Goal: Task Accomplishment & Management: Complete application form

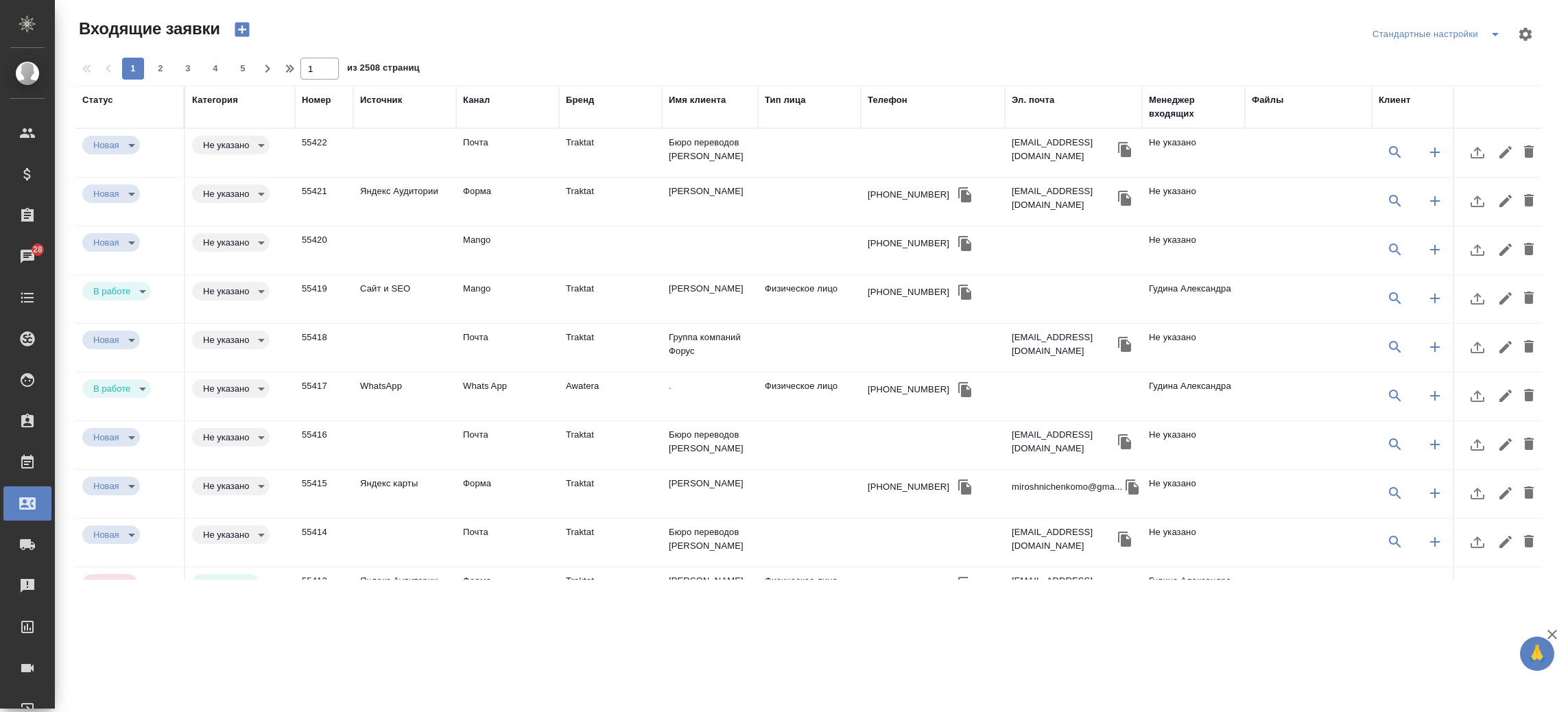
select select "RU"
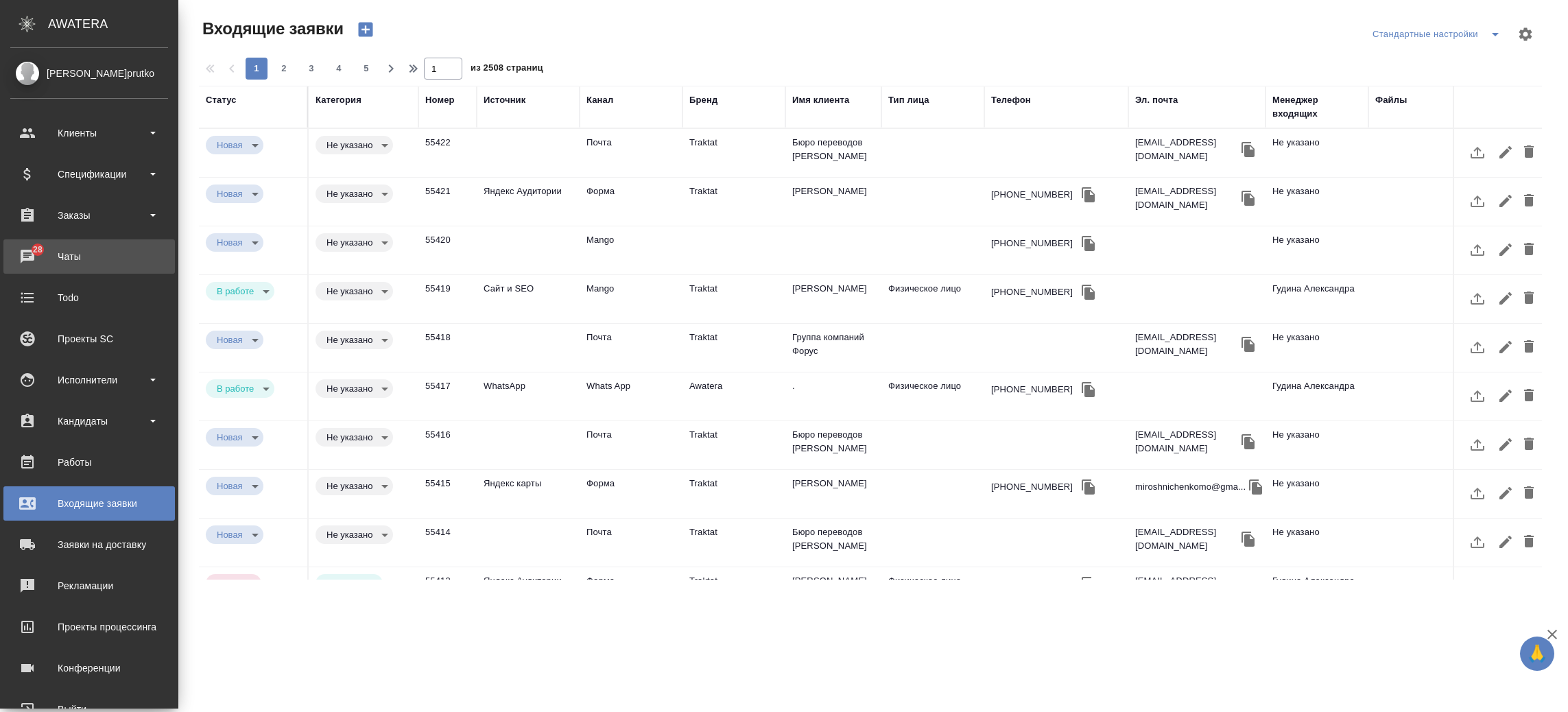
click at [35, 251] on span "28" at bounding box center [38, 249] width 26 height 14
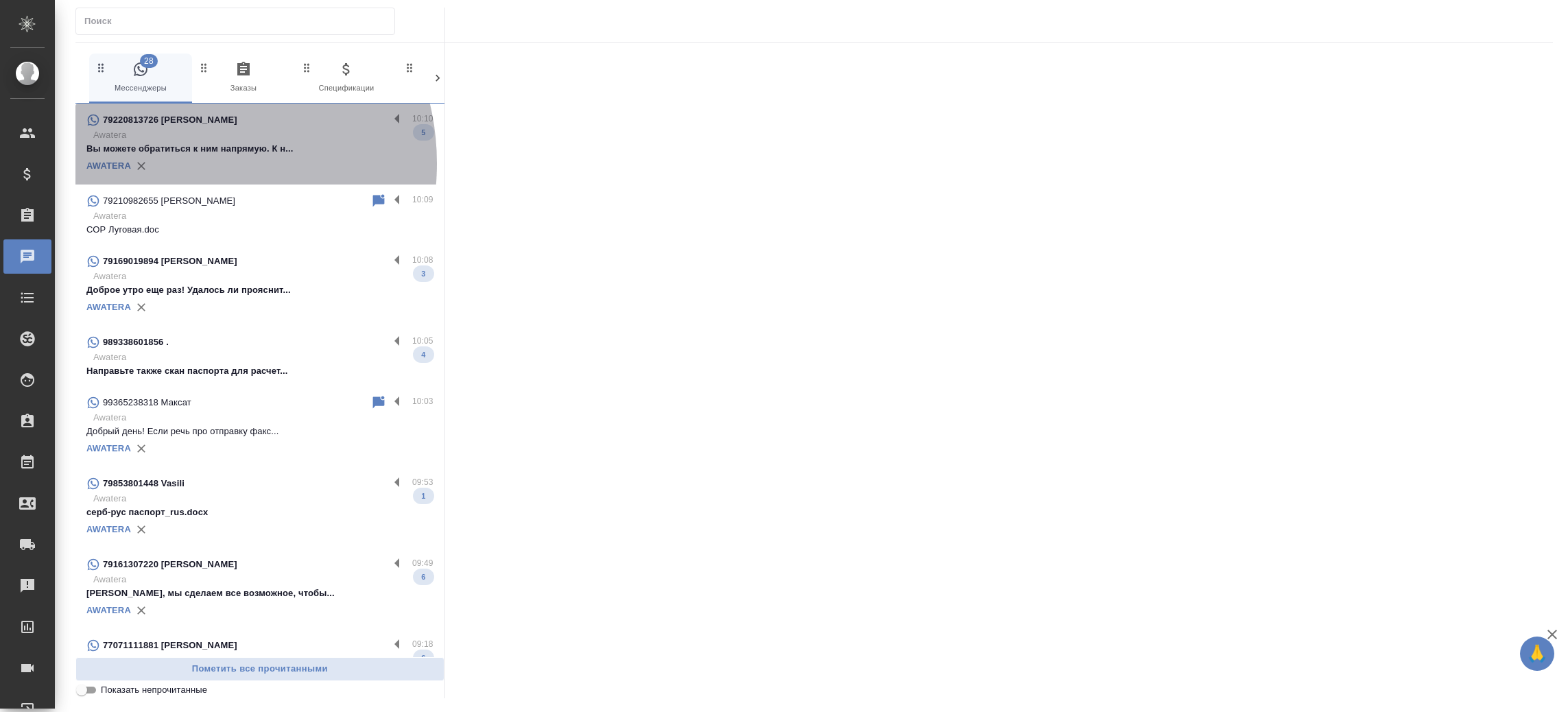
click at [182, 164] on div "AWATERA" at bounding box center [260, 165] width 347 height 21
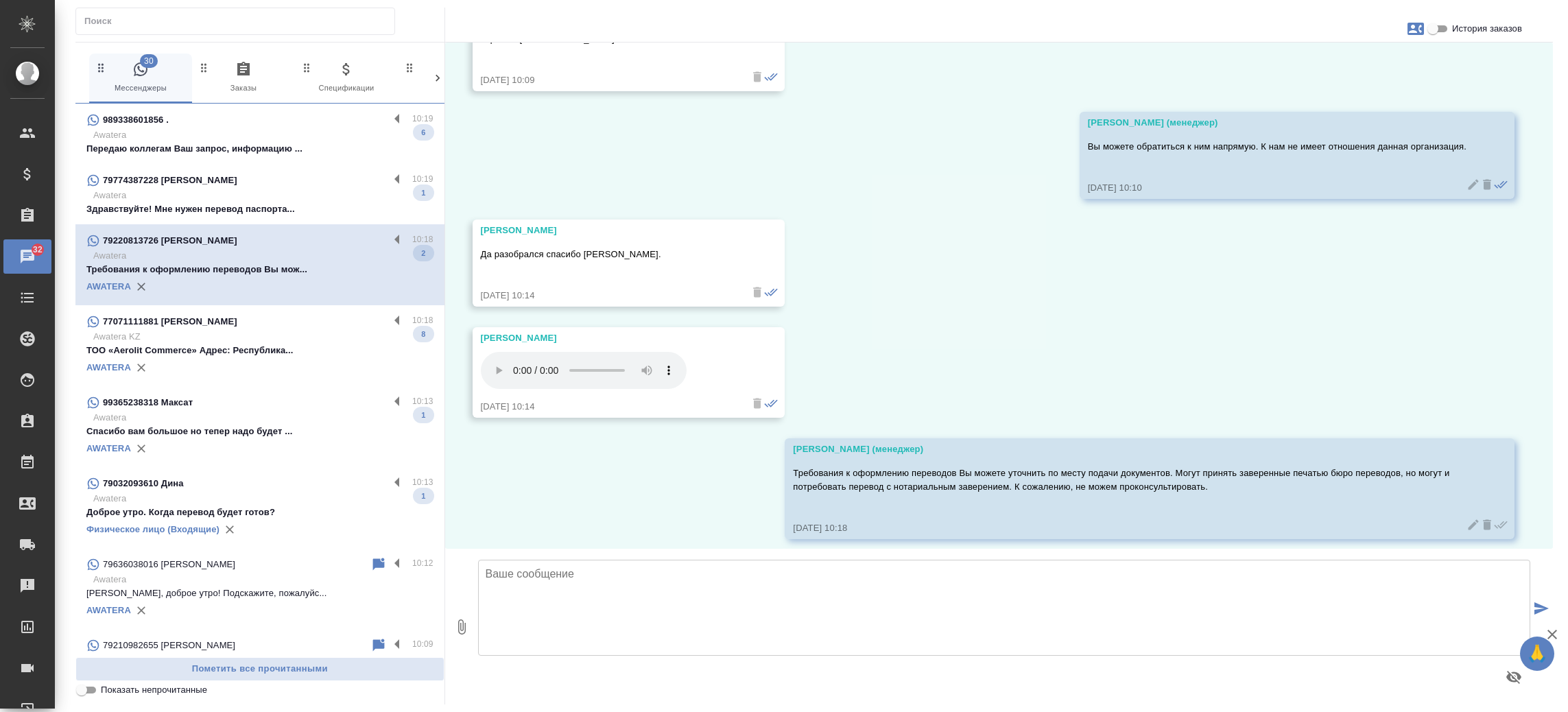
scroll to position [1057, 0]
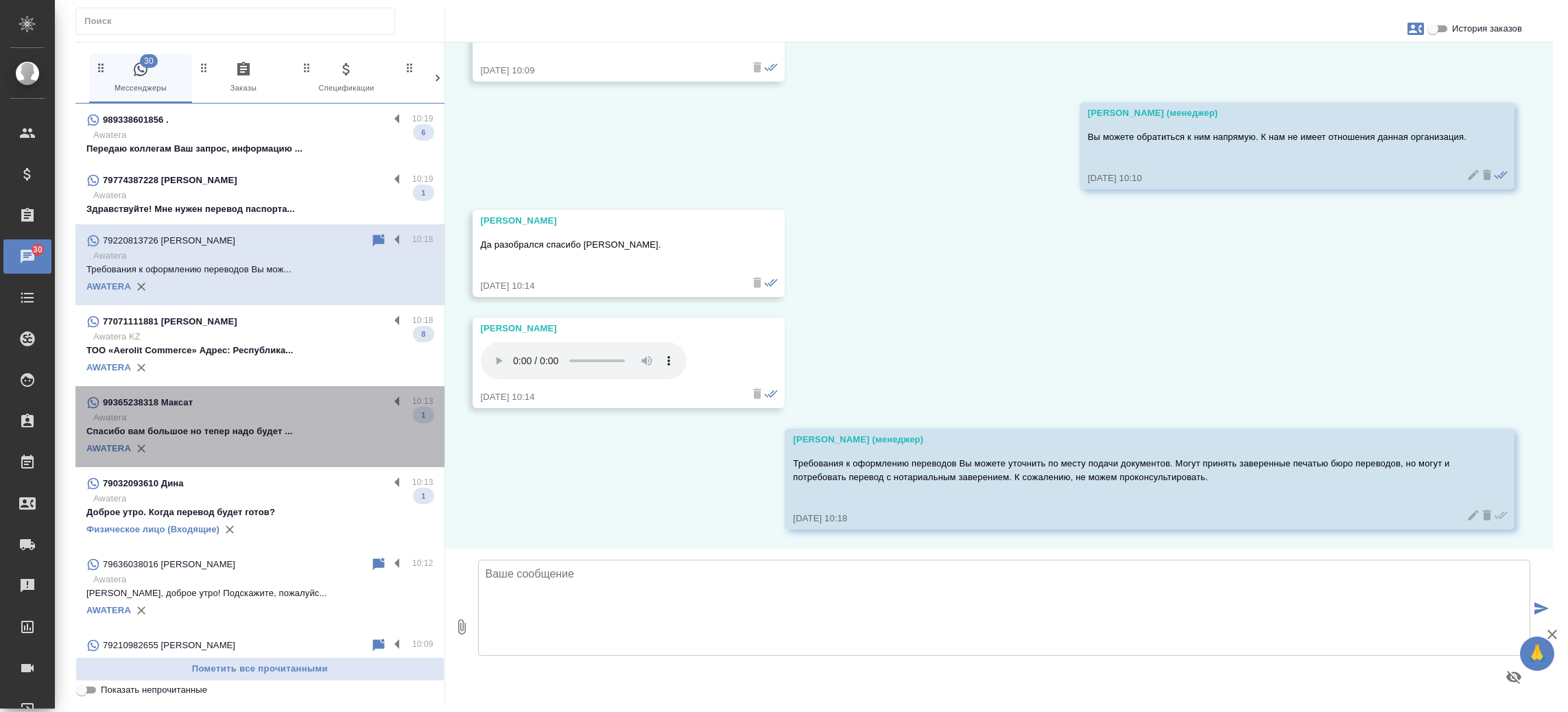
click at [289, 421] on p "Awatera" at bounding box center [264, 418] width 340 height 14
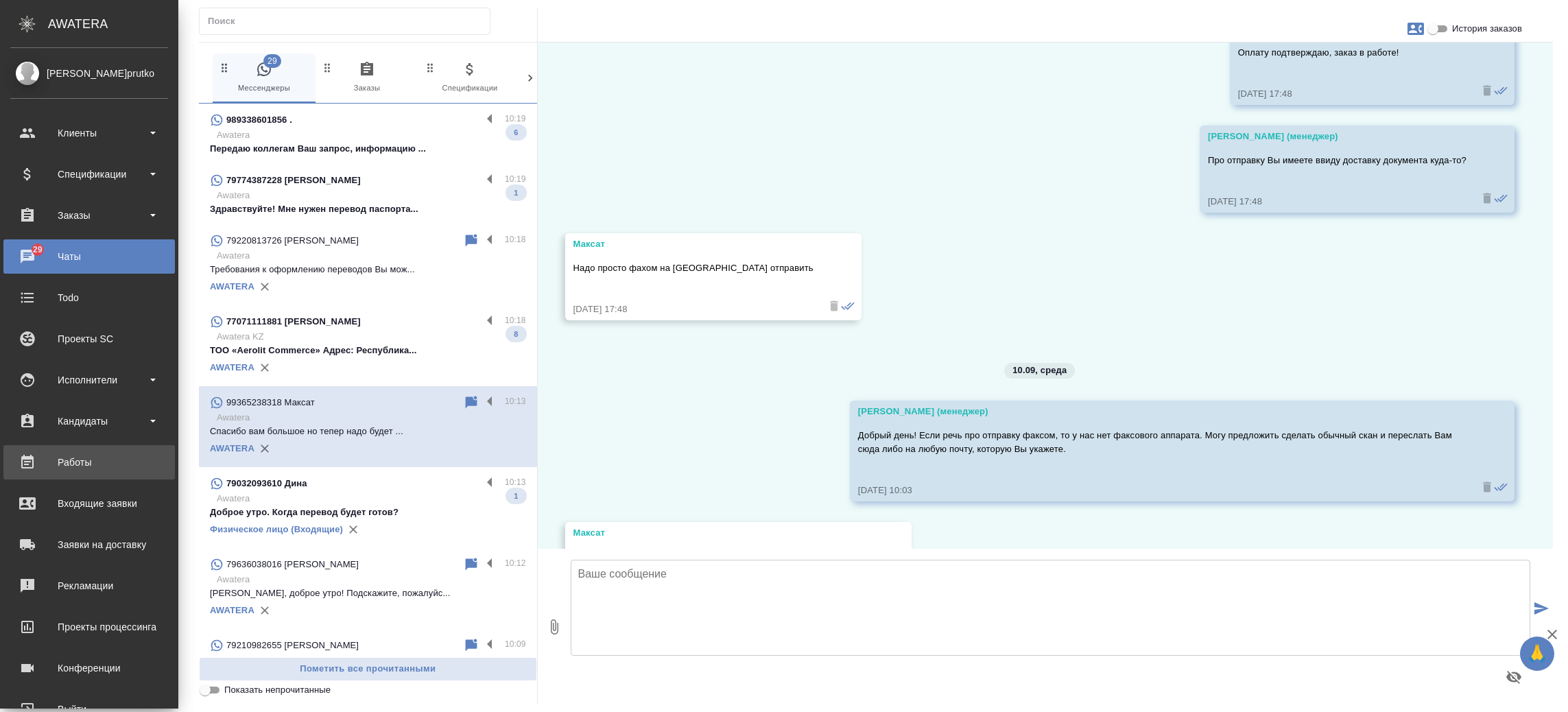
scroll to position [1794, 0]
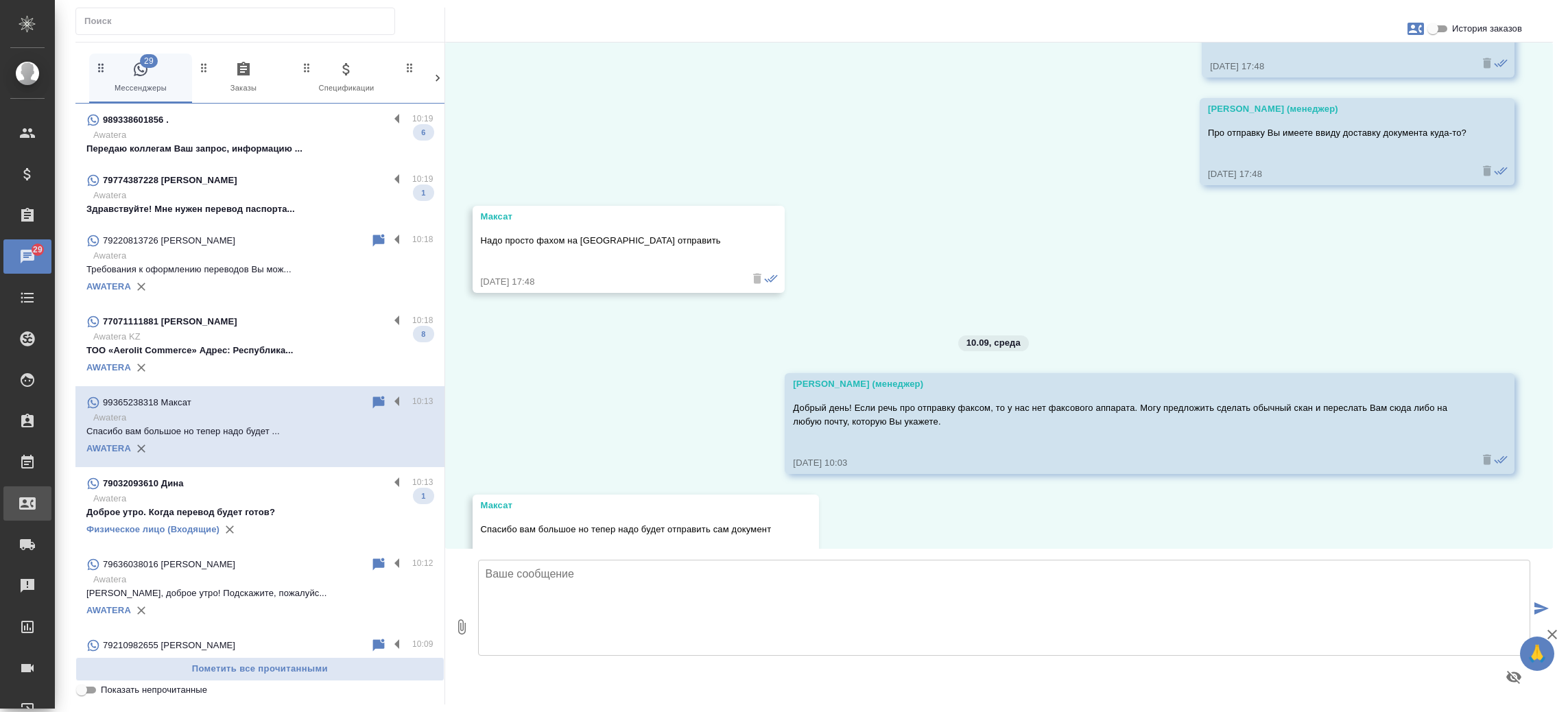
click at [27, 500] on div "Входящие заявки" at bounding box center [11, 503] width 35 height 21
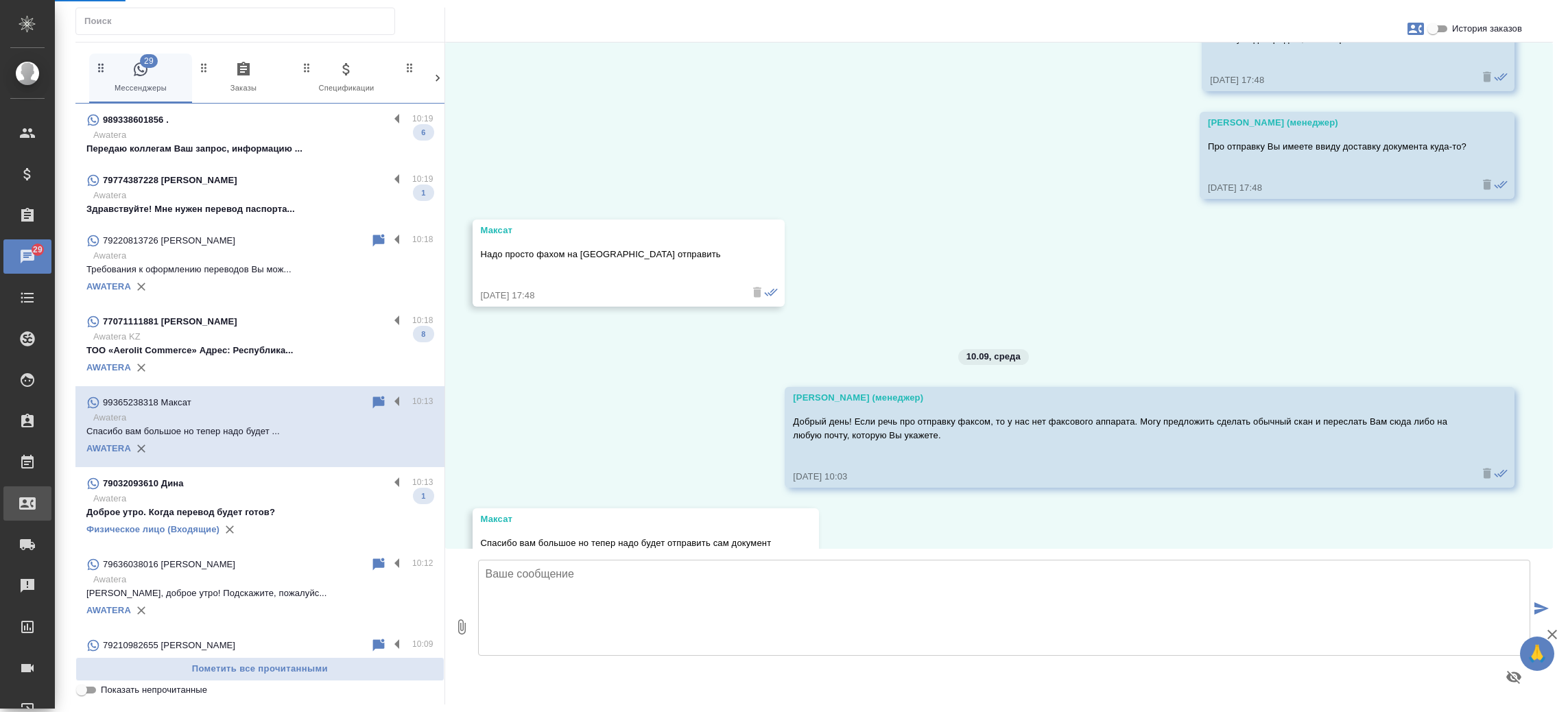
click at [27, 500] on div "Входящие заявки" at bounding box center [11, 503] width 35 height 21
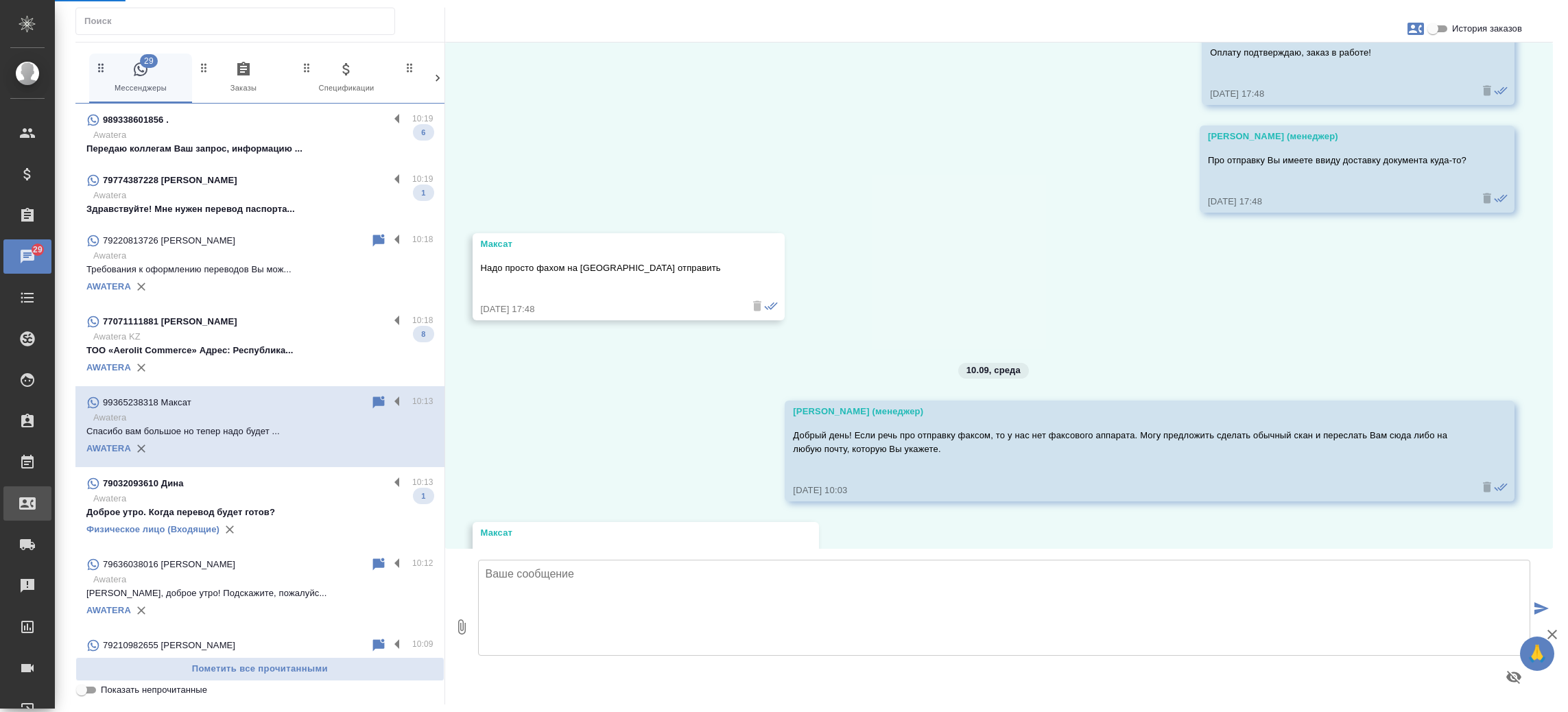
select select "RU"
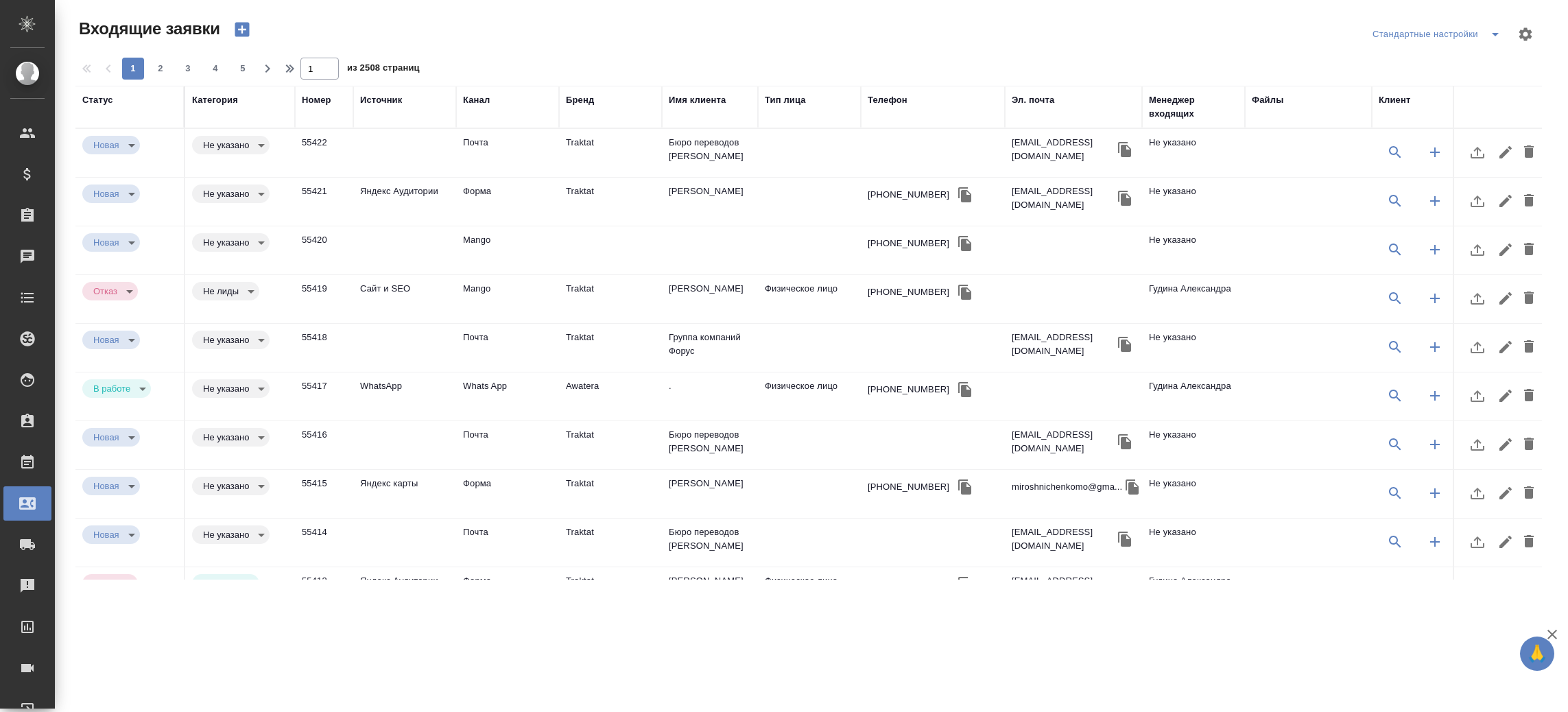
click at [886, 94] on div "Телефон" at bounding box center [888, 100] width 39 height 14
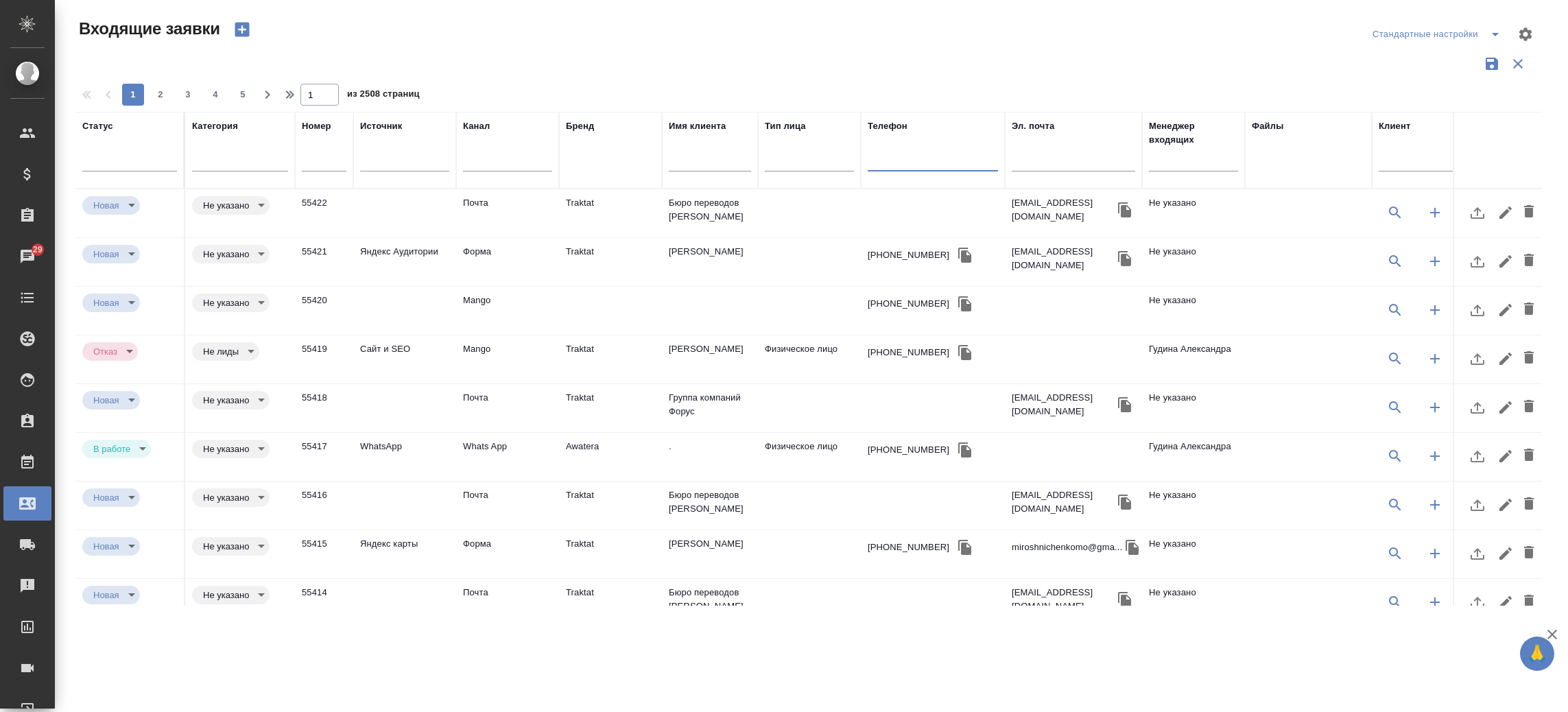
click at [879, 155] on input "text" at bounding box center [933, 162] width 131 height 17
paste input "+7 925 518 49 95"
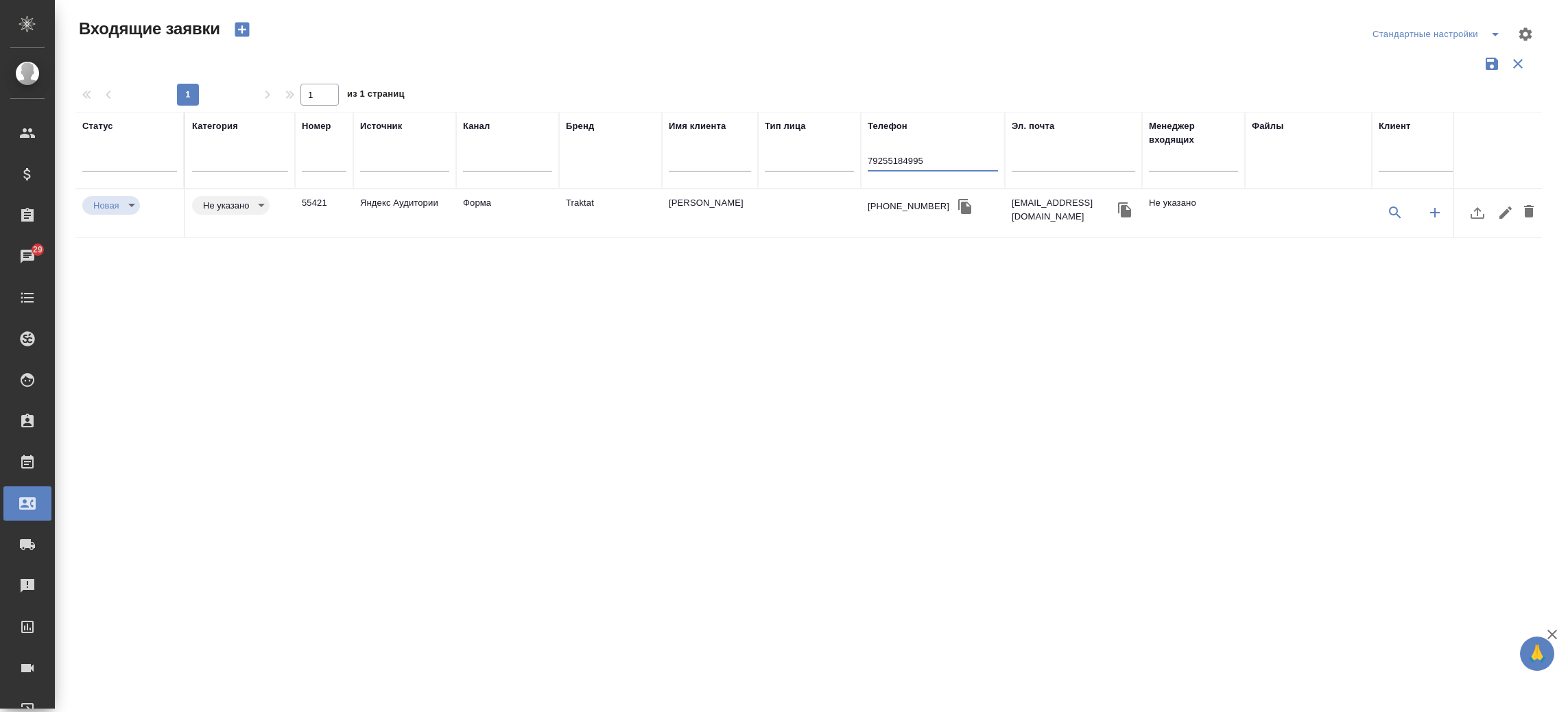
type input "79255184995"
click at [1423, 404] on div "Статус Категория Номер Источник Канал Бренд Имя клиента Тип лица Телефон 792551…" at bounding box center [809, 358] width 1466 height 494
click at [591, 197] on td "Traktat" at bounding box center [610, 213] width 103 height 48
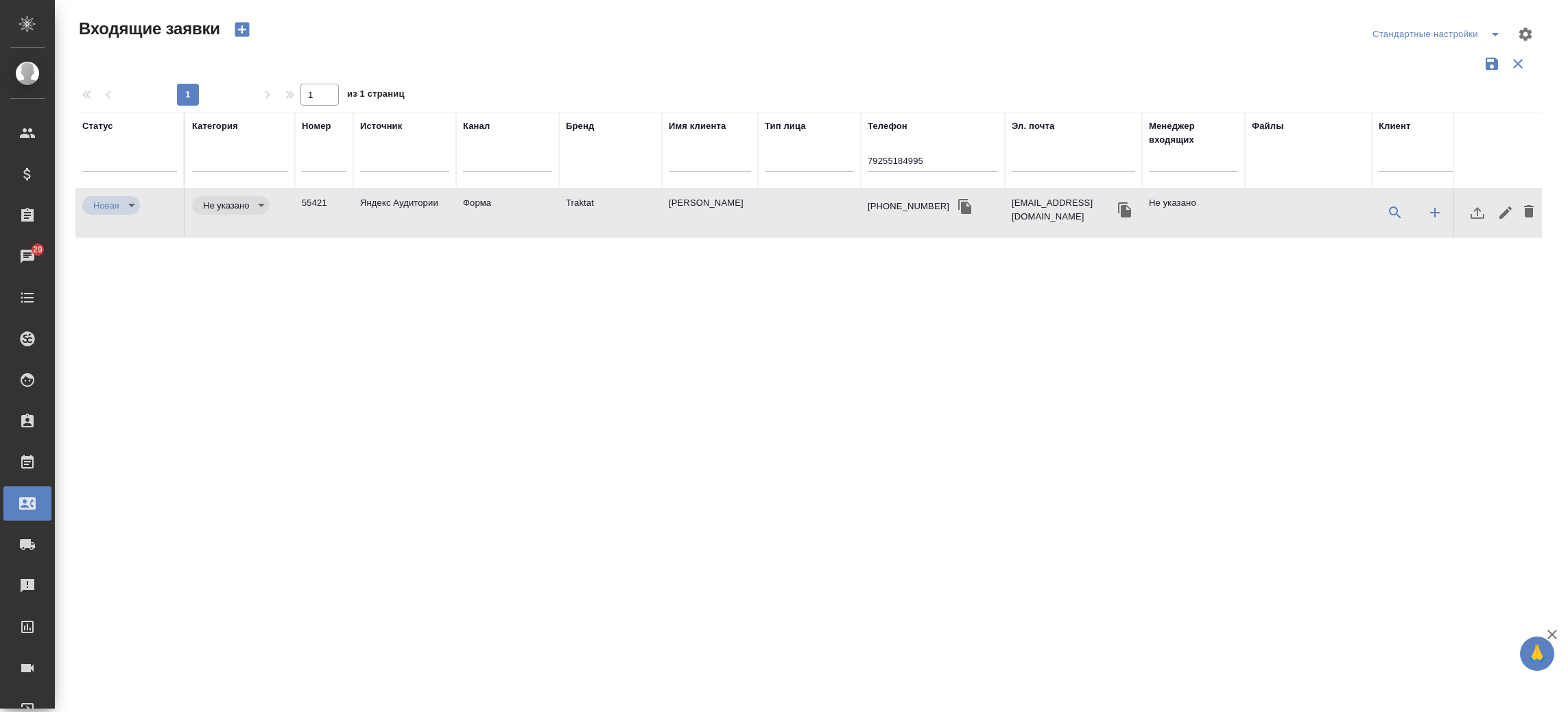
click at [591, 197] on td "Traktat" at bounding box center [610, 213] width 103 height 48
click at [27, 259] on div "Чаты" at bounding box center [11, 257] width 35 height 21
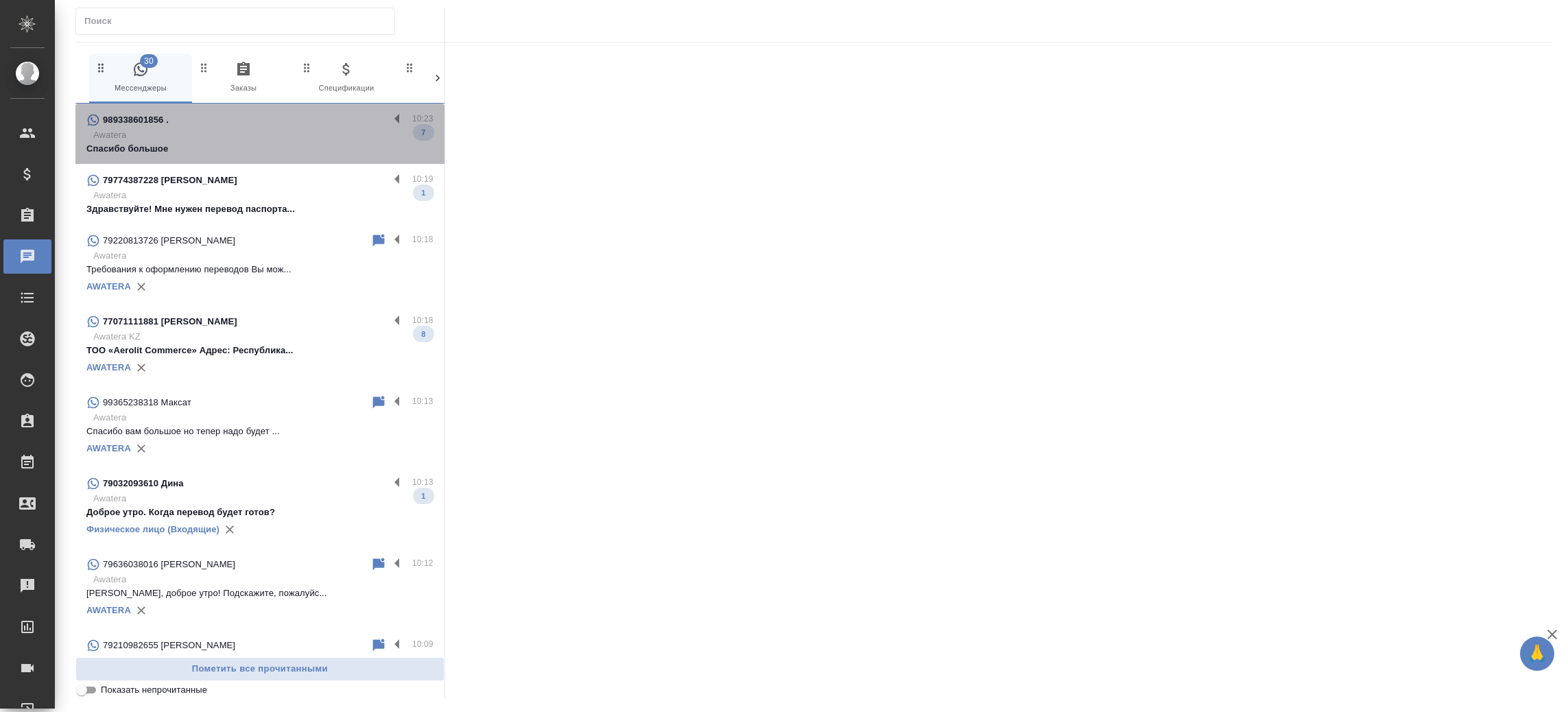
click at [279, 118] on div "989338601856 ." at bounding box center [238, 120] width 302 height 16
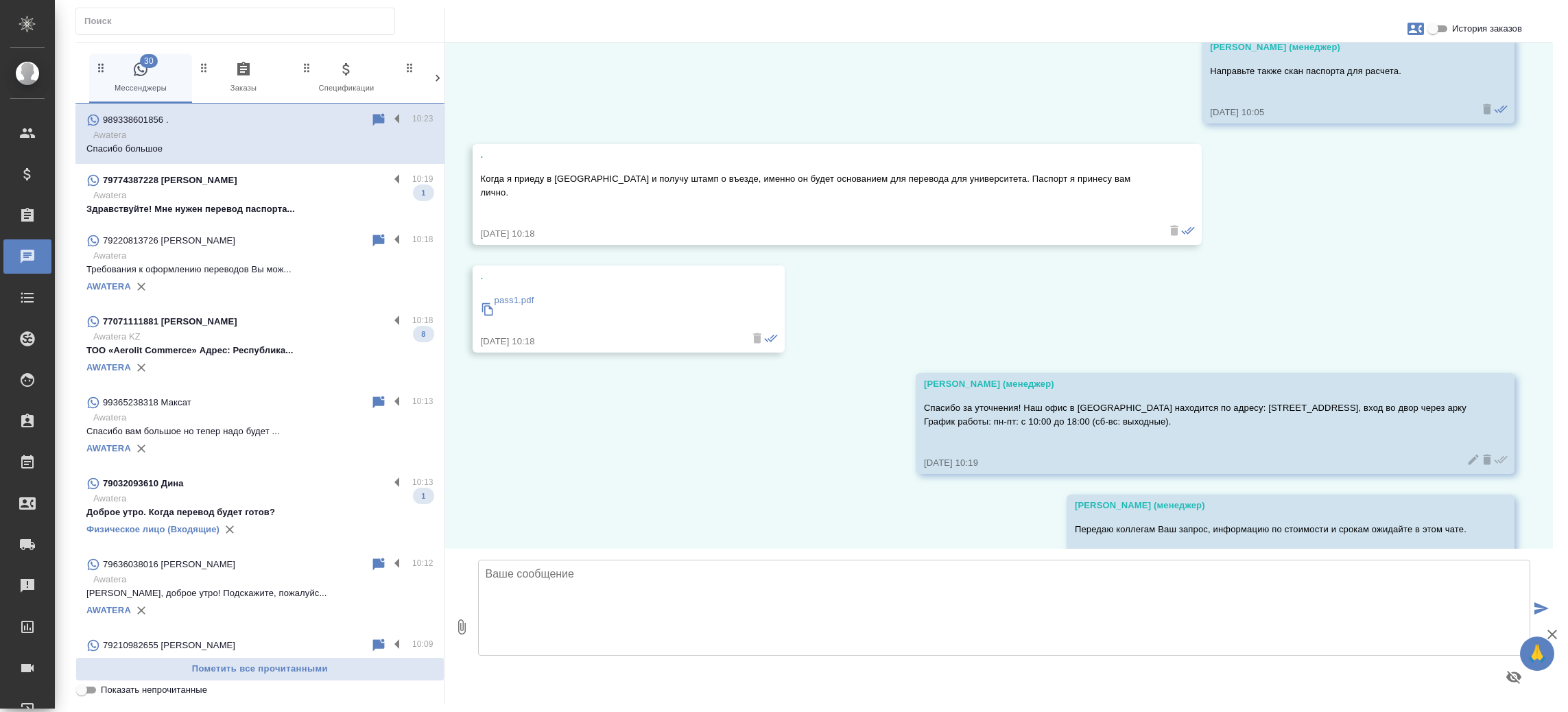
scroll to position [1272, 0]
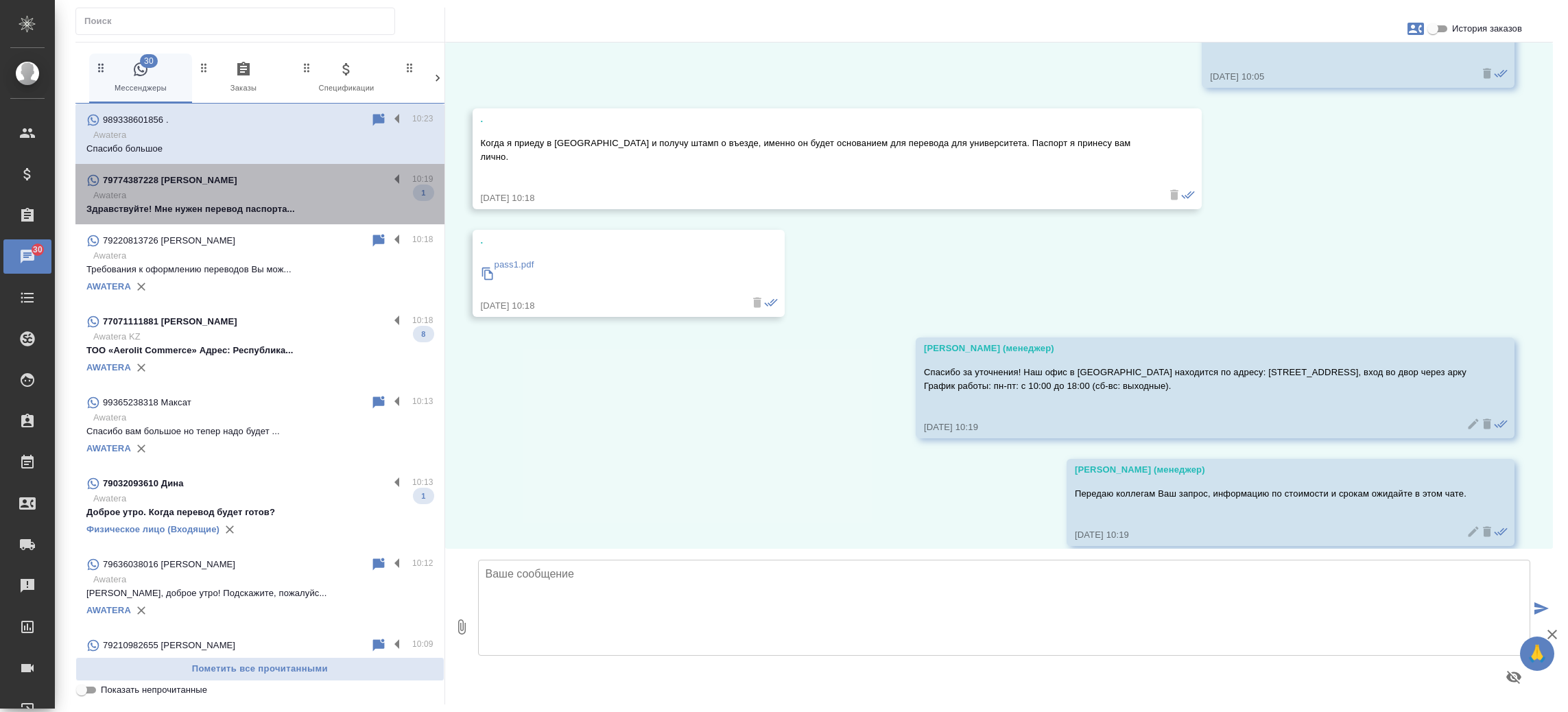
click at [287, 191] on p "Awatera" at bounding box center [264, 196] width 340 height 14
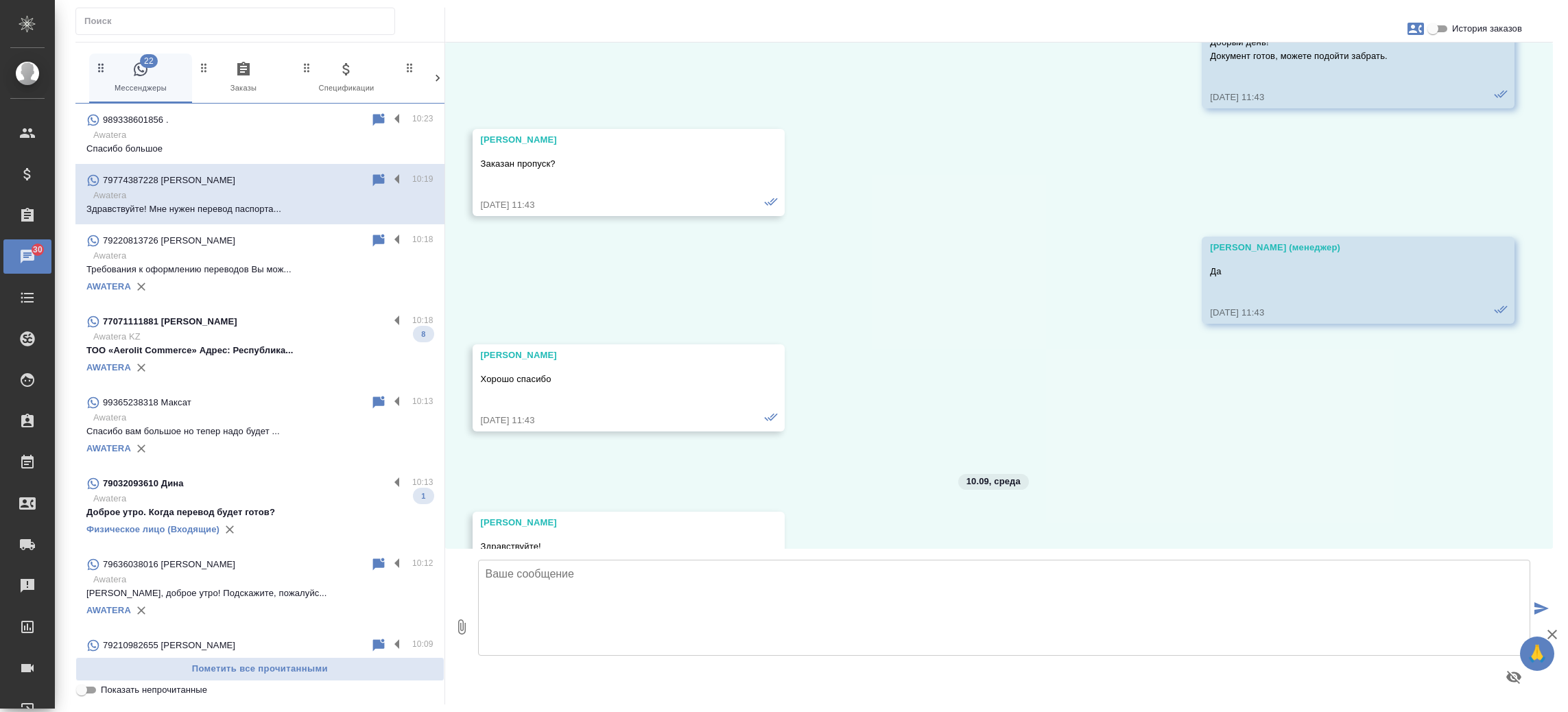
scroll to position [5308, 0]
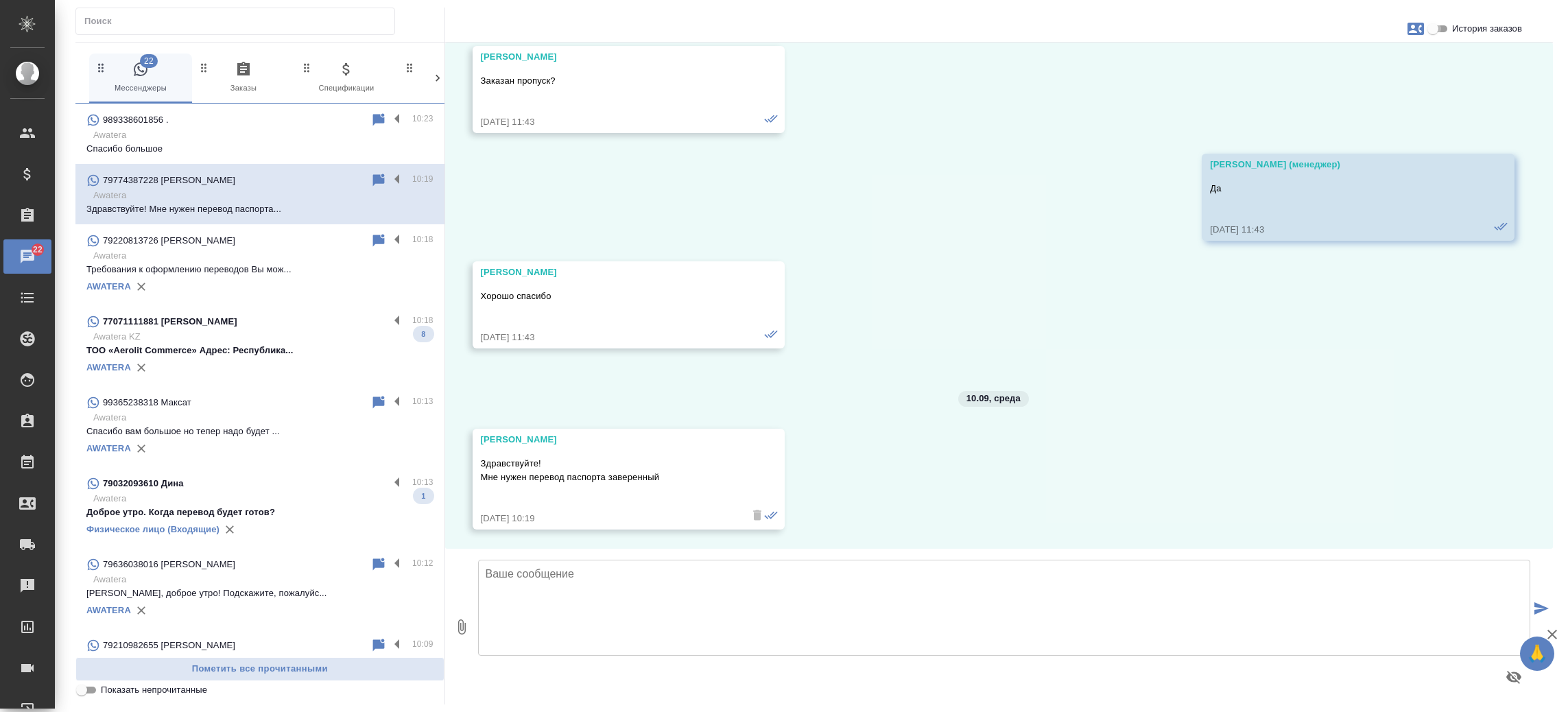
click at [1437, 27] on input "История заказов" at bounding box center [1432, 29] width 49 height 16
checkbox input "true"
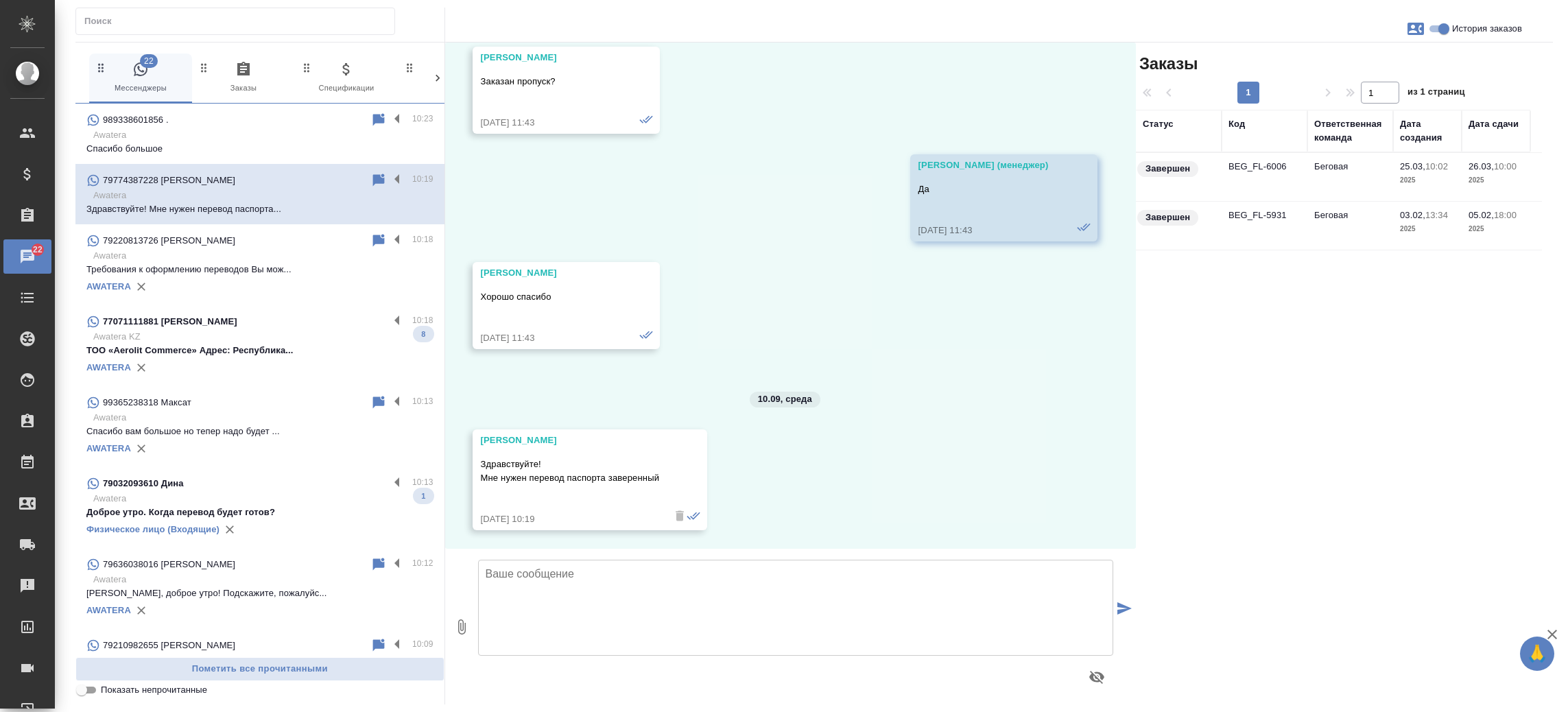
click at [1241, 160] on td "BEG_FL-6006" at bounding box center [1264, 177] width 85 height 48
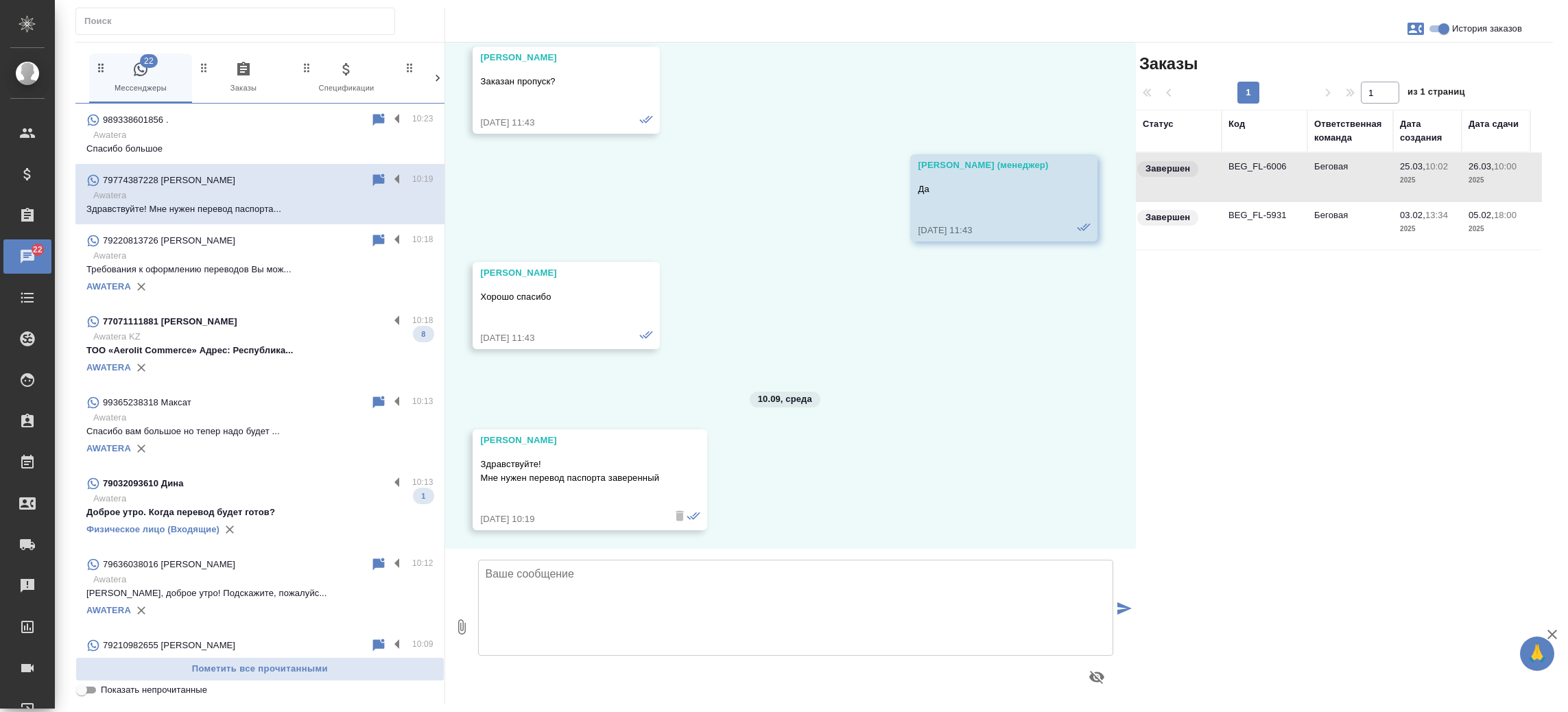
click at [1241, 160] on td "BEG_FL-6006" at bounding box center [1264, 177] width 85 height 48
click at [562, 595] on textarea at bounding box center [796, 608] width 636 height 96
type textarea "Добрый день, Александр! С какого языка потребуется перевод? Перевод необходим н…"
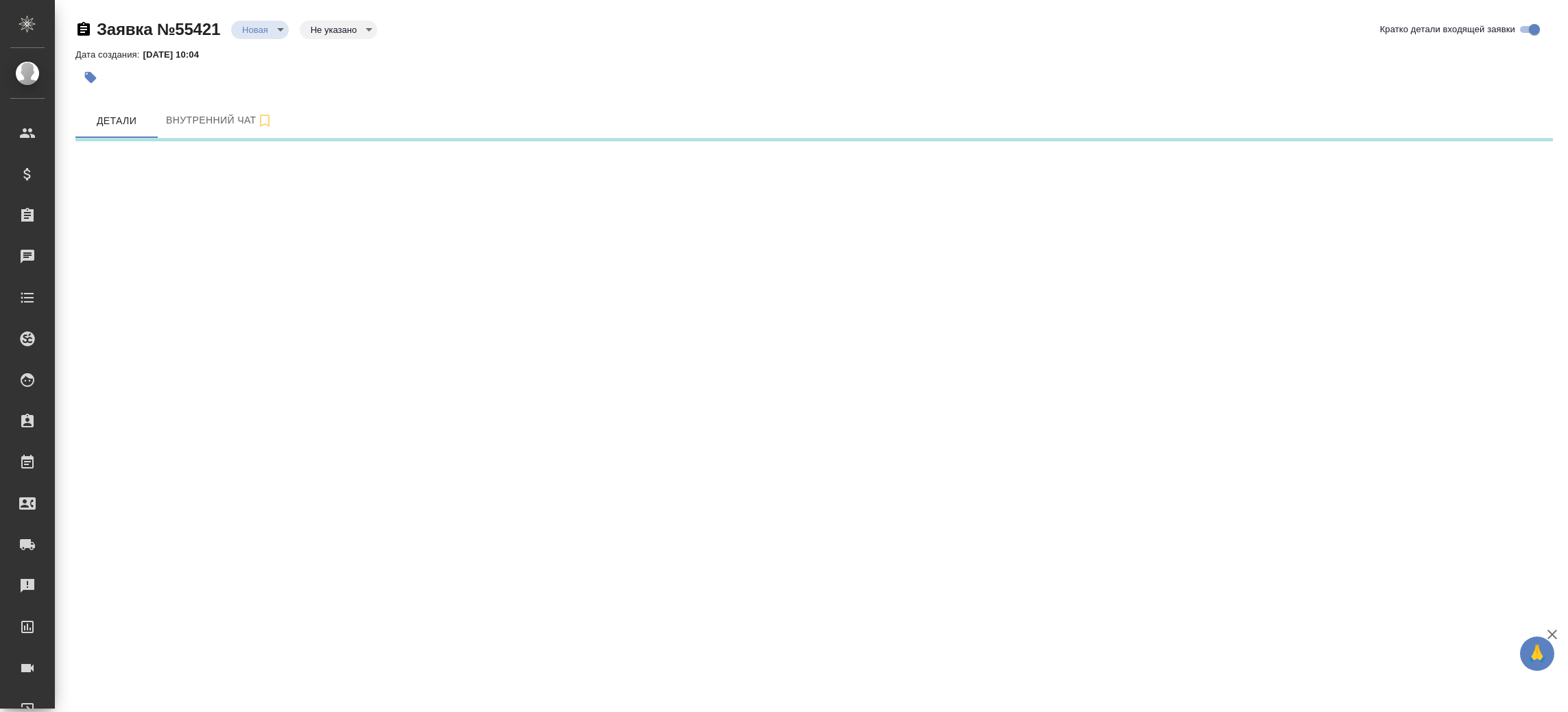
select select "RU"
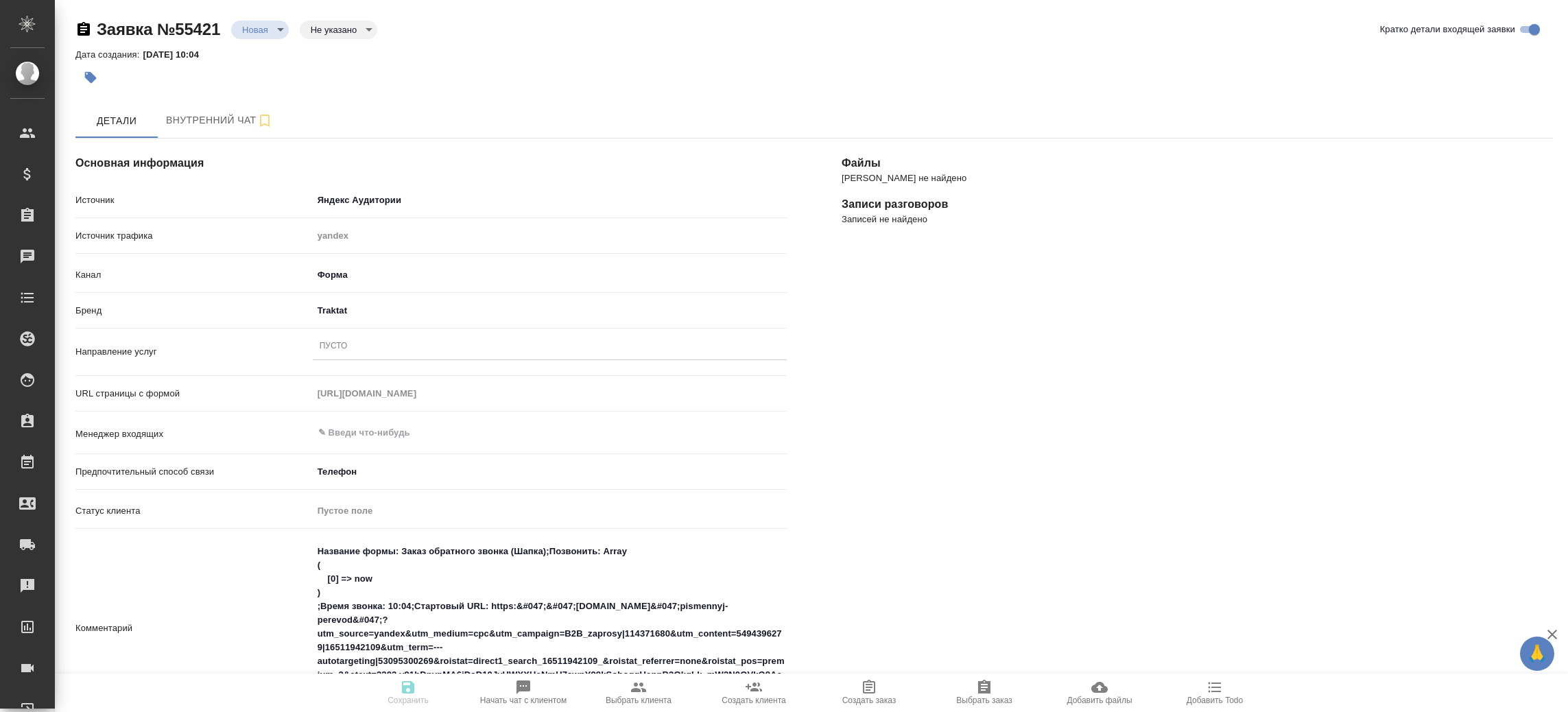
type textarea "x"
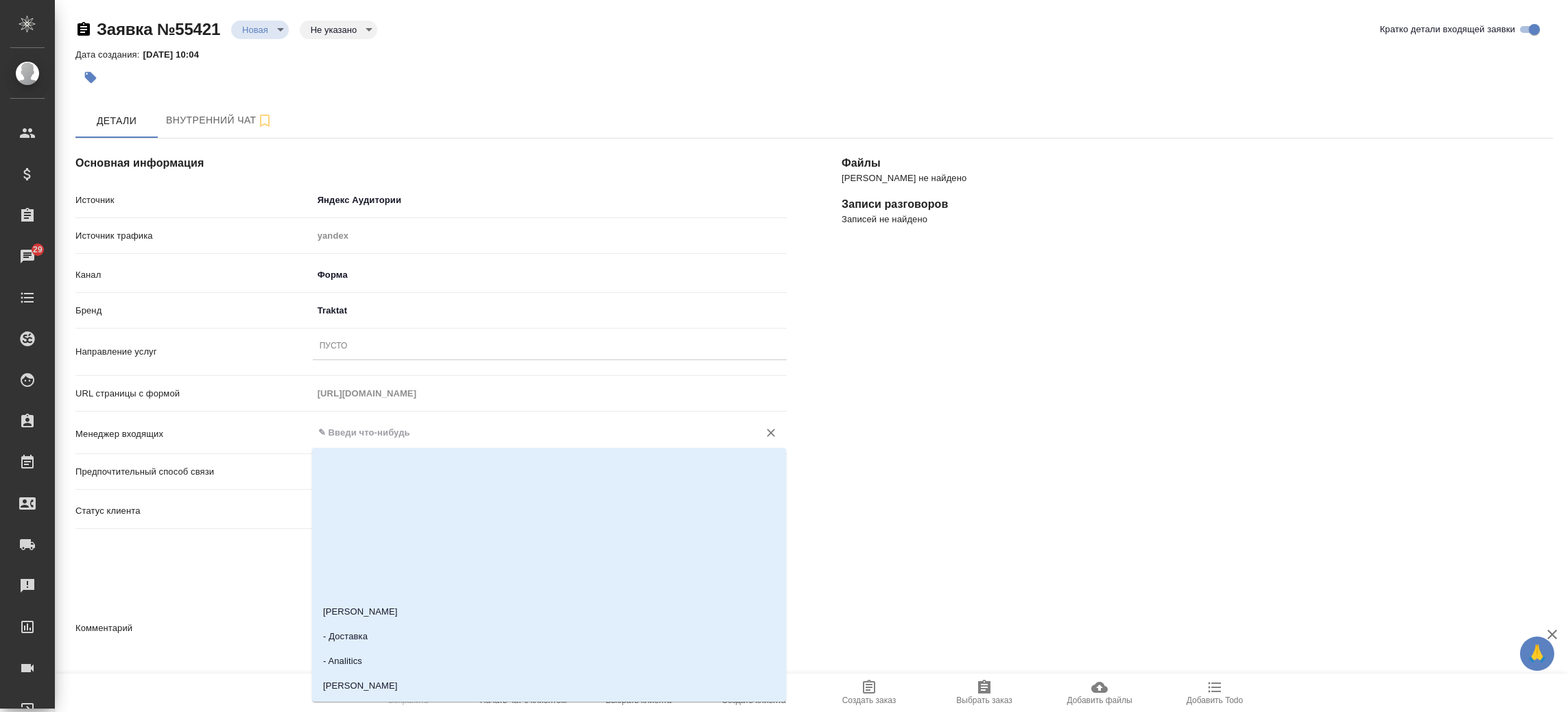
click at [441, 436] on input "text" at bounding box center [527, 433] width 420 height 16
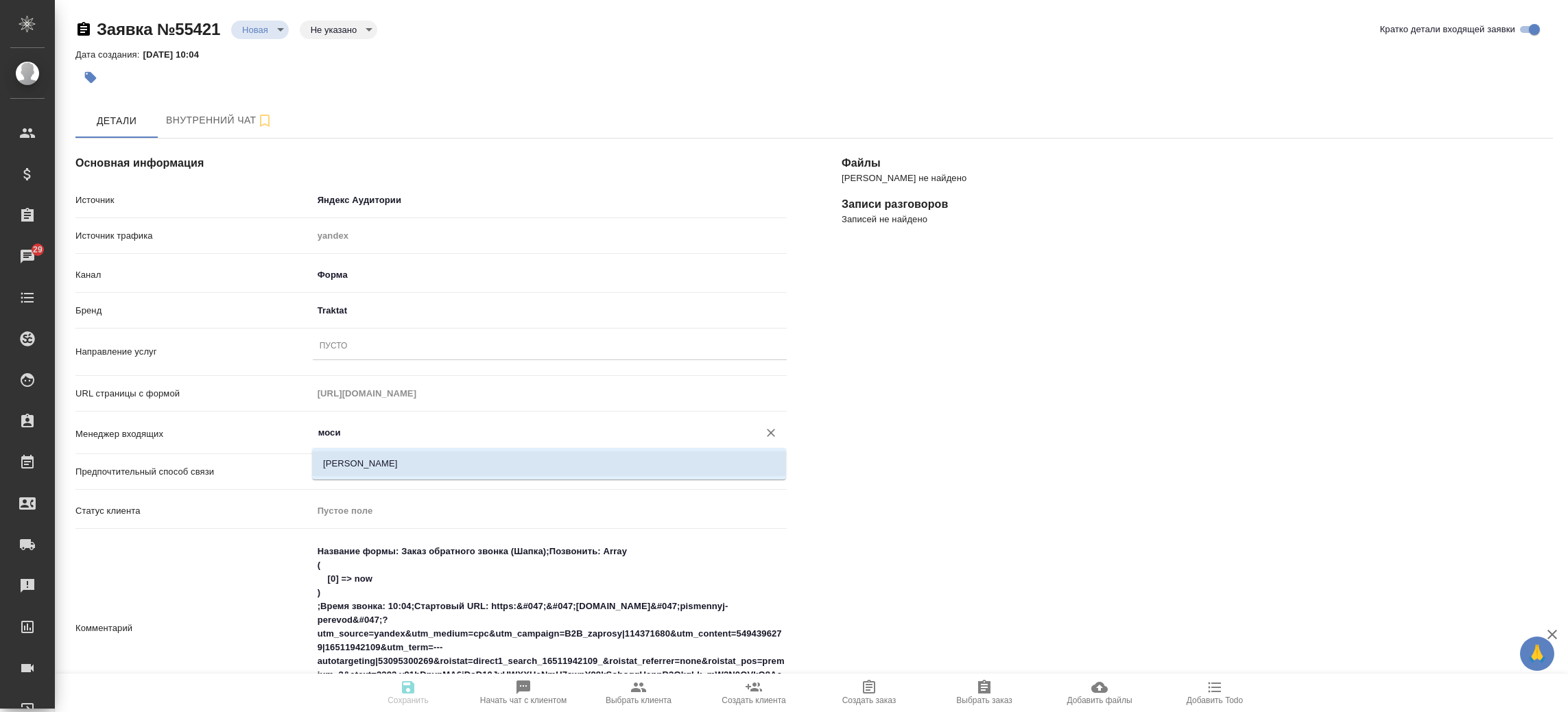
click at [436, 471] on li "Мосина Ирина" at bounding box center [549, 464] width 474 height 25
type input "Мосина Ирина"
type textarea "x"
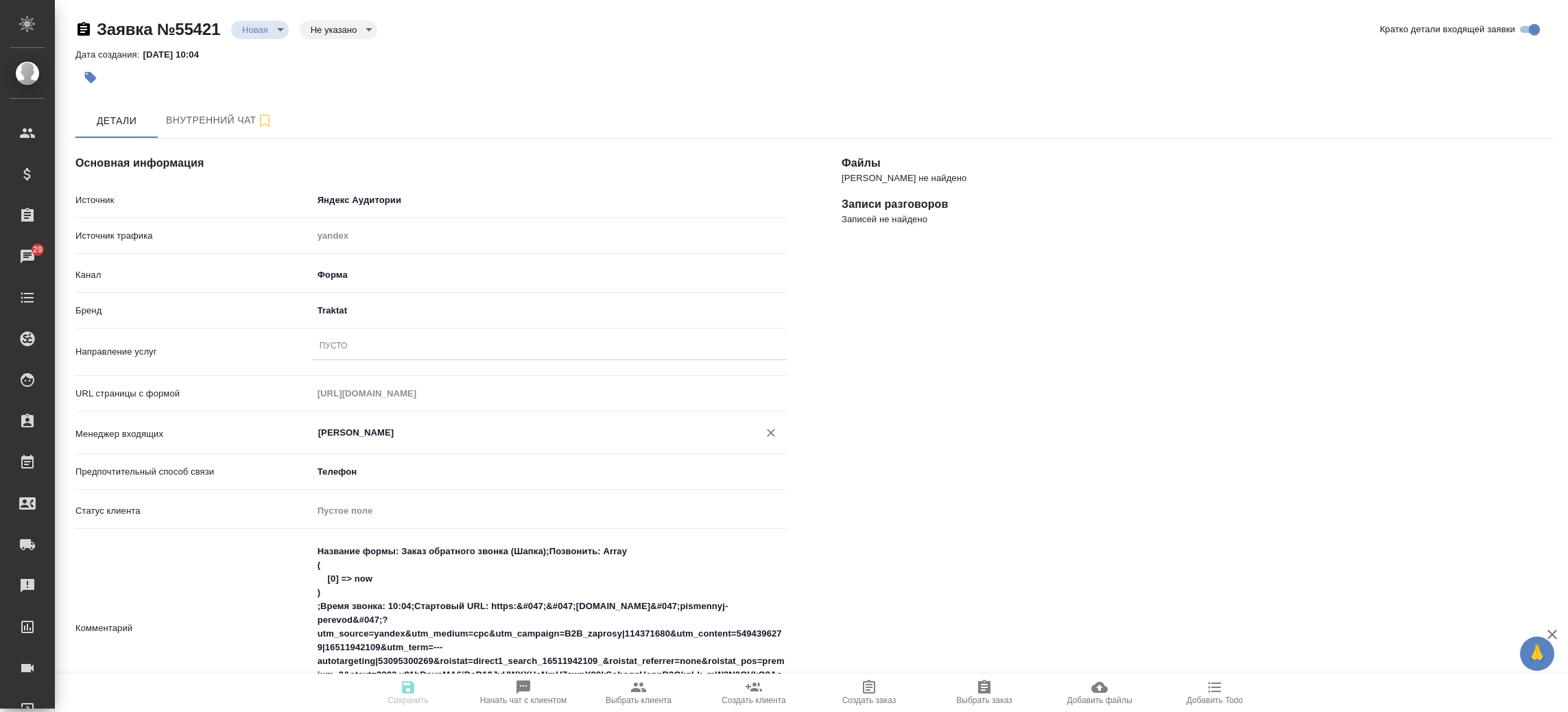
type input "Мосина Ирина"
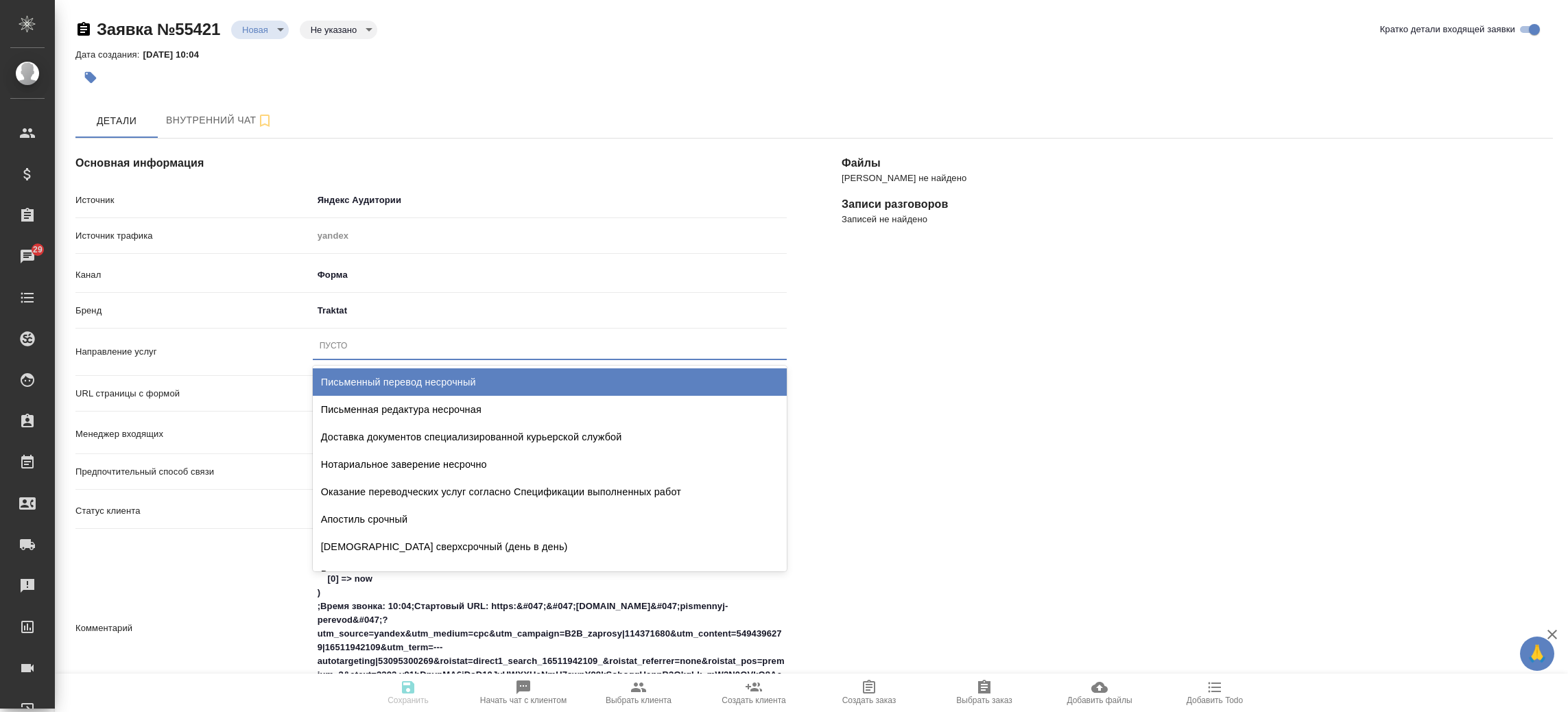
click at [408, 350] on div "Пусто" at bounding box center [550, 346] width 474 height 20
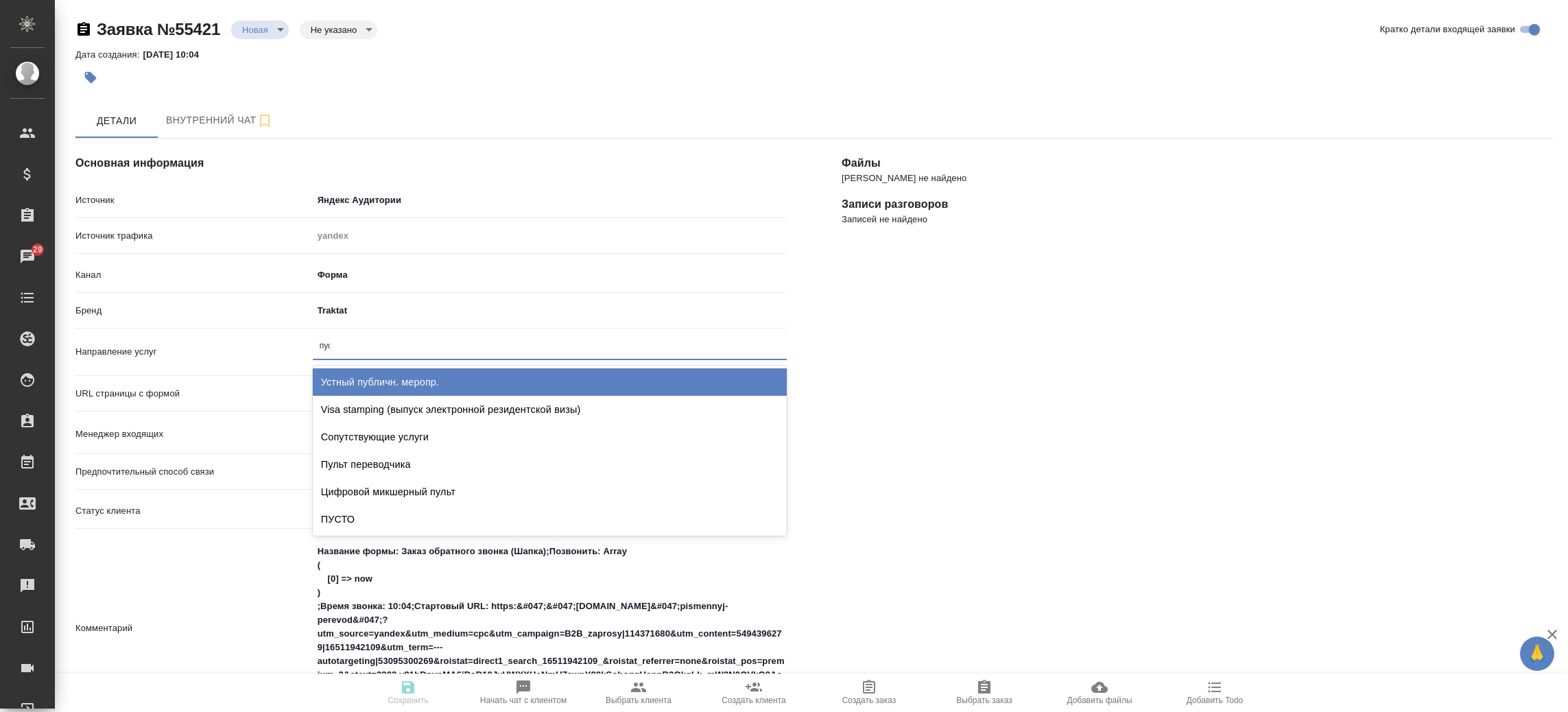
type input "пуст"
click at [382, 381] on div "ПУСТО" at bounding box center [550, 381] width 474 height 27
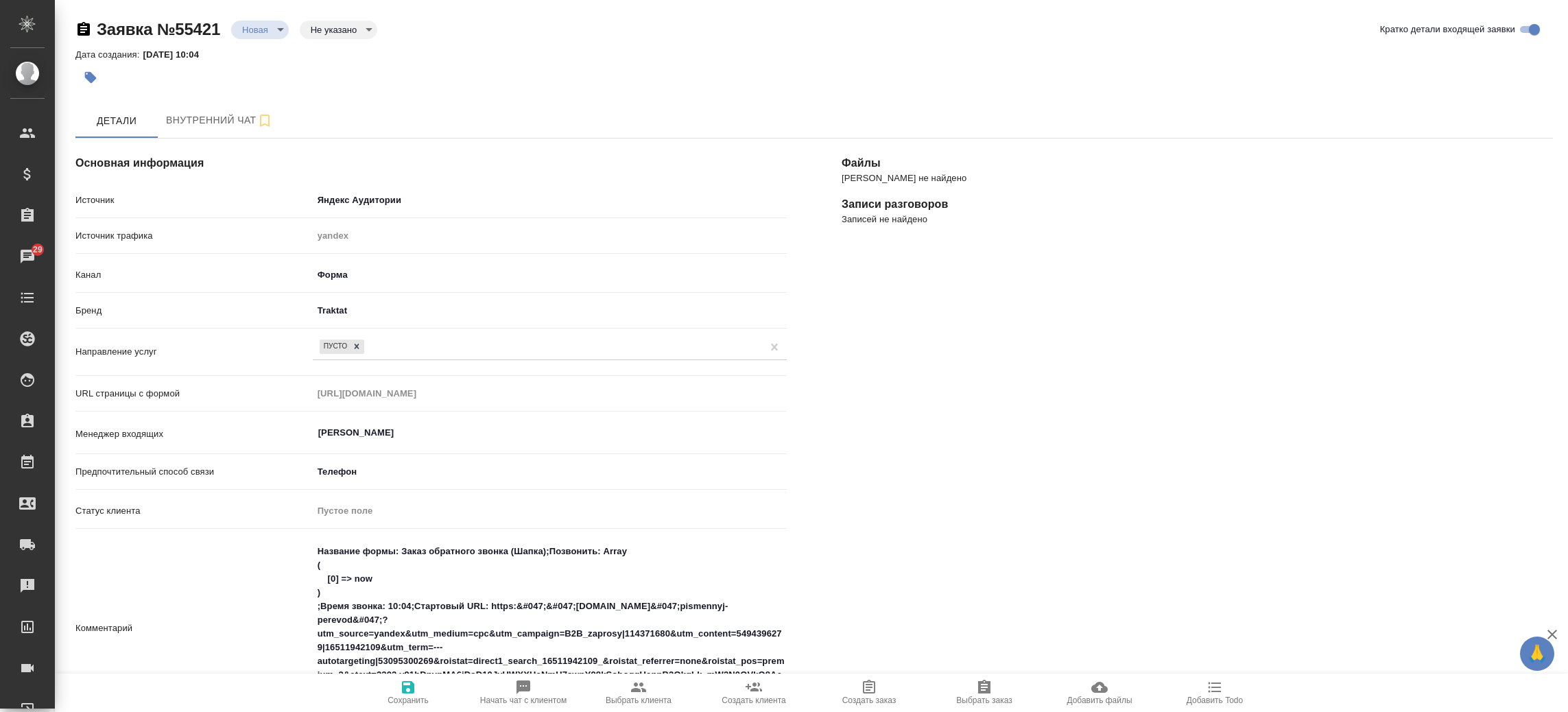
click at [939, 555] on div "Файлы Файлов не найдено Записи разговоров Записей не найдено" at bounding box center [1197, 625] width 766 height 1028
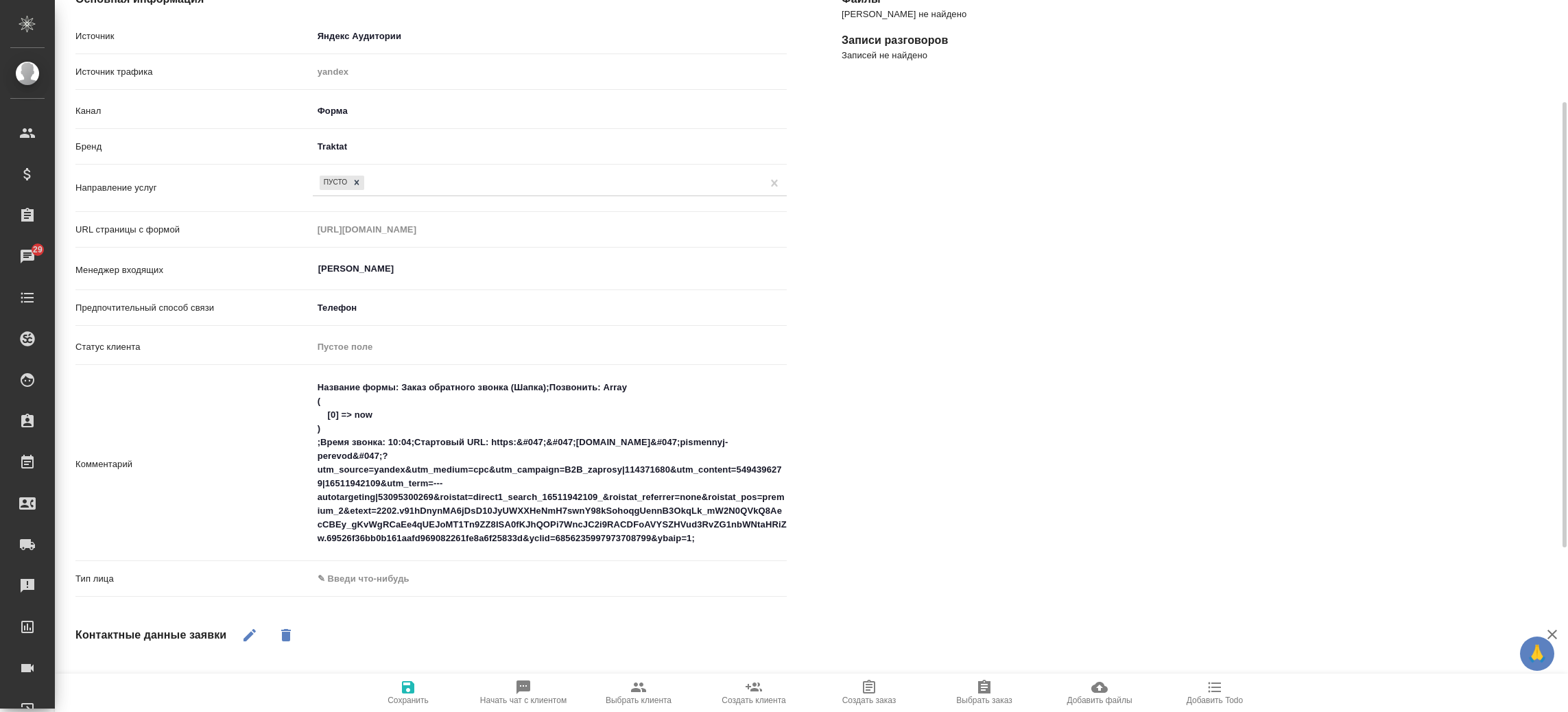
scroll to position [226, 0]
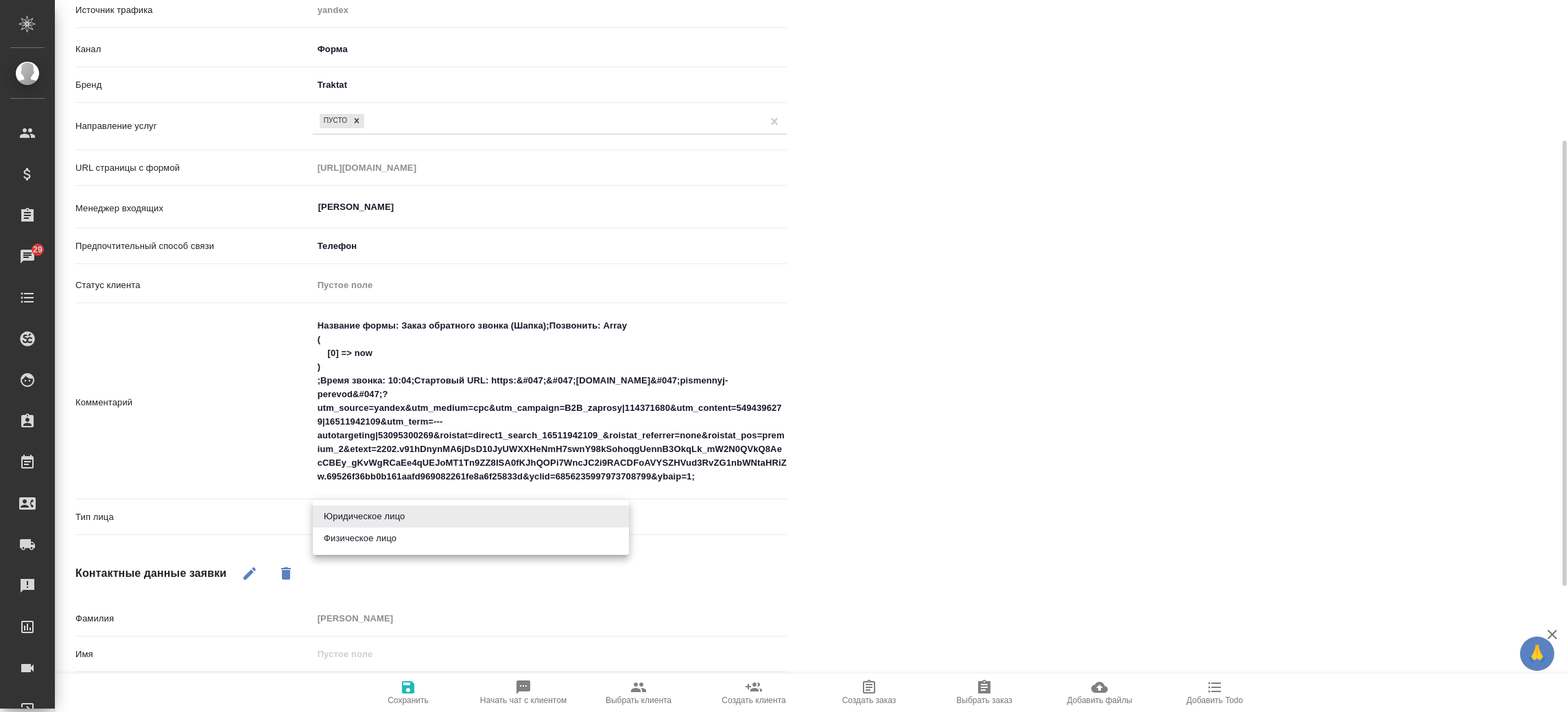
click at [419, 516] on body "🙏 .cls-1 fill:#fff; AWATERA Прутько Ирина i.prutko Клиенты Спецификации Заказы …" at bounding box center [784, 356] width 1568 height 712
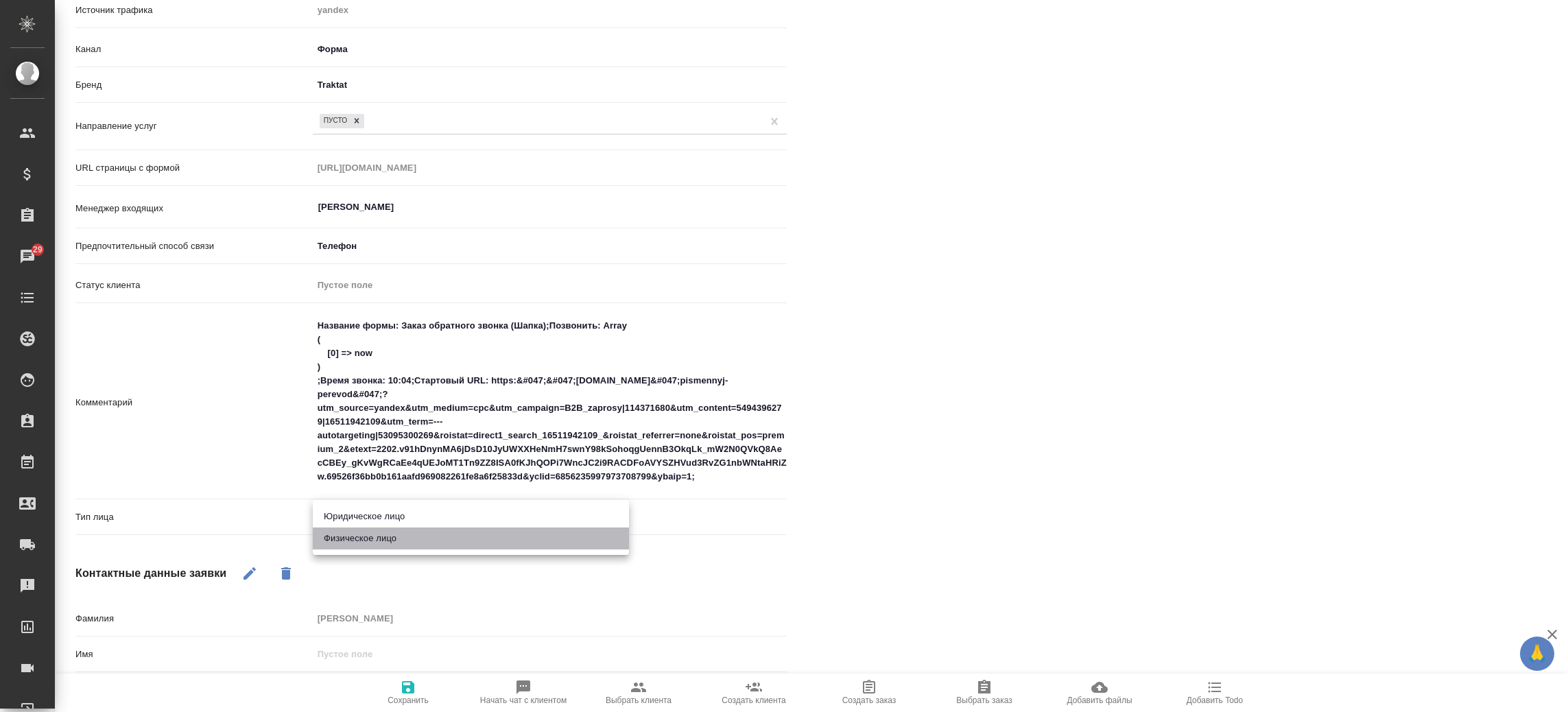
click at [410, 548] on li "Физическое лицо" at bounding box center [471, 539] width 316 height 22
type textarea "x"
type input "private"
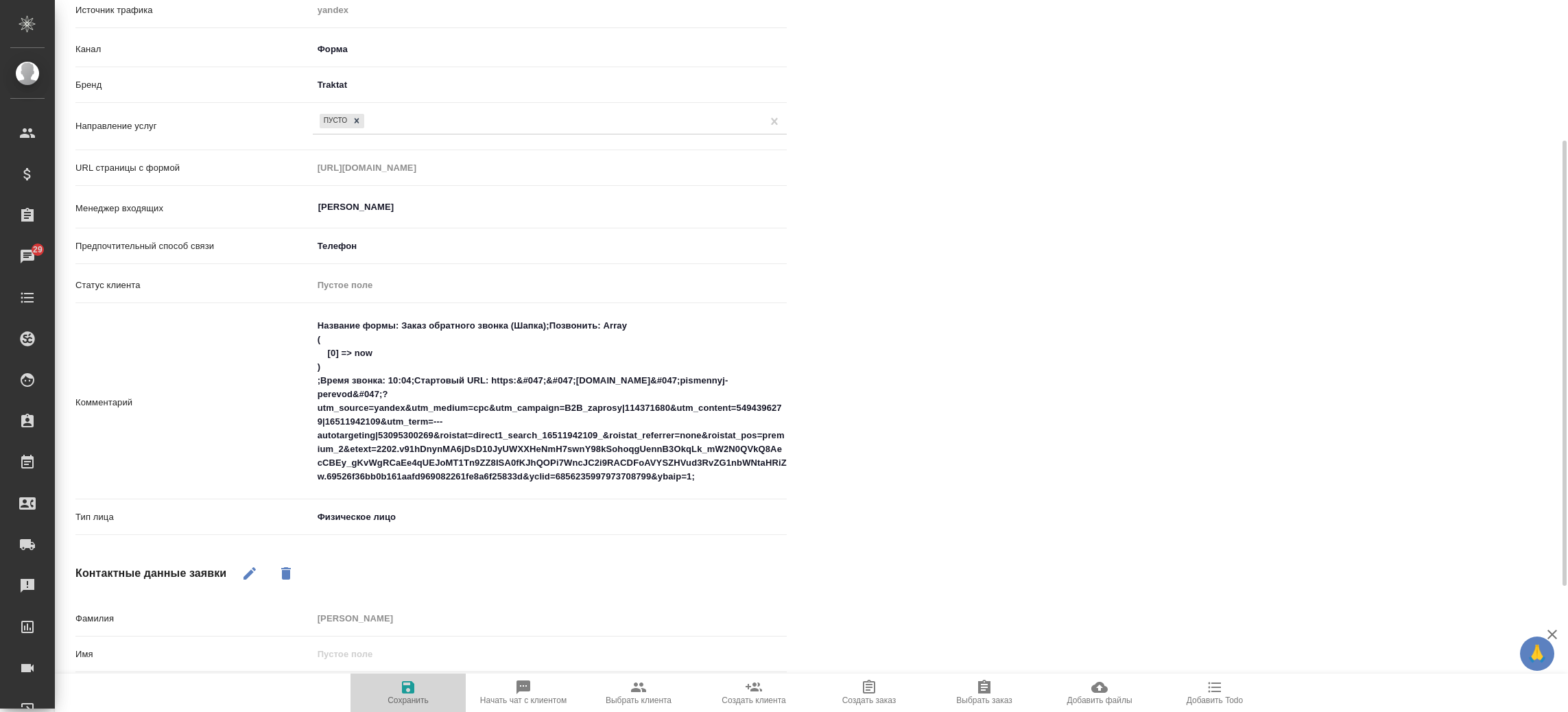
click at [400, 679] on icon "button" at bounding box center [408, 687] width 16 height 16
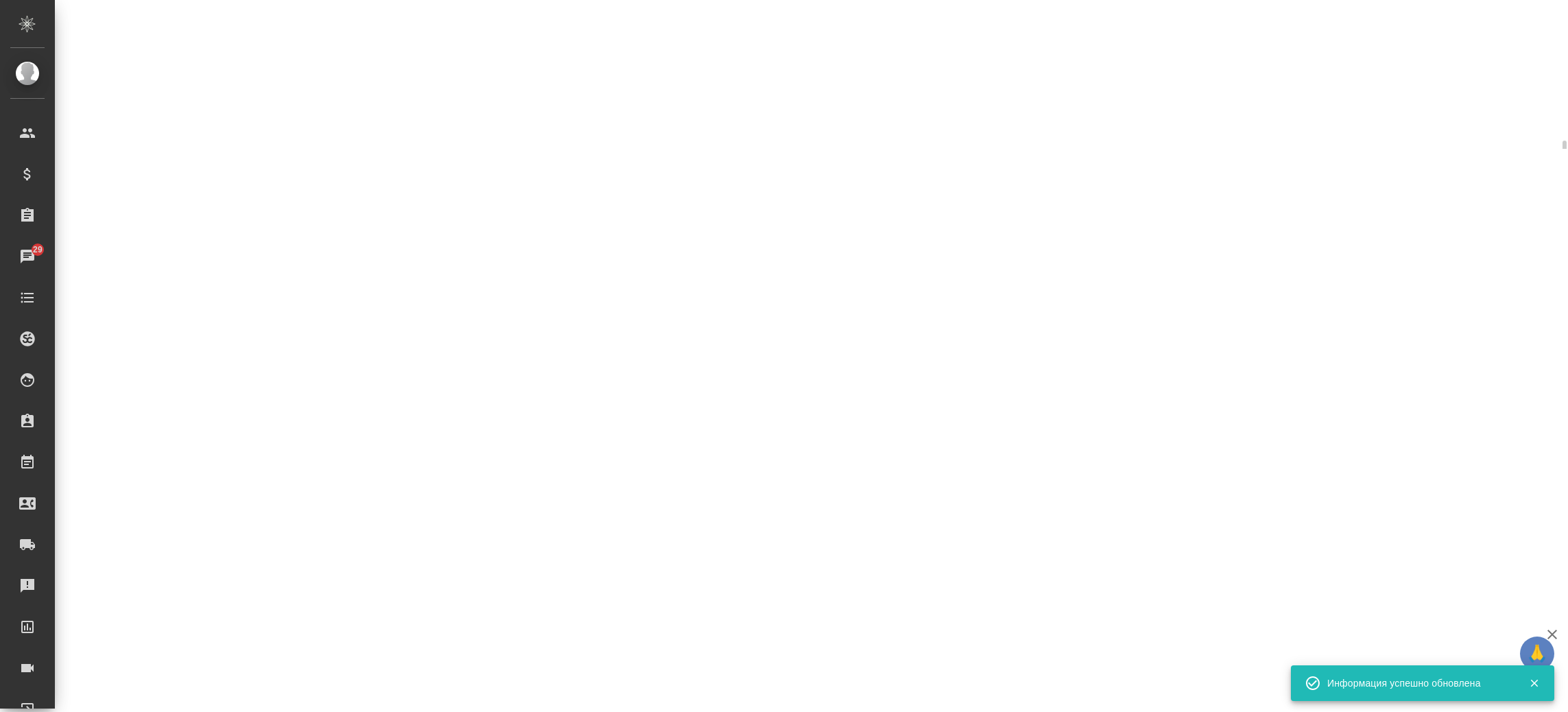
select select "RU"
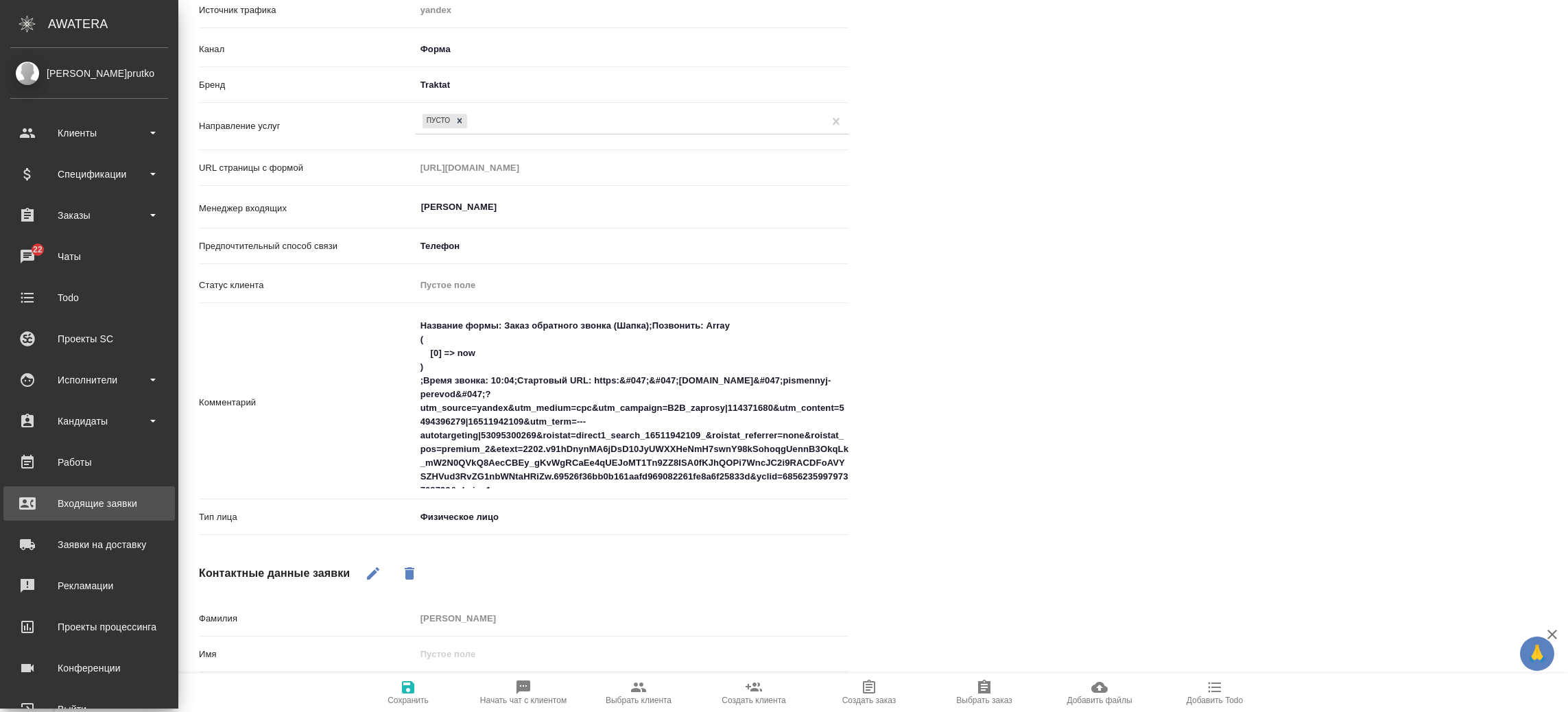
click div "Входящие заявки"
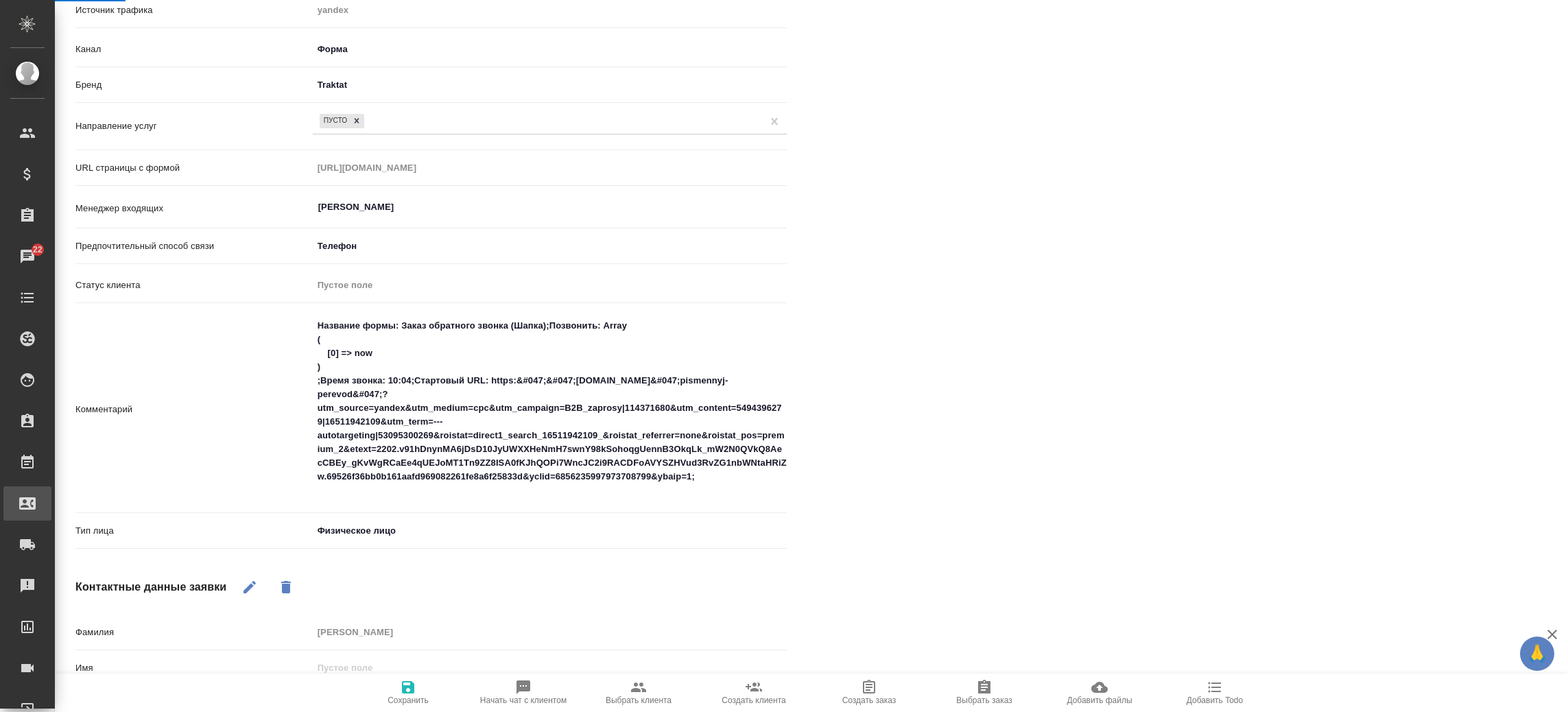
type textarea "x"
select select "RU"
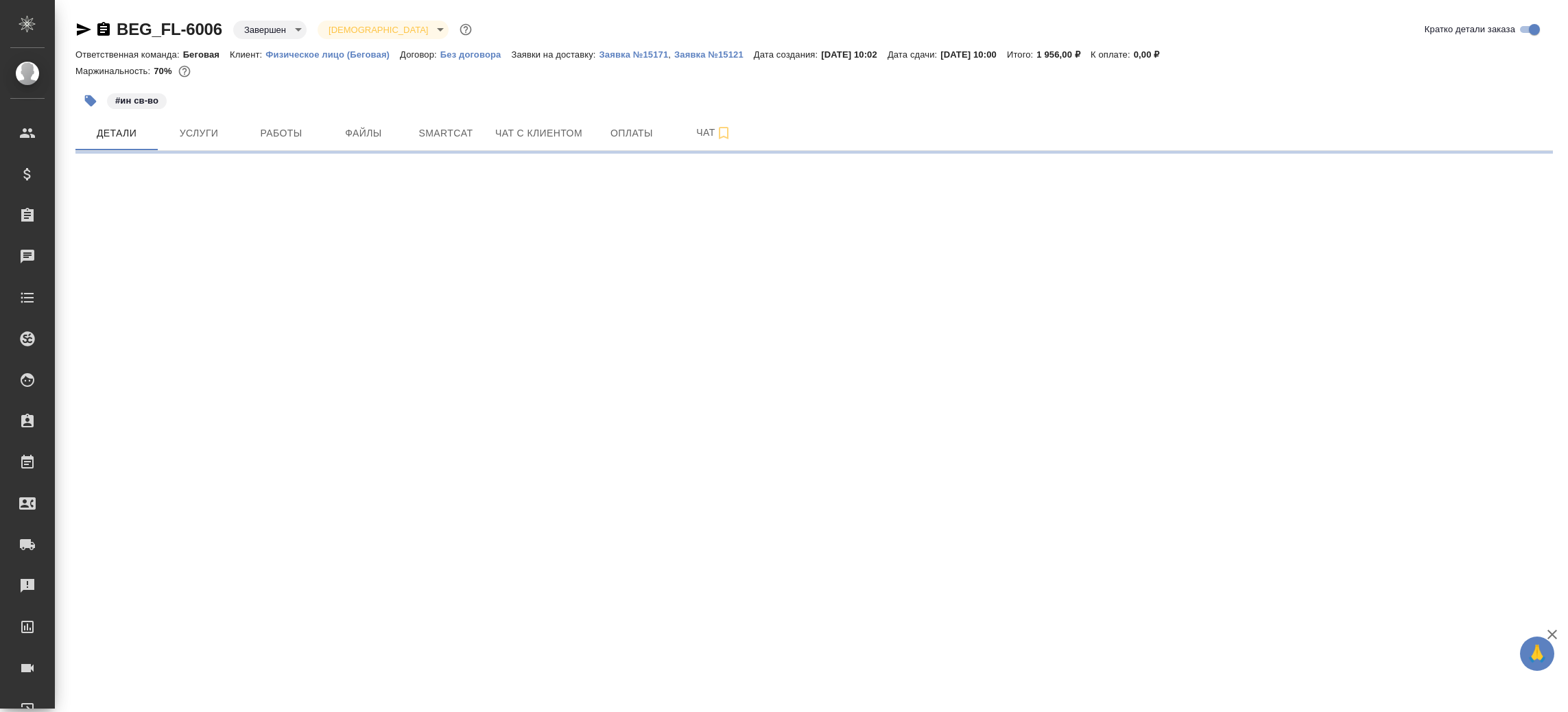
select select "RU"
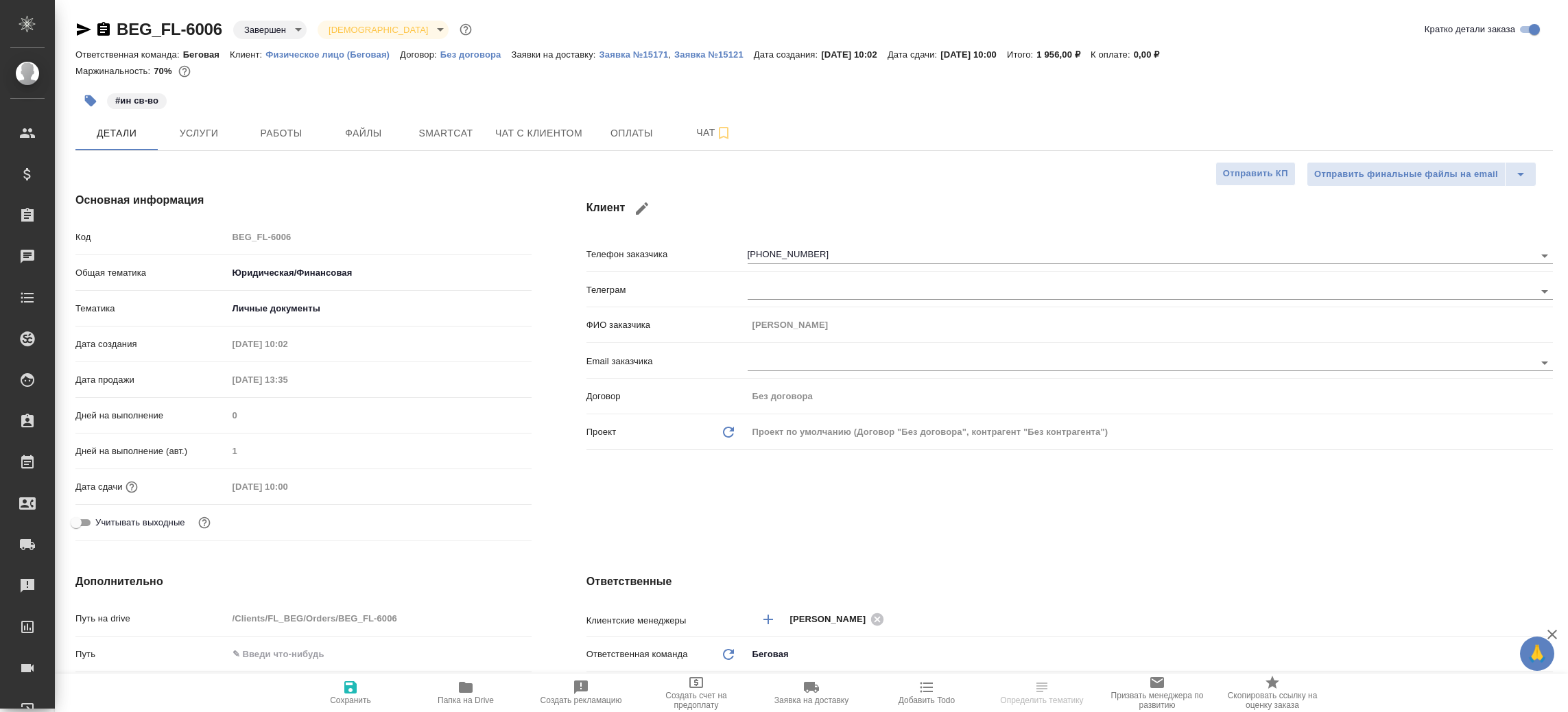
type textarea "x"
type input "[PERSON_NAME] [PERSON_NAME]"
type input "[PERSON_NAME]"
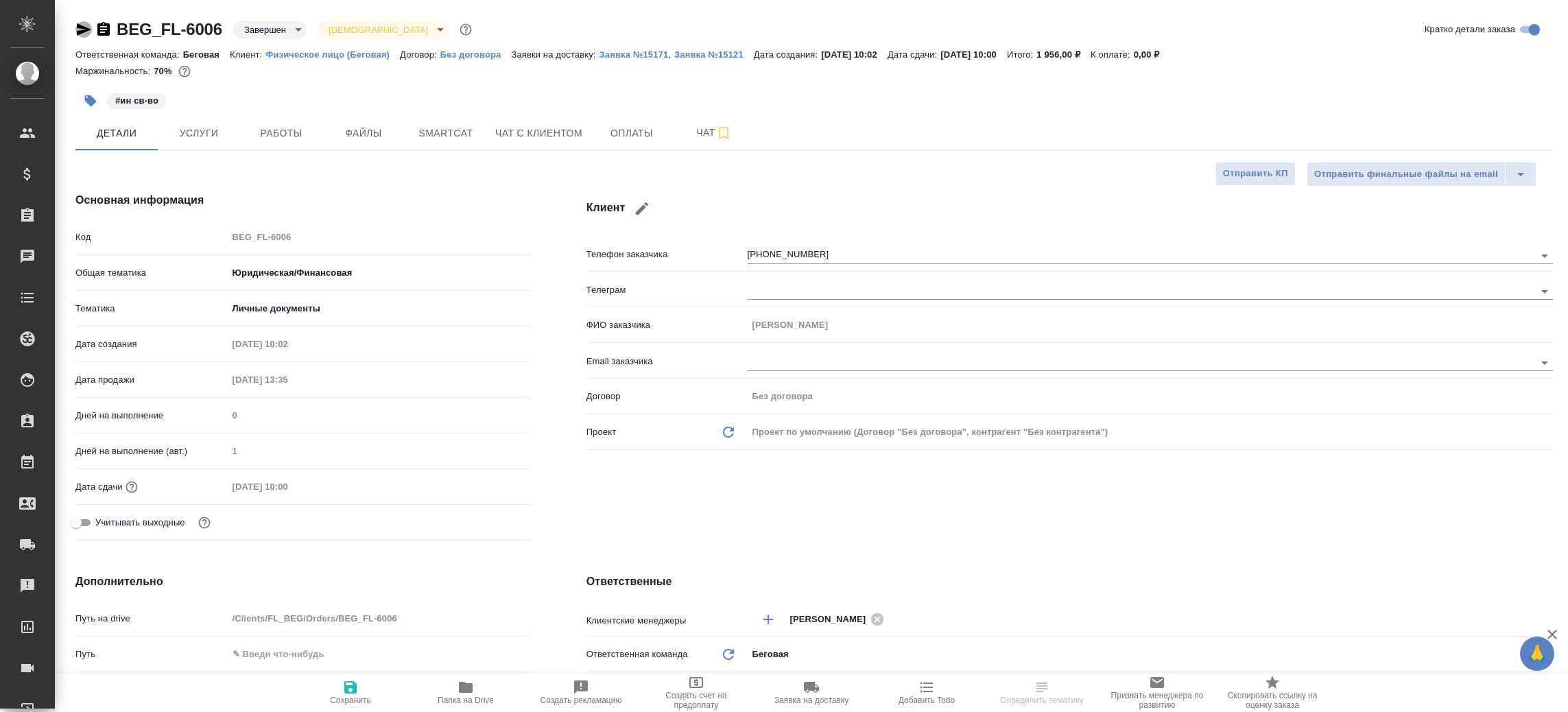
click at [77, 23] on icon "button" at bounding box center [84, 30] width 16 height 16
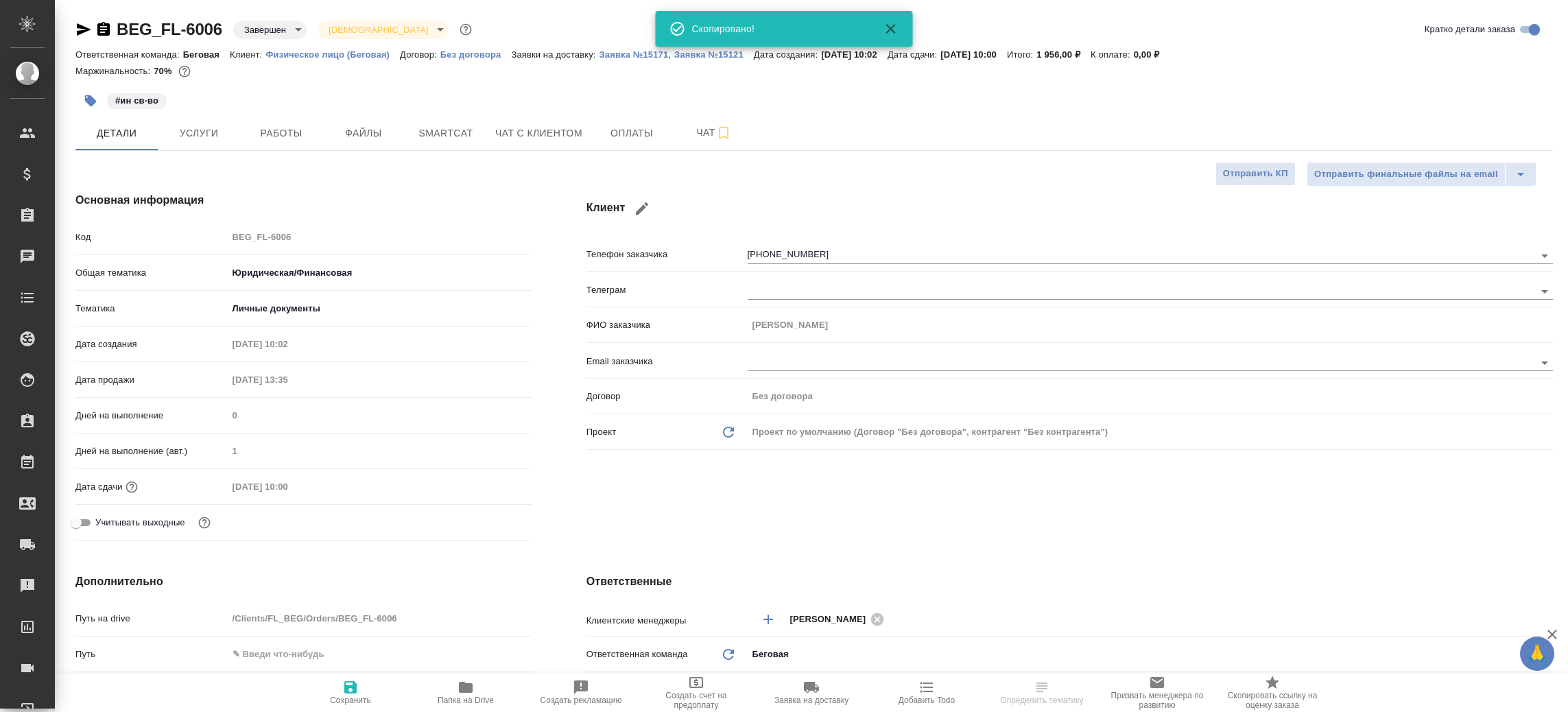
type textarea "x"
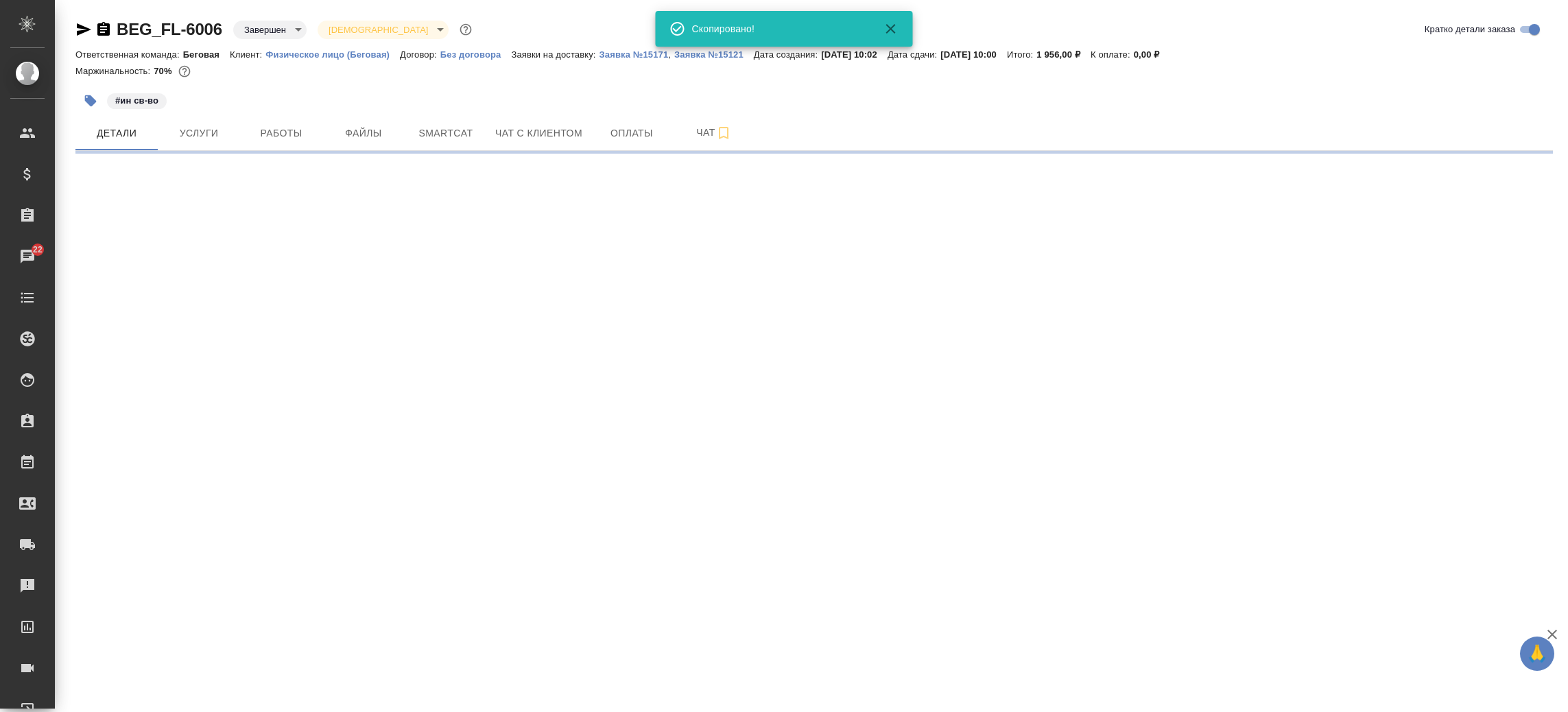
select select "RU"
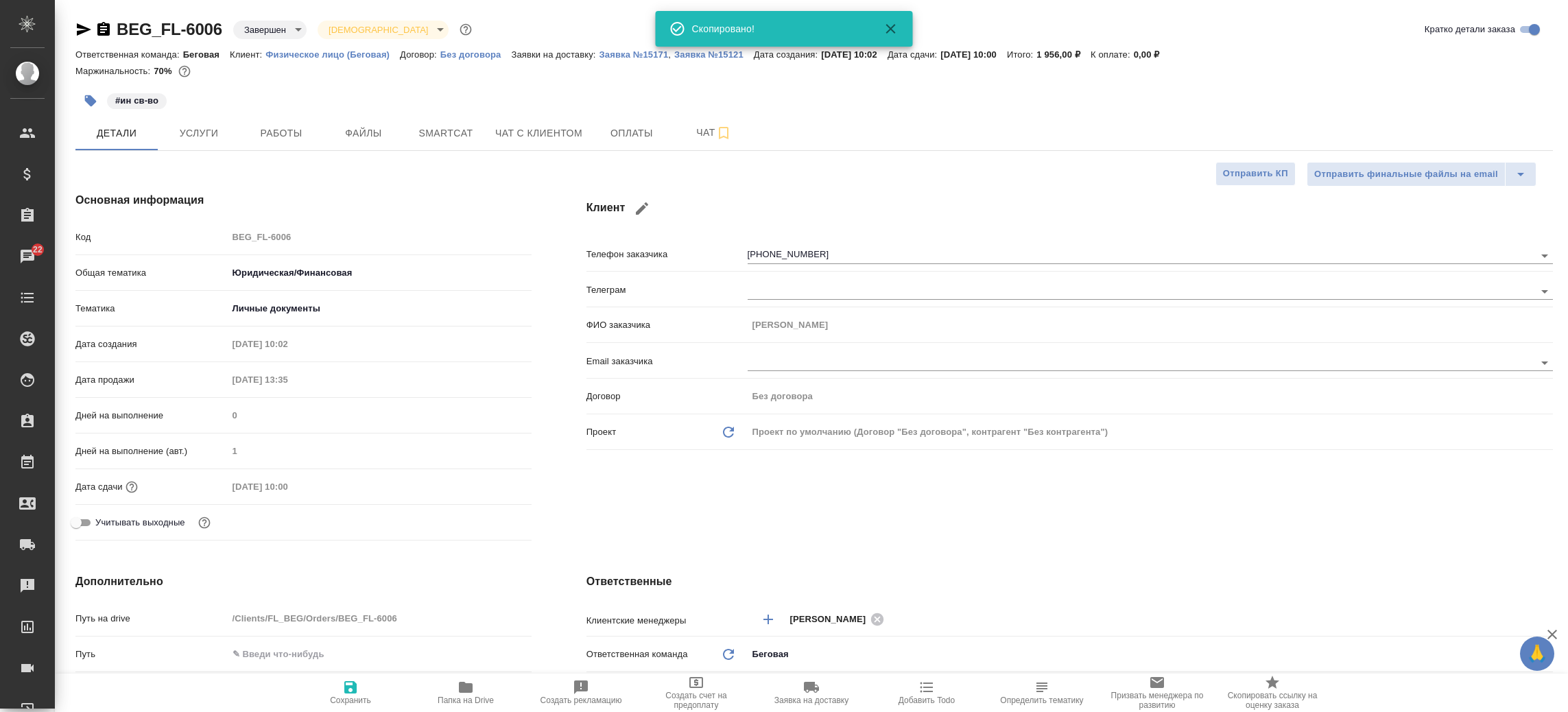
type textarea "x"
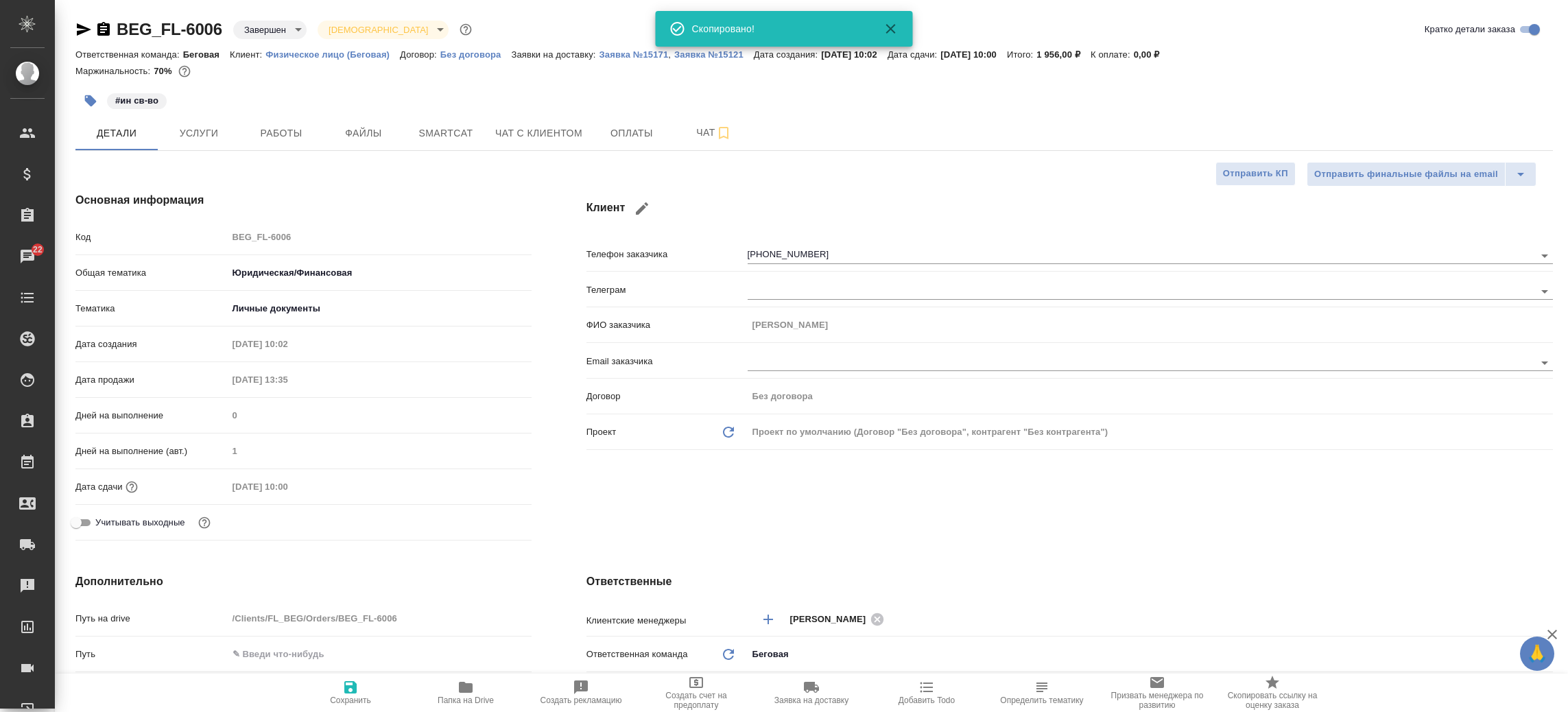
type textarea "x"
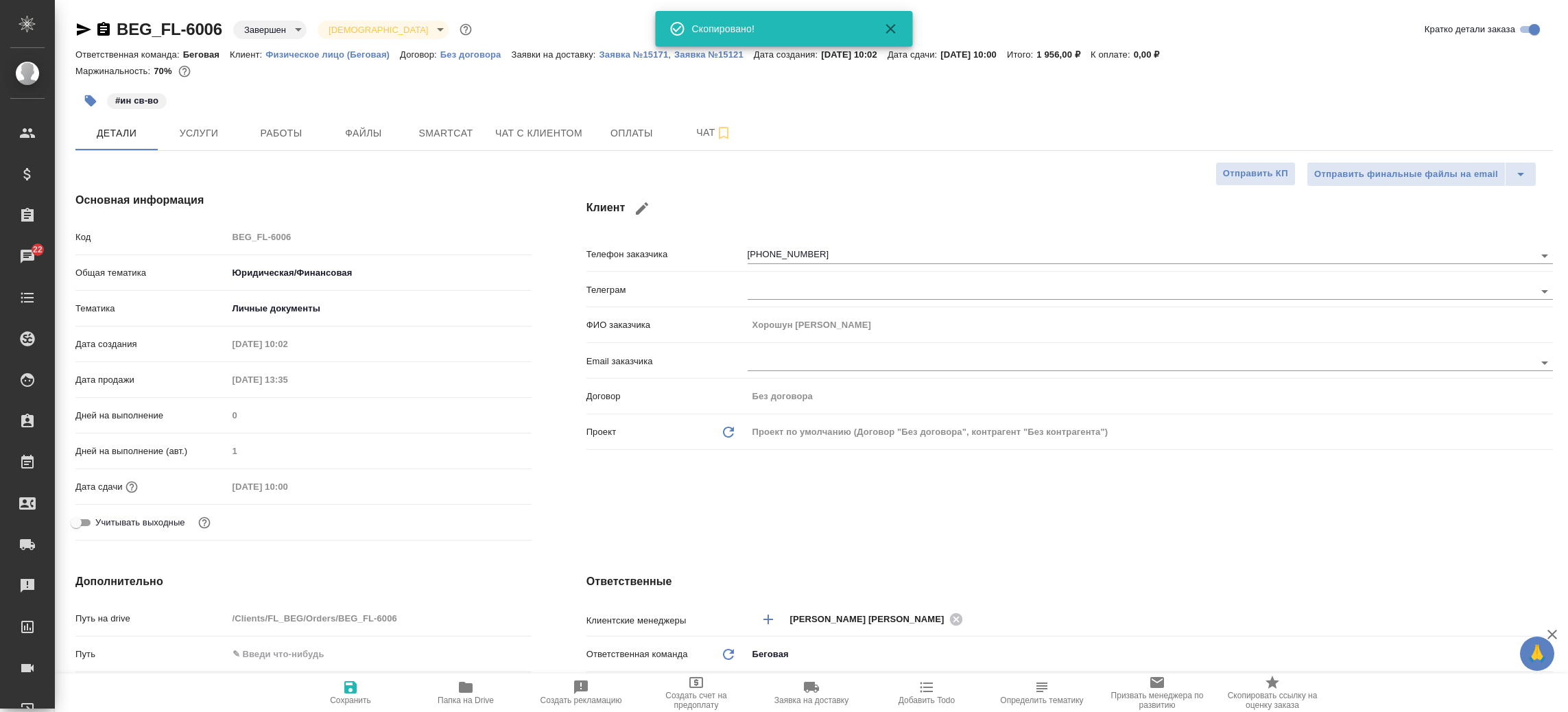
type textarea "x"
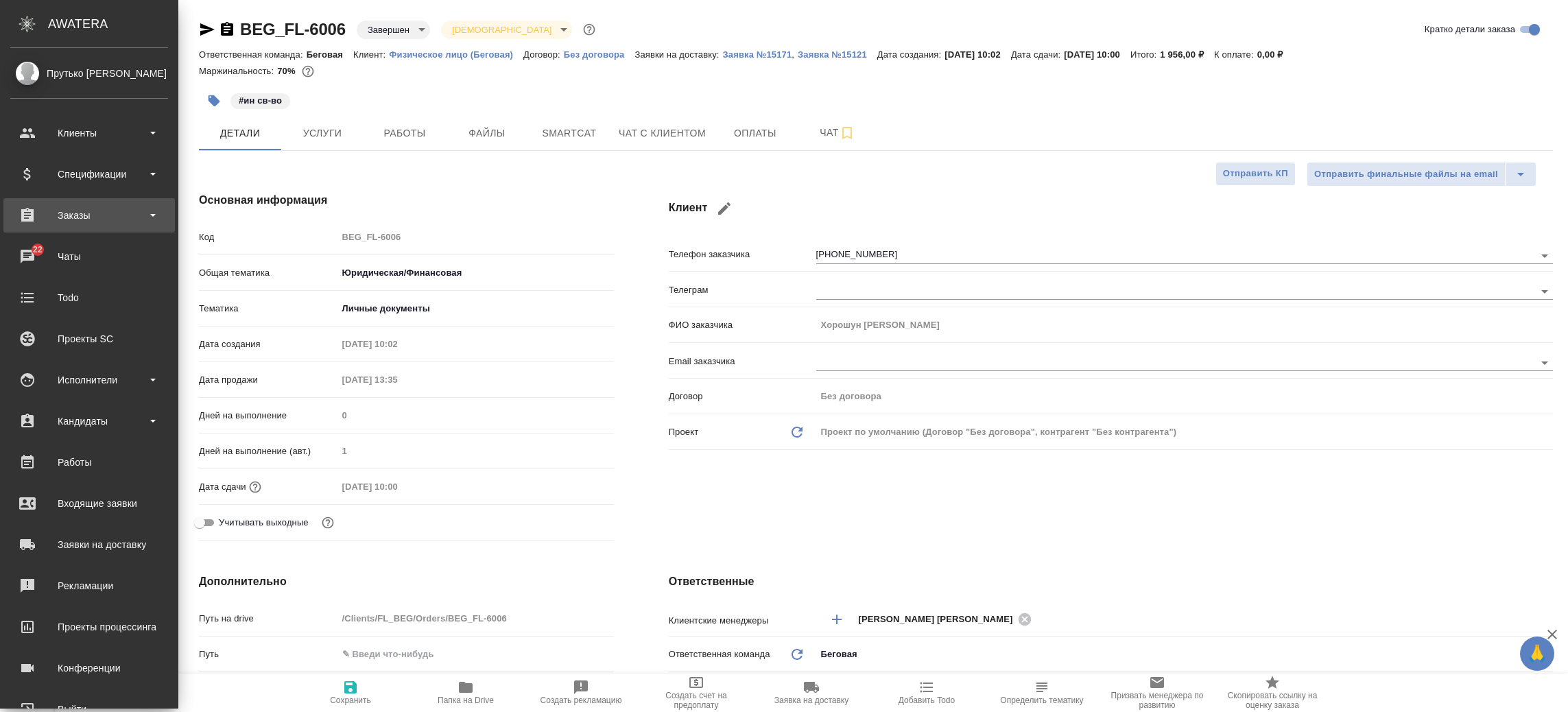
click at [85, 214] on div "Заказы" at bounding box center [90, 215] width 158 height 21
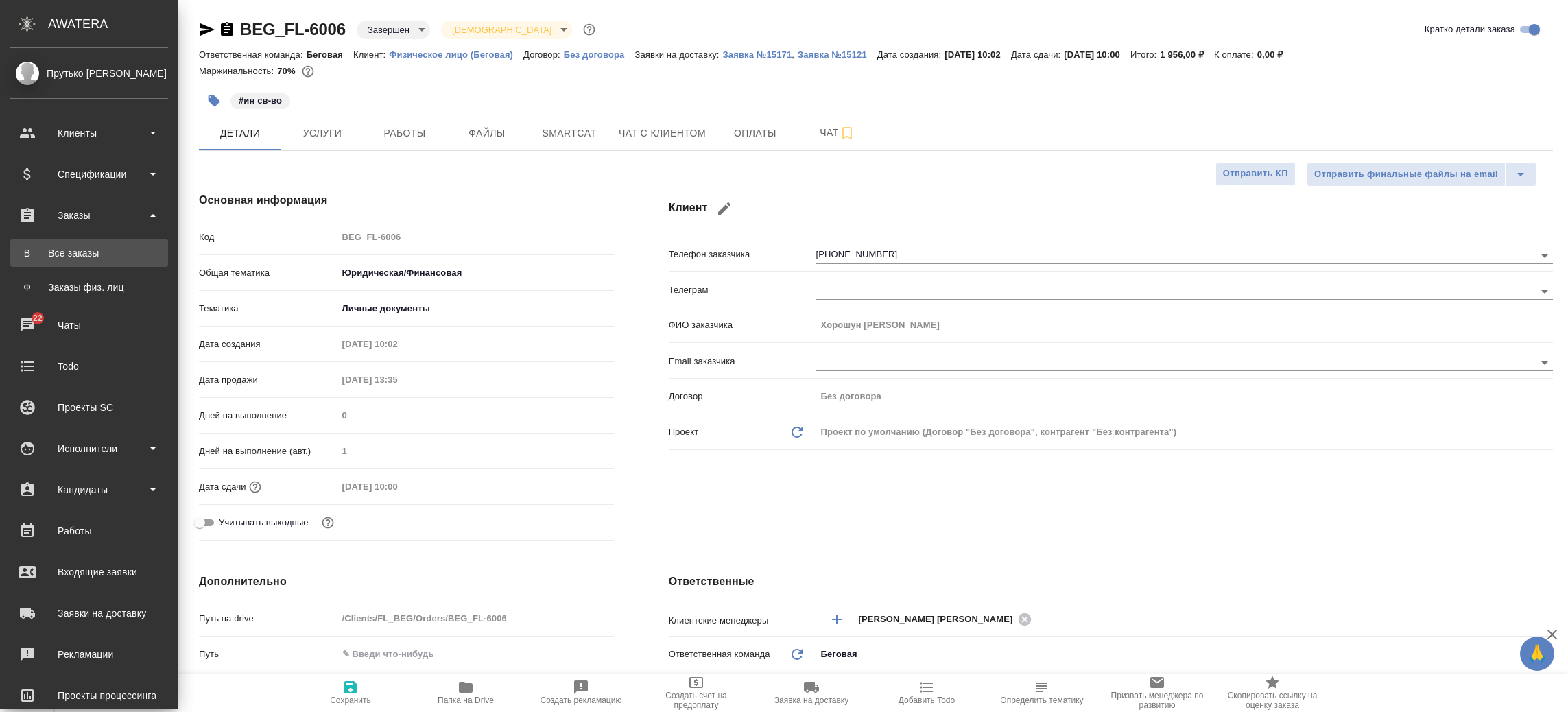
type textarea "x"
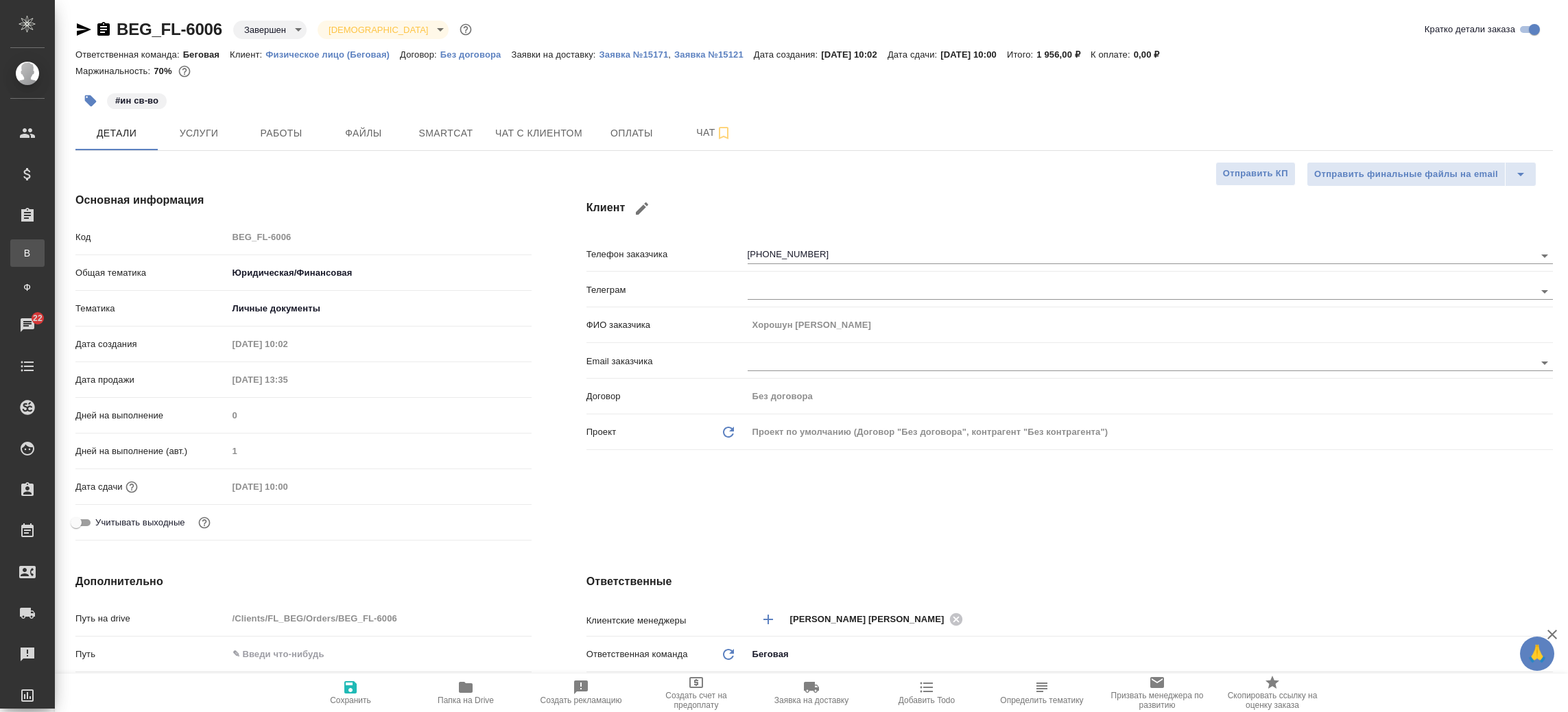
type textarea "x"
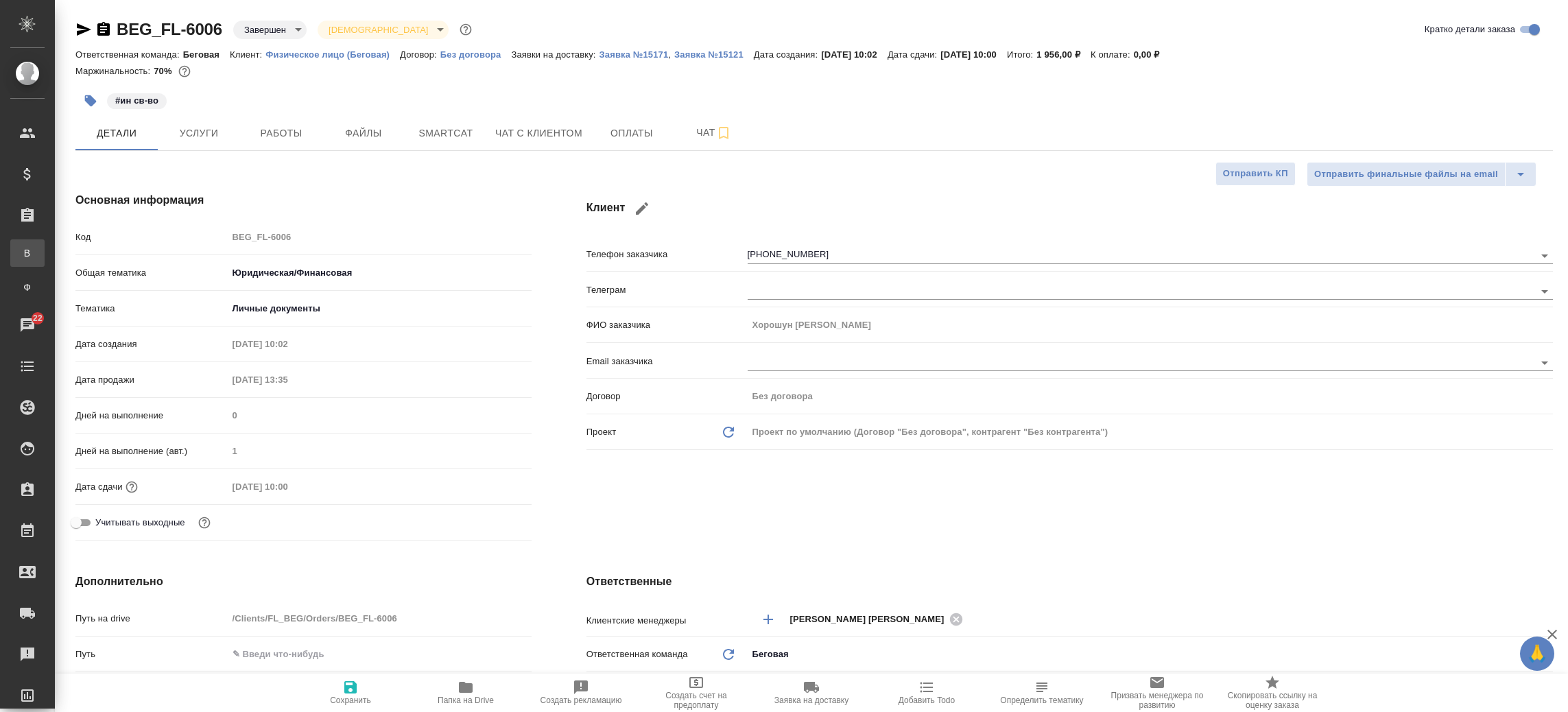
type textarea "x"
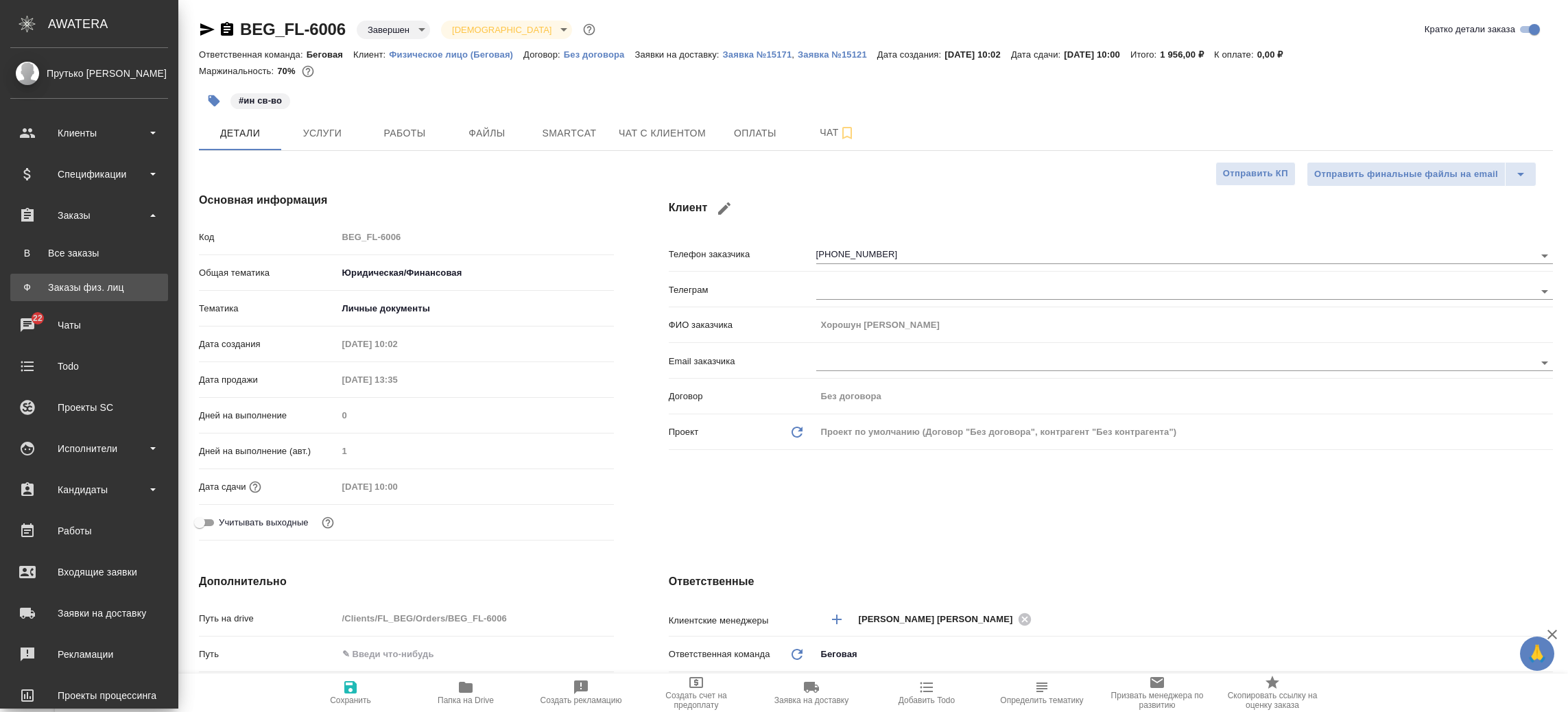
drag, startPoint x: 72, startPoint y: 257, endPoint x: 55, endPoint y: 286, distance: 33.6
click at [55, 286] on ul "В Все заказы Ф Заказы физ. лиц" at bounding box center [89, 266] width 178 height 68
type textarea "x"
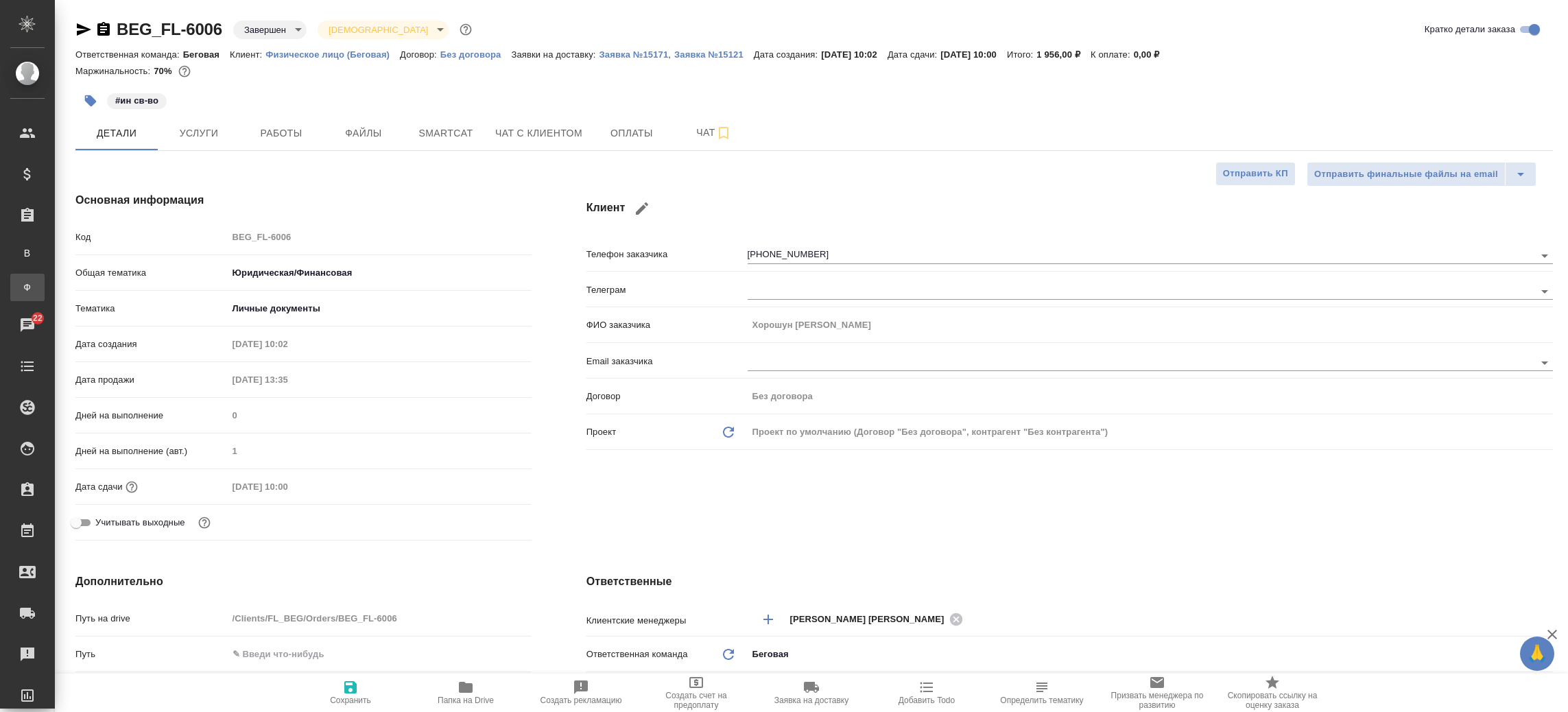
click at [21, 286] on div "Заказы физ. лиц" at bounding box center [10, 287] width 21 height 14
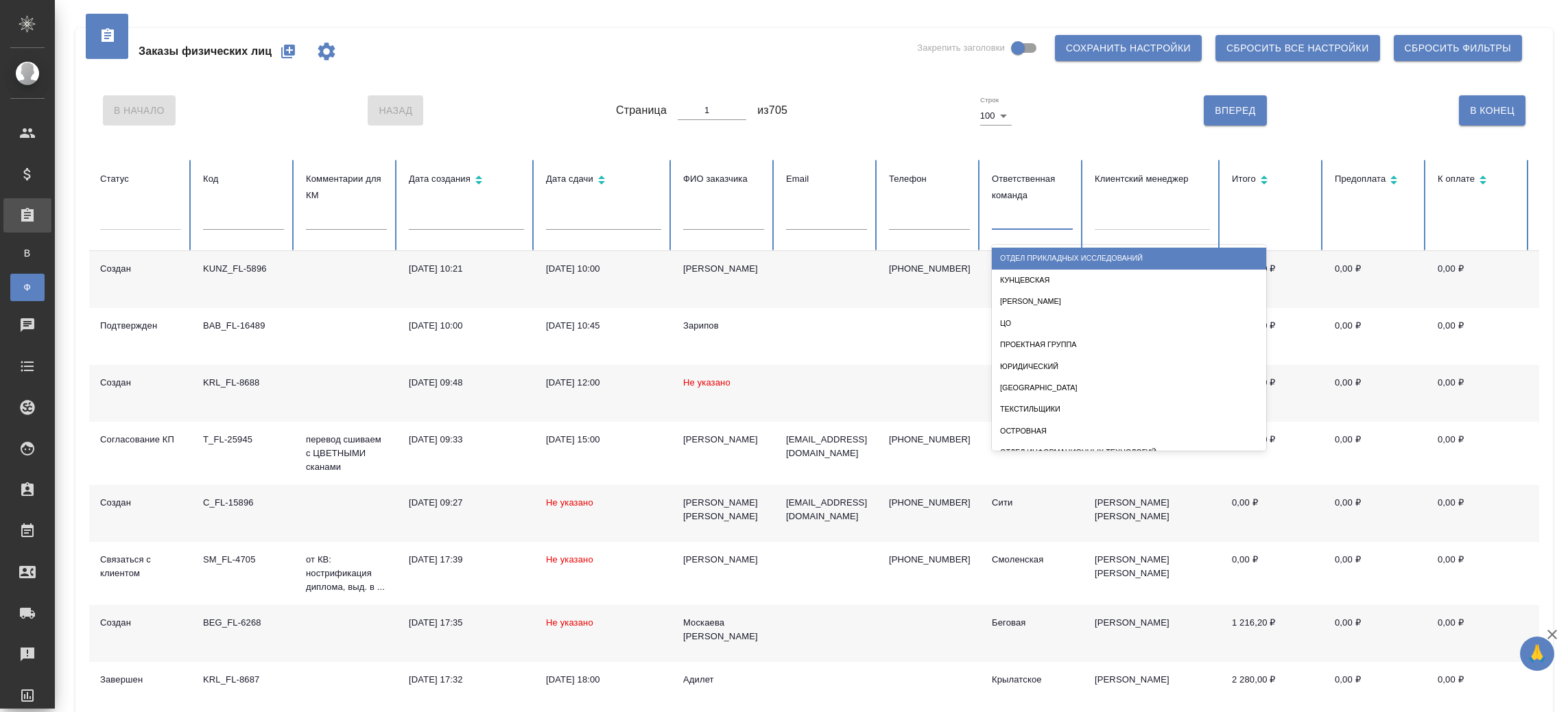
click at [1026, 225] on div at bounding box center [1032, 216] width 81 height 20
type input "бе"
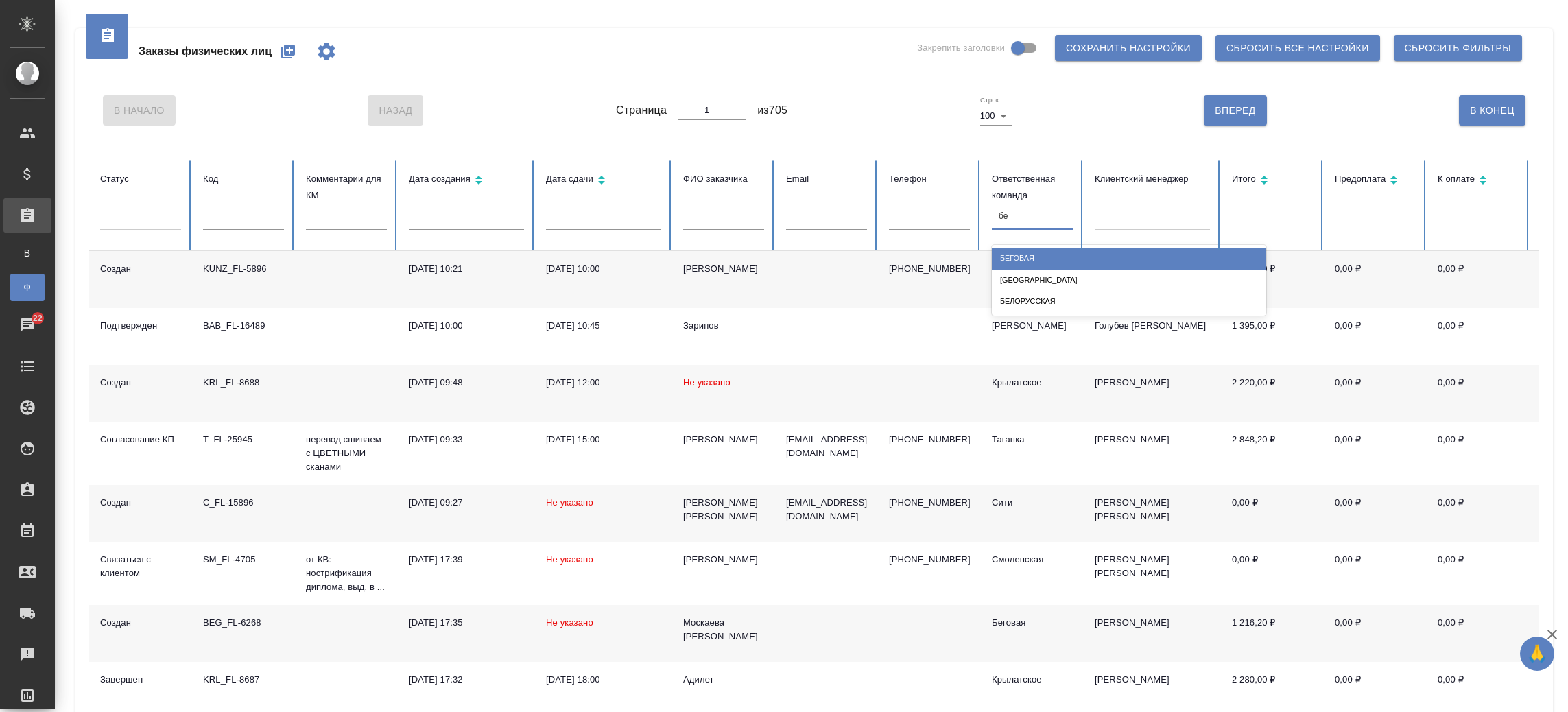
click at [1031, 255] on div "Беговая" at bounding box center [1129, 258] width 274 height 21
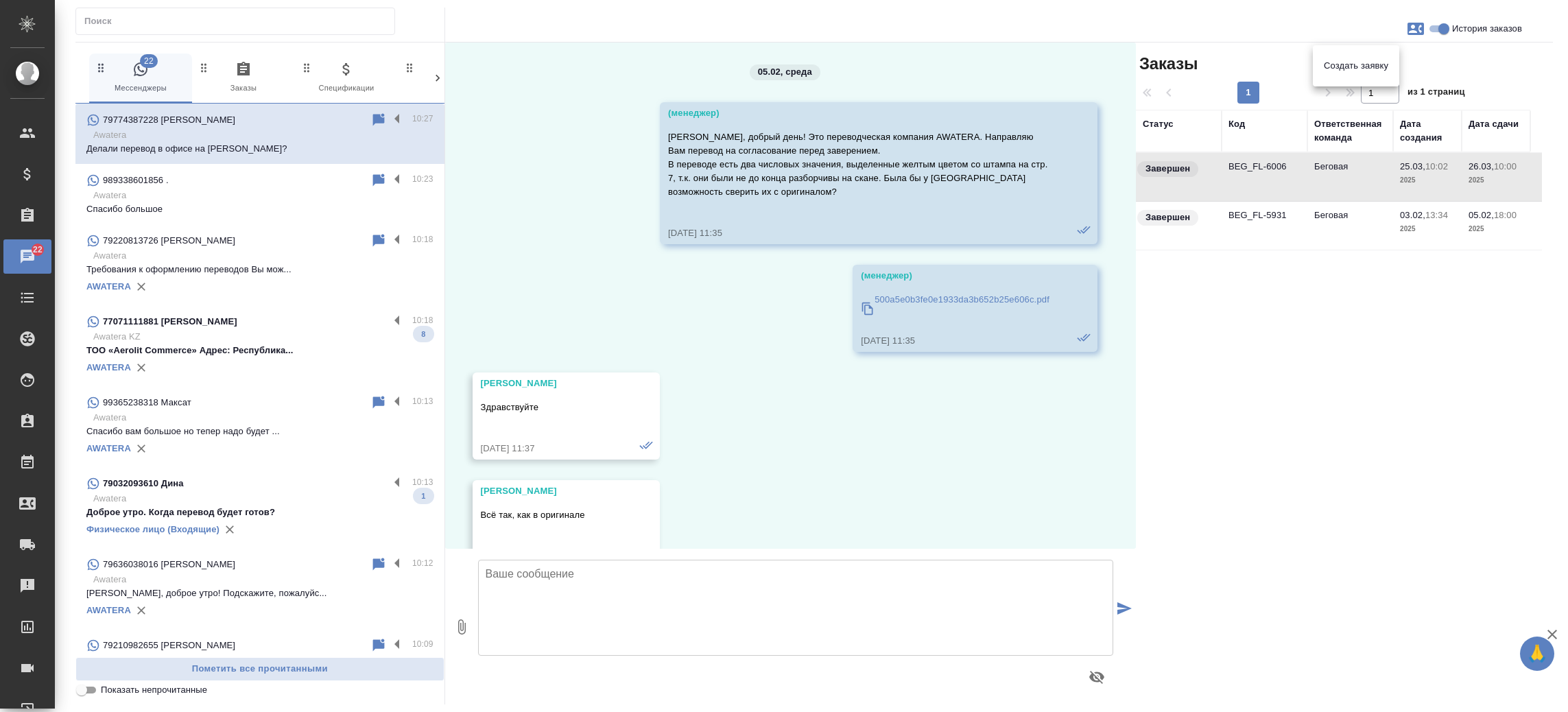
scroll to position [6023, 0]
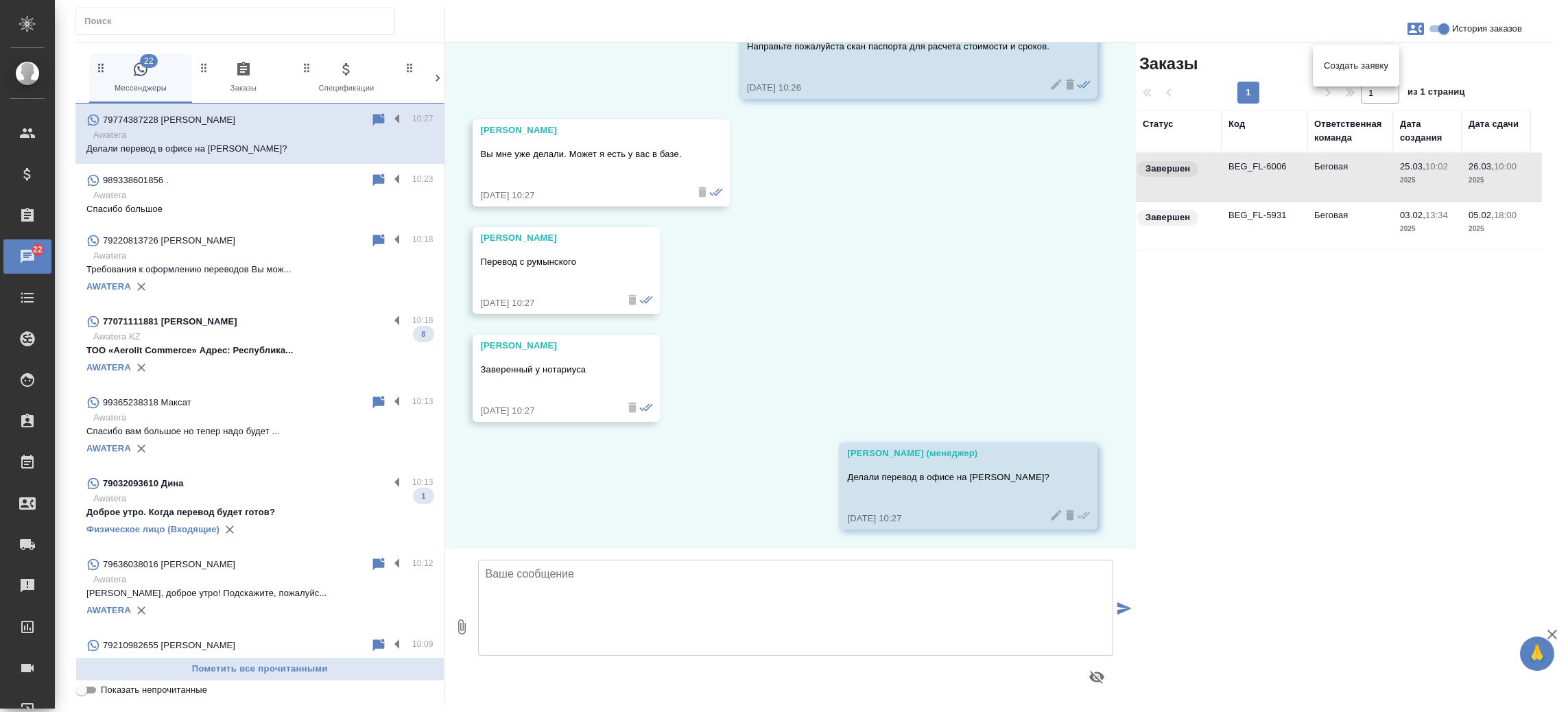
click at [1381, 59] on span "Создать заявку" at bounding box center [1356, 66] width 64 height 14
select select "RU"
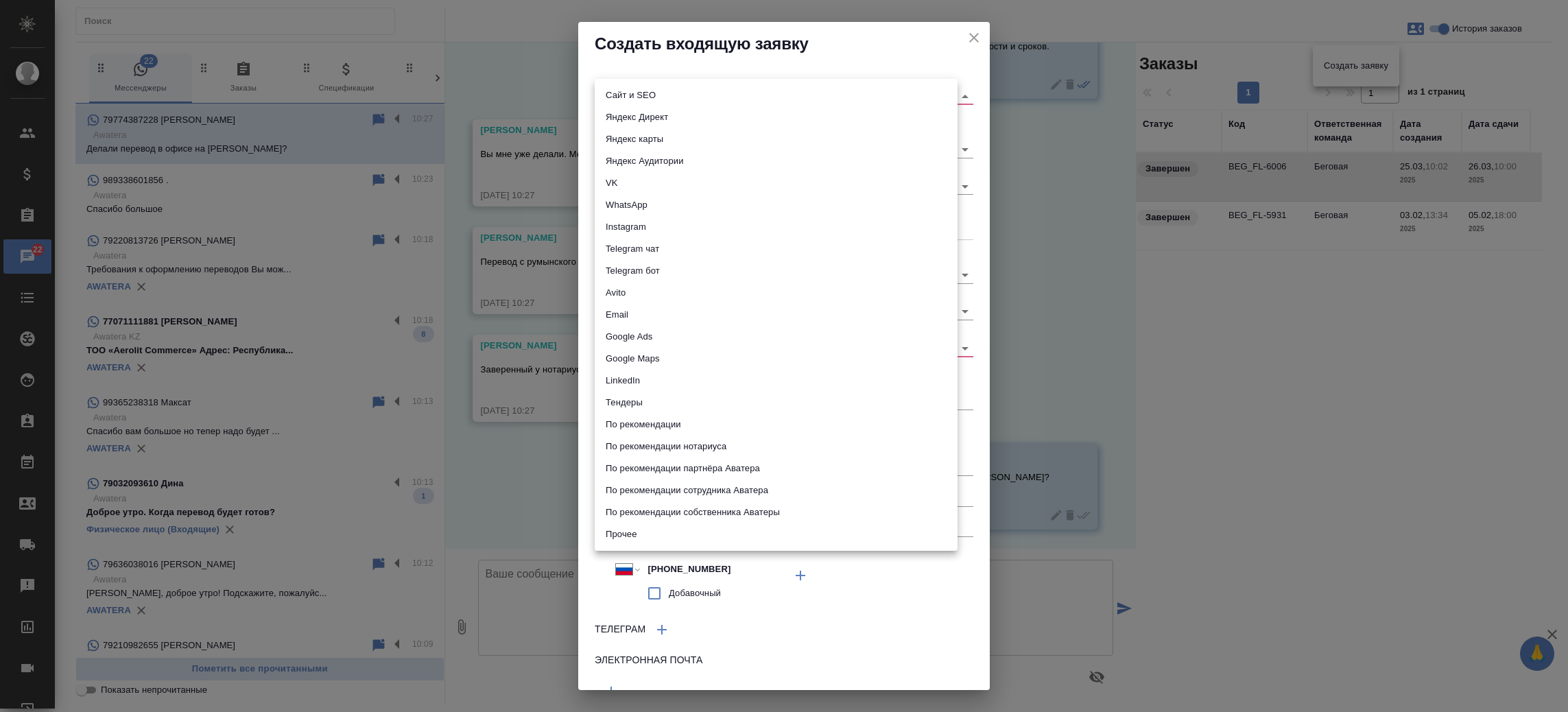
click at [766, 95] on body "🙏 .cls-1 fill:#fff; AWATERA [PERSON_NAME]prutko Клиенты Спецификации Заказы 22 …" at bounding box center [784, 356] width 1568 height 712
click at [952, 39] on div at bounding box center [784, 356] width 1568 height 712
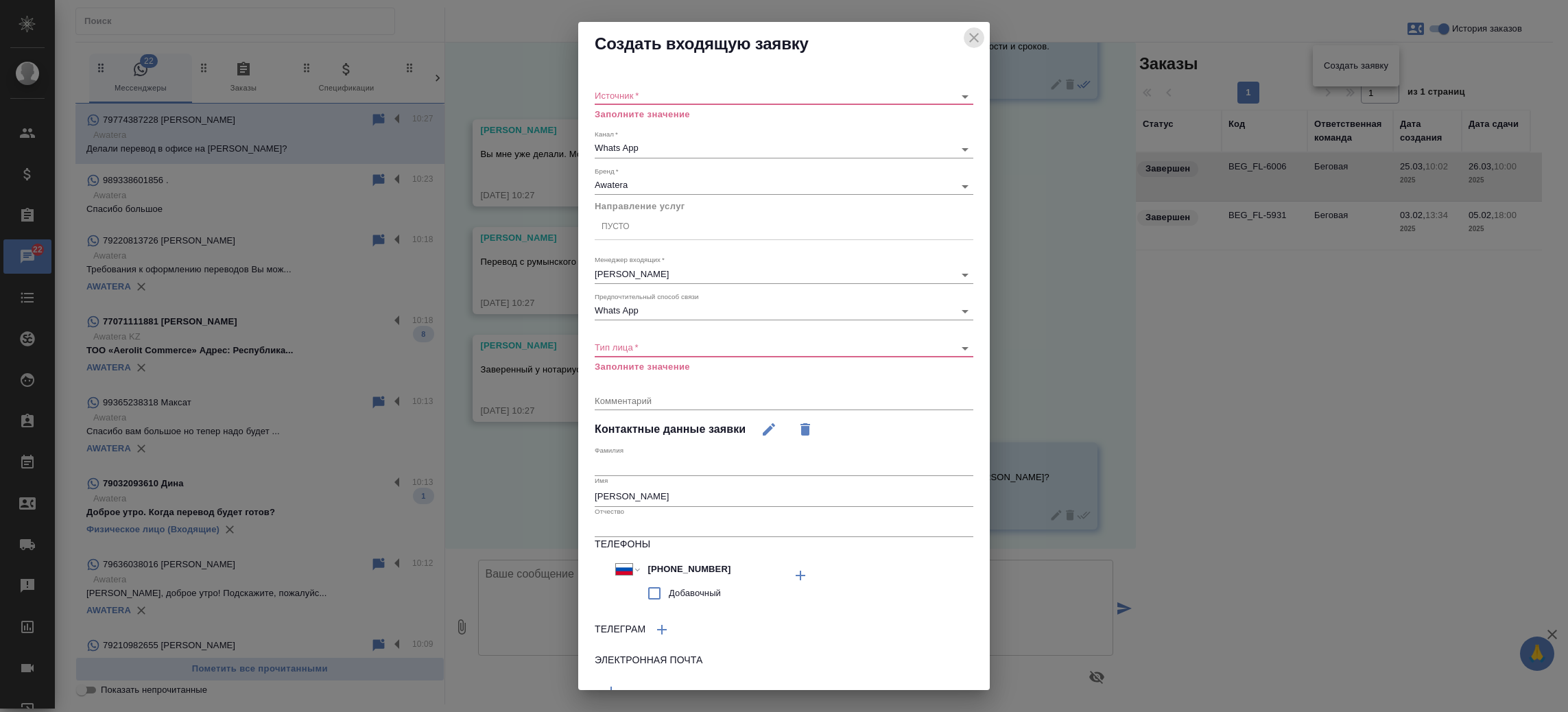
click at [968, 39] on button "close" at bounding box center [974, 37] width 21 height 21
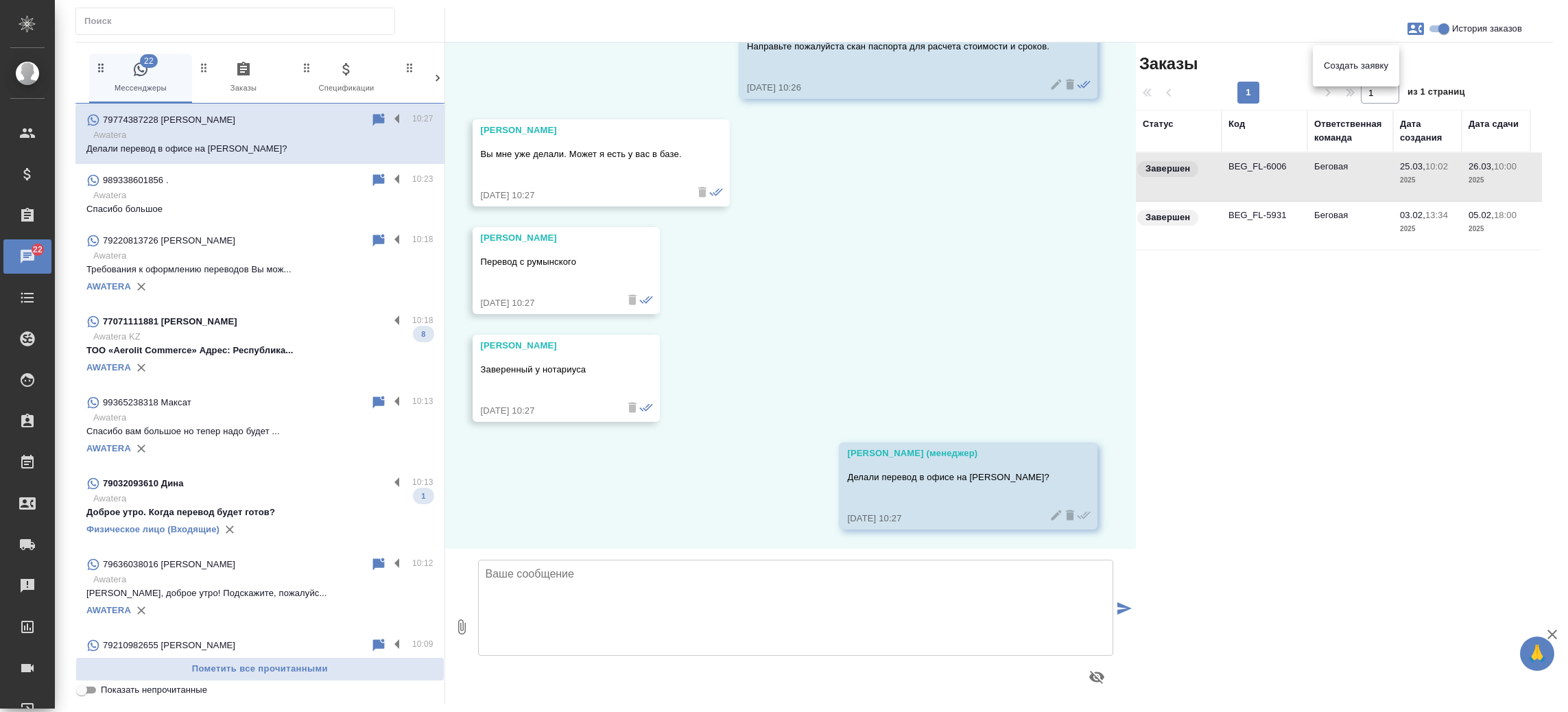
drag, startPoint x: 1127, startPoint y: 508, endPoint x: 1130, endPoint y: 501, distance: 7.6
click at [1130, 501] on div at bounding box center [784, 356] width 1568 height 712
drag, startPoint x: 1130, startPoint y: 501, endPoint x: 1102, endPoint y: 257, distance: 245.6
click at [1102, 257] on div "05.02, среда (менеджер) Александр, добрый день! Это переводческая компания AWAT…" at bounding box center [791, 296] width 691 height 506
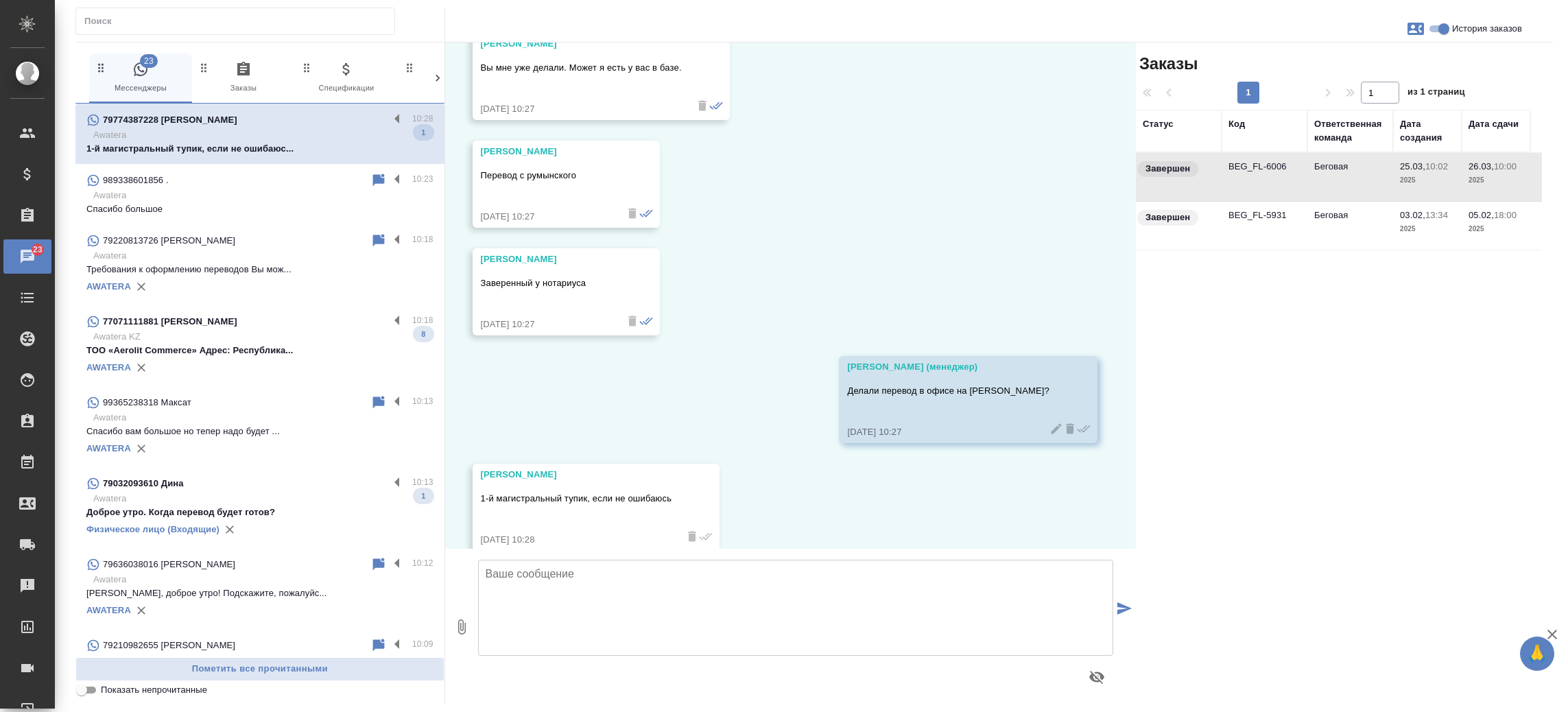
scroll to position [6131, 0]
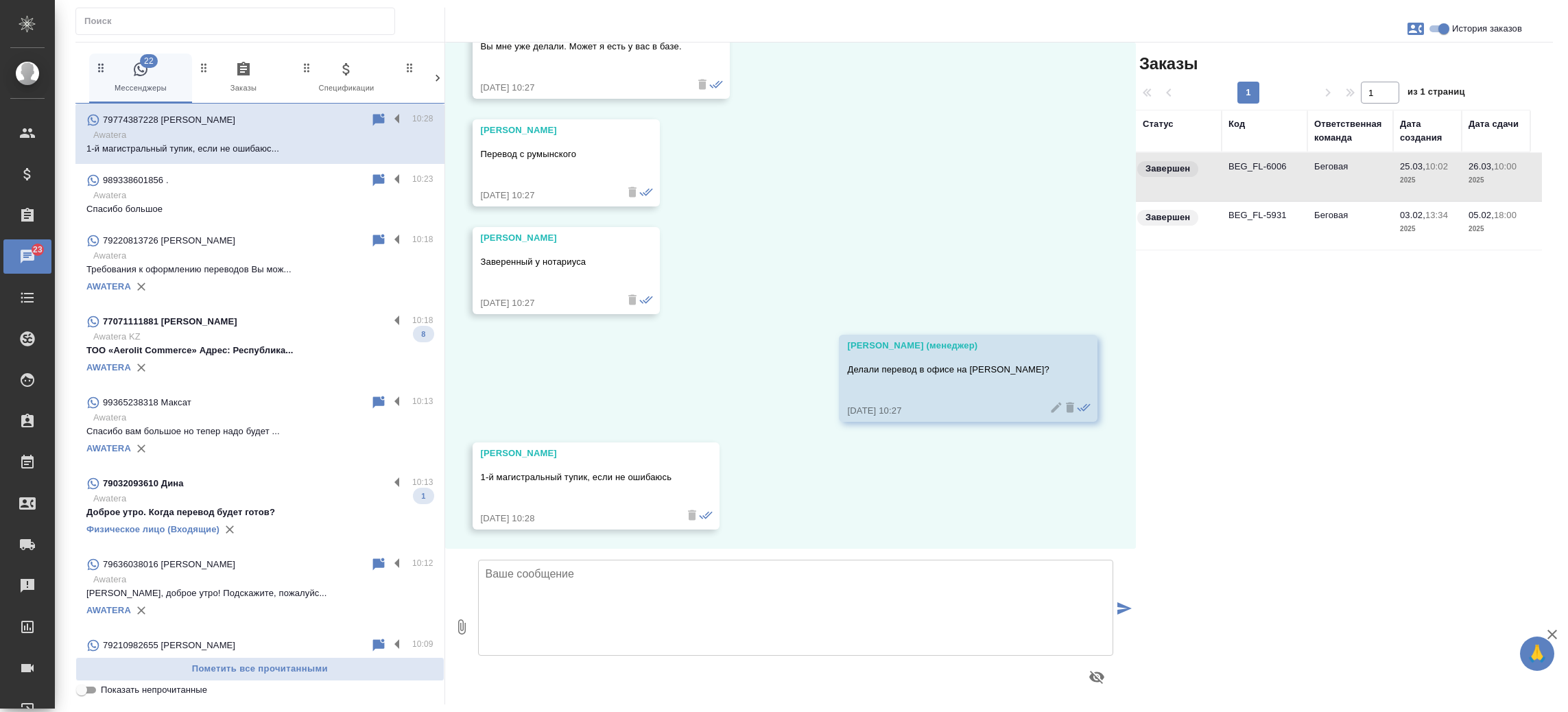
click at [595, 580] on textarea at bounding box center [796, 608] width 636 height 96
type textarea "Передаю Ваш запрос коллегам"
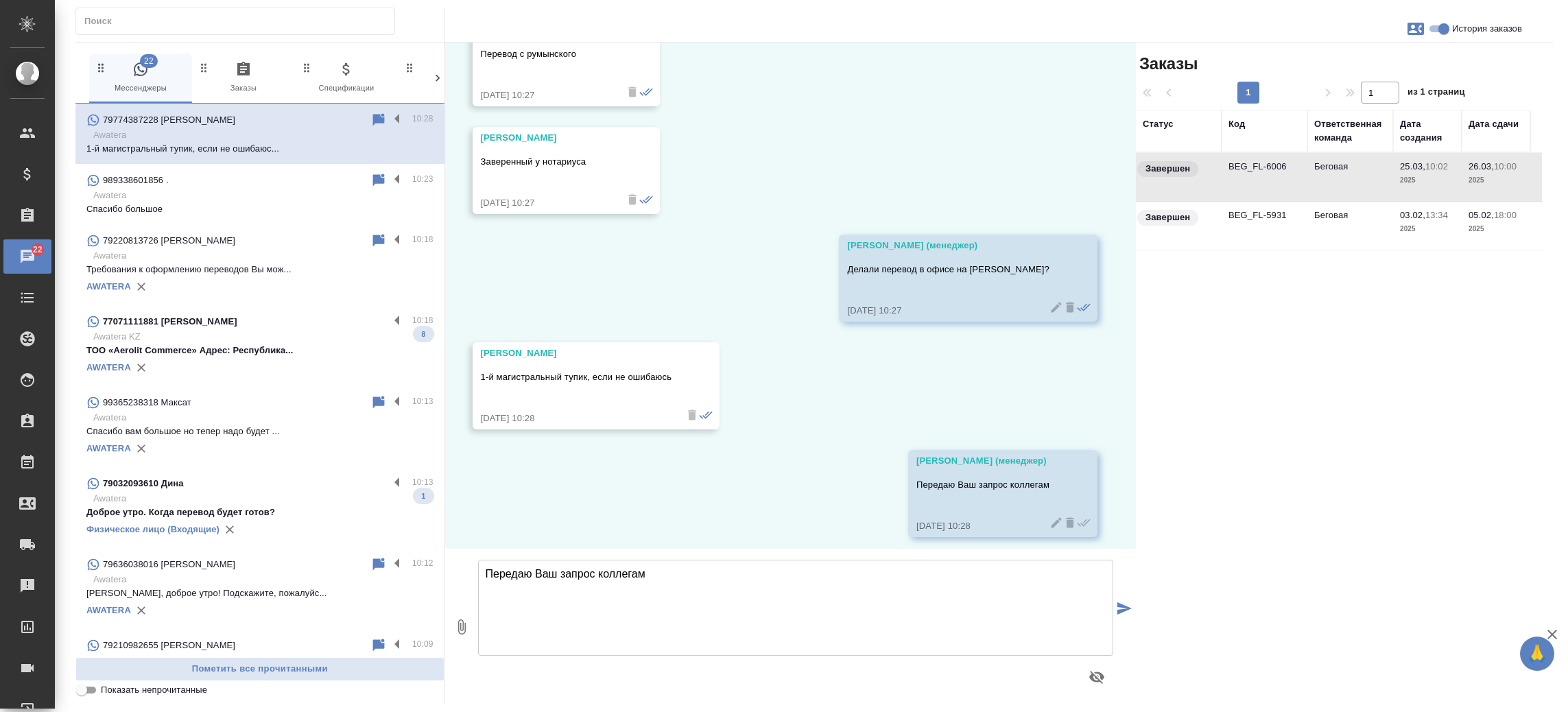
scroll to position [6239, 0]
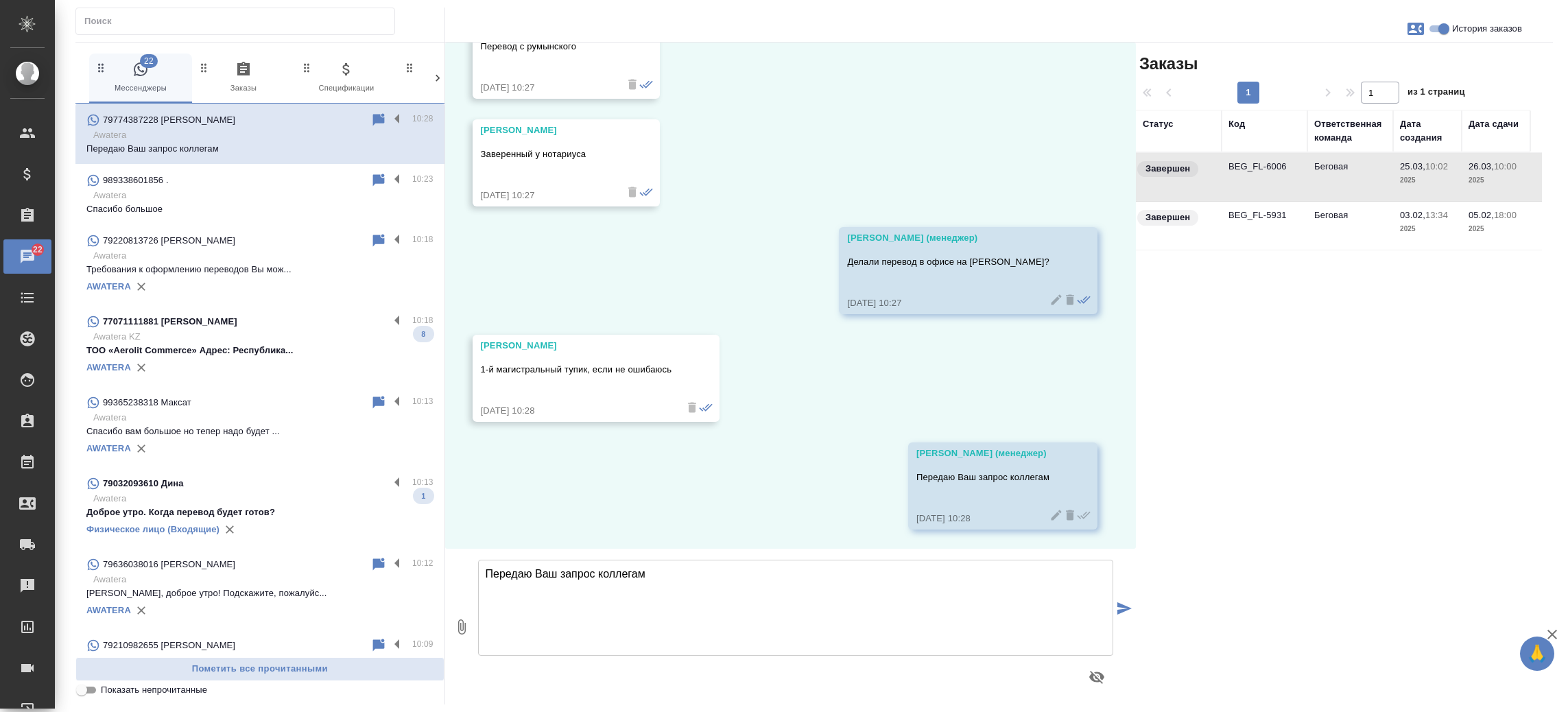
click at [1242, 173] on td "BEG_FL-6006" at bounding box center [1264, 177] width 85 height 48
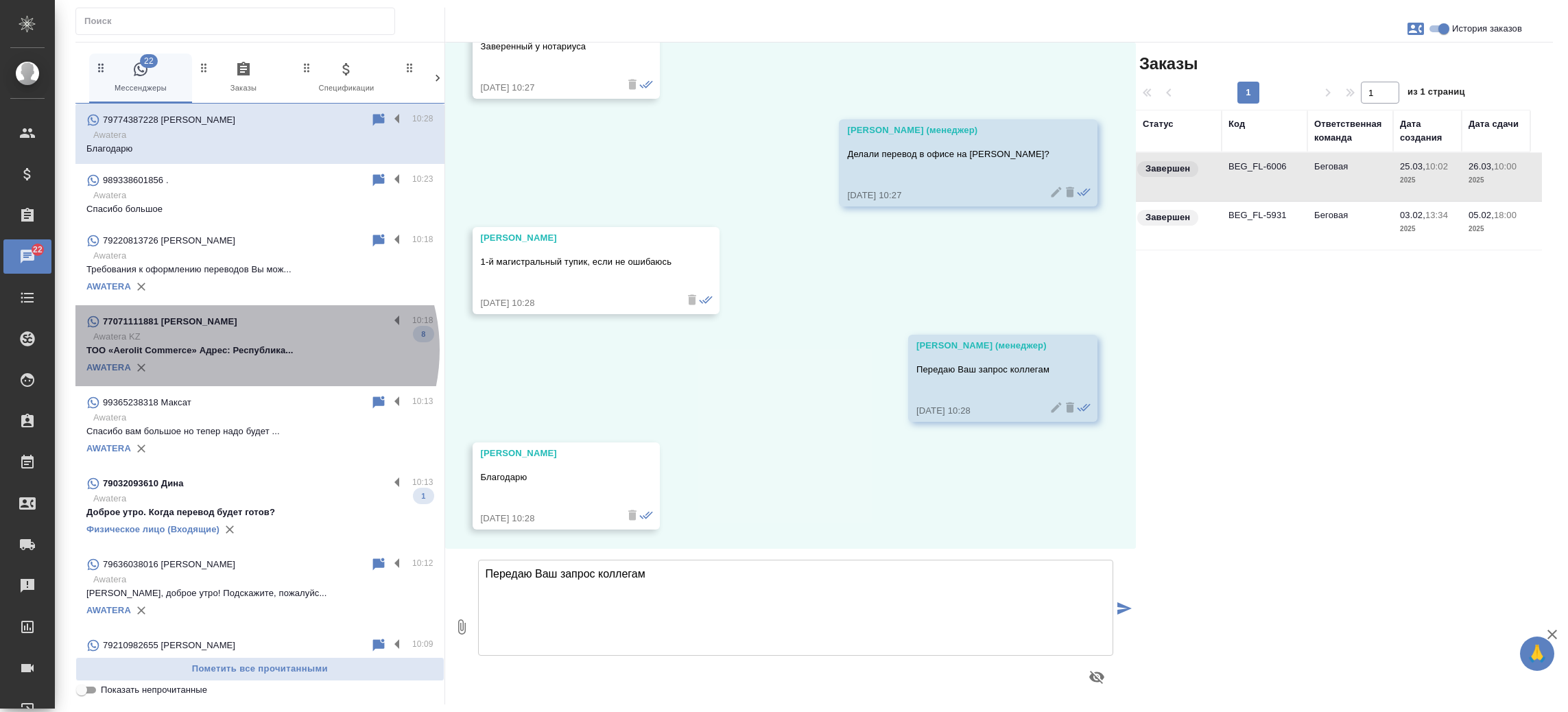
click at [255, 350] on p "ТОО «Aerolit Commerce» Адрес: Республика..." at bounding box center [260, 350] width 347 height 14
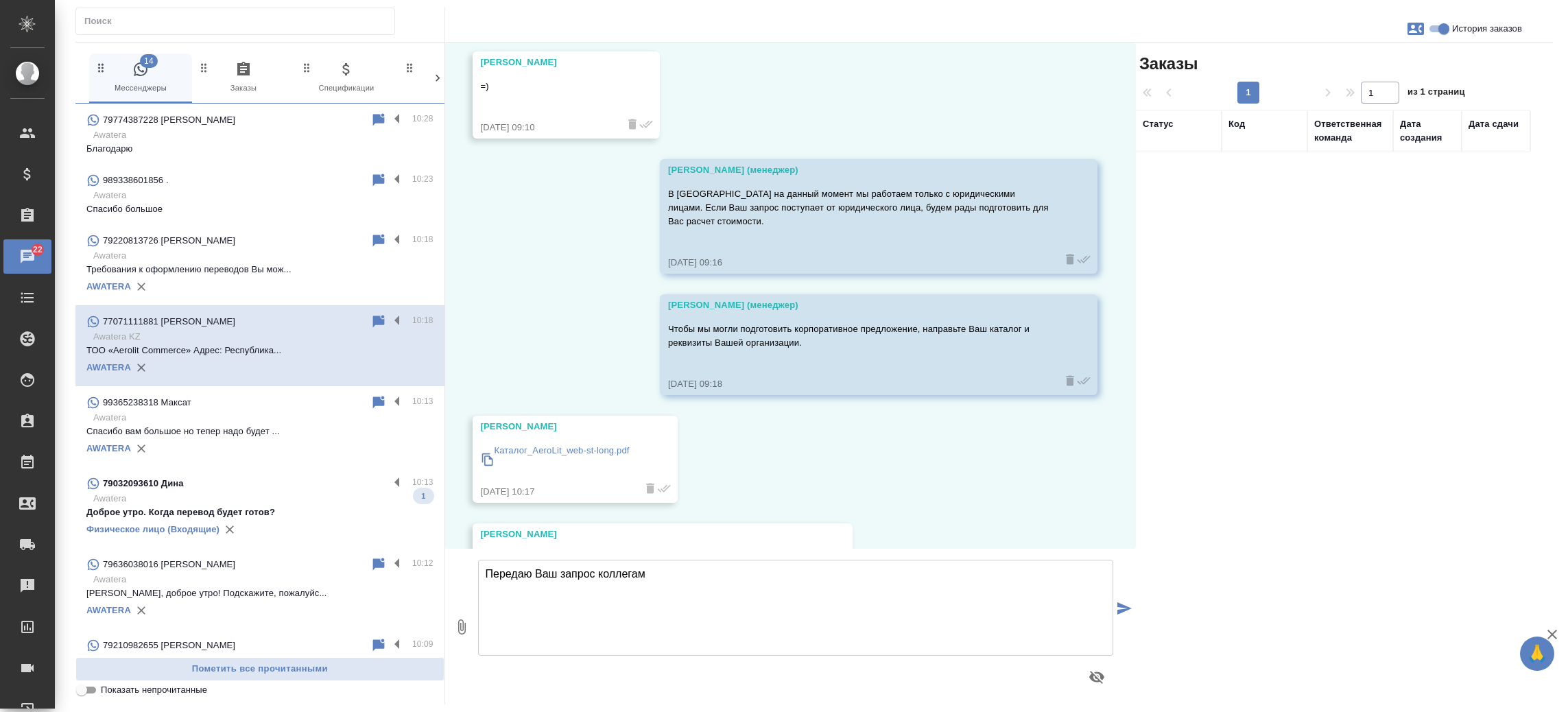
scroll to position [1152, 0]
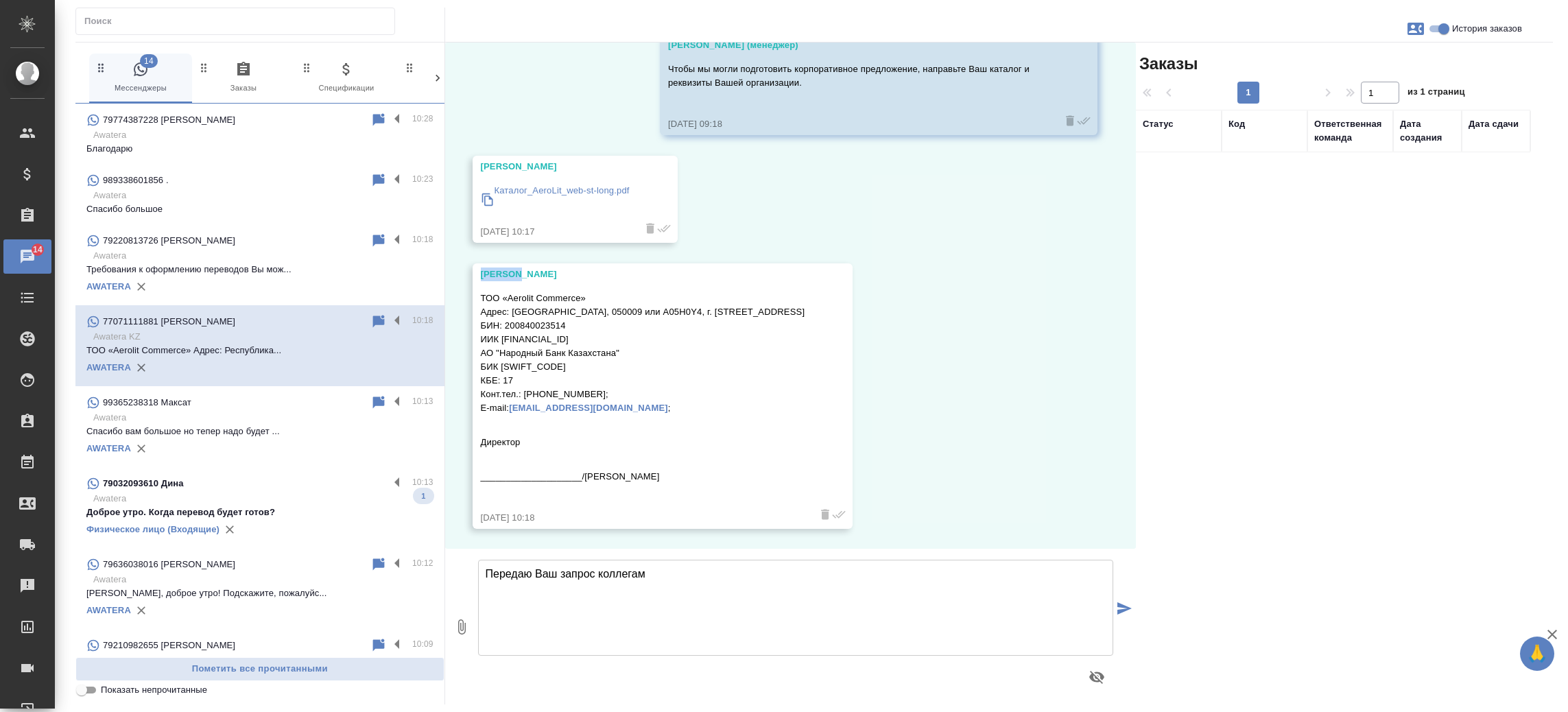
drag, startPoint x: 523, startPoint y: 274, endPoint x: 445, endPoint y: 274, distance: 78.0
click at [445, 274] on div "09.09, вторник Гудина Александра (менеджер) Алексей, добрый день! Получили от В…" at bounding box center [791, 296] width 691 height 506
copy div "[PERSON_NAME]"
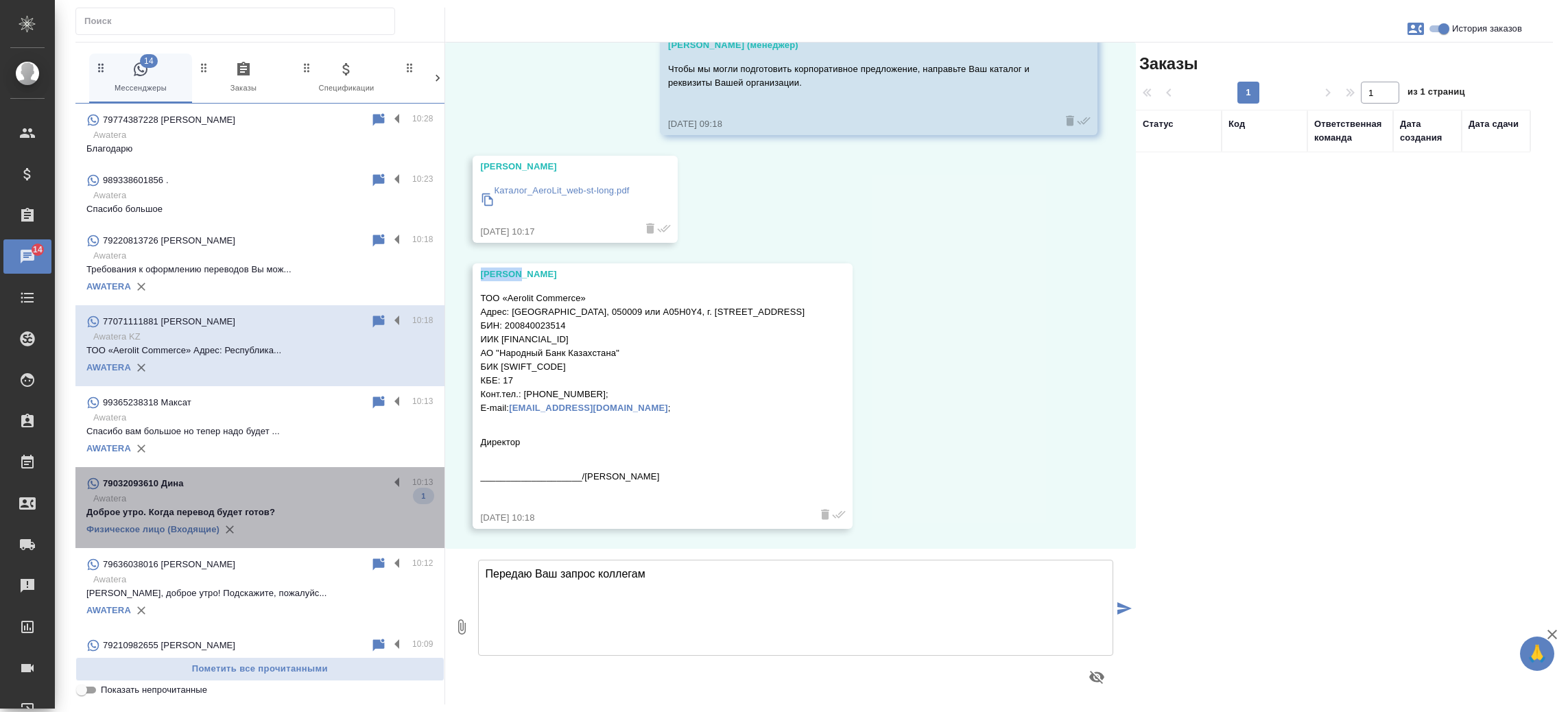
click at [275, 502] on p "Awatera" at bounding box center [264, 498] width 340 height 14
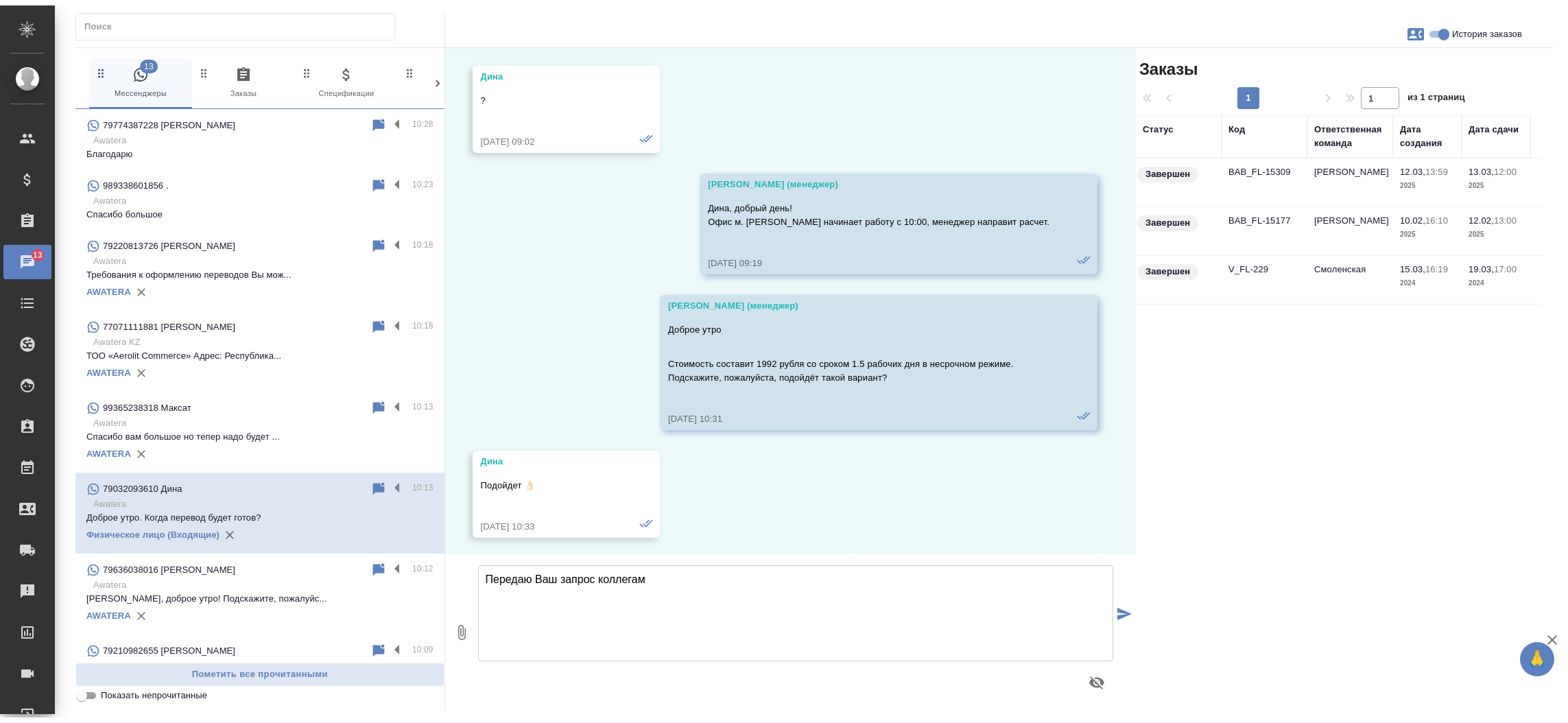
scroll to position [6205, 0]
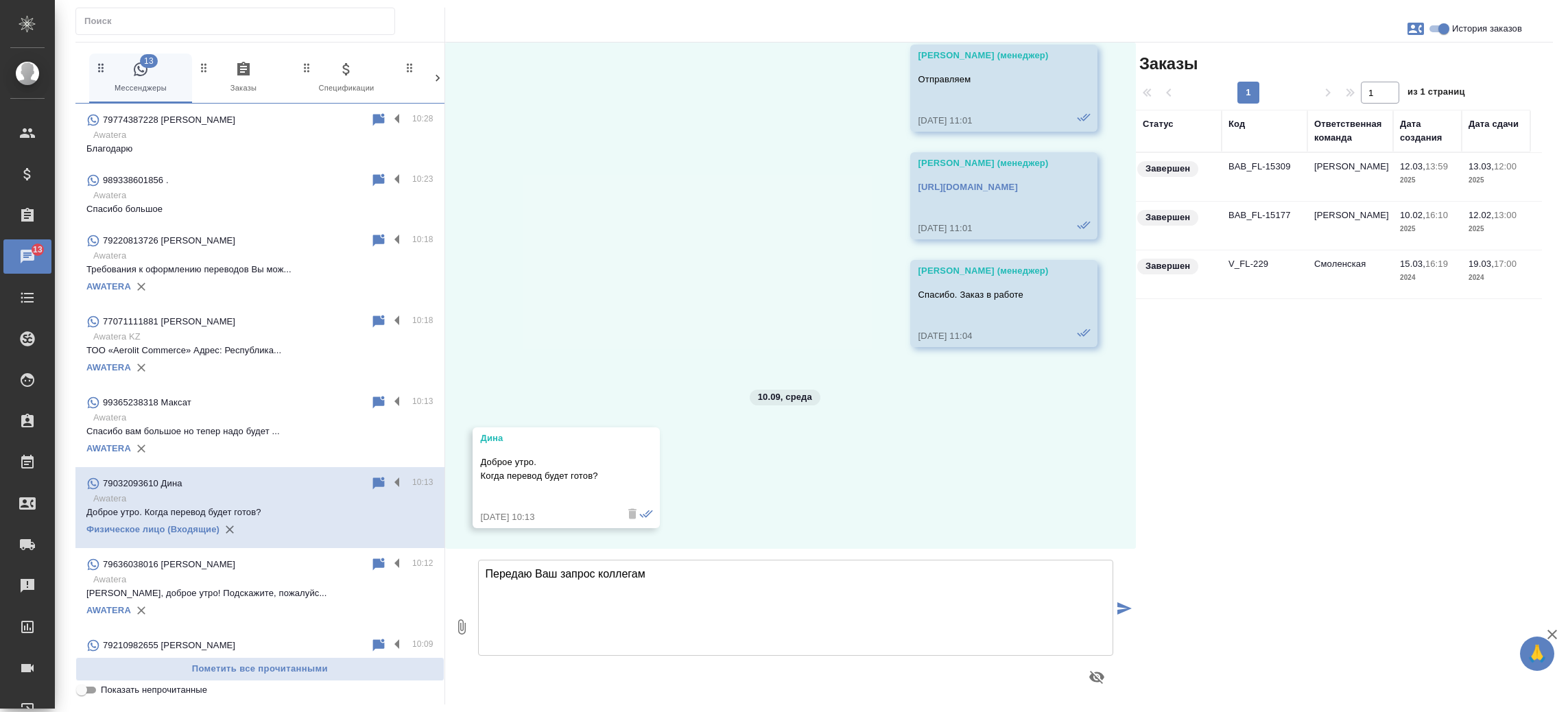
click at [1237, 155] on td "BAB_FL-15309" at bounding box center [1264, 177] width 85 height 48
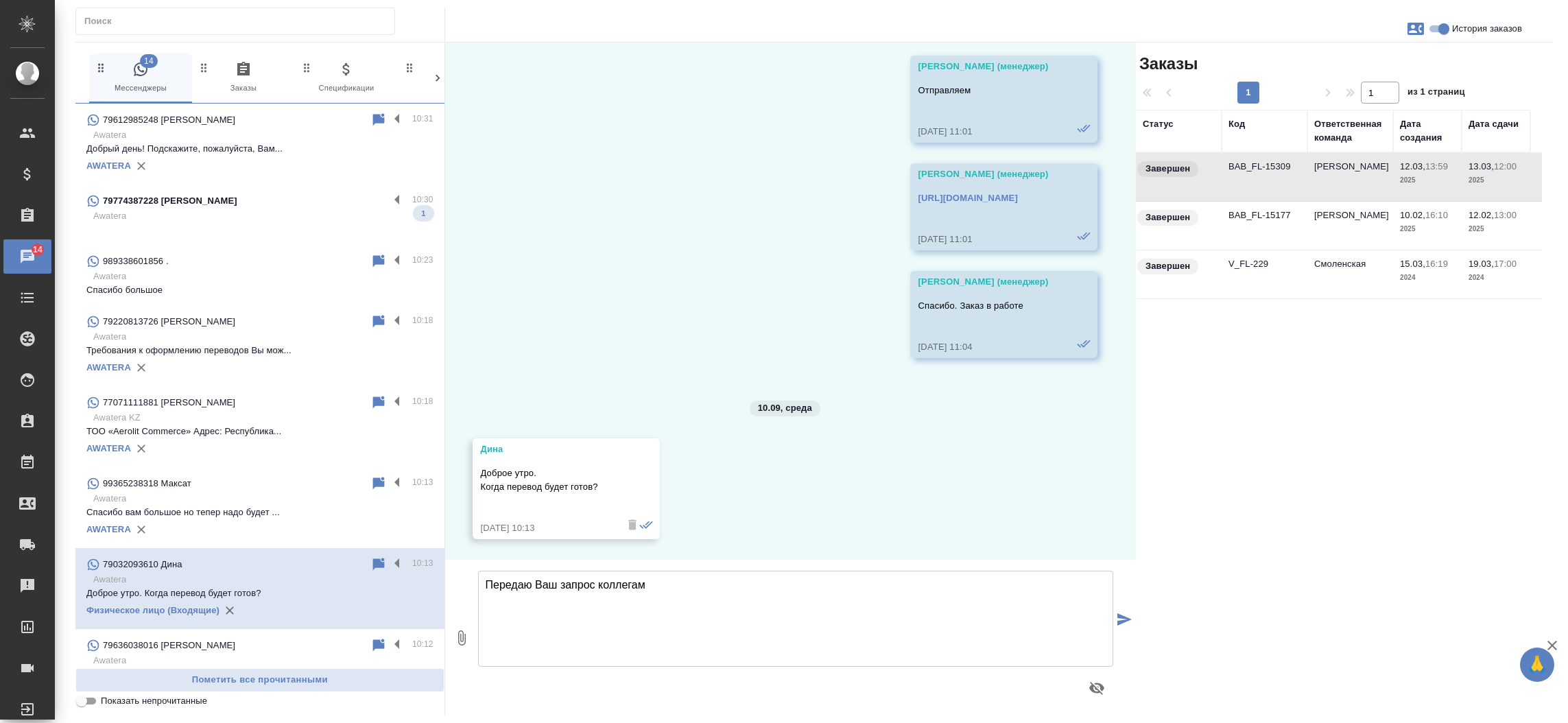
scroll to position [412, 0]
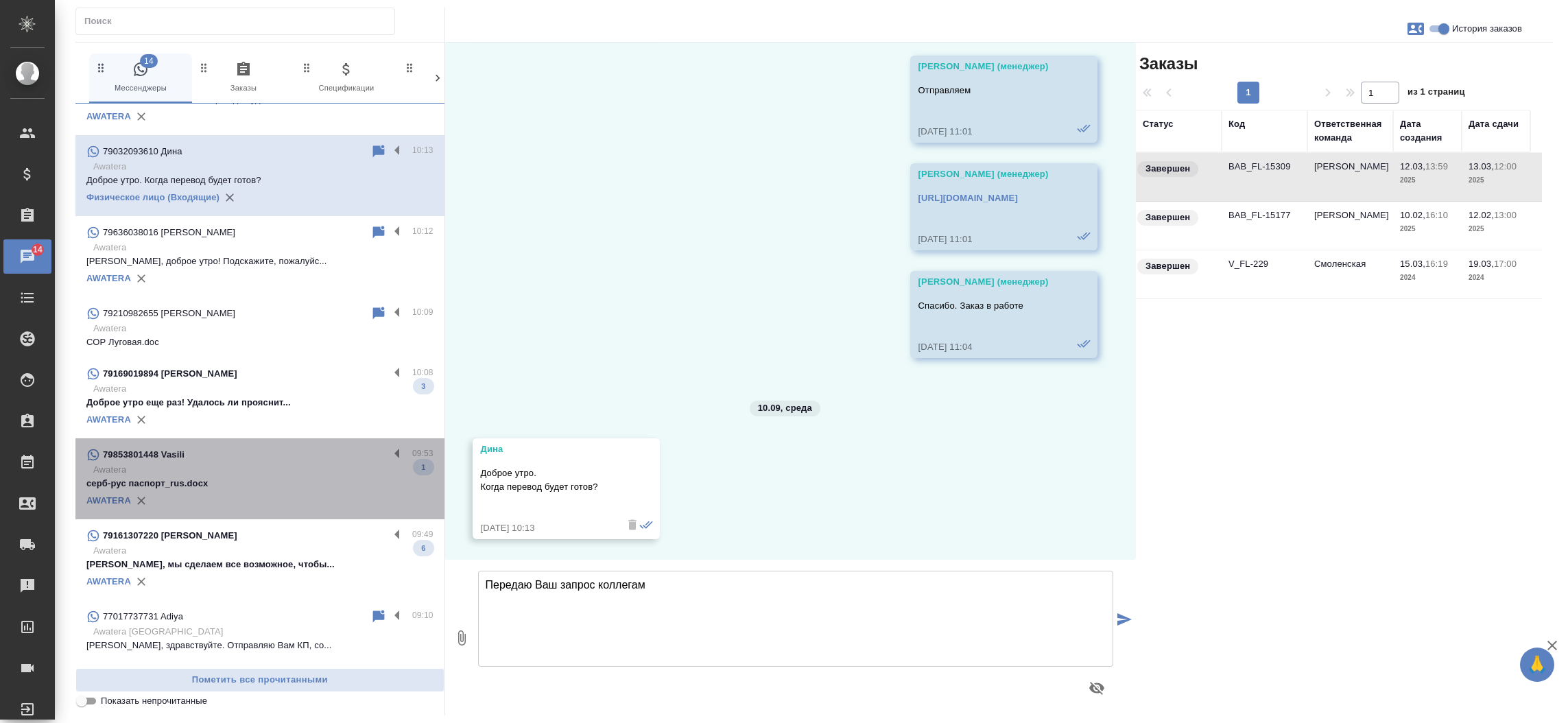
click at [268, 481] on p "серб-рус паспорт_rus.docx" at bounding box center [260, 483] width 347 height 14
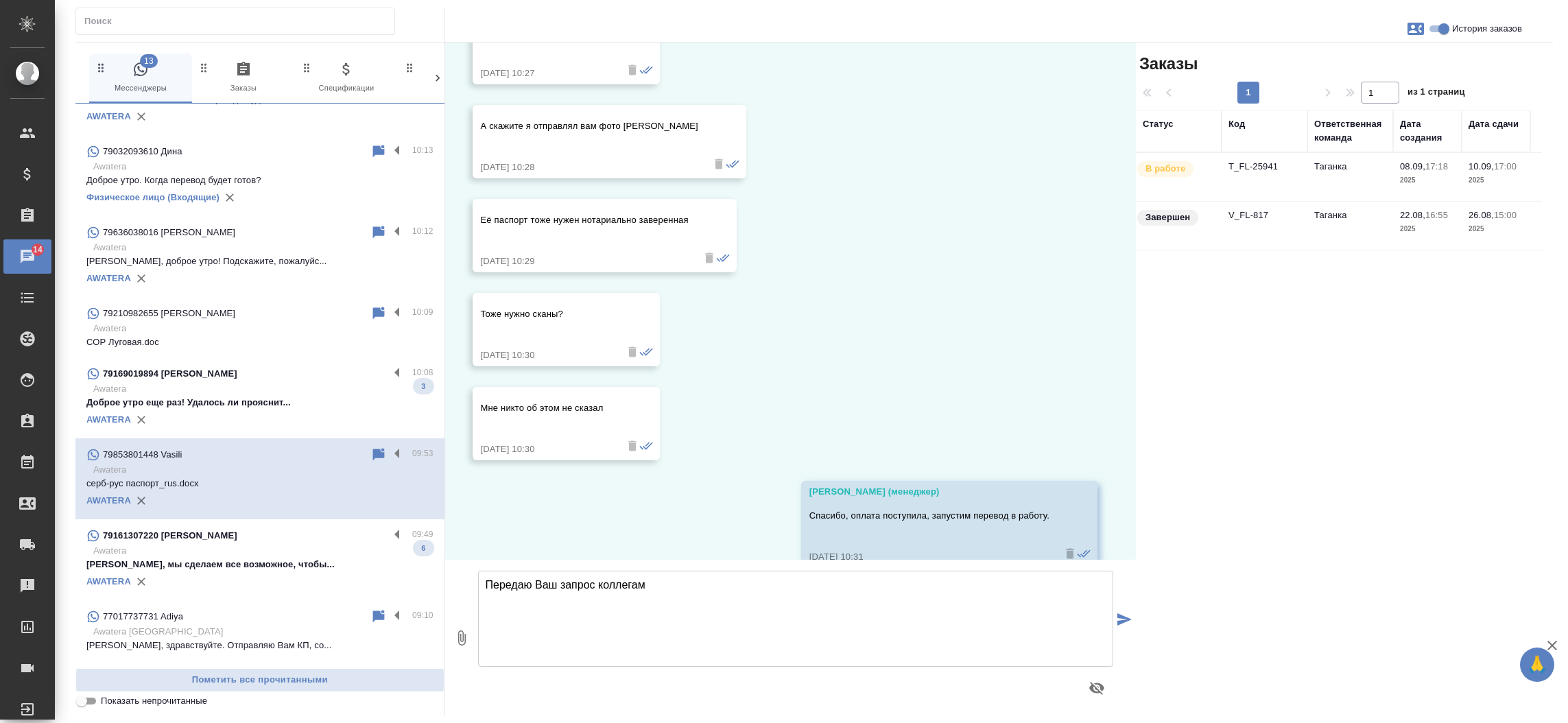
scroll to position [15781, 0]
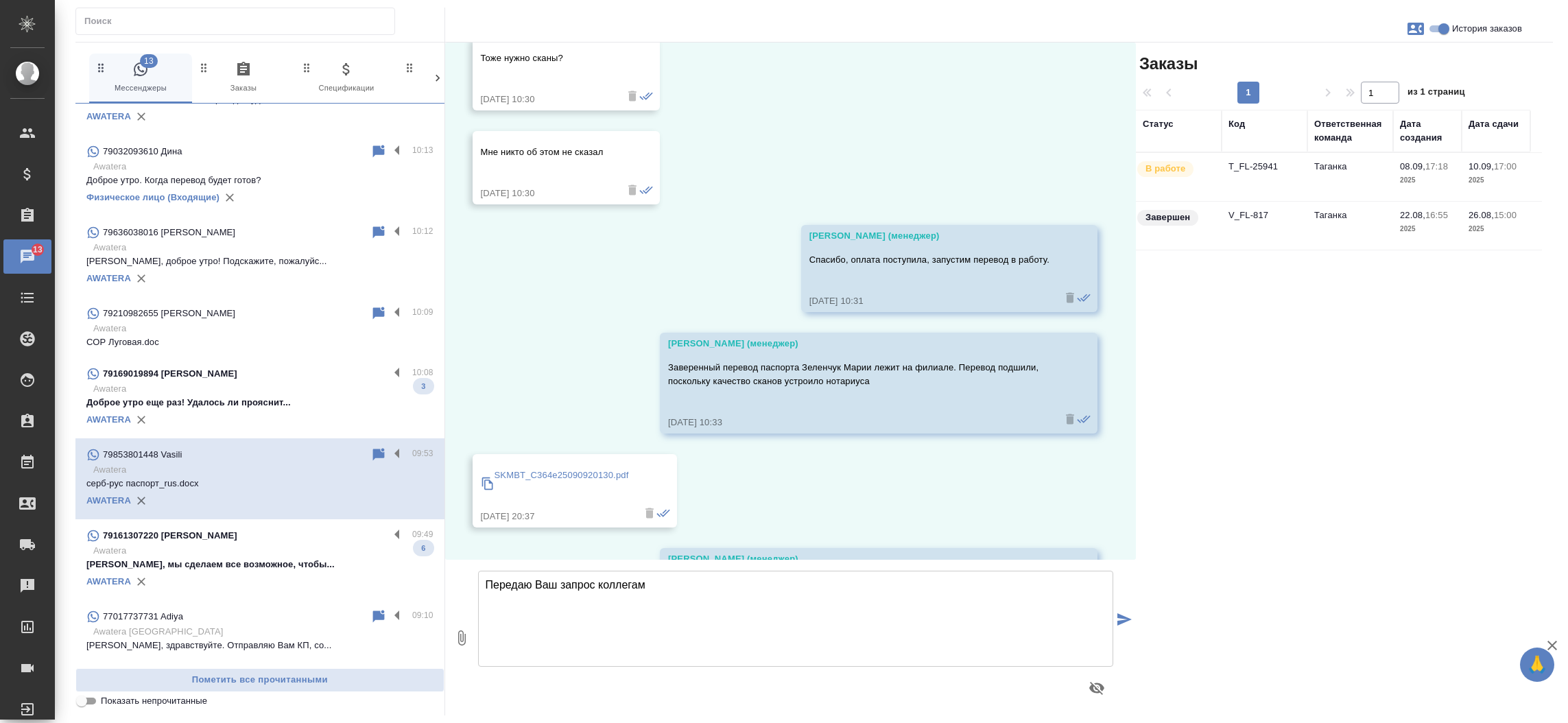
click at [582, 441] on div "22.08, пятница Мосина Ирина (менеджер) Добрый день ! Направьте пожалуйста скан …" at bounding box center [791, 301] width 691 height 517
click at [1261, 156] on td "T_FL-25941" at bounding box center [1264, 177] width 85 height 48
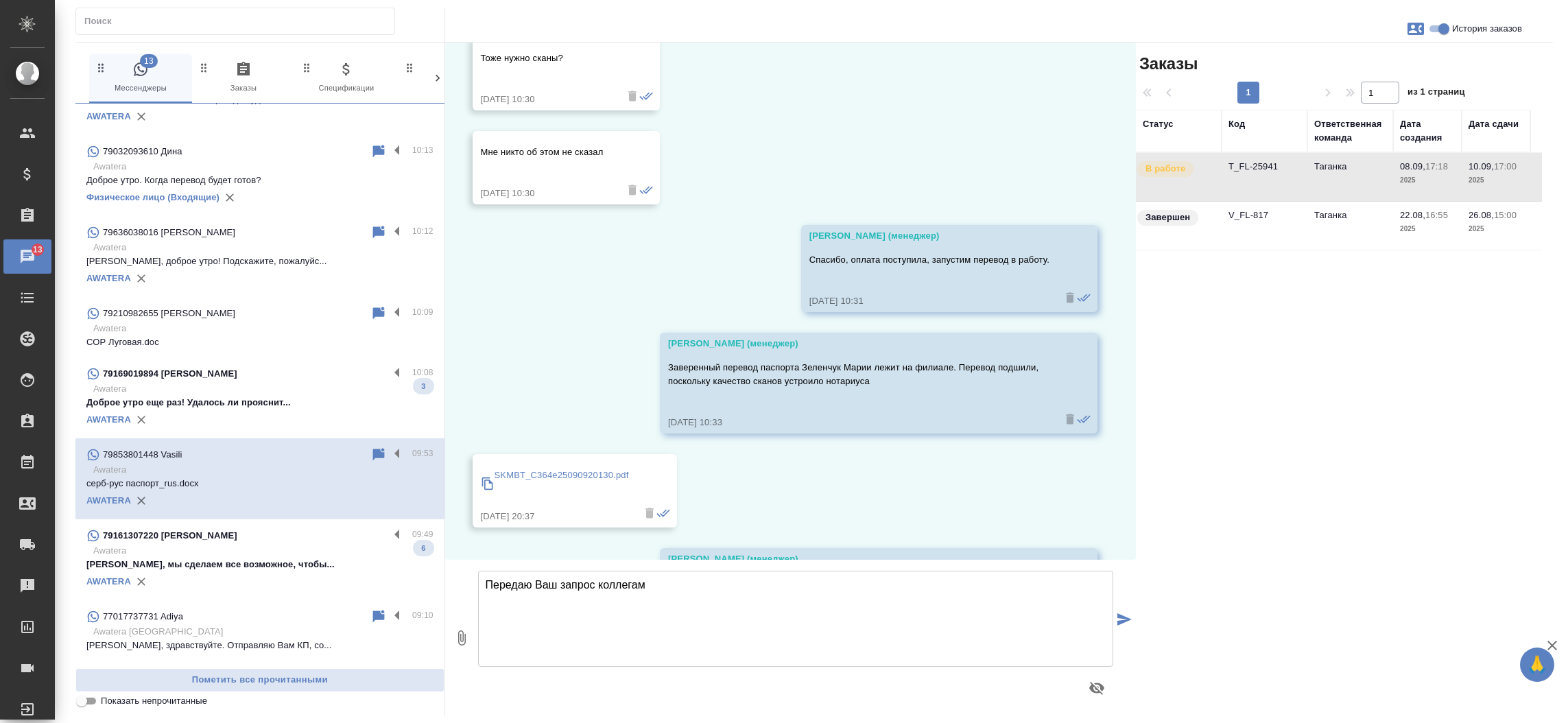
click at [1261, 156] on td "T_FL-25941" at bounding box center [1264, 177] width 85 height 48
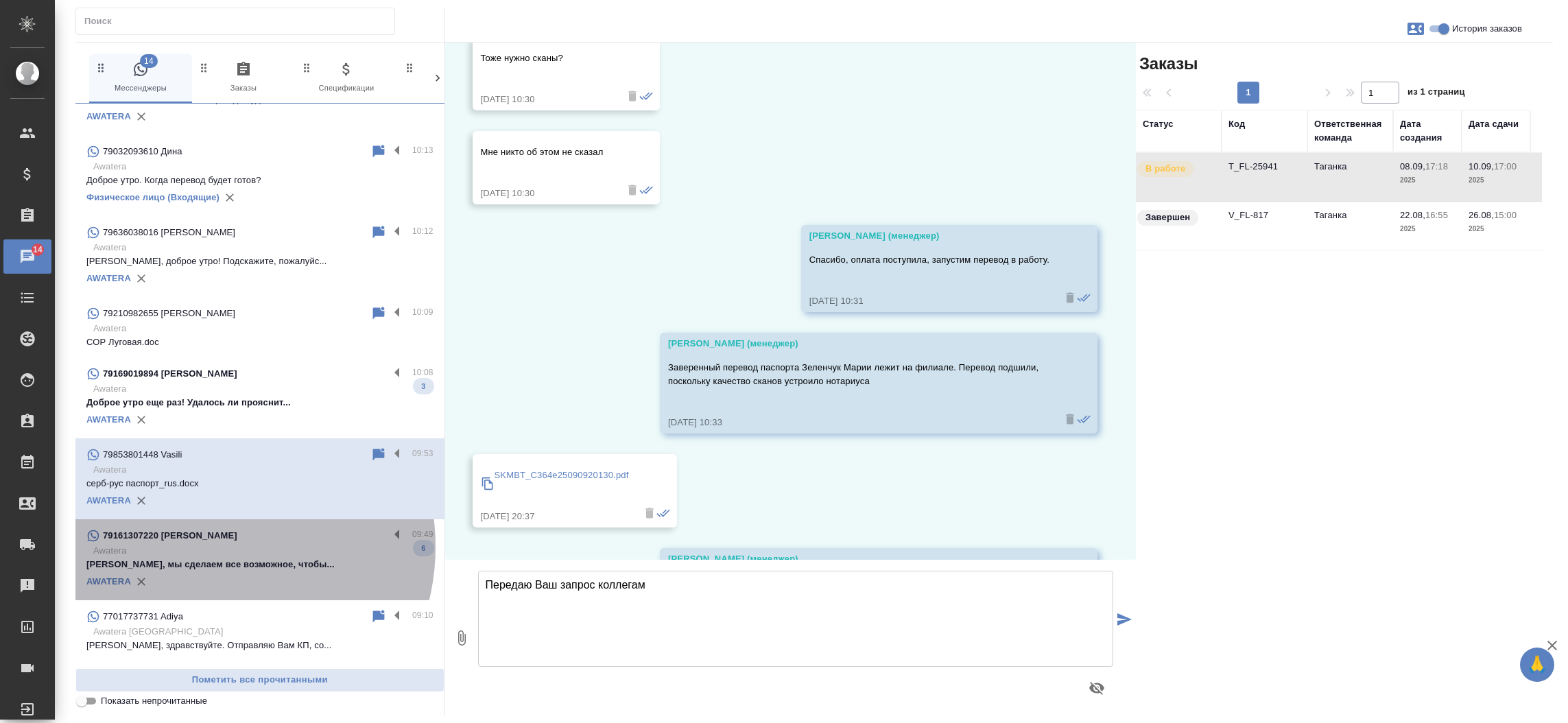
click at [207, 546] on p "Awatera" at bounding box center [264, 550] width 340 height 14
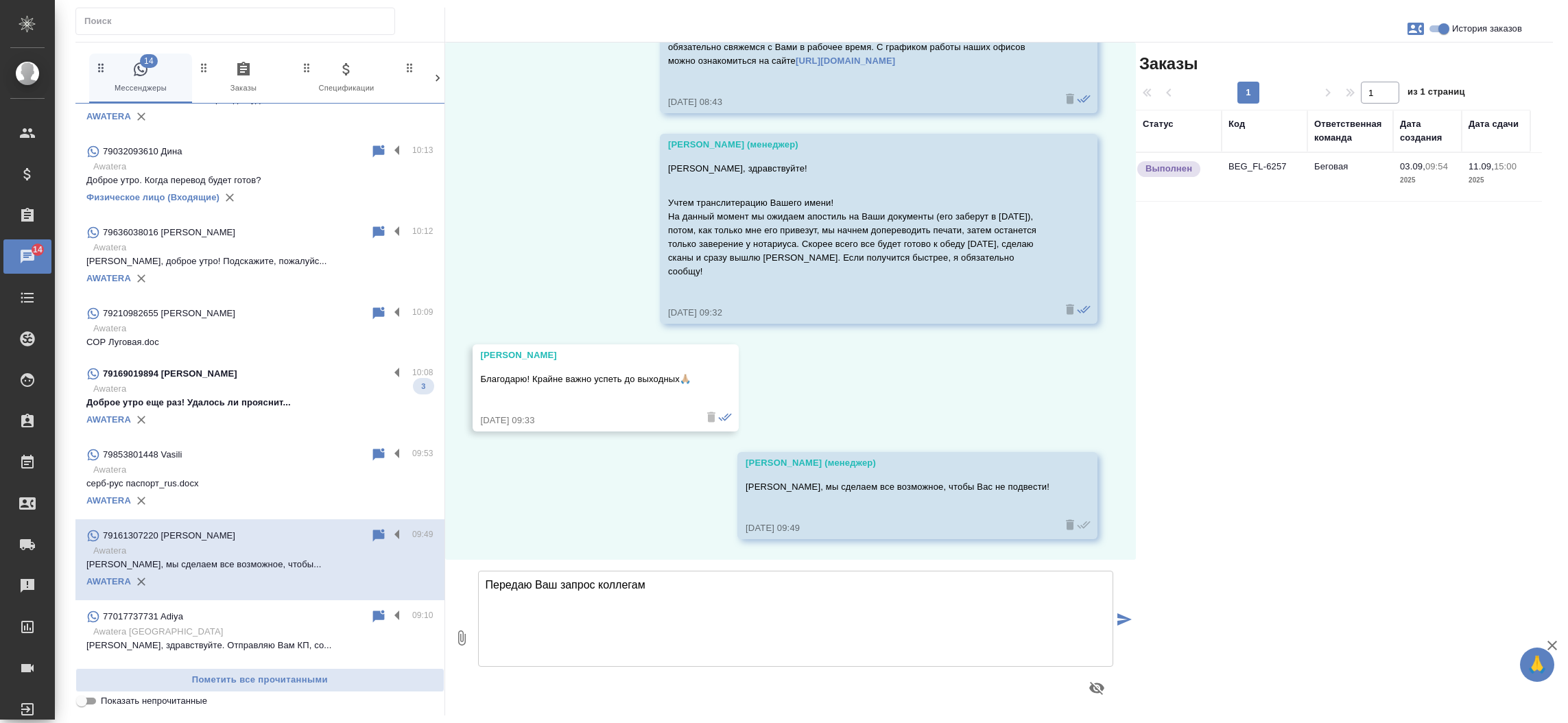
scroll to position [3885, 0]
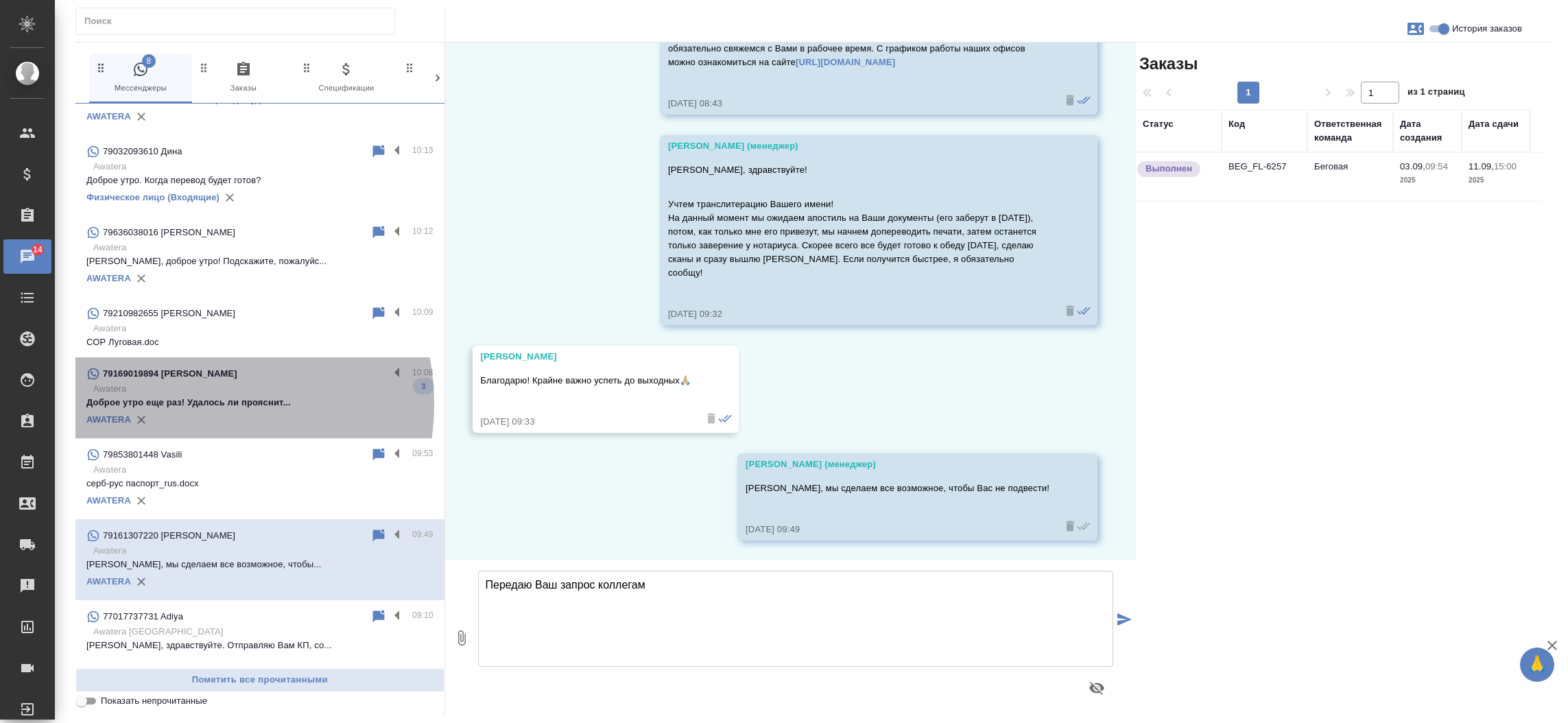
click at [187, 403] on p "Доброе утро еще раз! Удалось ли прояснит..." at bounding box center [260, 403] width 347 height 14
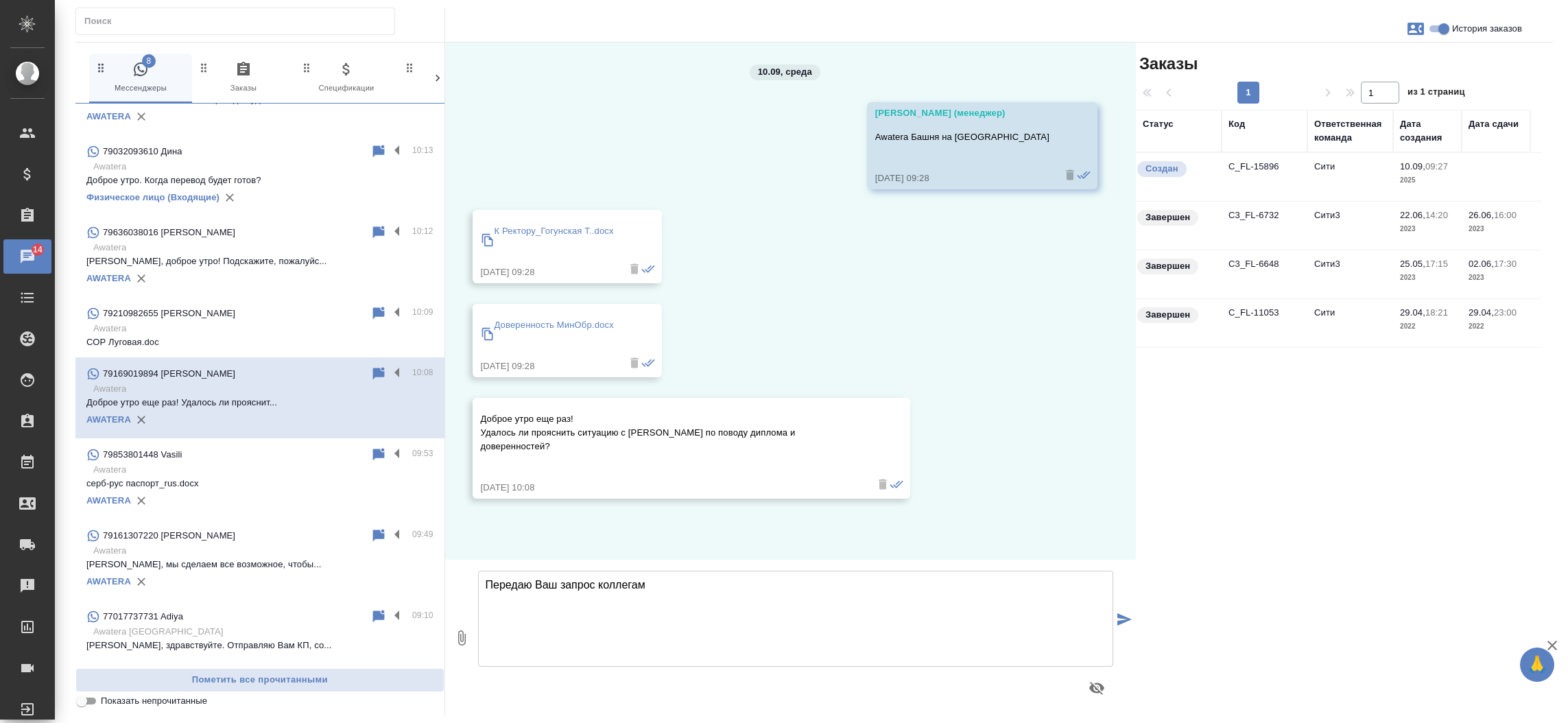
scroll to position [0, 0]
click at [1240, 159] on td "C_FL-15896" at bounding box center [1264, 177] width 85 height 48
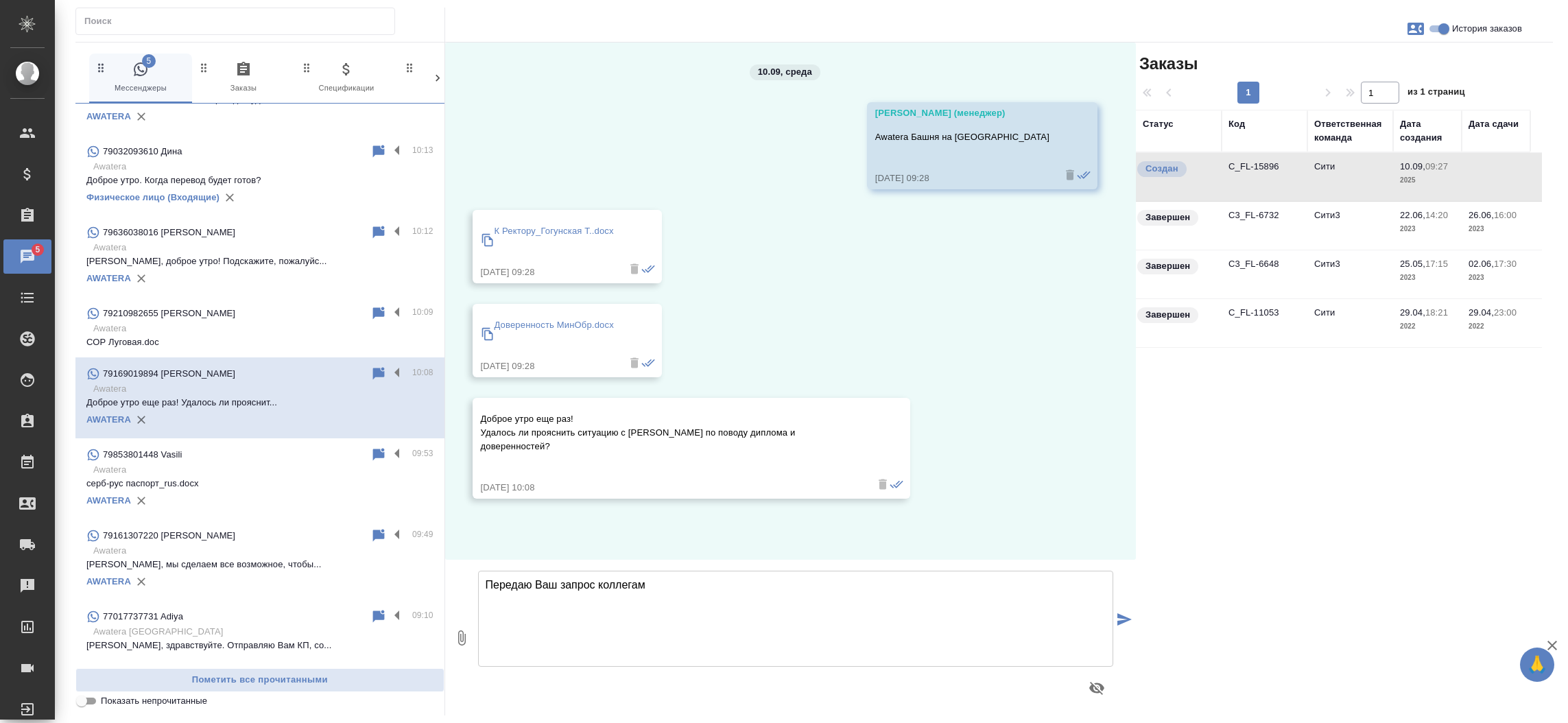
click at [1240, 159] on td "C_FL-15896" at bounding box center [1264, 177] width 85 height 48
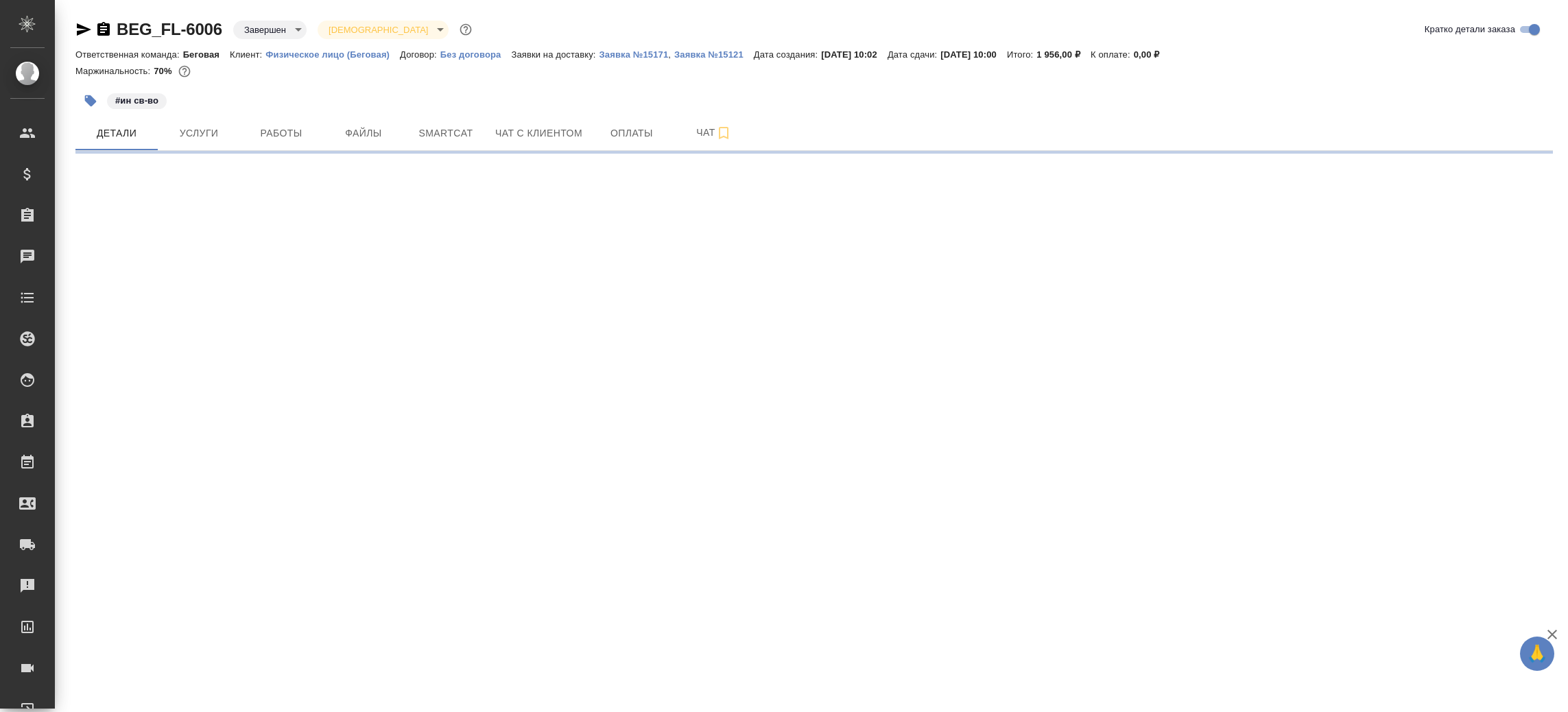
select select "RU"
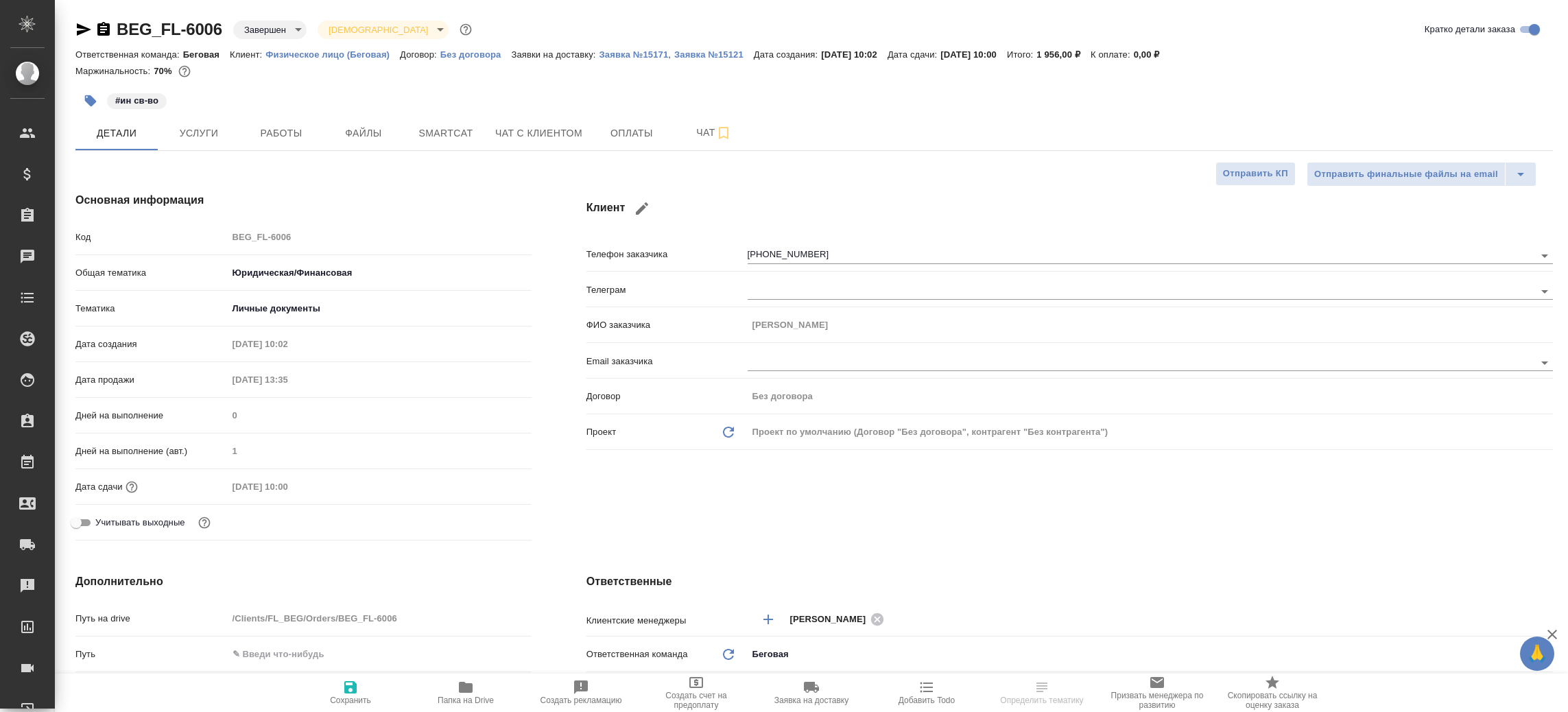
type textarea "x"
click at [76, 26] on icon "button" at bounding box center [84, 30] width 16 height 16
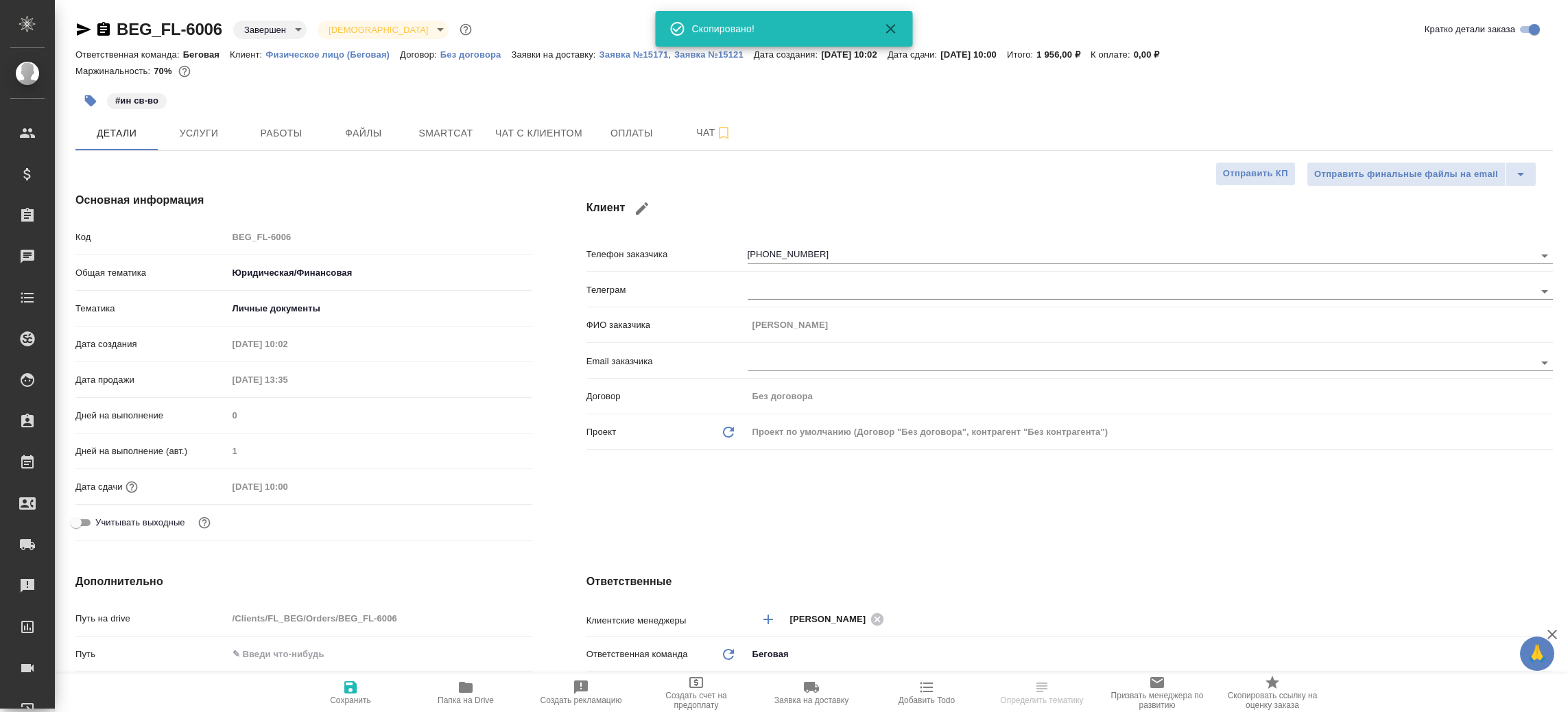
type textarea "x"
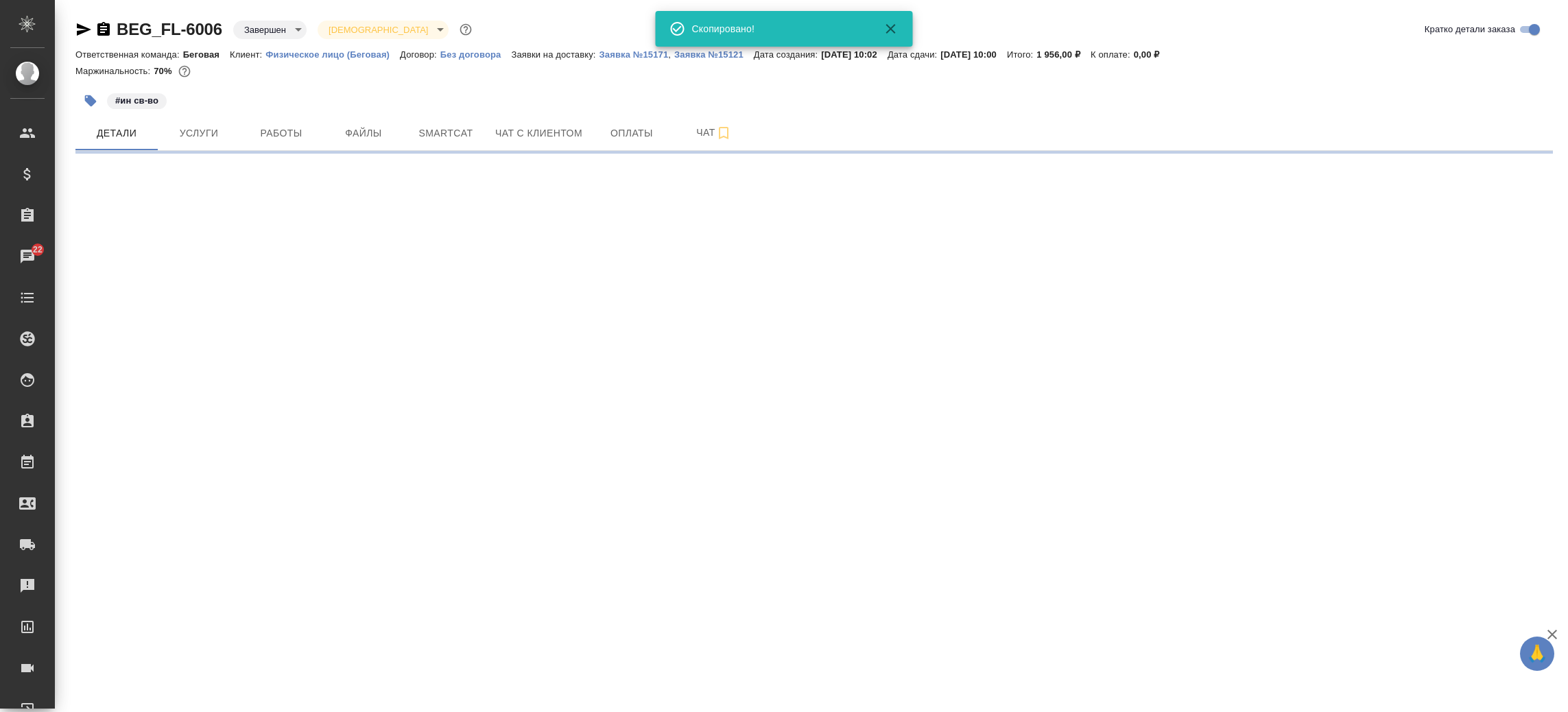
select select "RU"
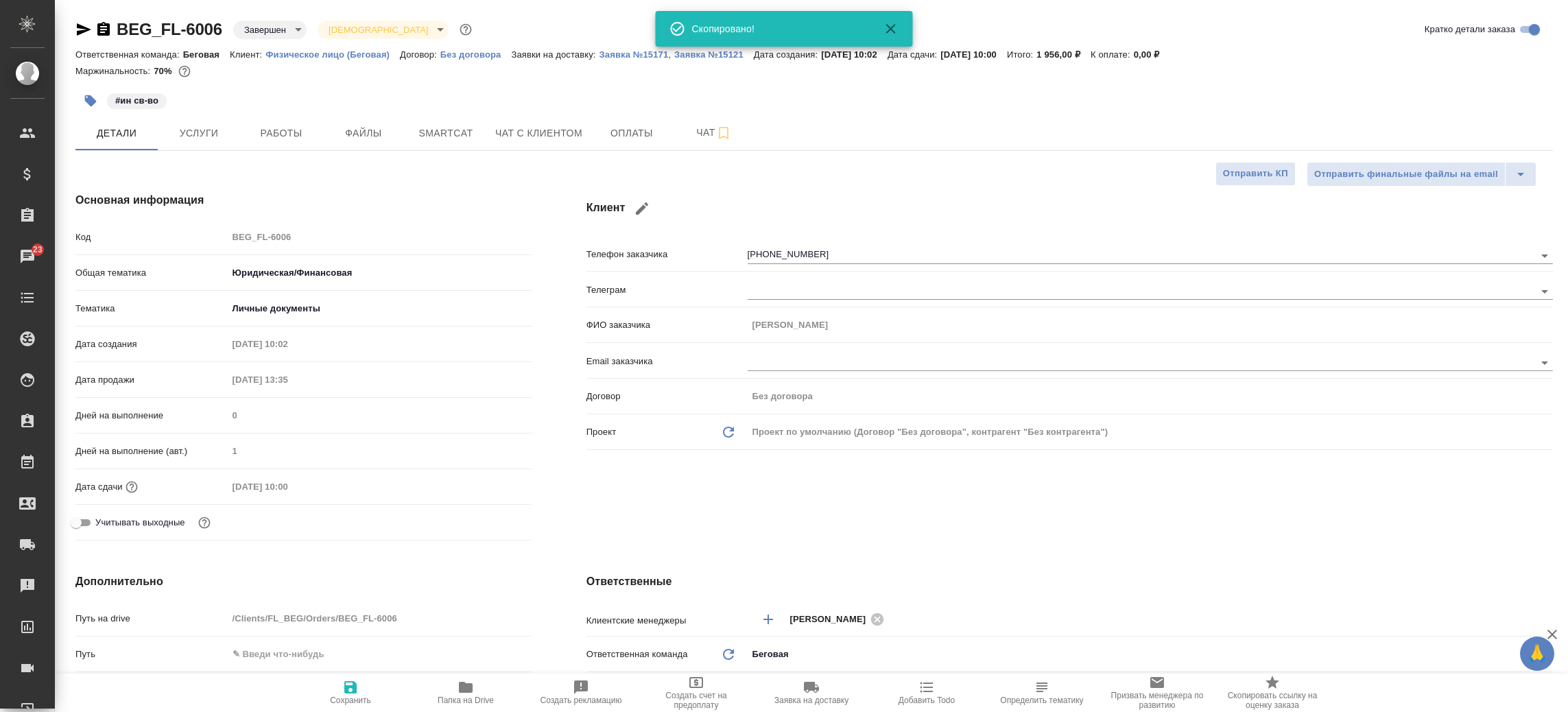
type textarea "x"
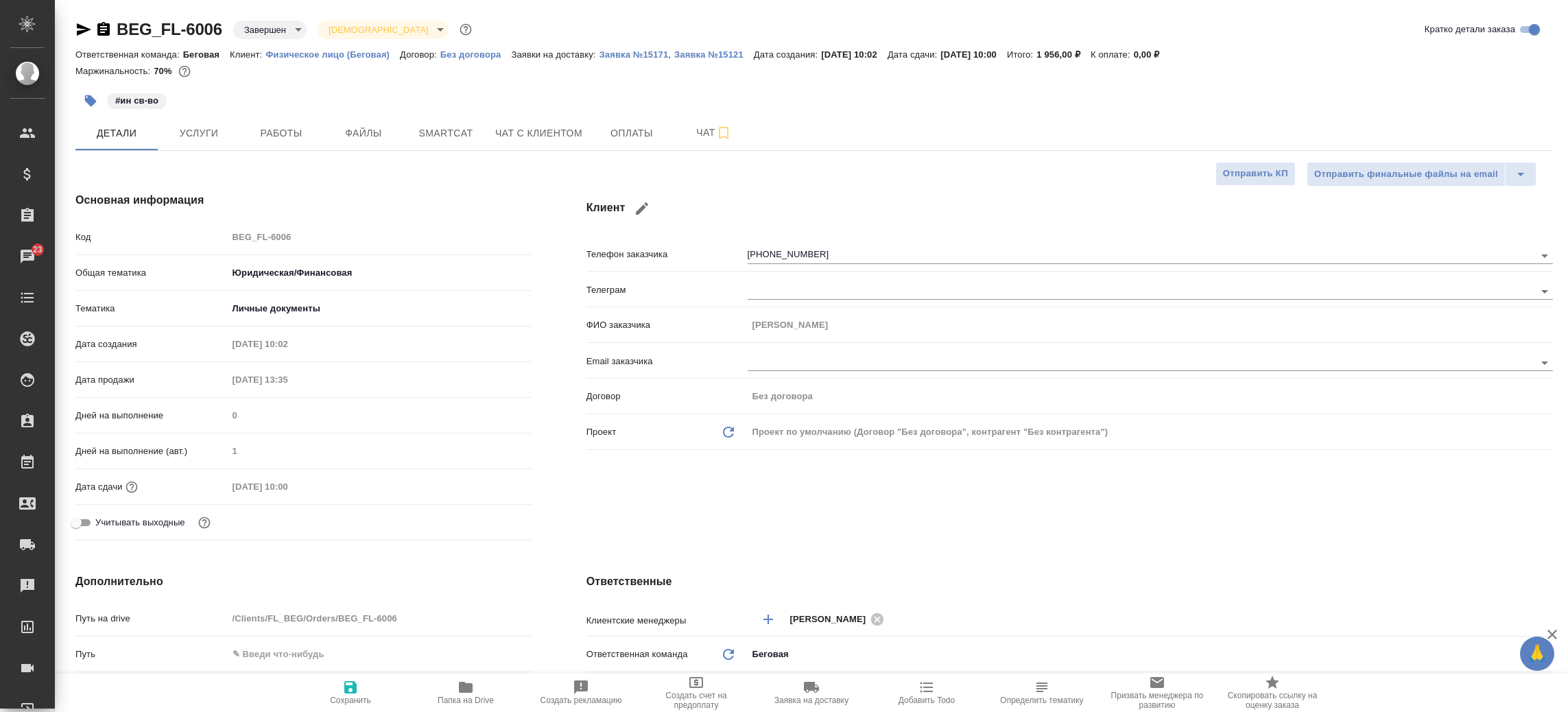
type textarea "x"
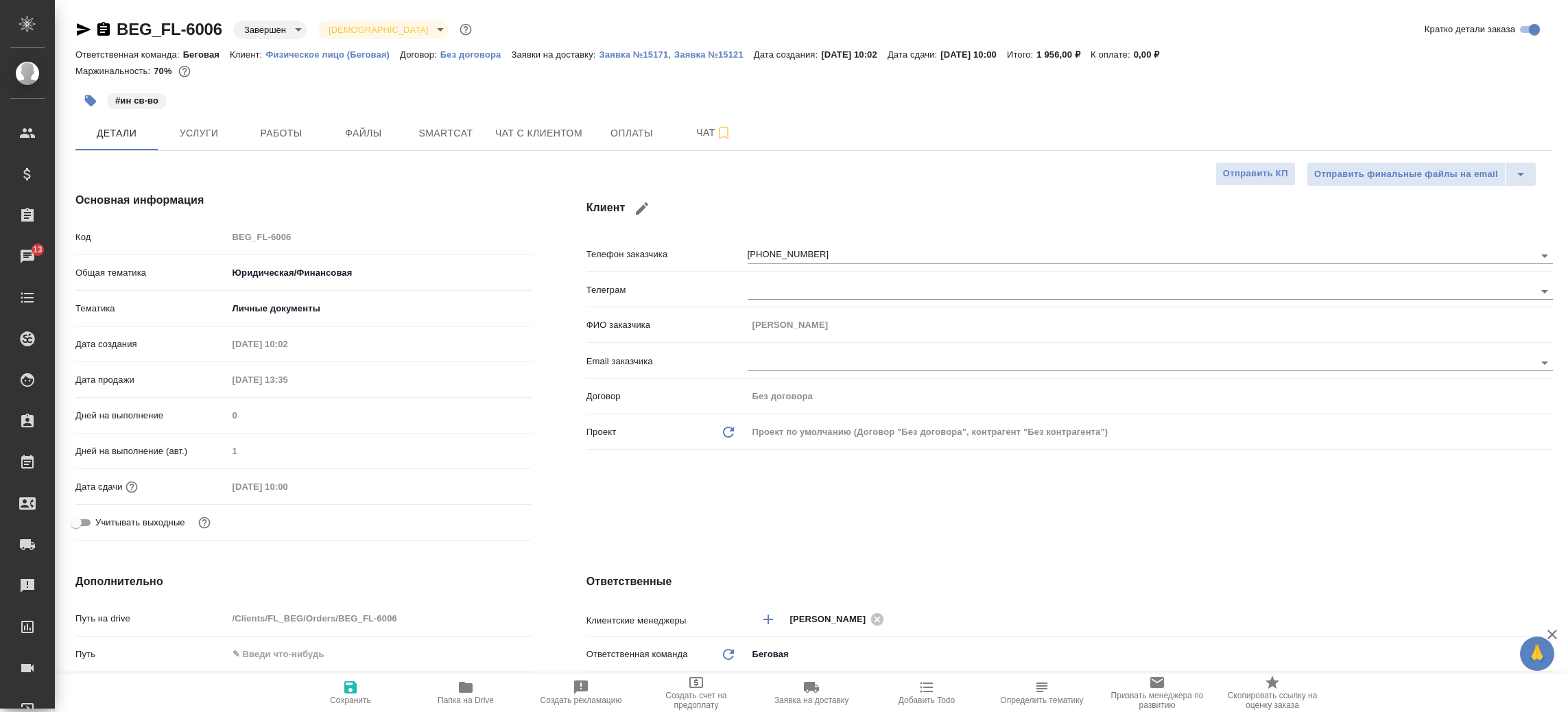
type textarea "x"
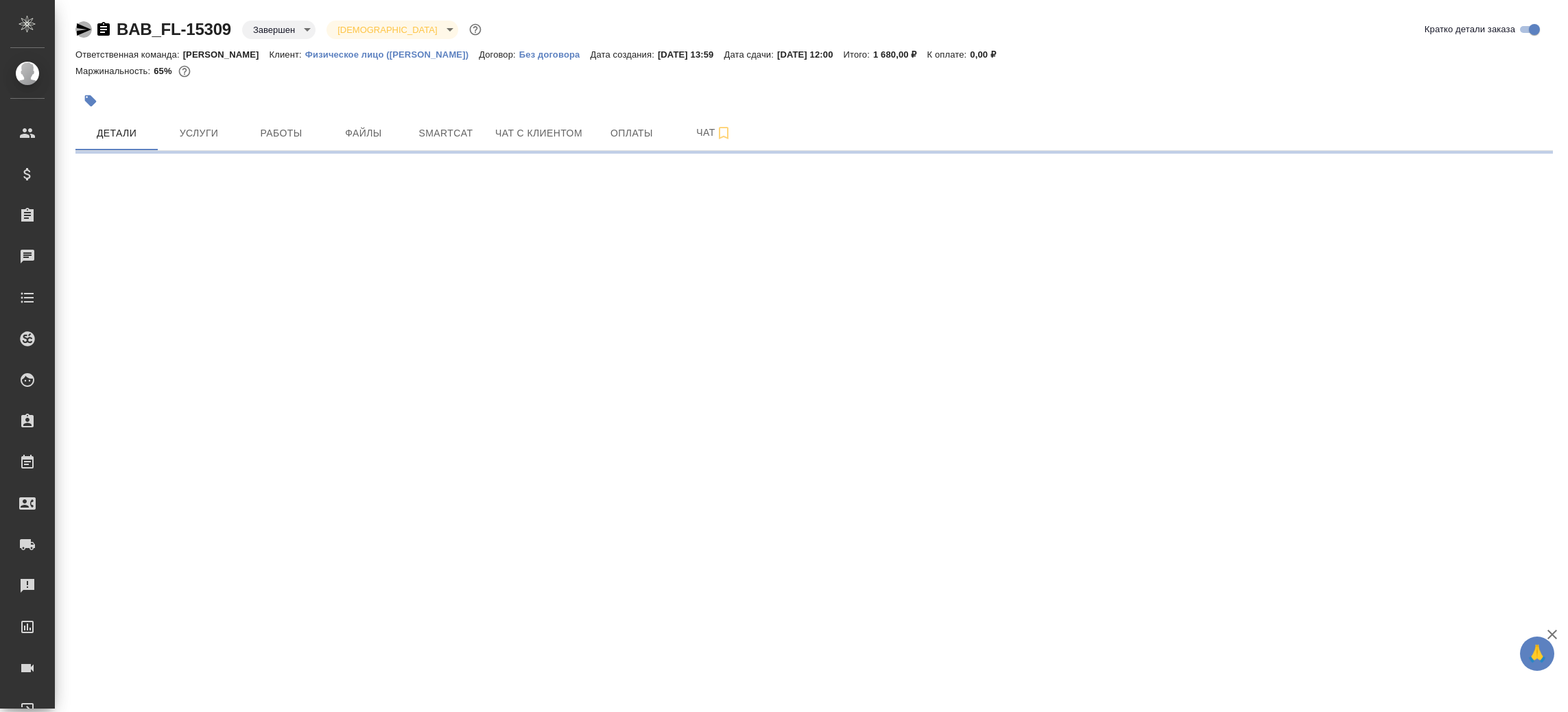
click at [84, 24] on icon "button" at bounding box center [84, 30] width 16 height 16
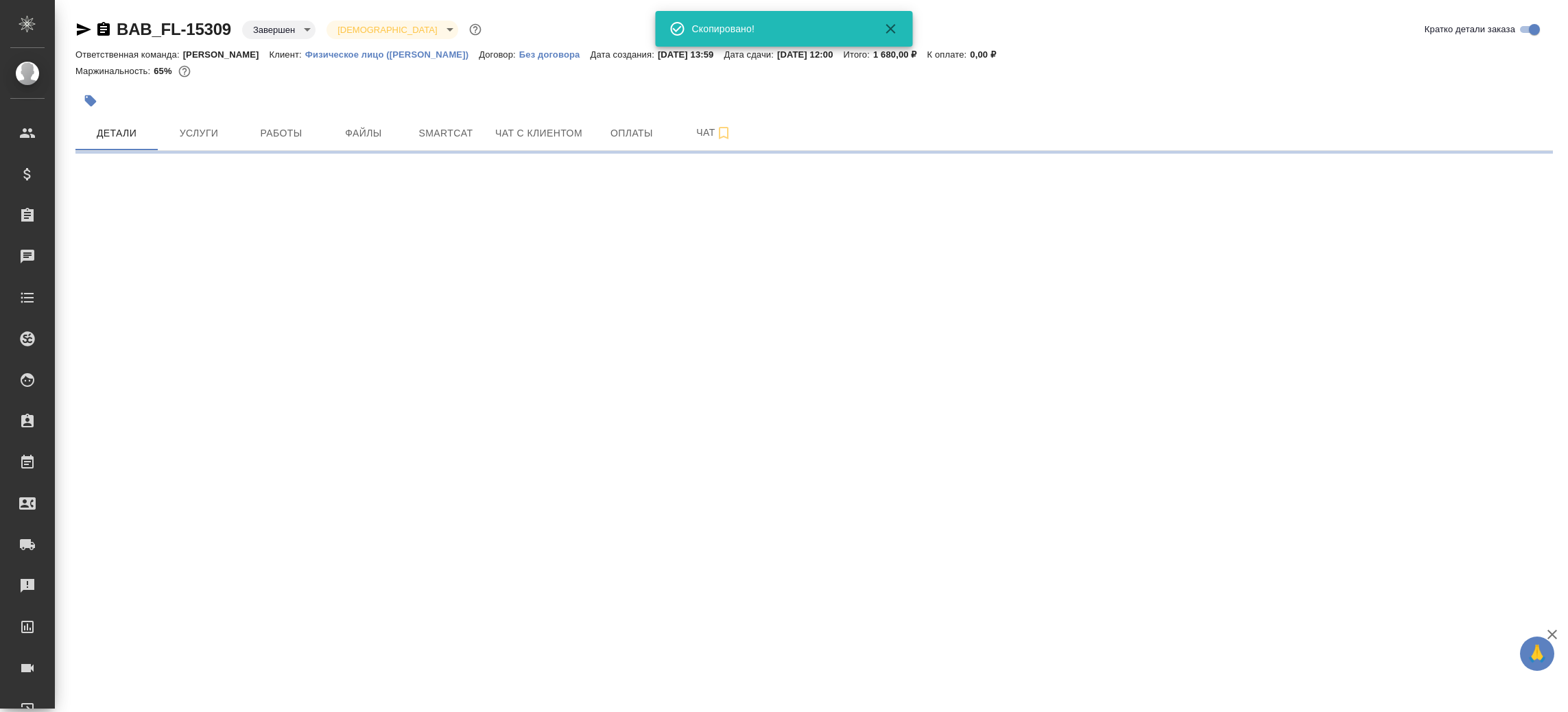
select select "RU"
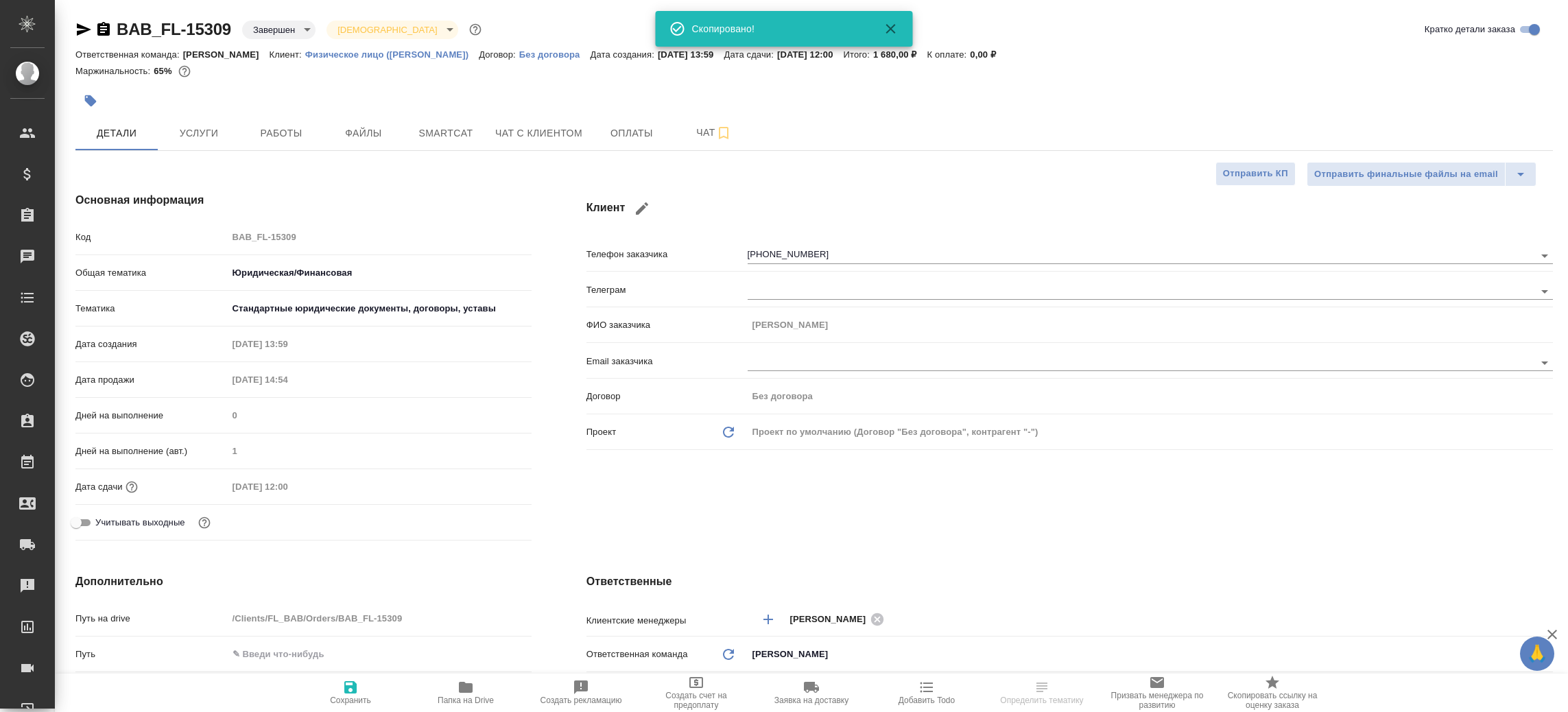
type textarea "x"
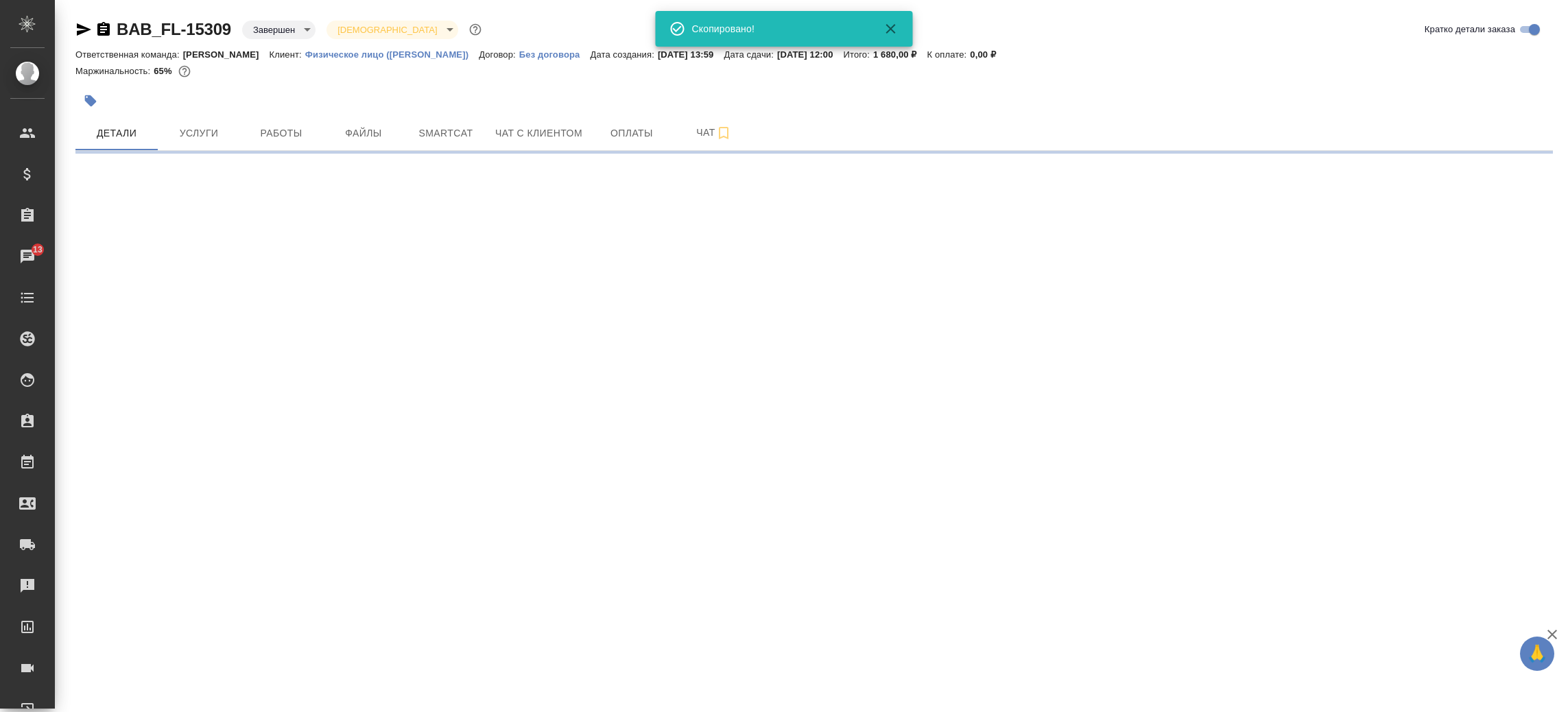
select select "RU"
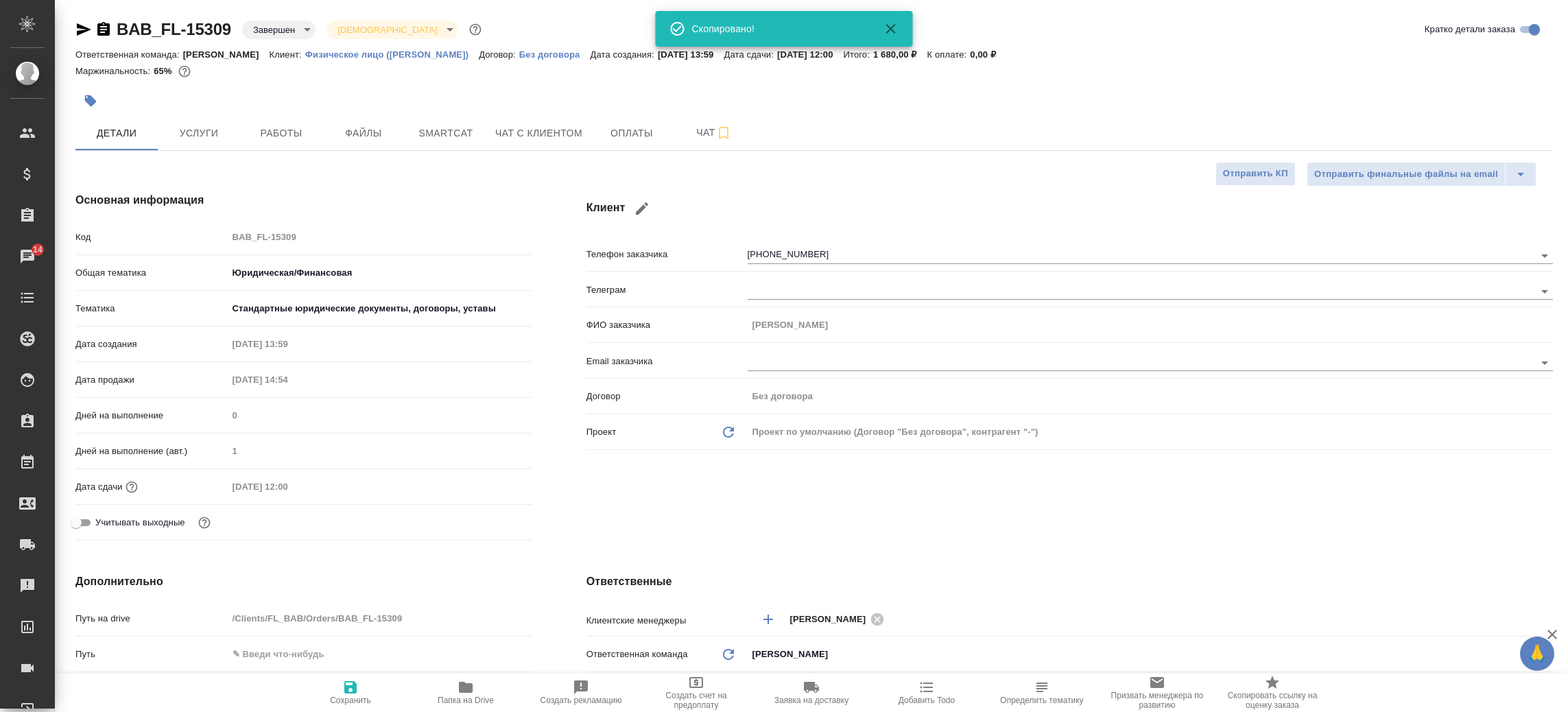
type textarea "x"
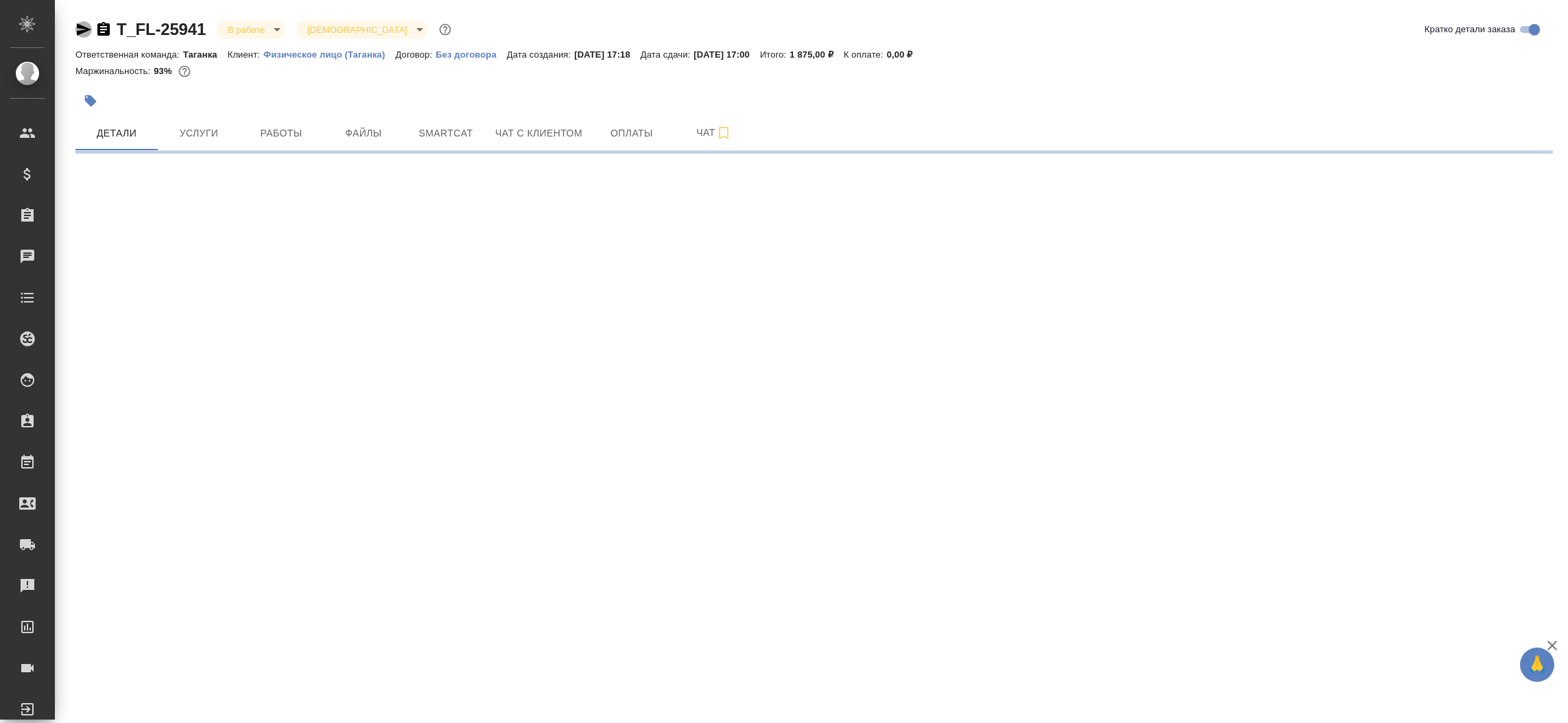
click at [83, 26] on icon "button" at bounding box center [84, 29] width 15 height 12
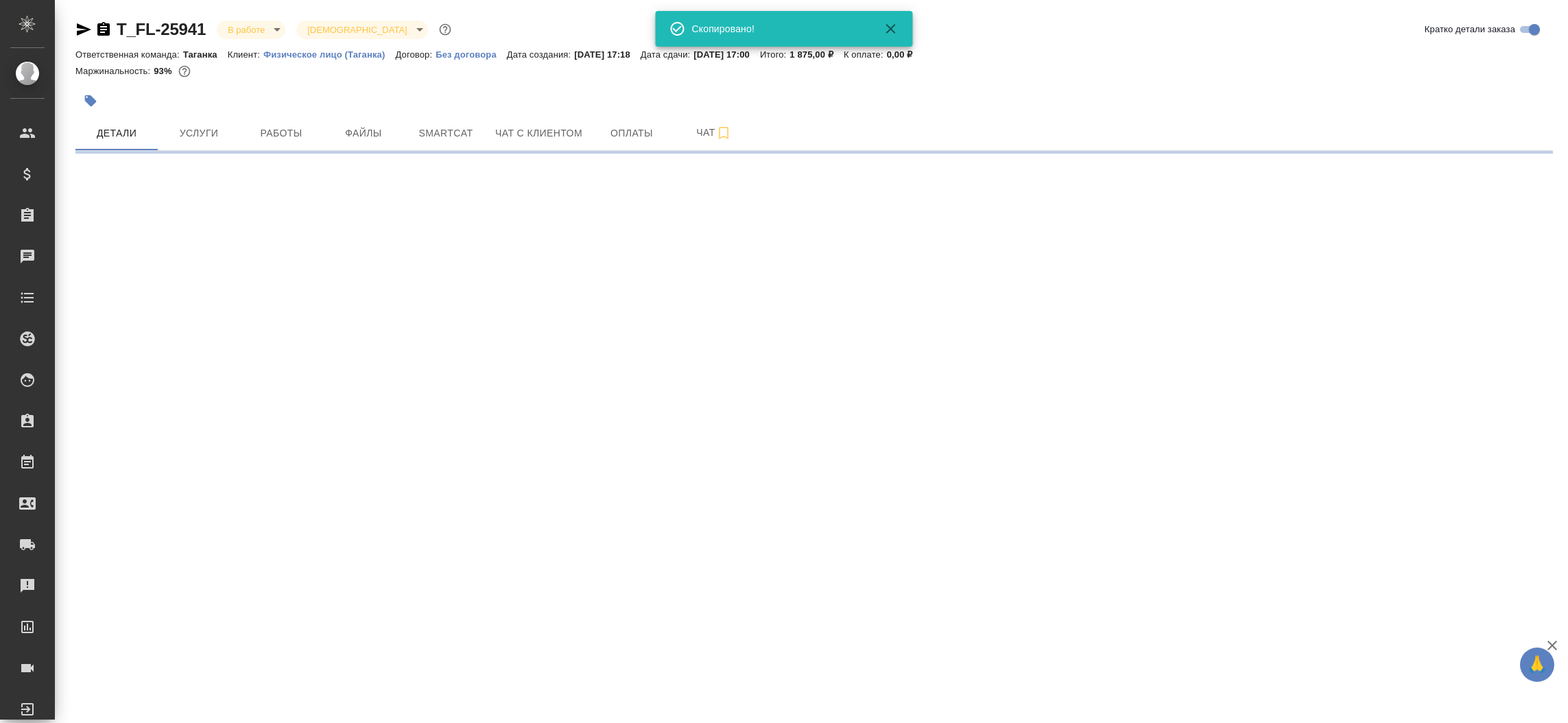
select select "RU"
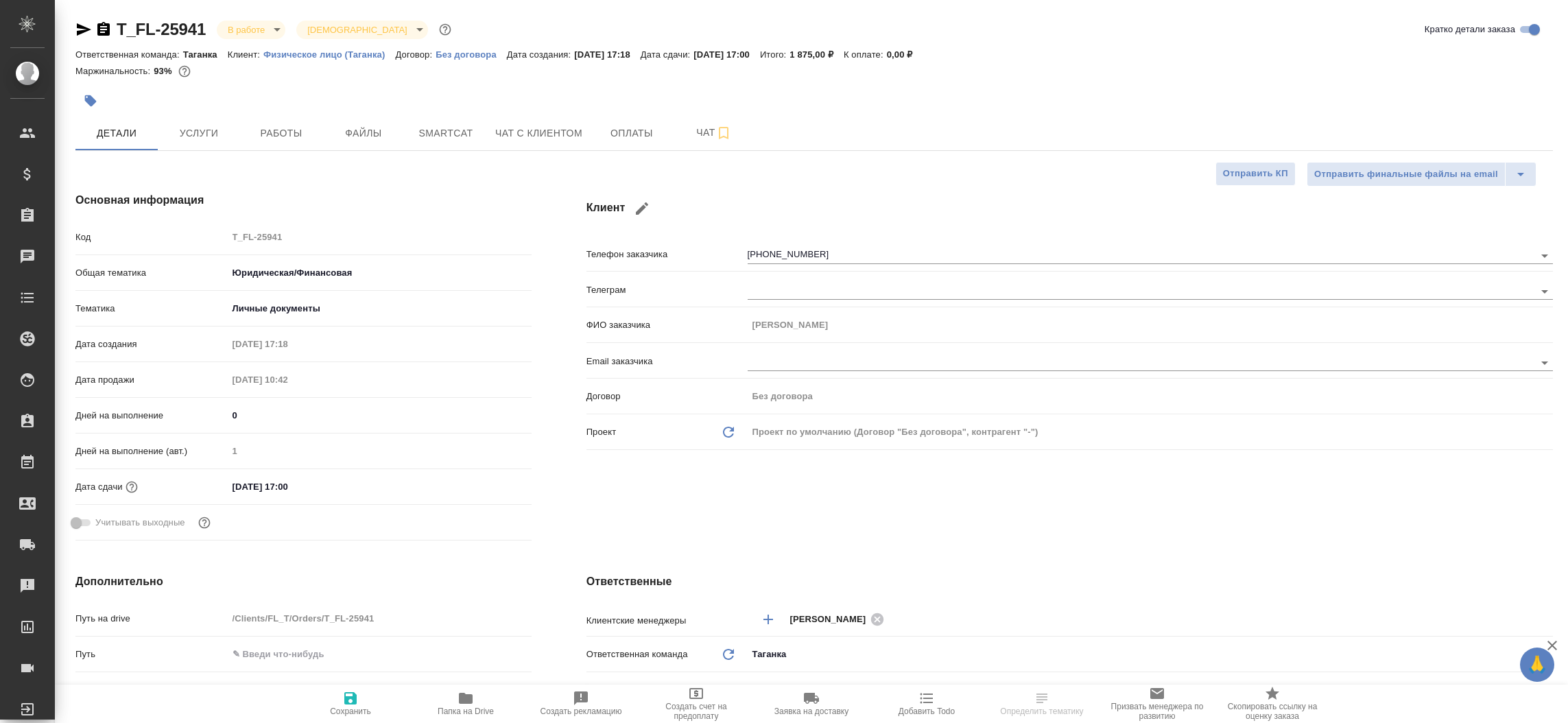
type textarea "x"
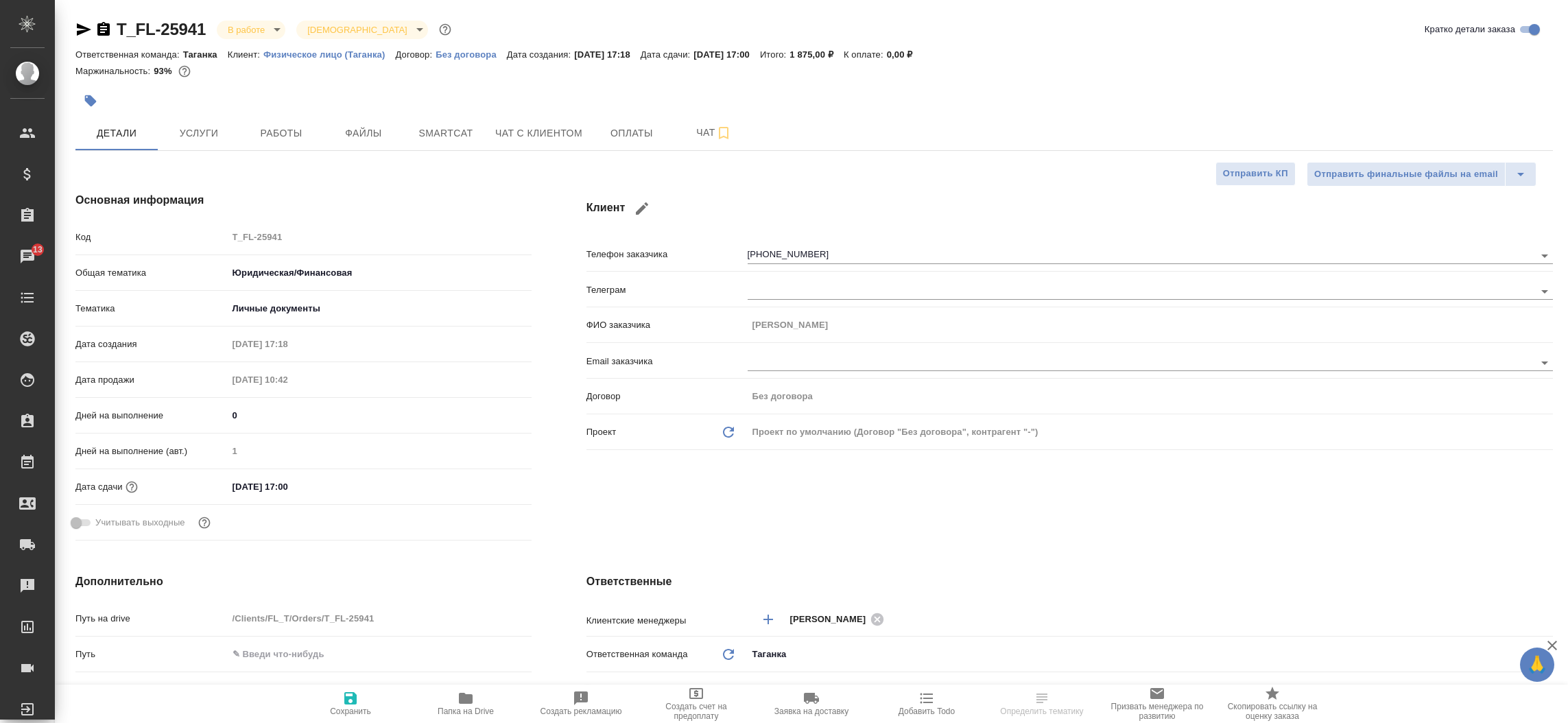
type textarea "x"
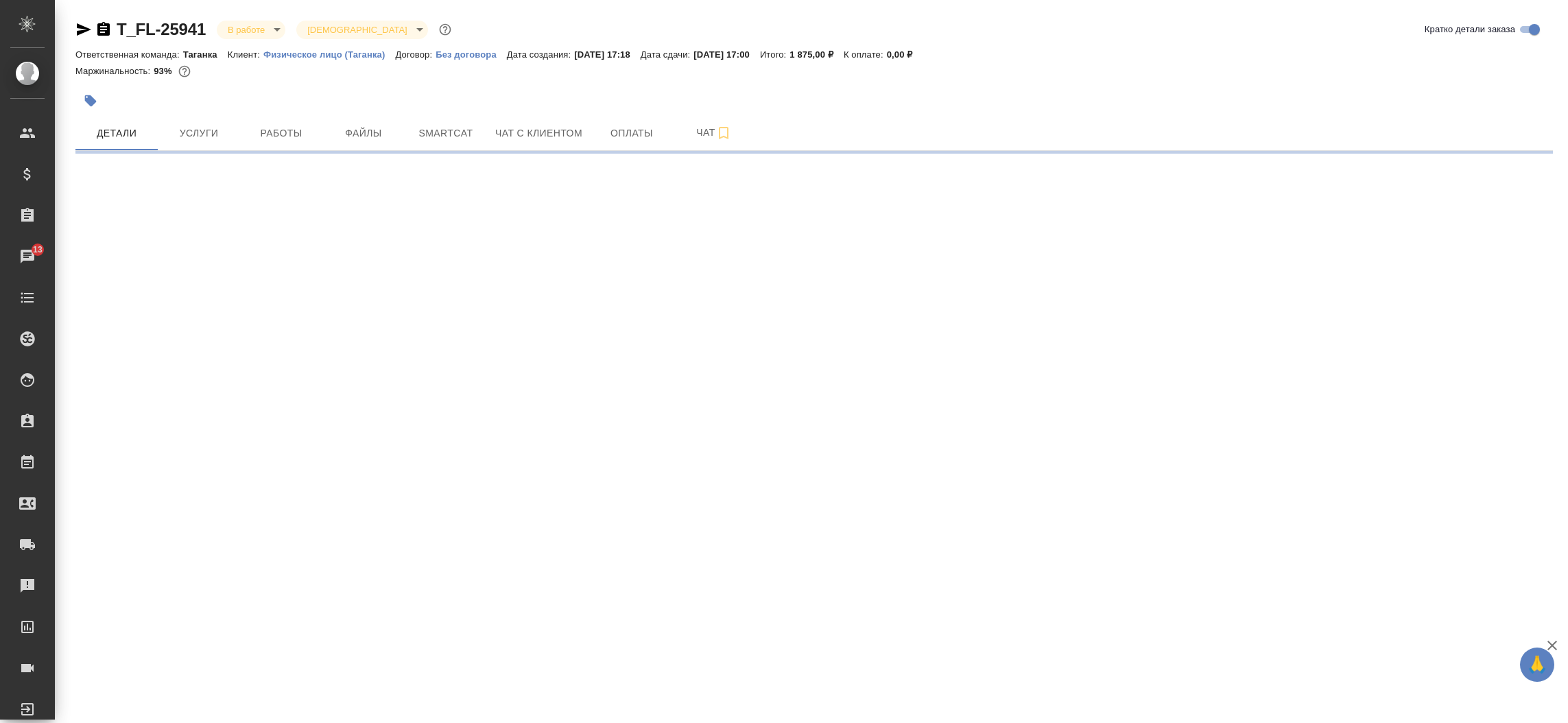
select select "RU"
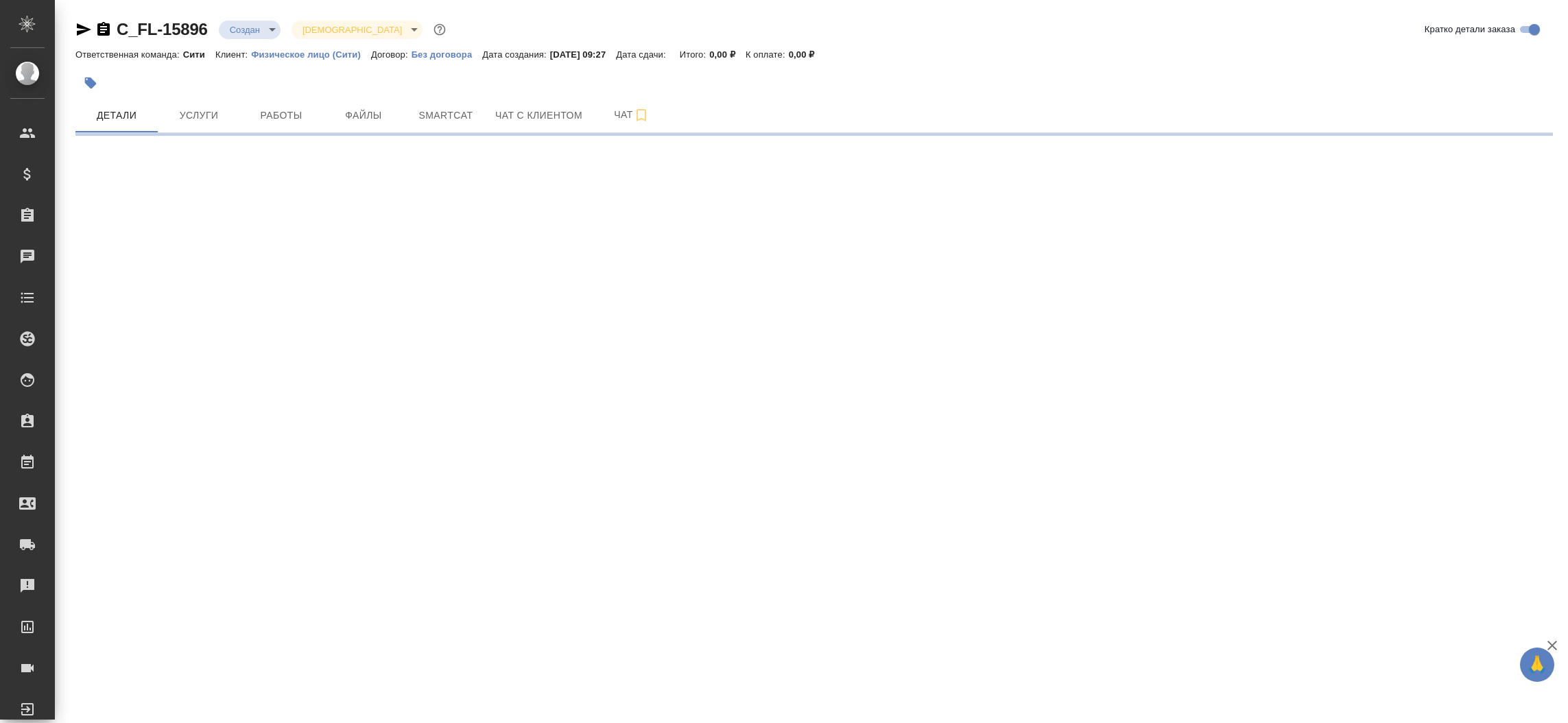
select select "RU"
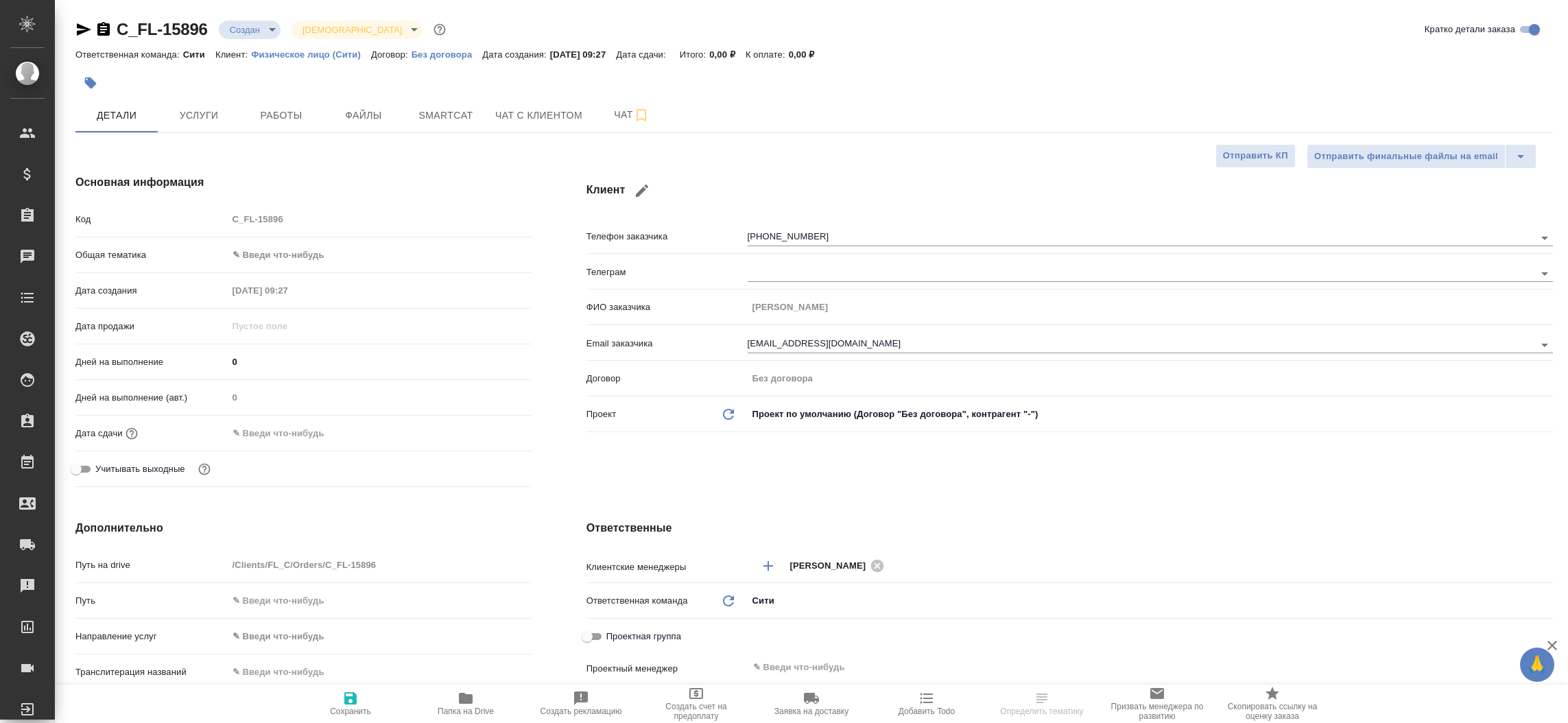
type textarea "x"
click at [76, 35] on icon "button" at bounding box center [84, 30] width 16 height 16
type textarea "x"
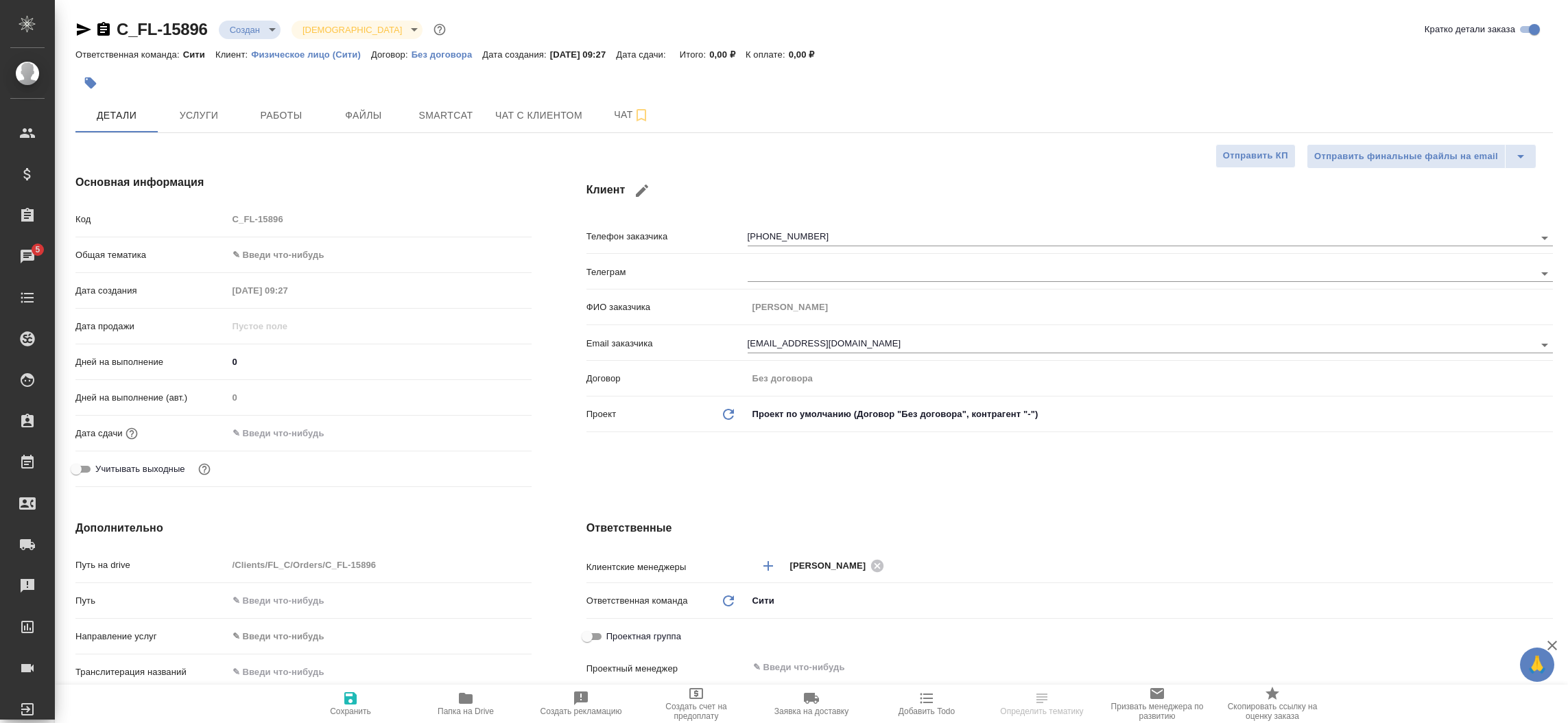
type textarea "x"
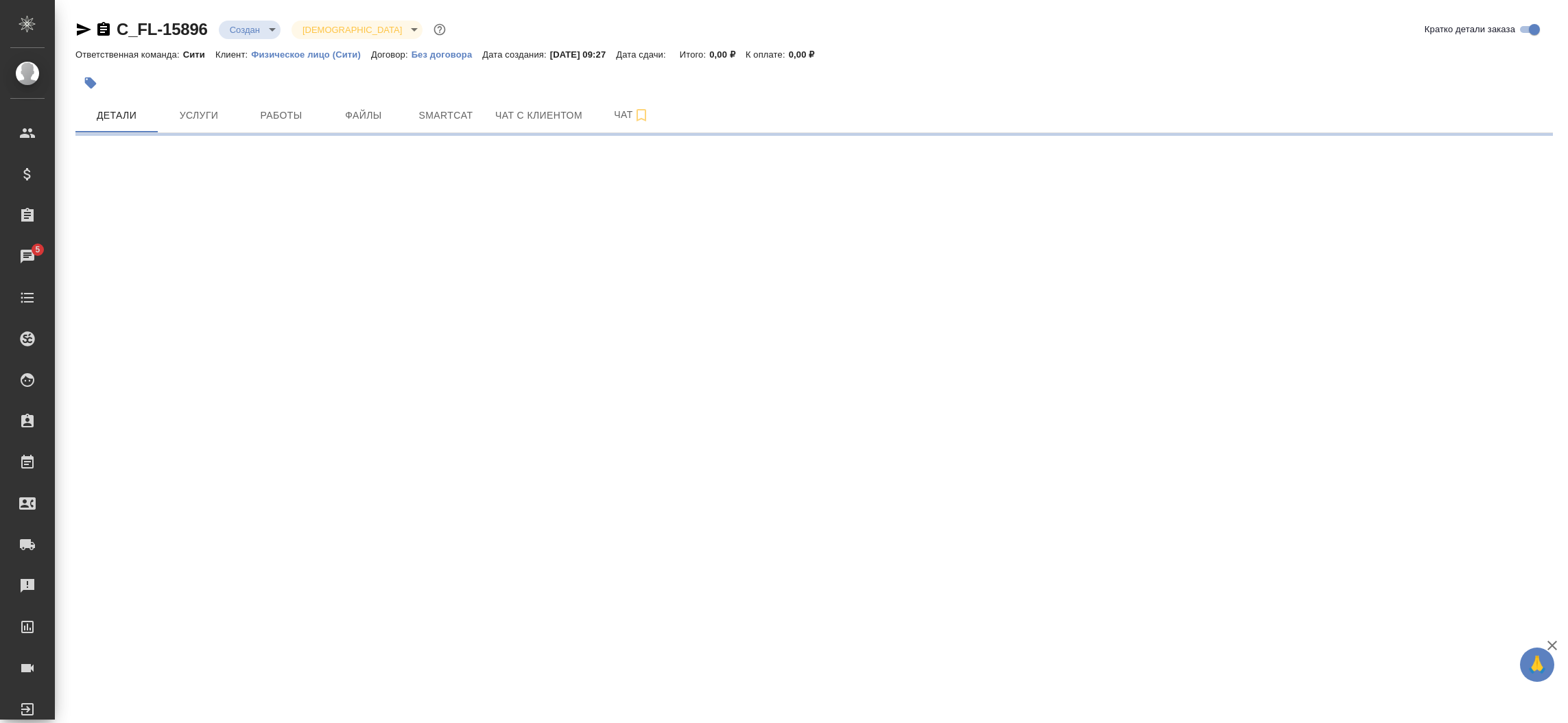
select select "RU"
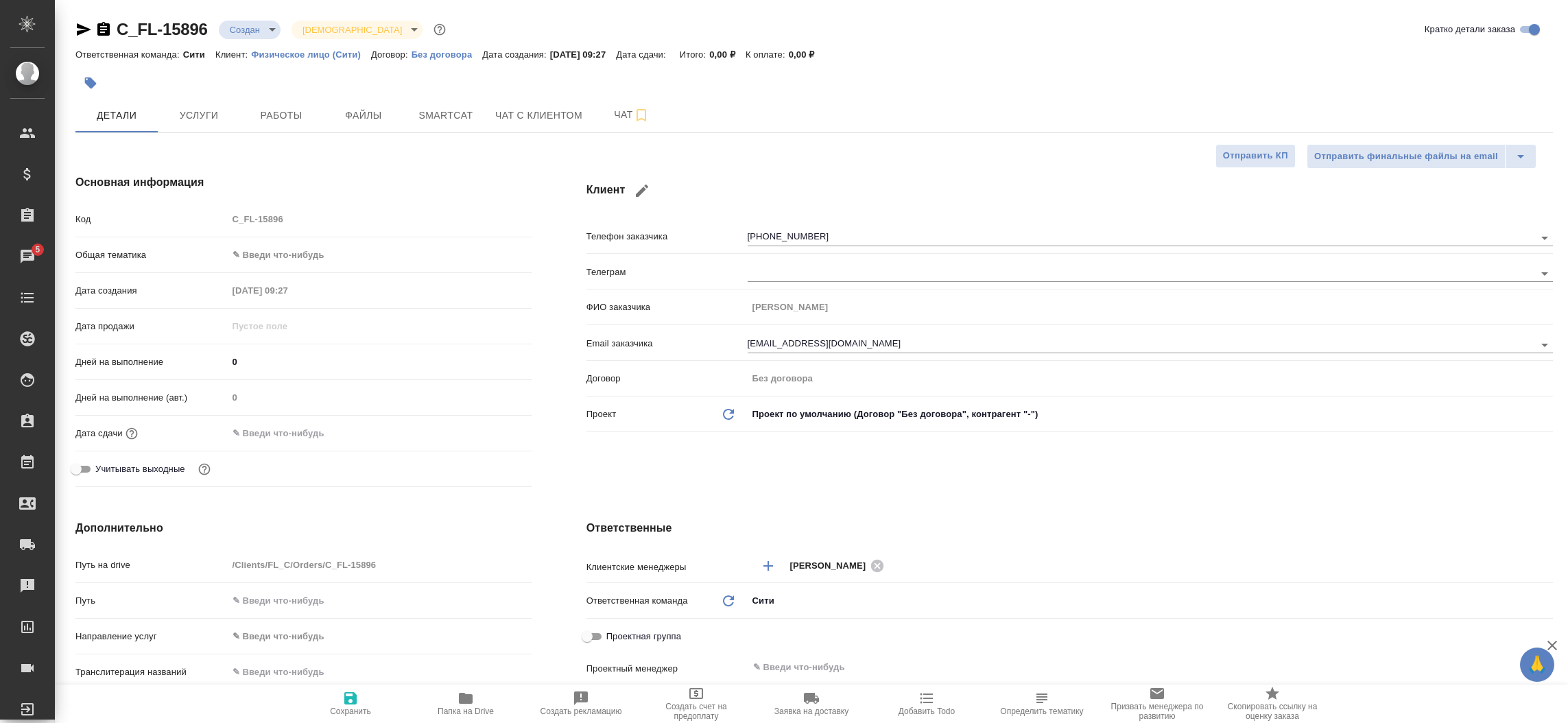
type textarea "x"
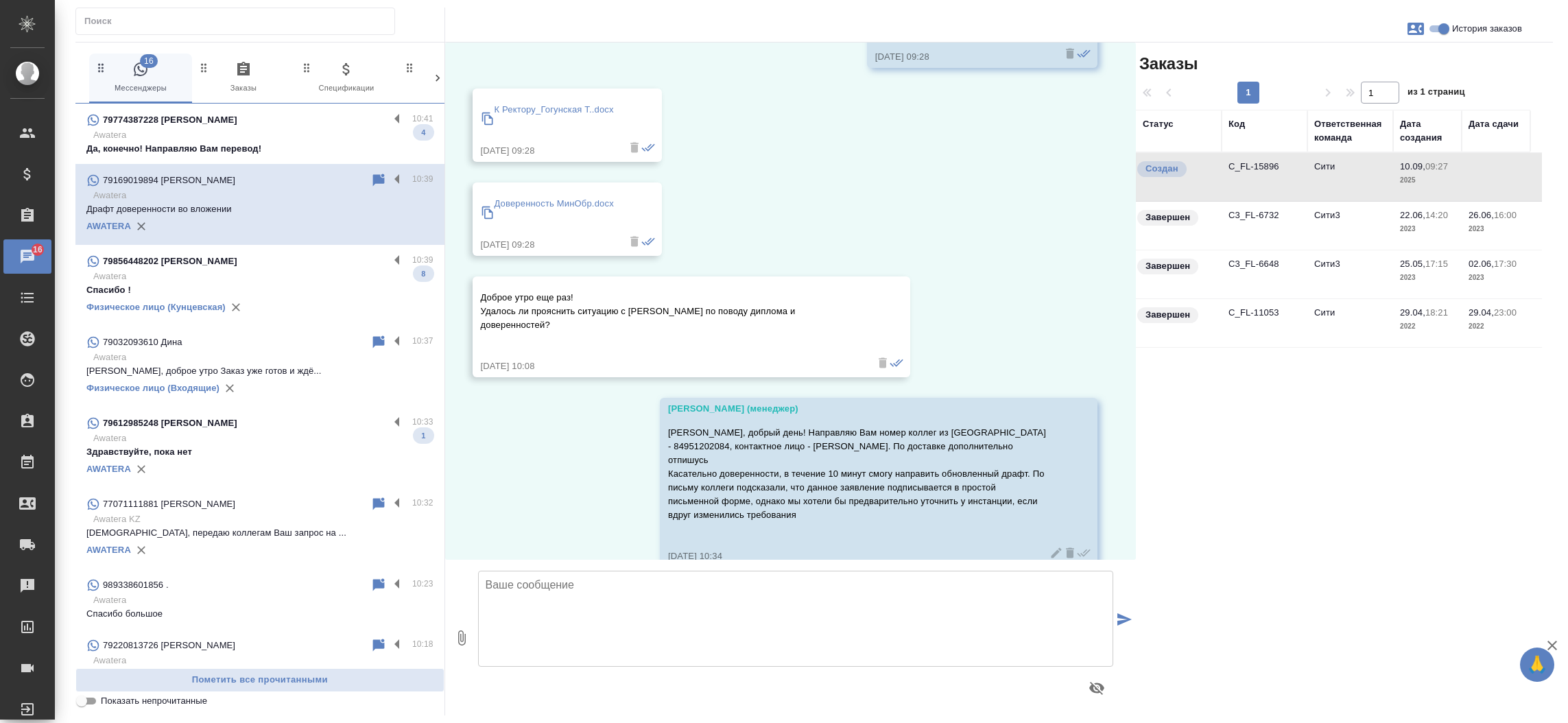
scroll to position [336, 0]
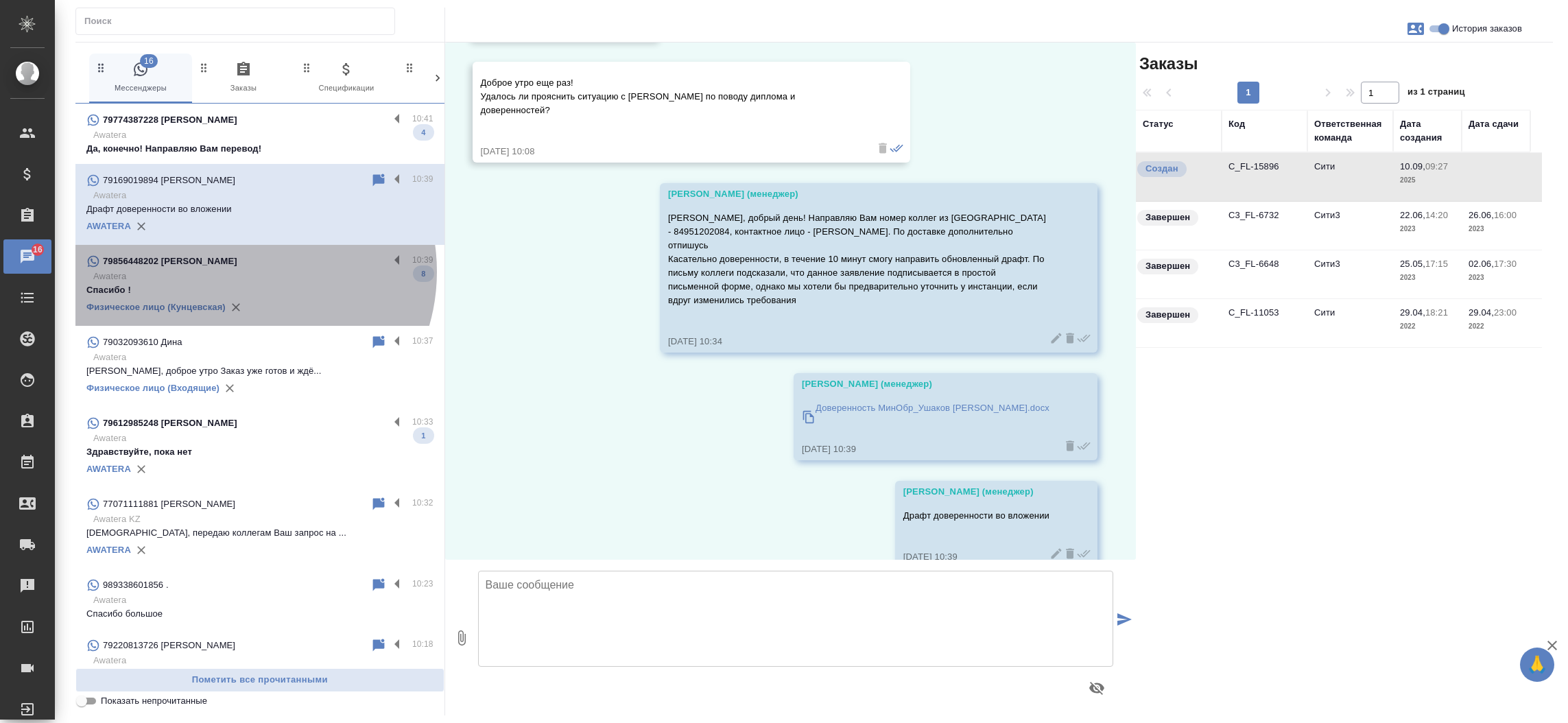
click at [242, 272] on p "Awatera" at bounding box center [264, 276] width 340 height 14
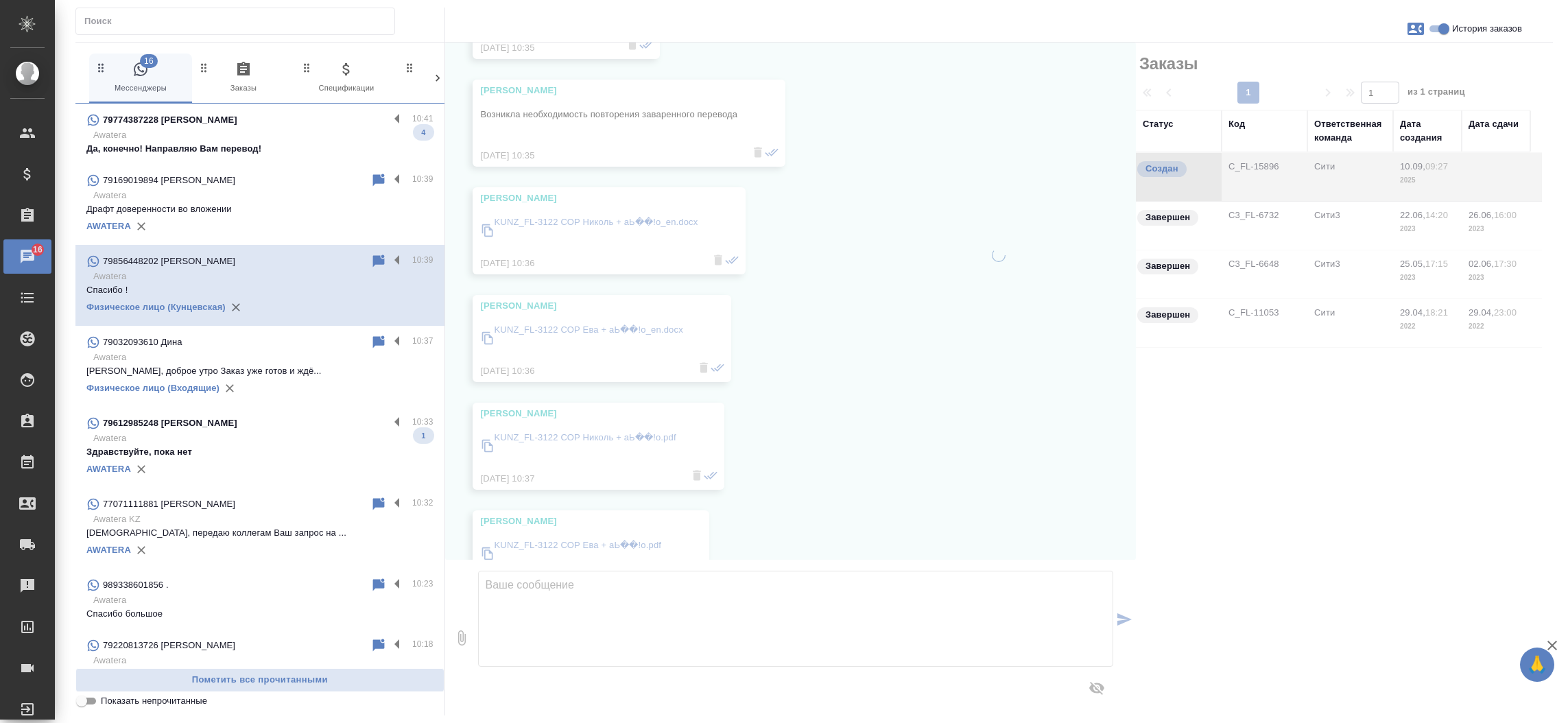
scroll to position [4485, 0]
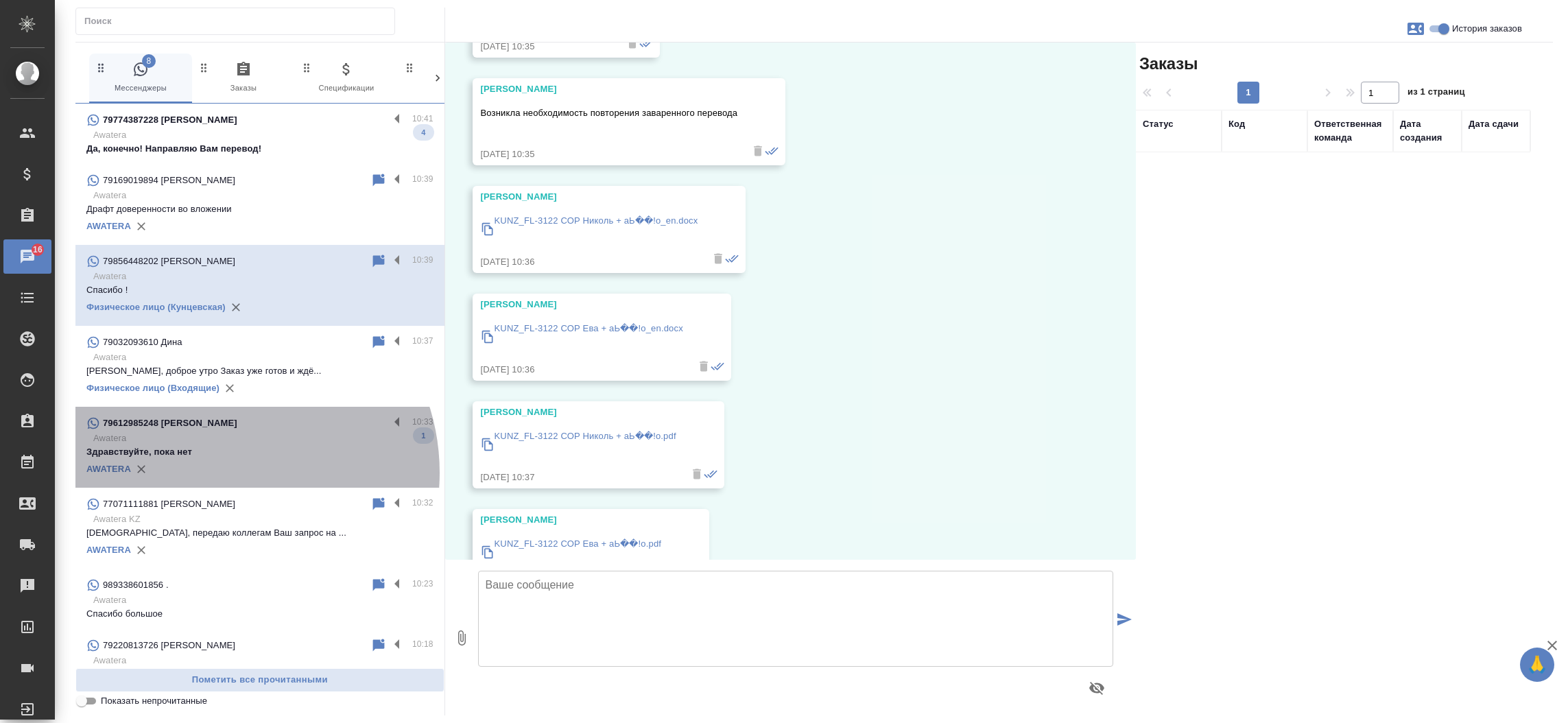
click at [220, 472] on div "AWATERA" at bounding box center [260, 468] width 347 height 21
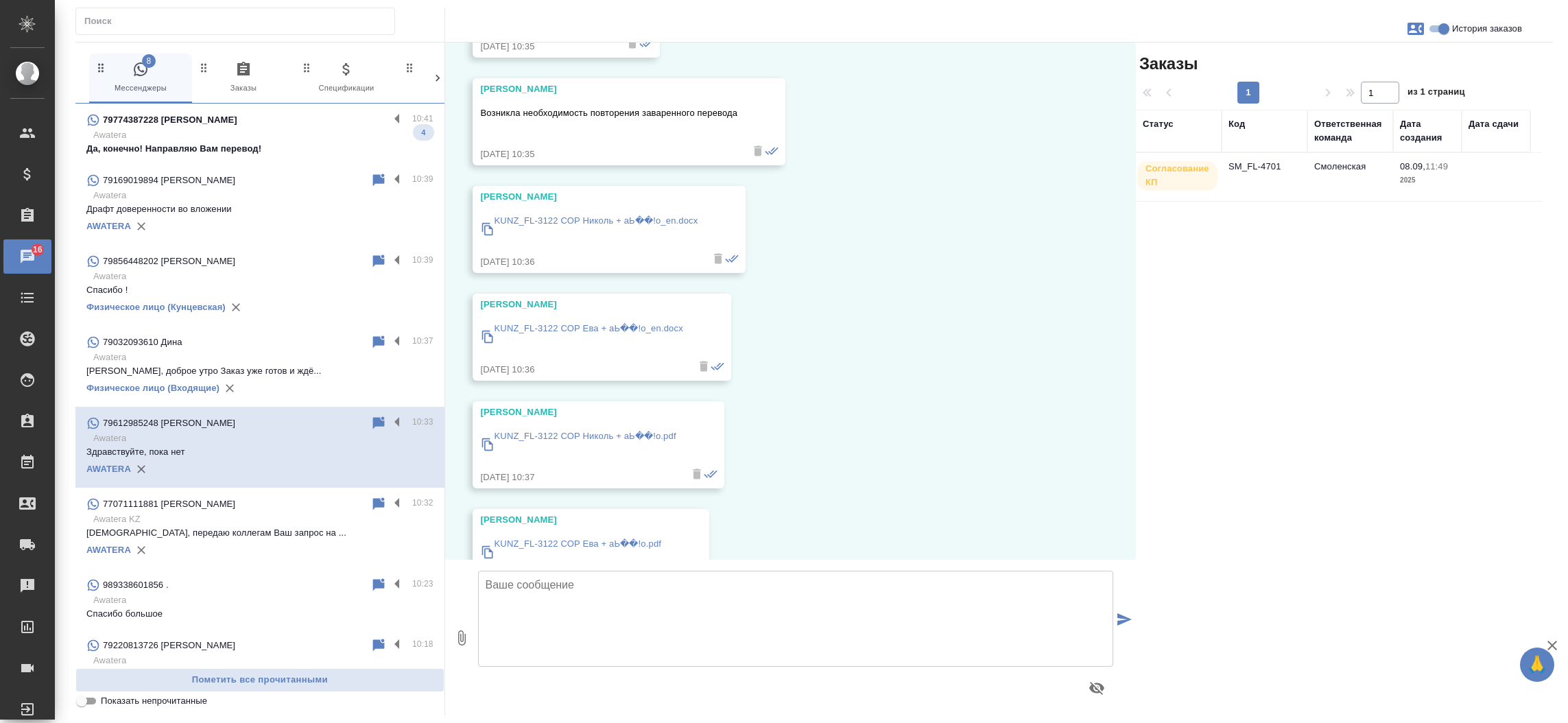
scroll to position [1326, 0]
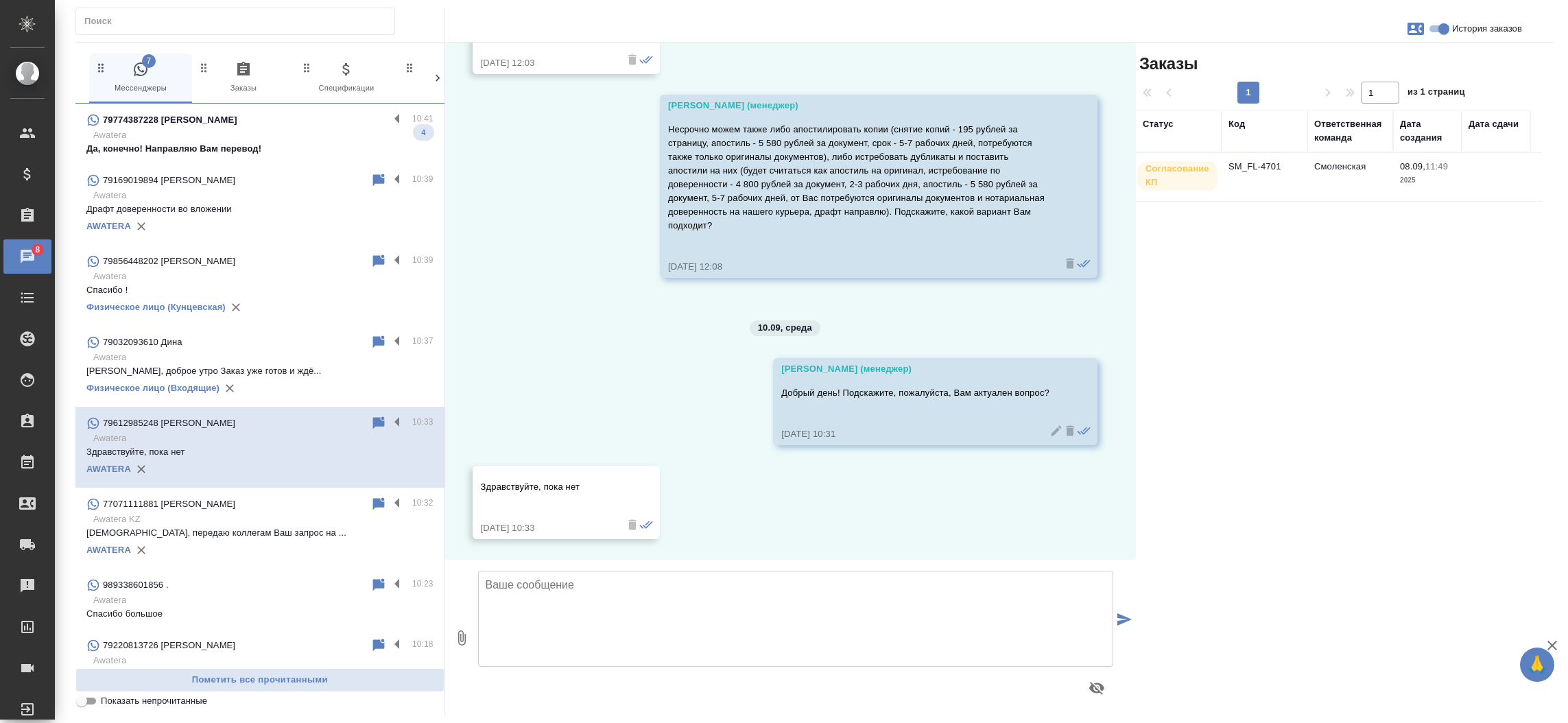
click at [1260, 171] on td "SM_FL-4701" at bounding box center [1264, 177] width 85 height 48
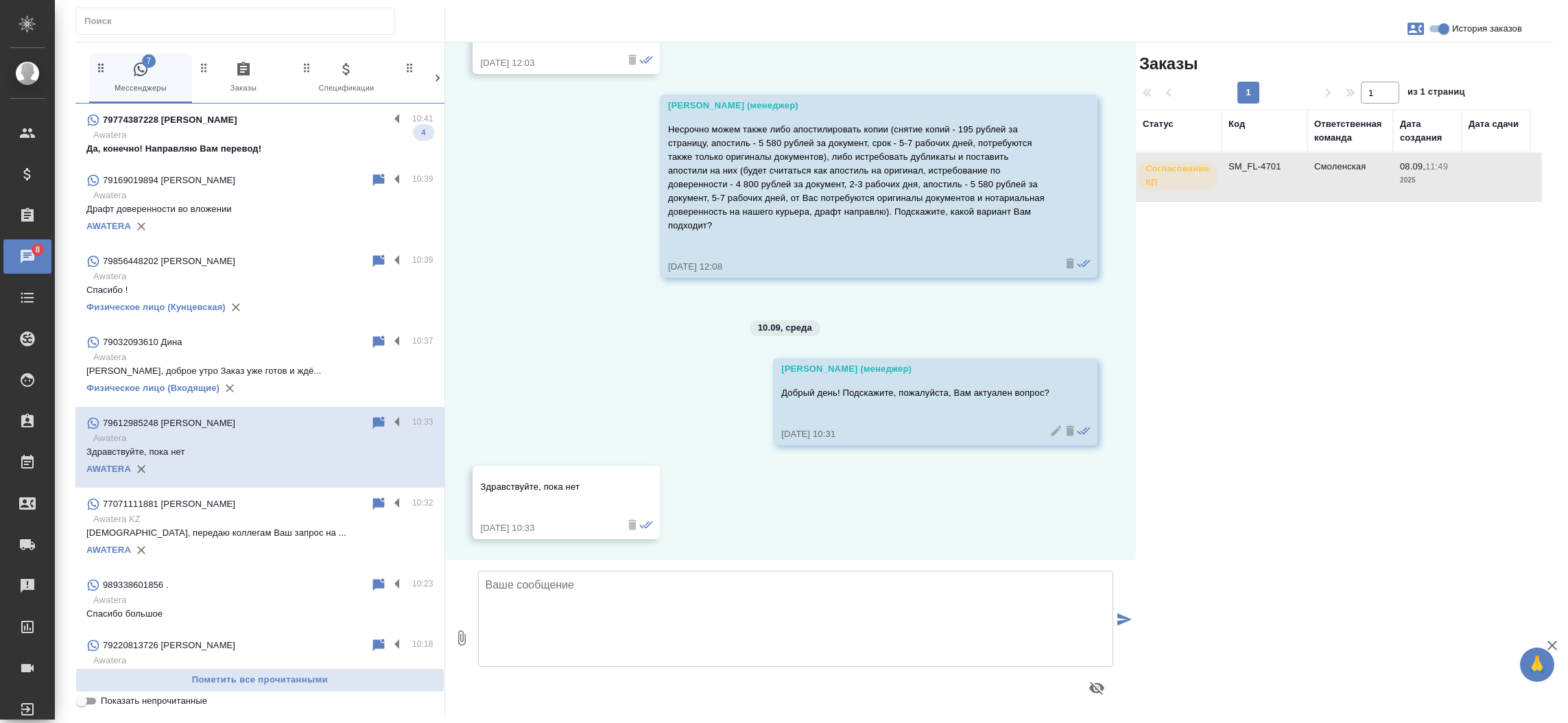
click at [1260, 171] on td "SM_FL-4701" at bounding box center [1264, 177] width 85 height 48
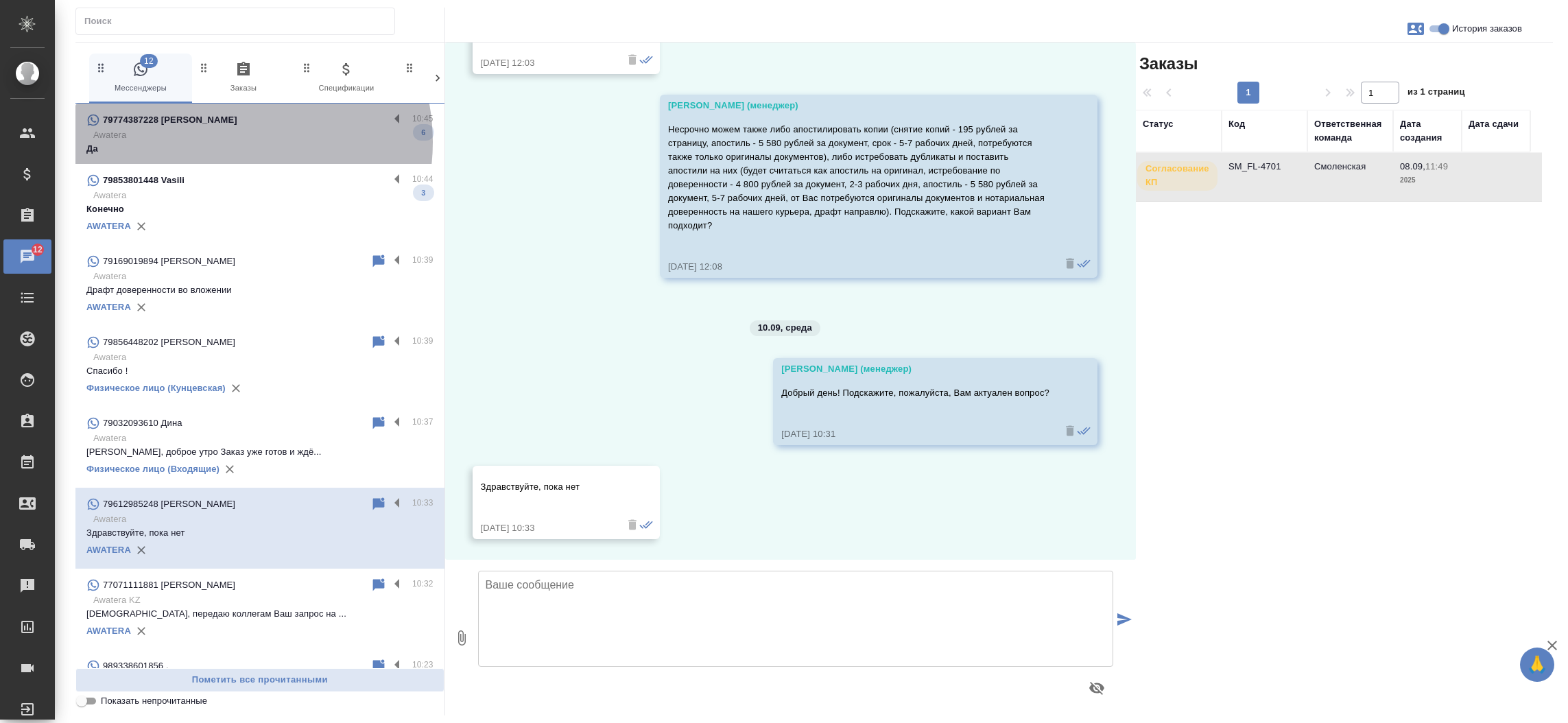
click at [221, 142] on p "Да" at bounding box center [260, 149] width 347 height 14
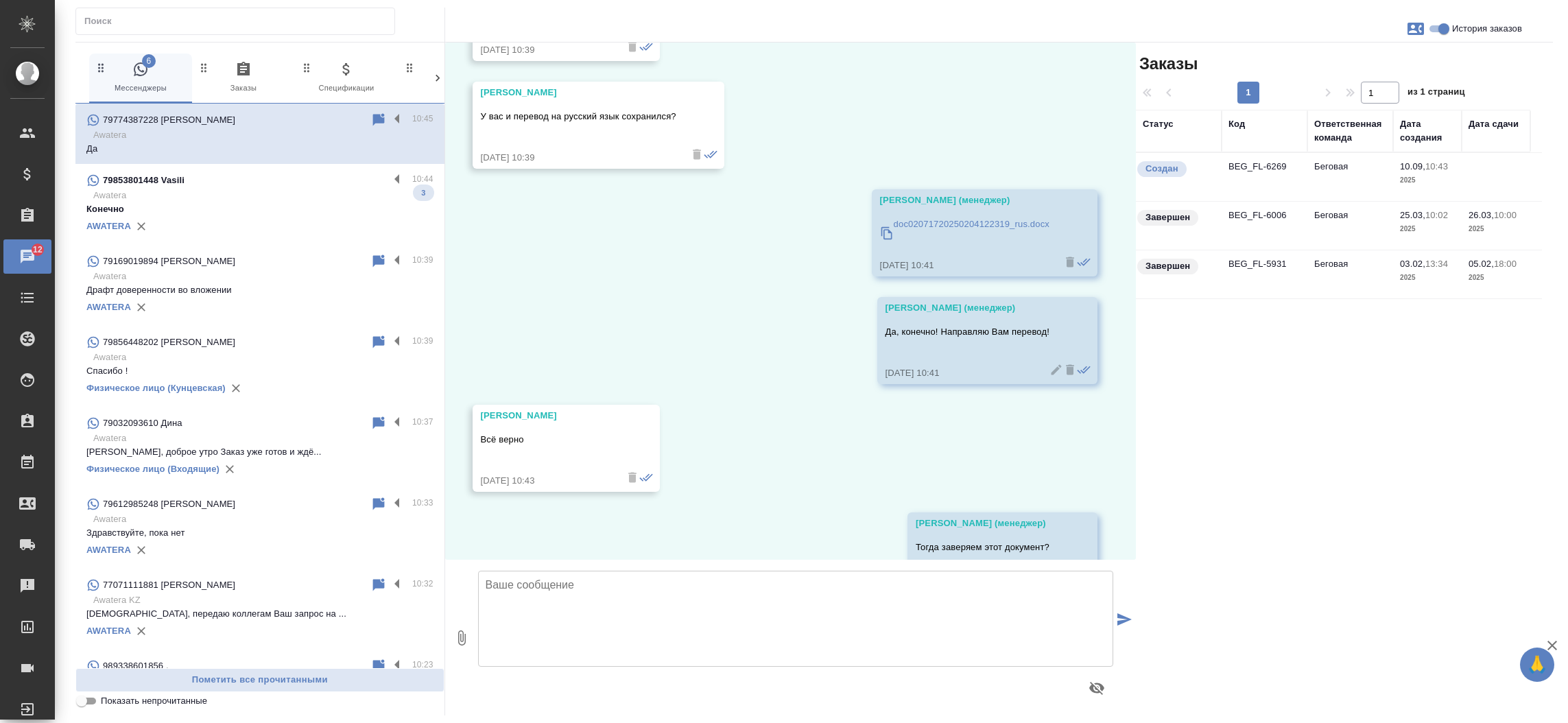
scroll to position [7651, 0]
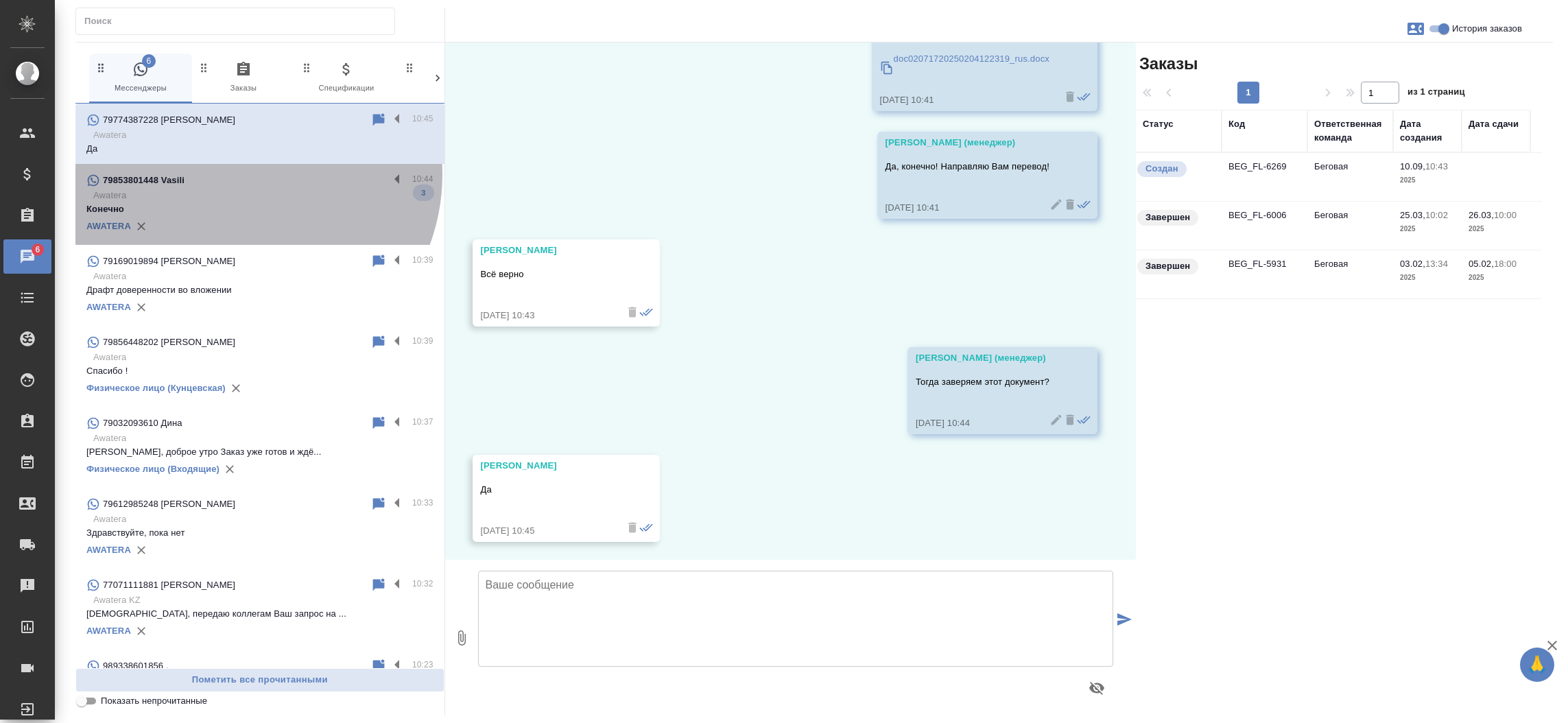
click at [239, 174] on div "79853801448 Vasili" at bounding box center [238, 180] width 302 height 16
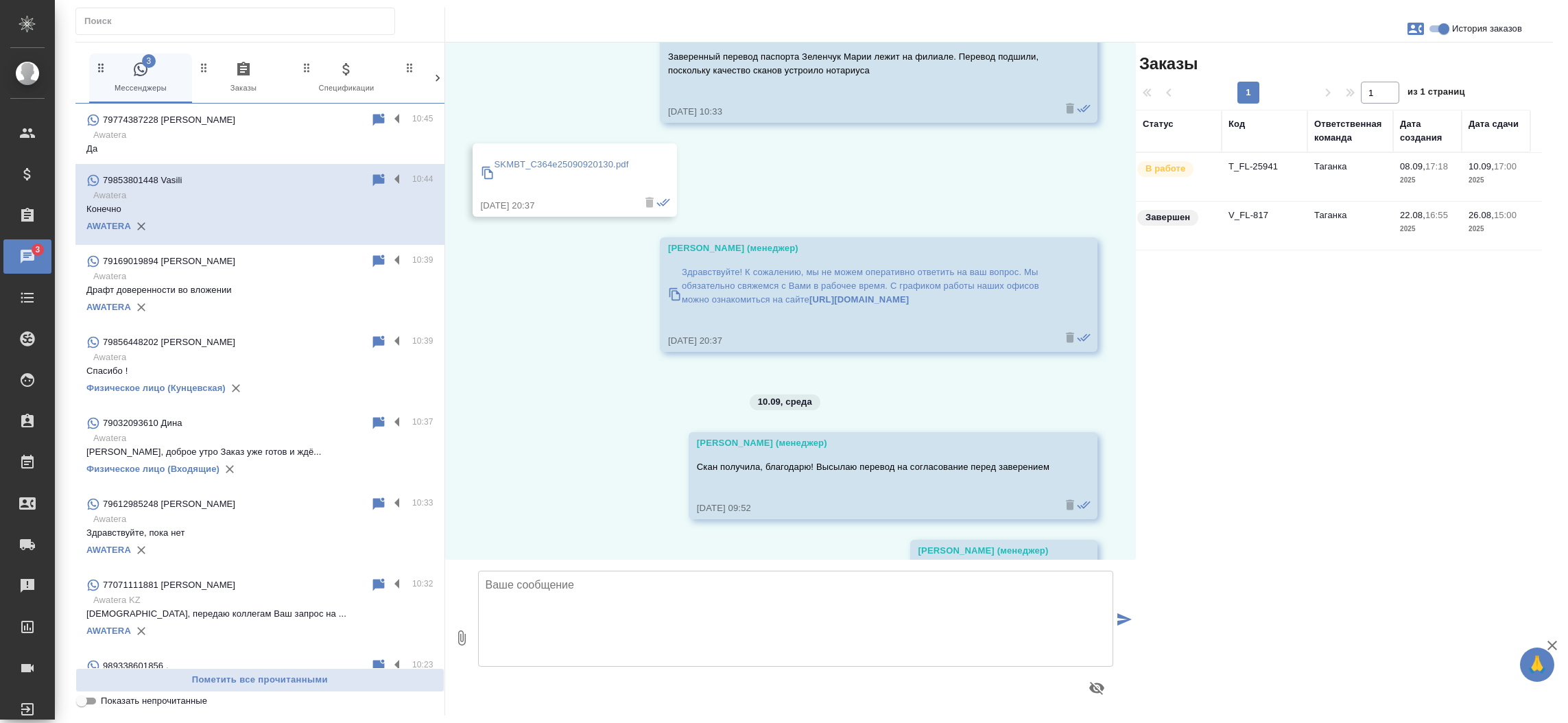
scroll to position [16698, 0]
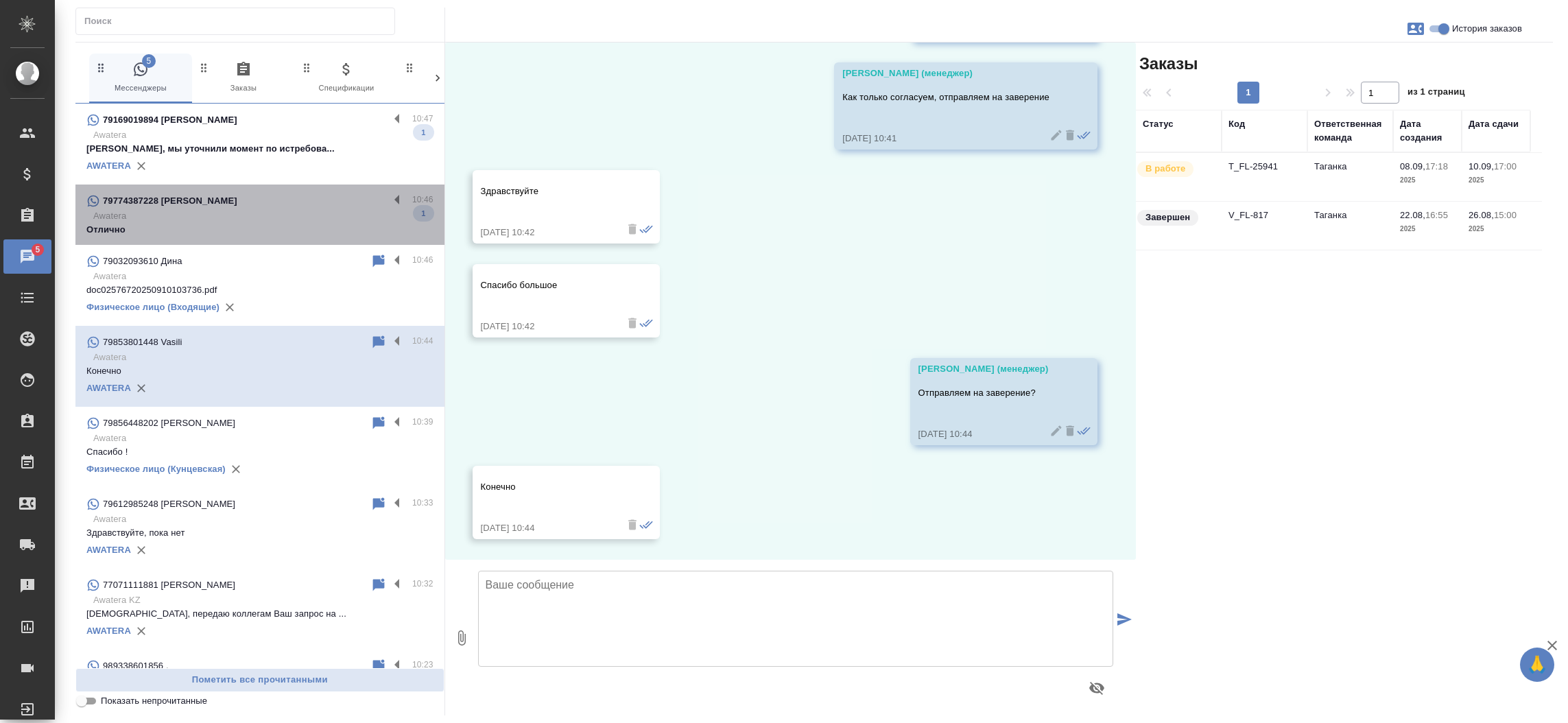
click at [287, 218] on p "Awatera" at bounding box center [264, 216] width 340 height 14
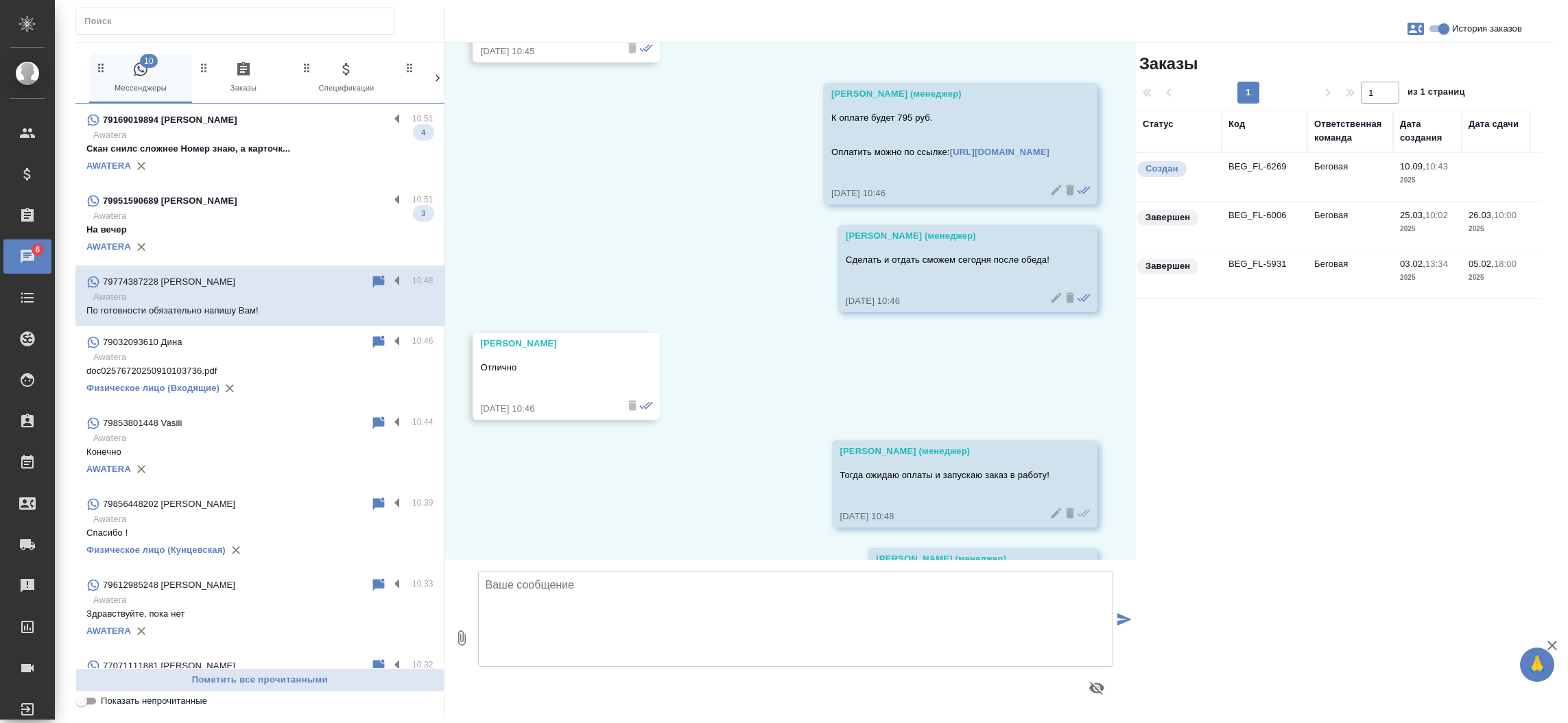
scroll to position [8239, 0]
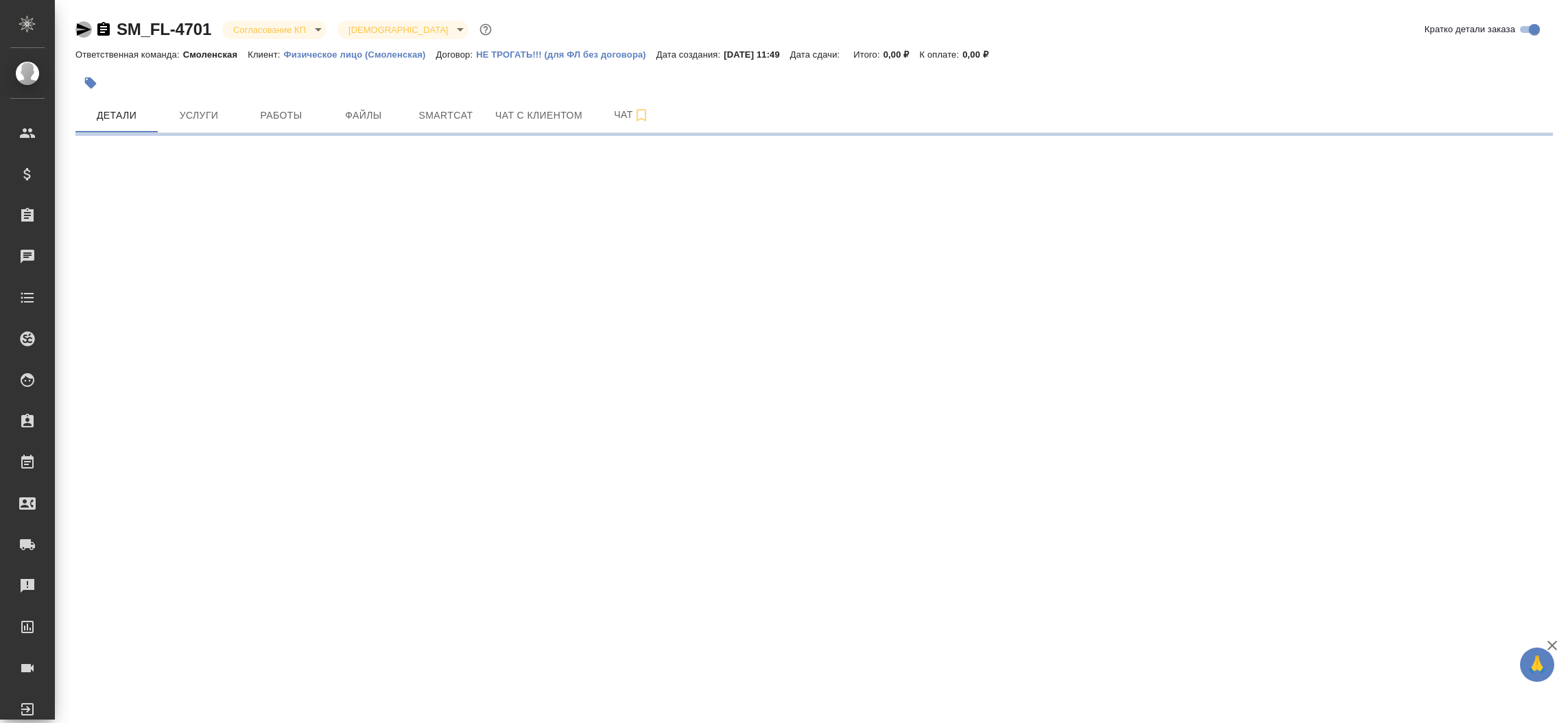
click at [77, 27] on icon "button" at bounding box center [84, 29] width 15 height 12
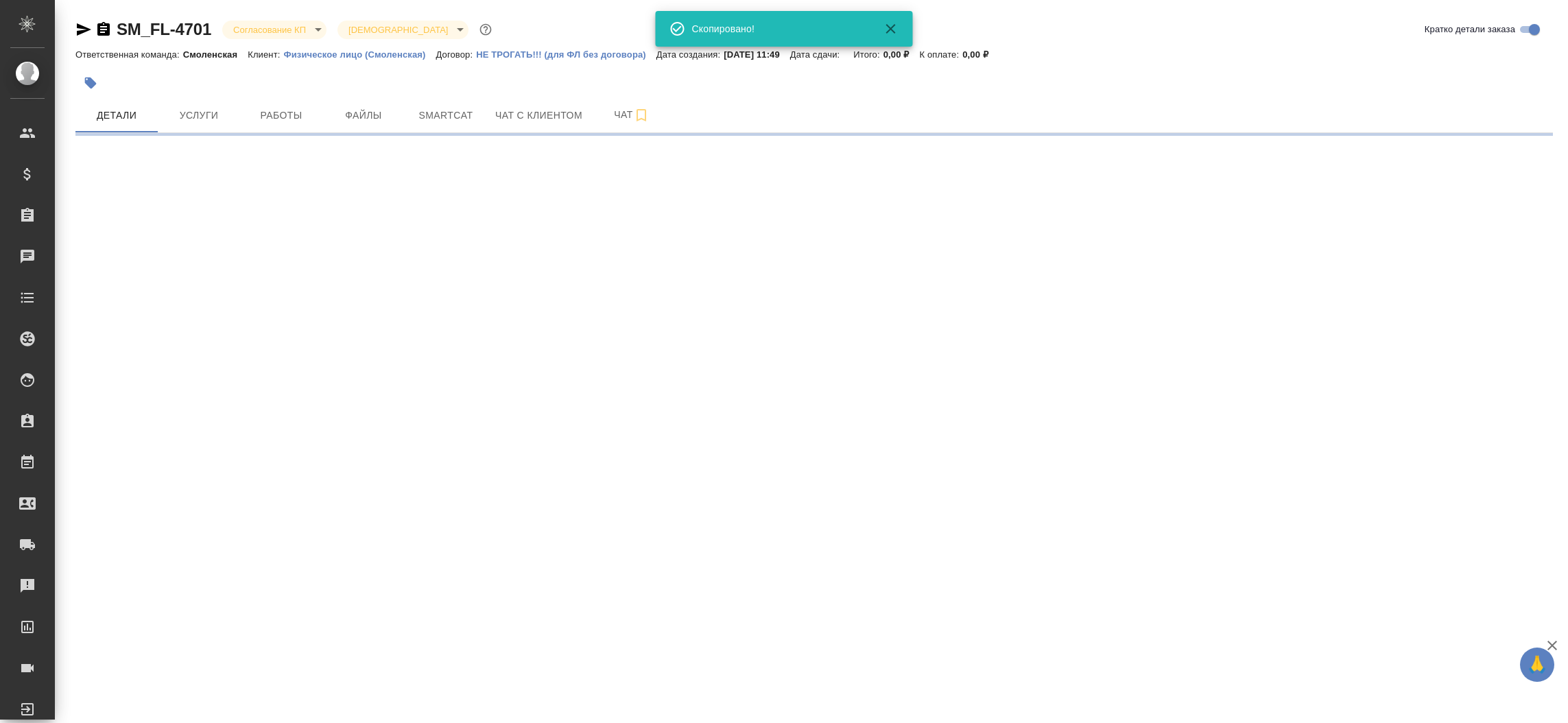
select select "RU"
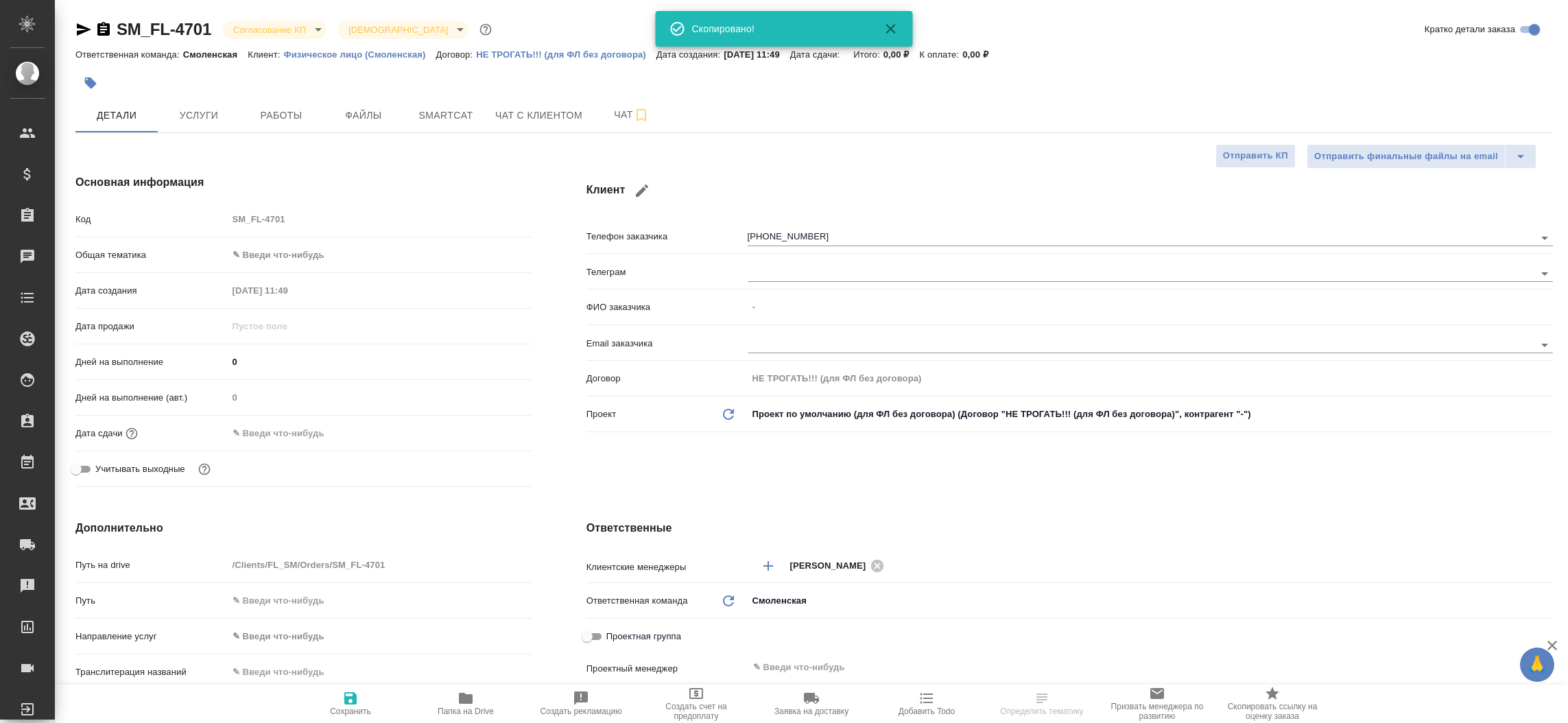
type textarea "x"
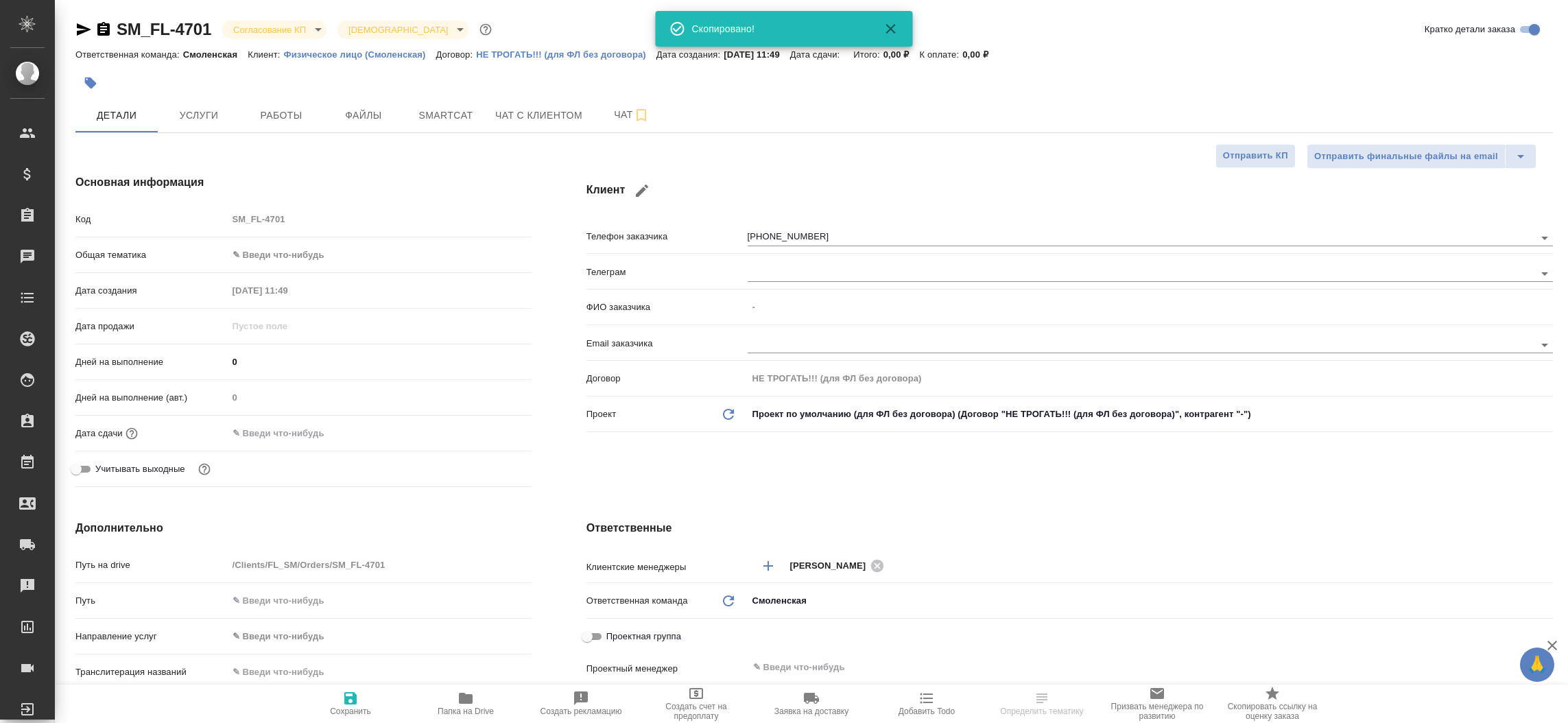
type textarea "x"
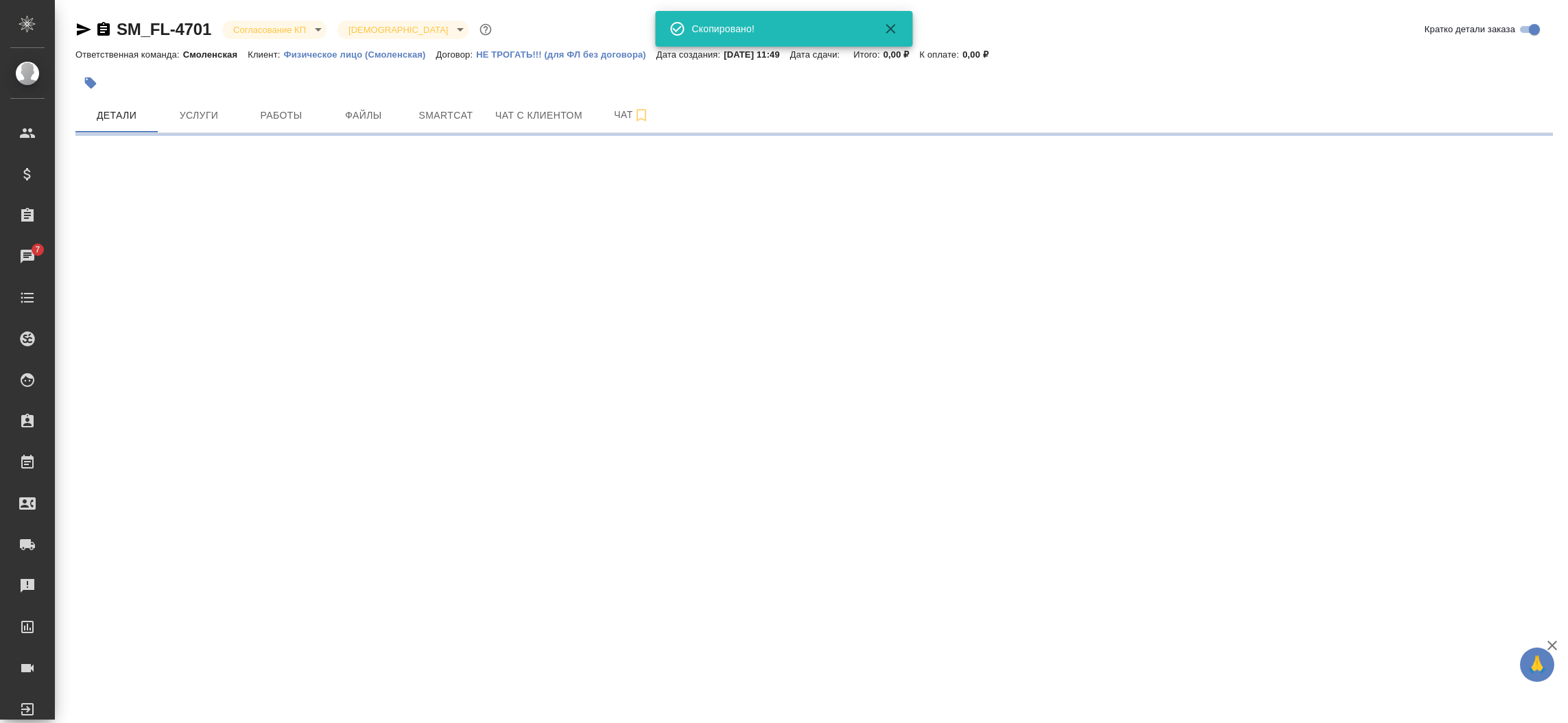
select select "RU"
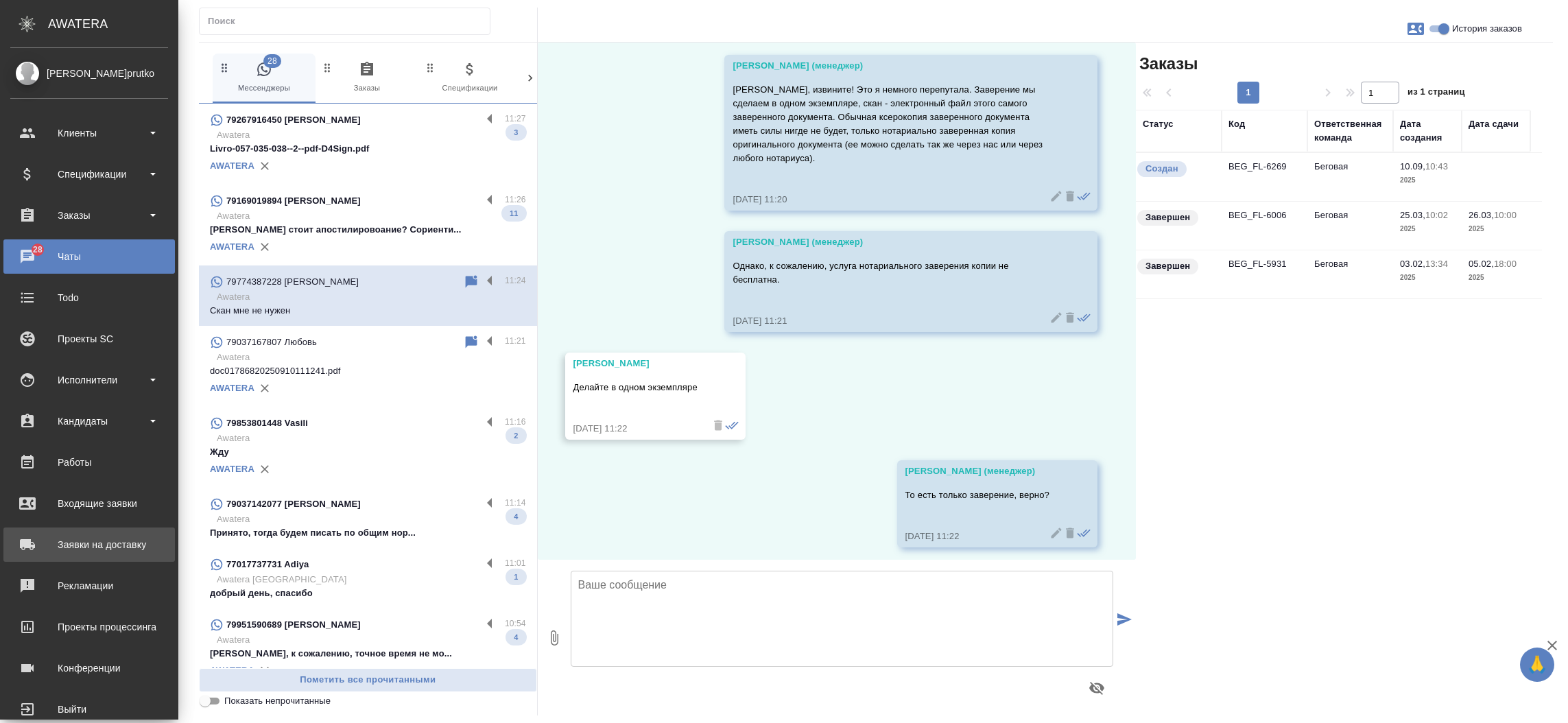
scroll to position [9801, 0]
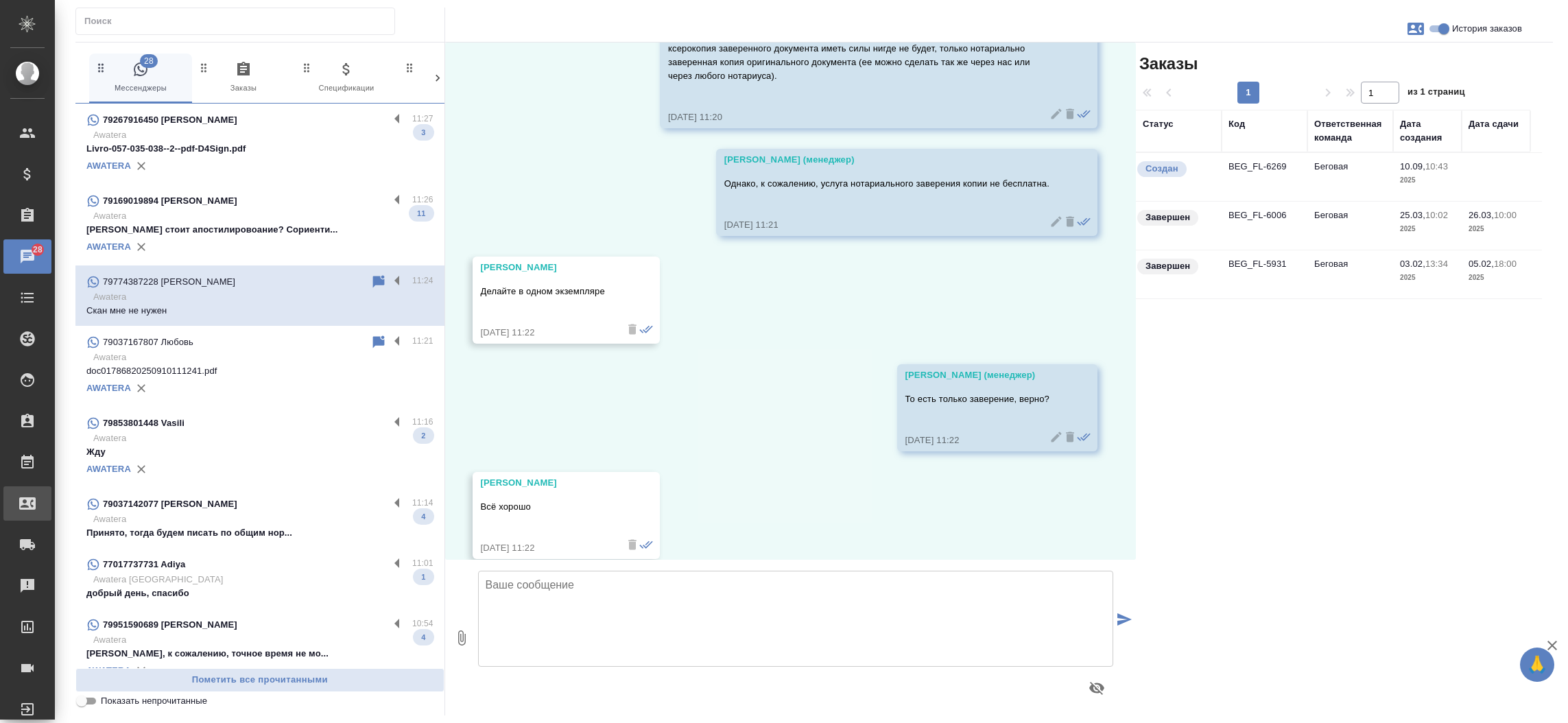
click at [27, 508] on div "Входящие заявки" at bounding box center [11, 503] width 35 height 21
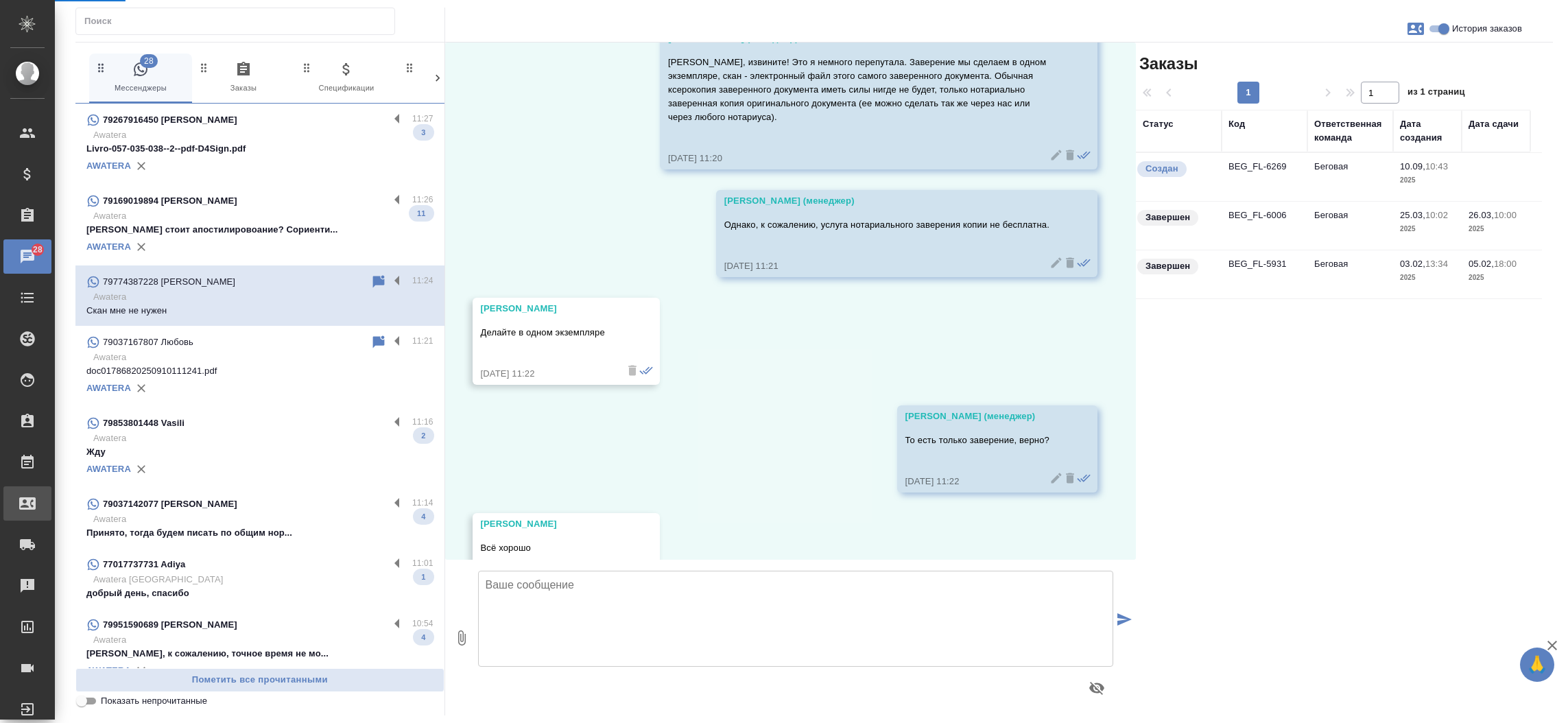
click at [27, 508] on div "Входящие заявки" at bounding box center [11, 503] width 35 height 21
select select "RU"
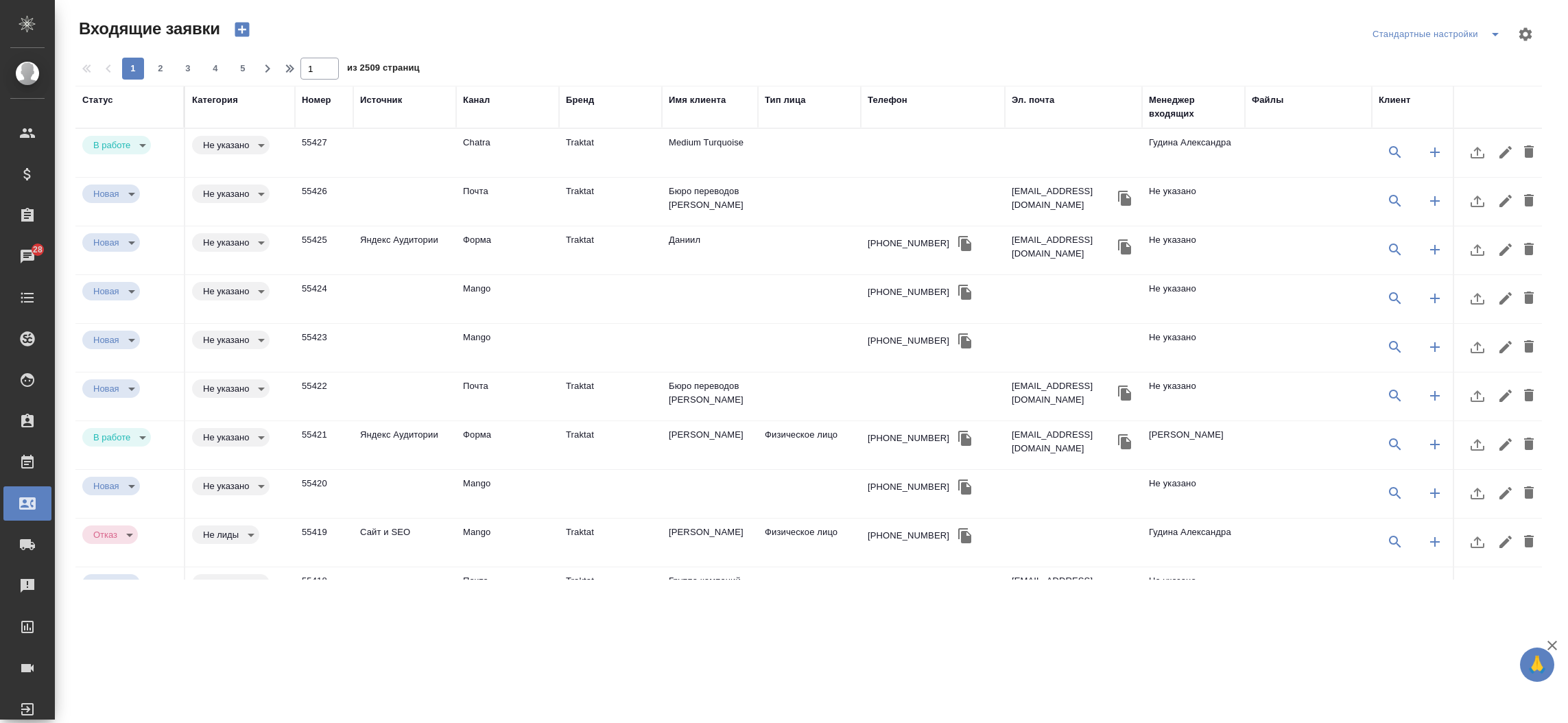
click at [884, 99] on div "Телефон" at bounding box center [888, 100] width 39 height 14
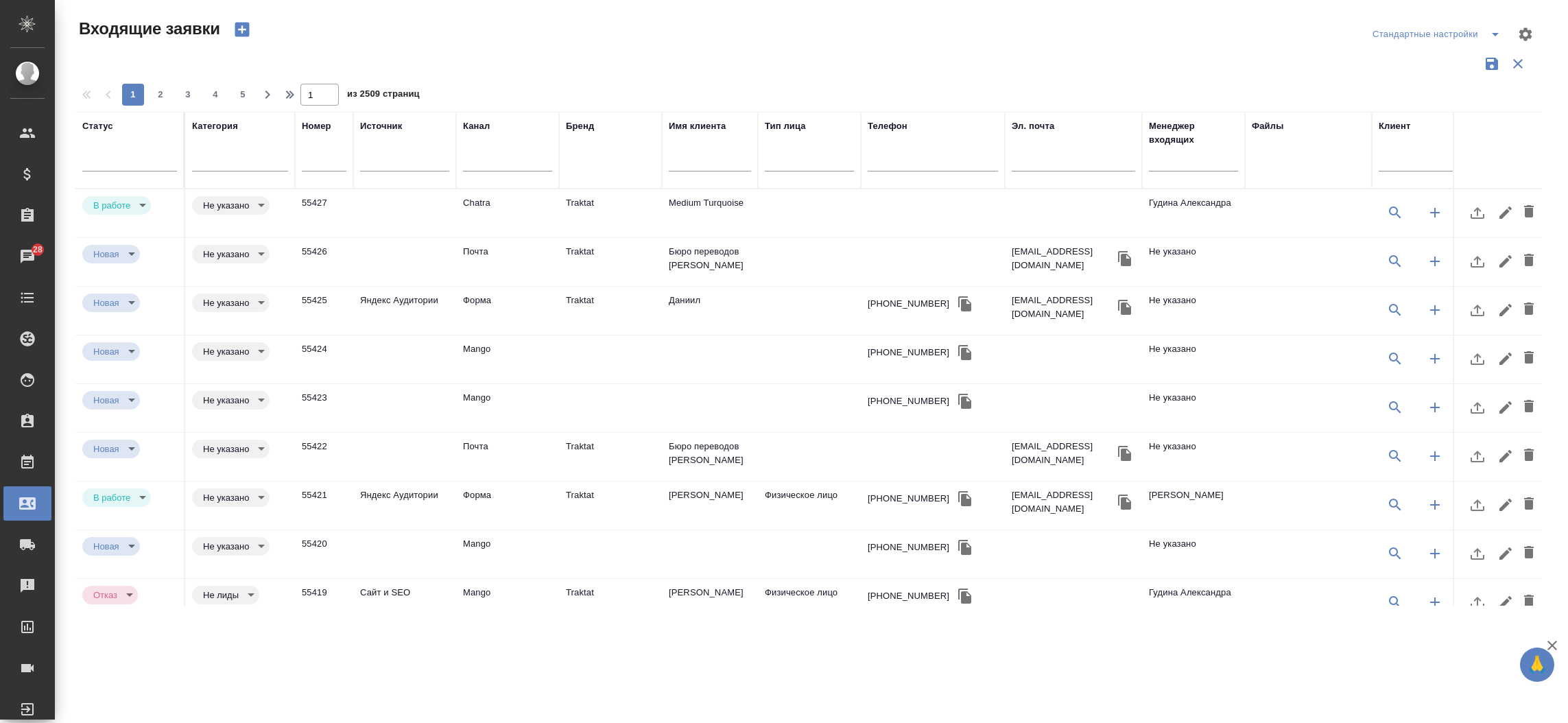
drag, startPoint x: 887, startPoint y: 152, endPoint x: 879, endPoint y: 167, distance: 17.0
click at [879, 167] on div at bounding box center [933, 163] width 131 height 34
click at [879, 167] on input "text" at bounding box center [933, 162] width 131 height 17
paste input "79175795797"
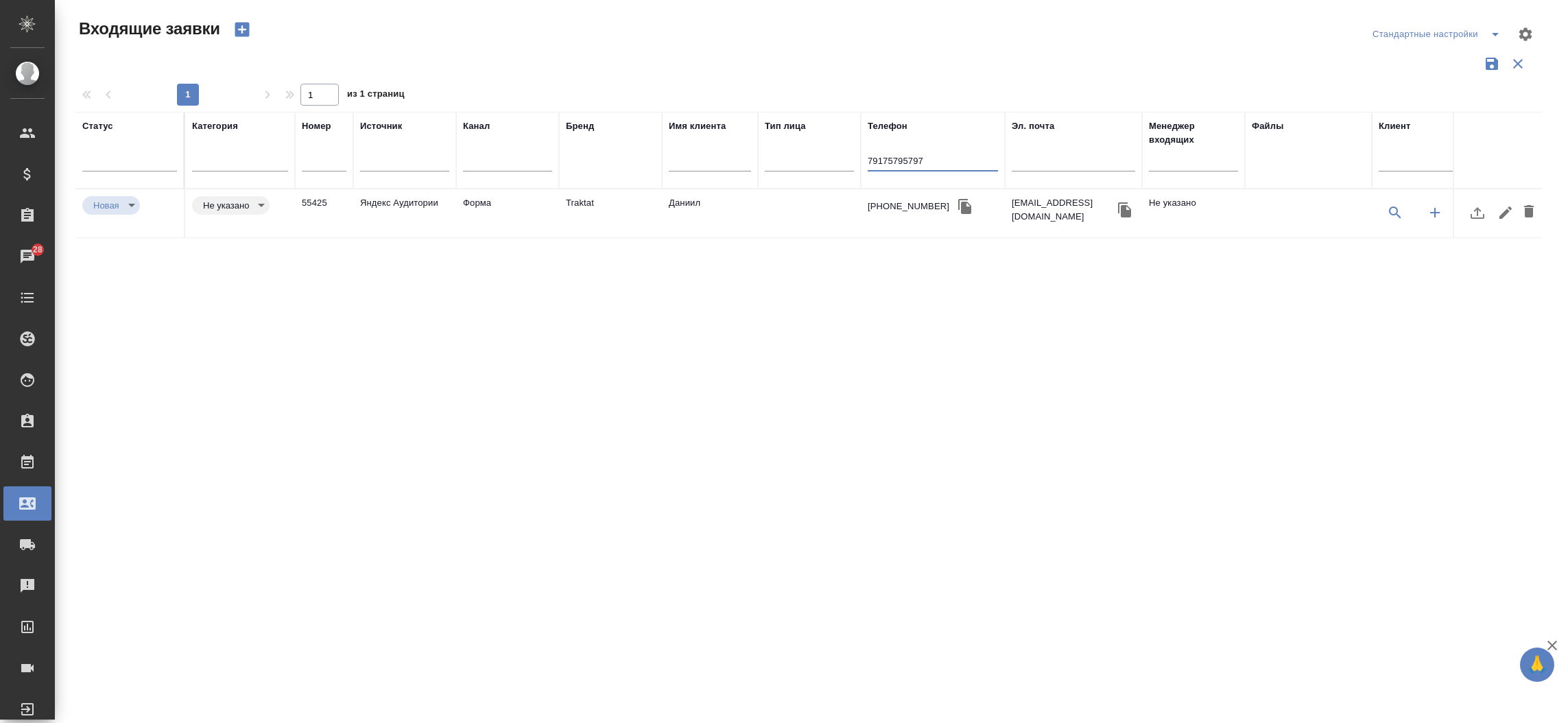
type input "79175795797"
click at [594, 209] on td "Traktat" at bounding box center [610, 213] width 103 height 48
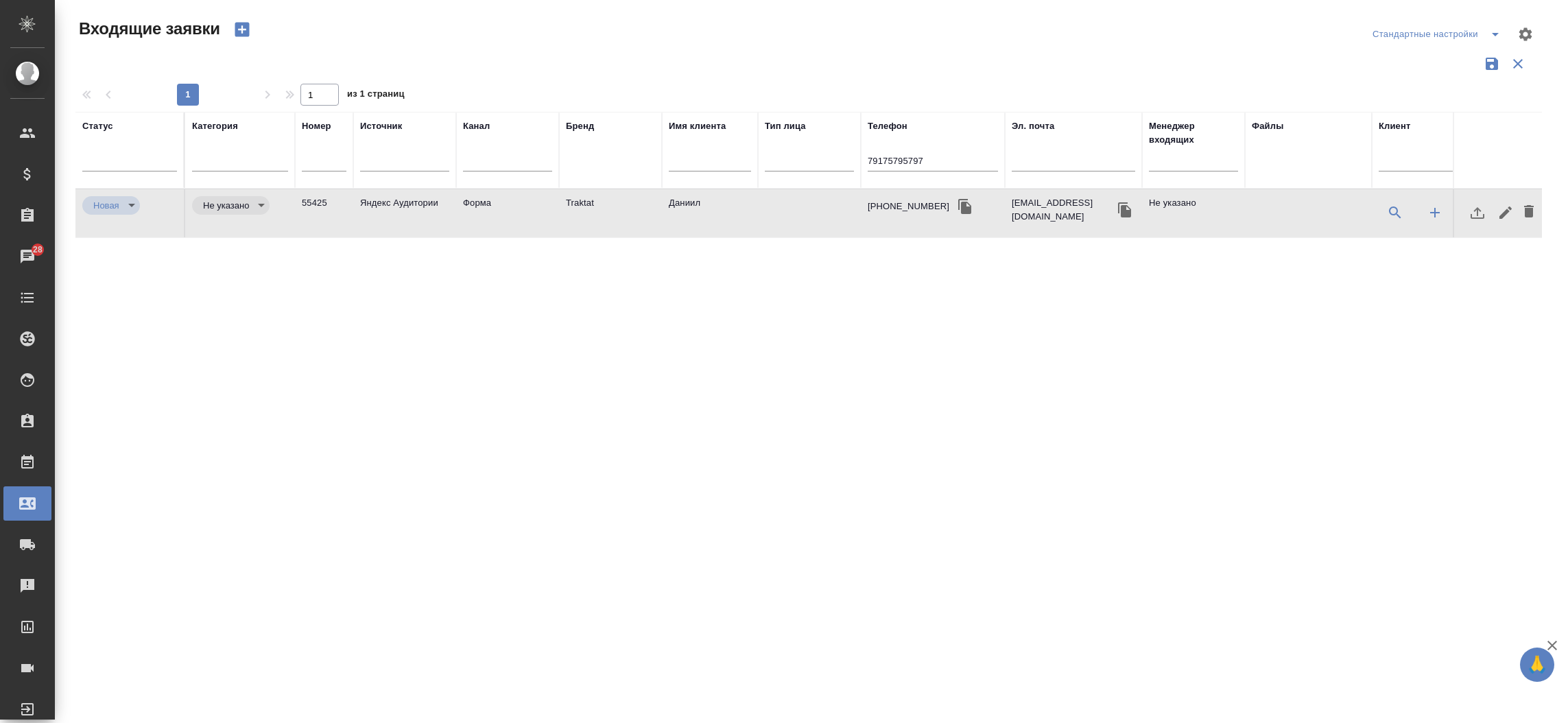
click at [594, 209] on td "Traktat" at bounding box center [610, 213] width 103 height 48
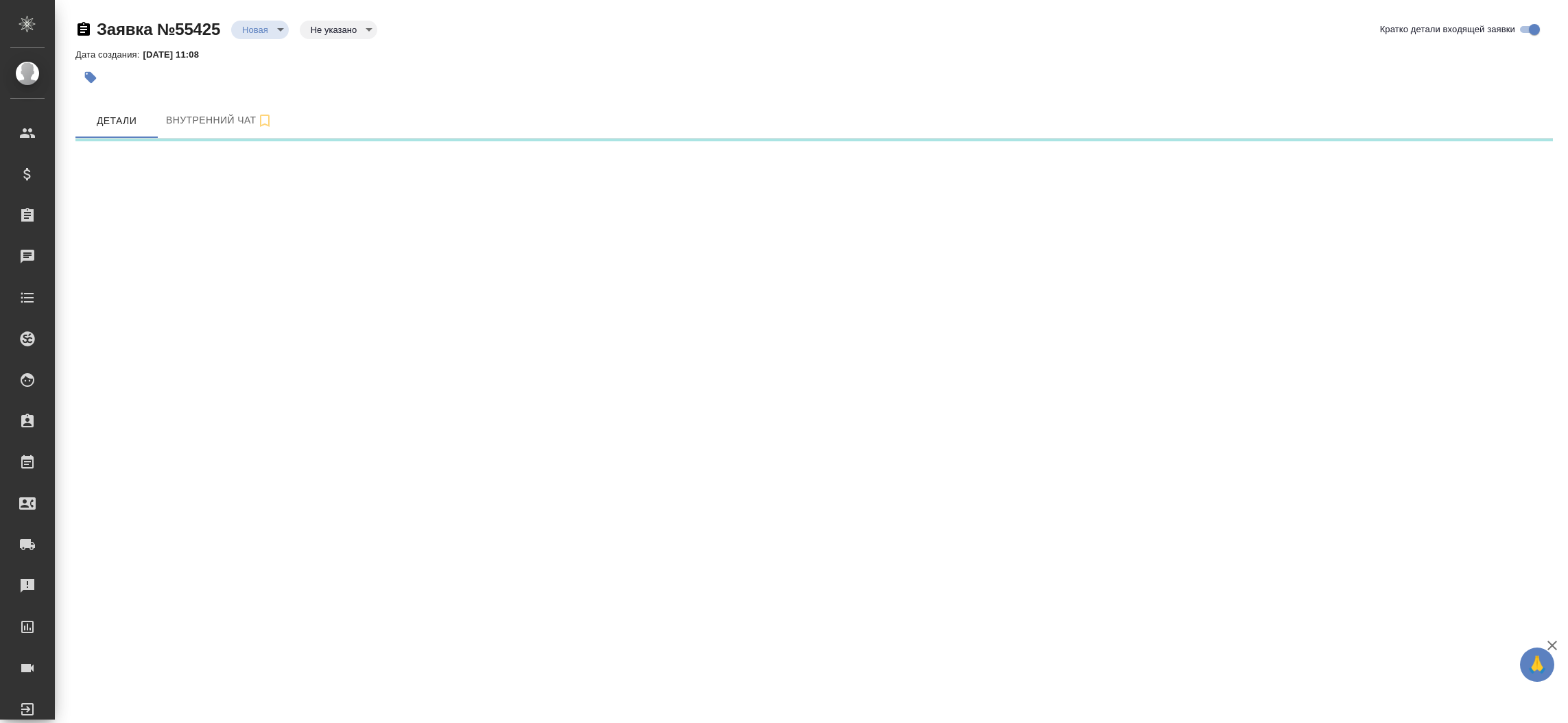
select select "RU"
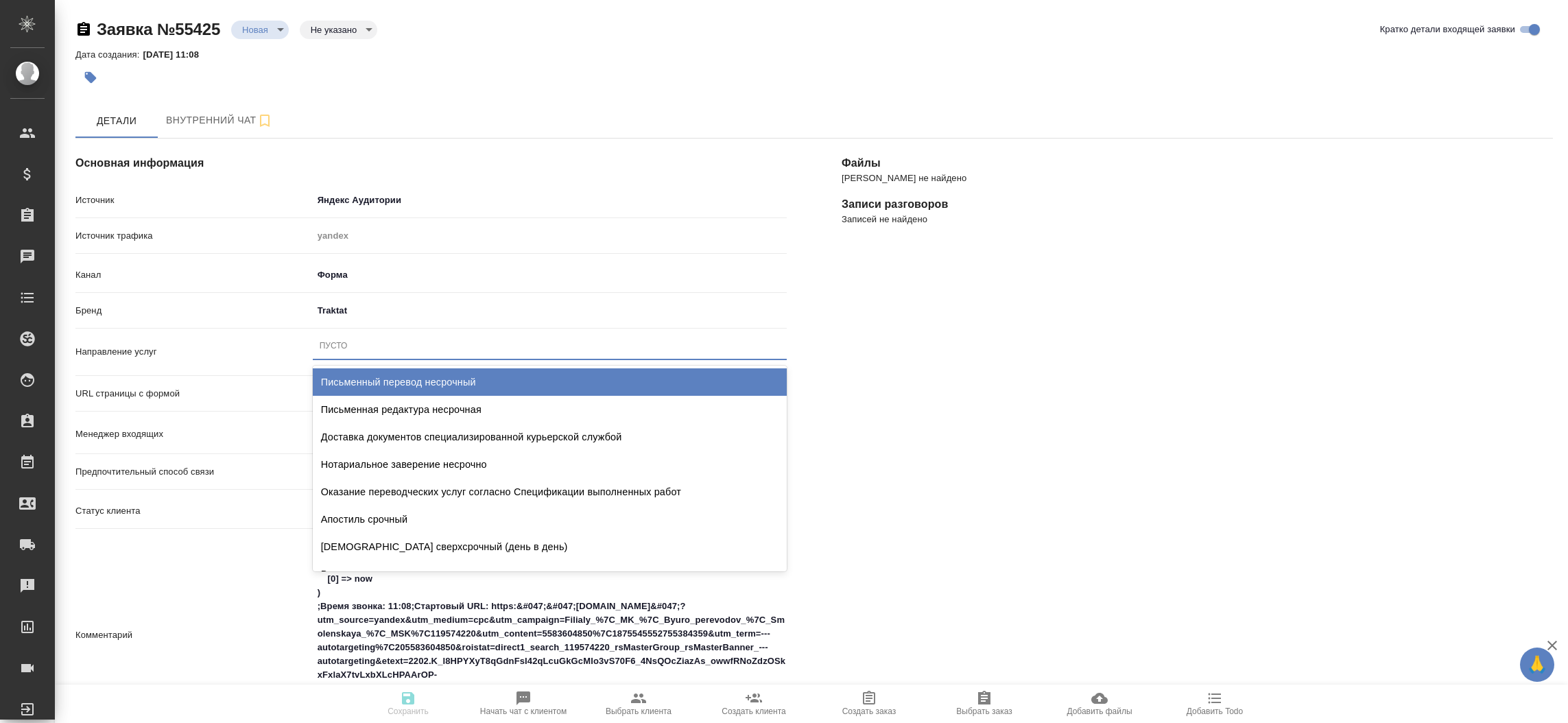
click at [353, 352] on div "Пусто" at bounding box center [550, 346] width 474 height 20
click at [353, 371] on div "Письменный перевод несрочный" at bounding box center [550, 381] width 474 height 27
type textarea "x"
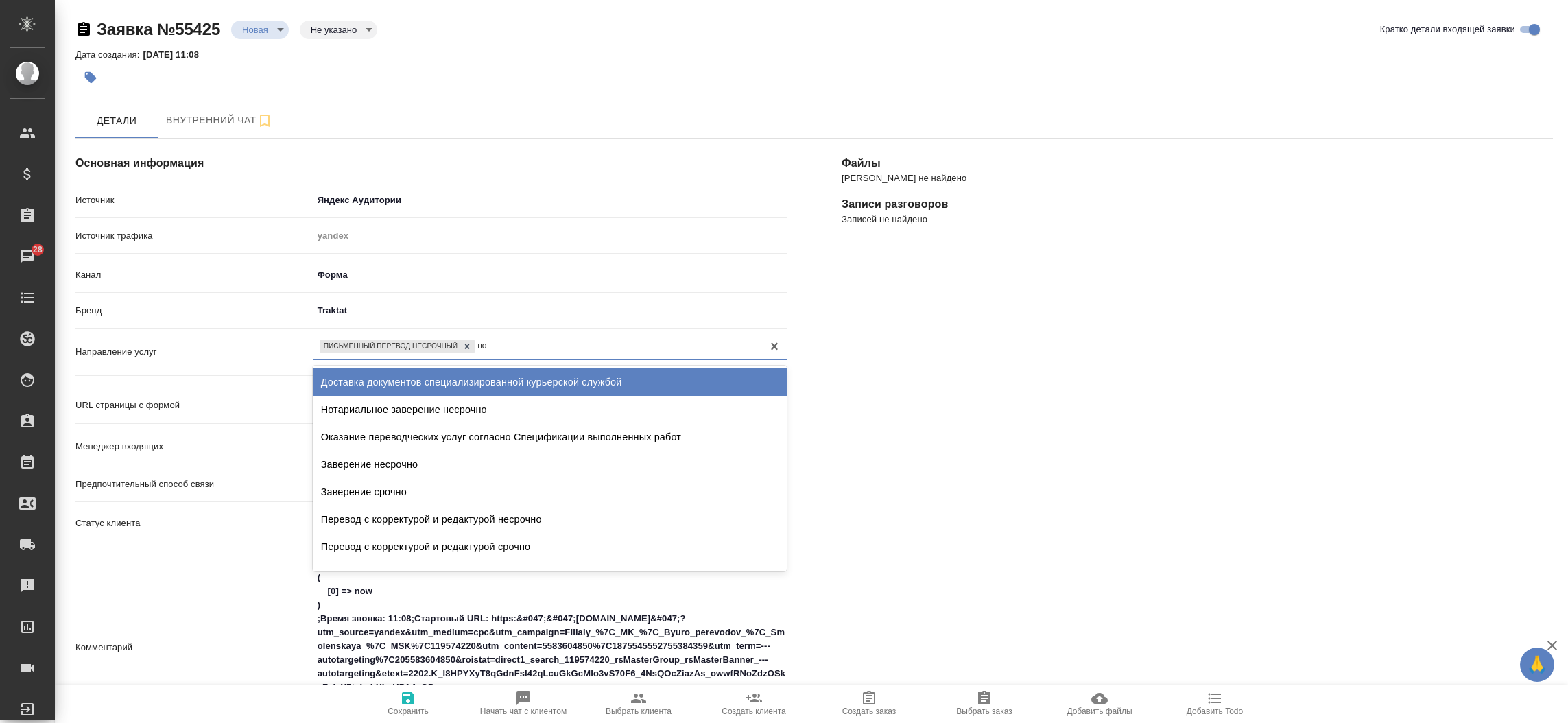
type input "нот"
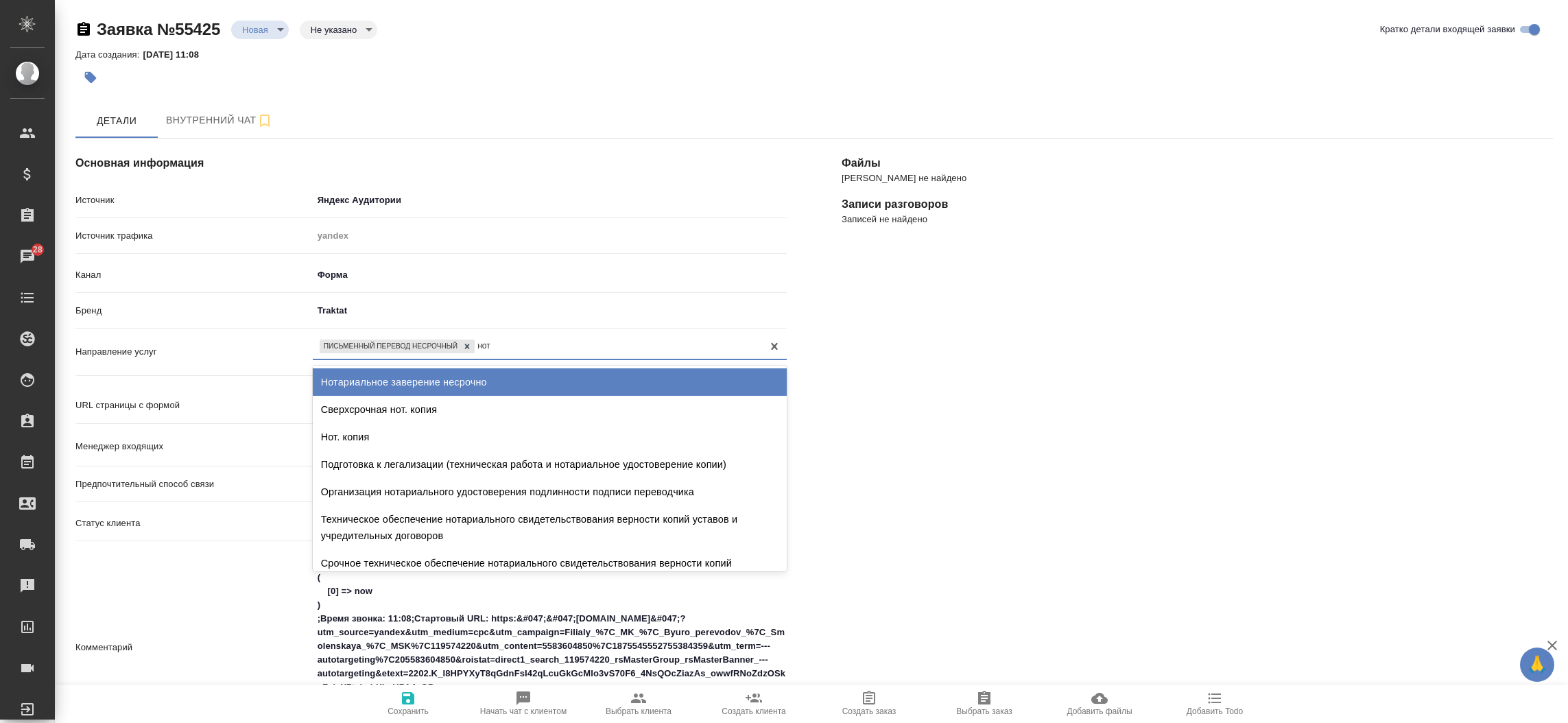
click at [353, 371] on div "Нотариальное заверение несрочно" at bounding box center [550, 381] width 474 height 27
type textarea "x"
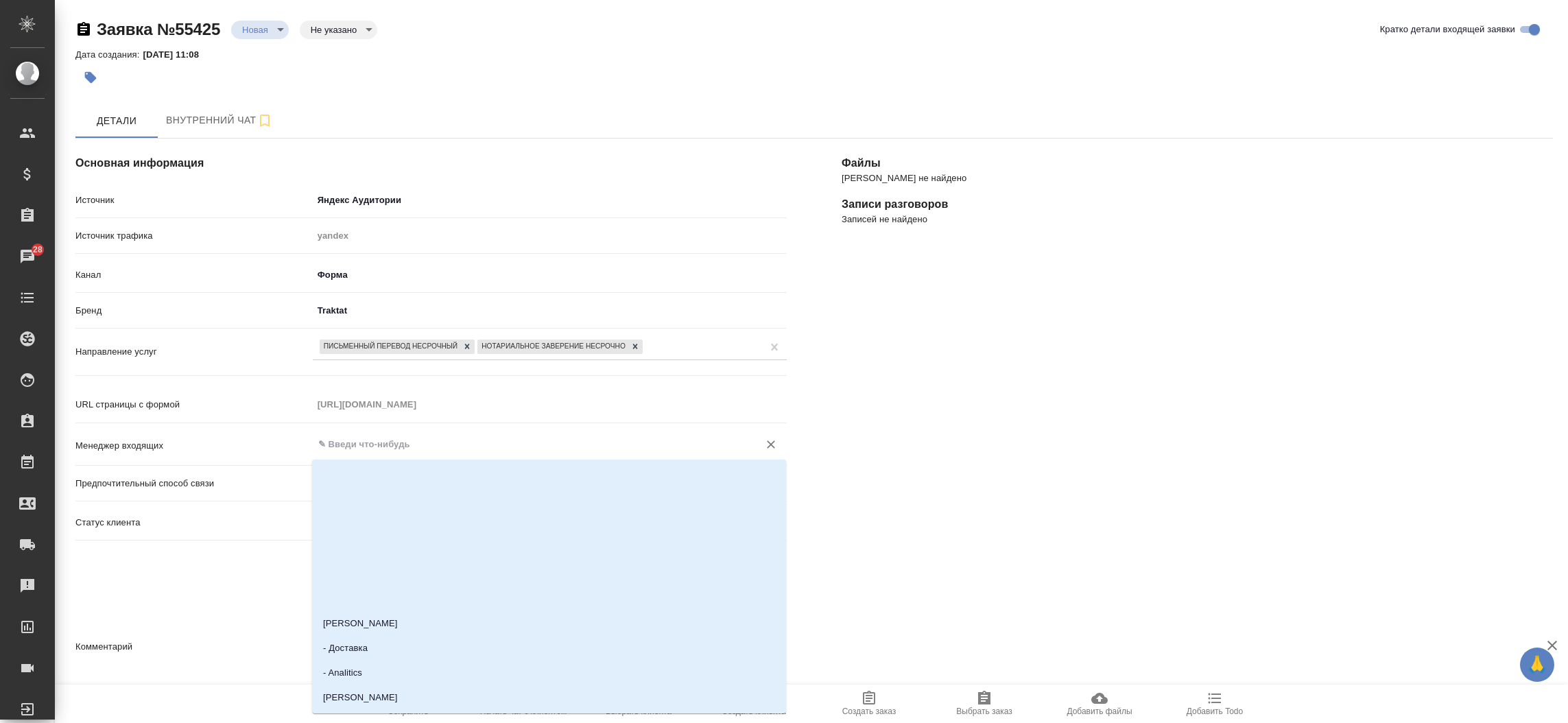
click at [360, 448] on input "text" at bounding box center [527, 444] width 420 height 16
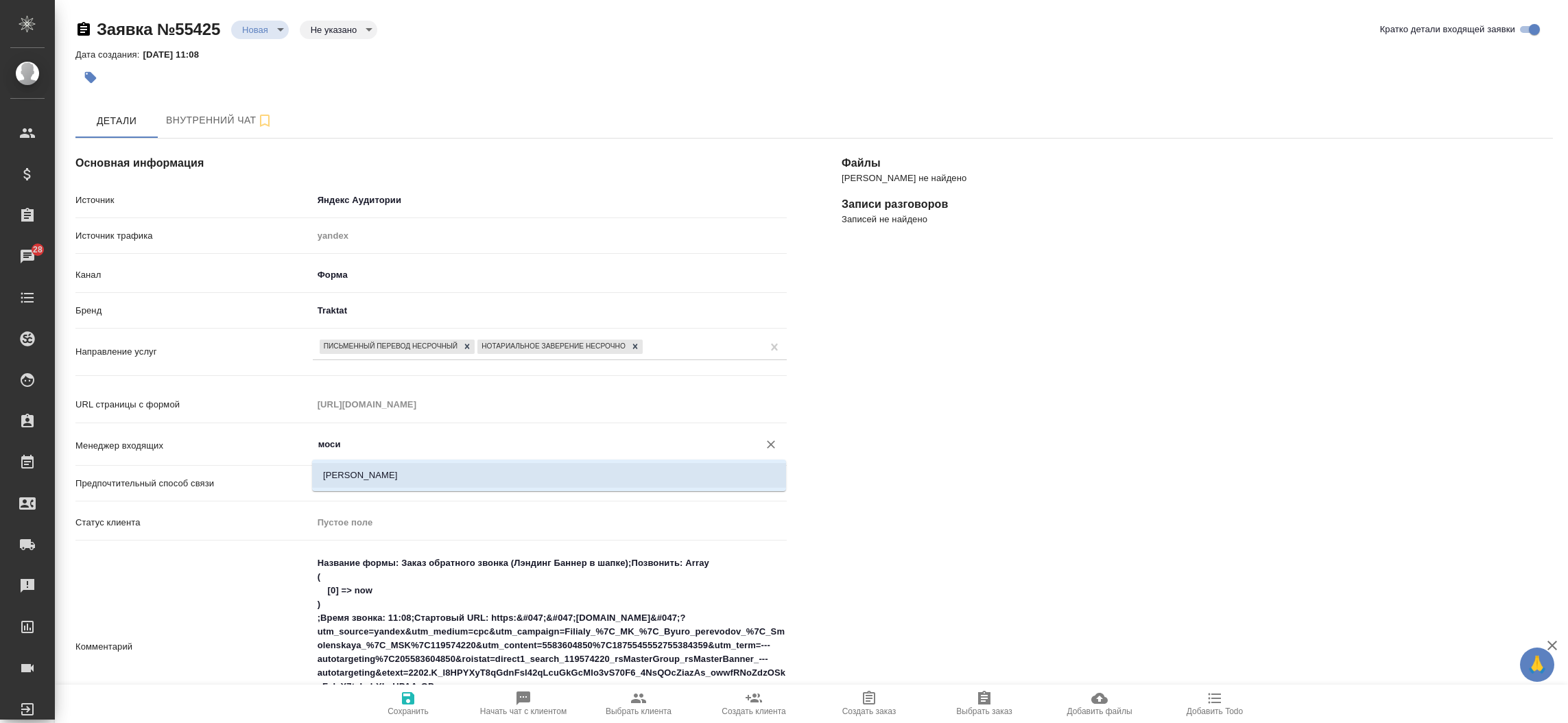
click at [380, 471] on li "[PERSON_NAME]" at bounding box center [549, 475] width 474 height 25
type input "[PERSON_NAME]"
type textarea "x"
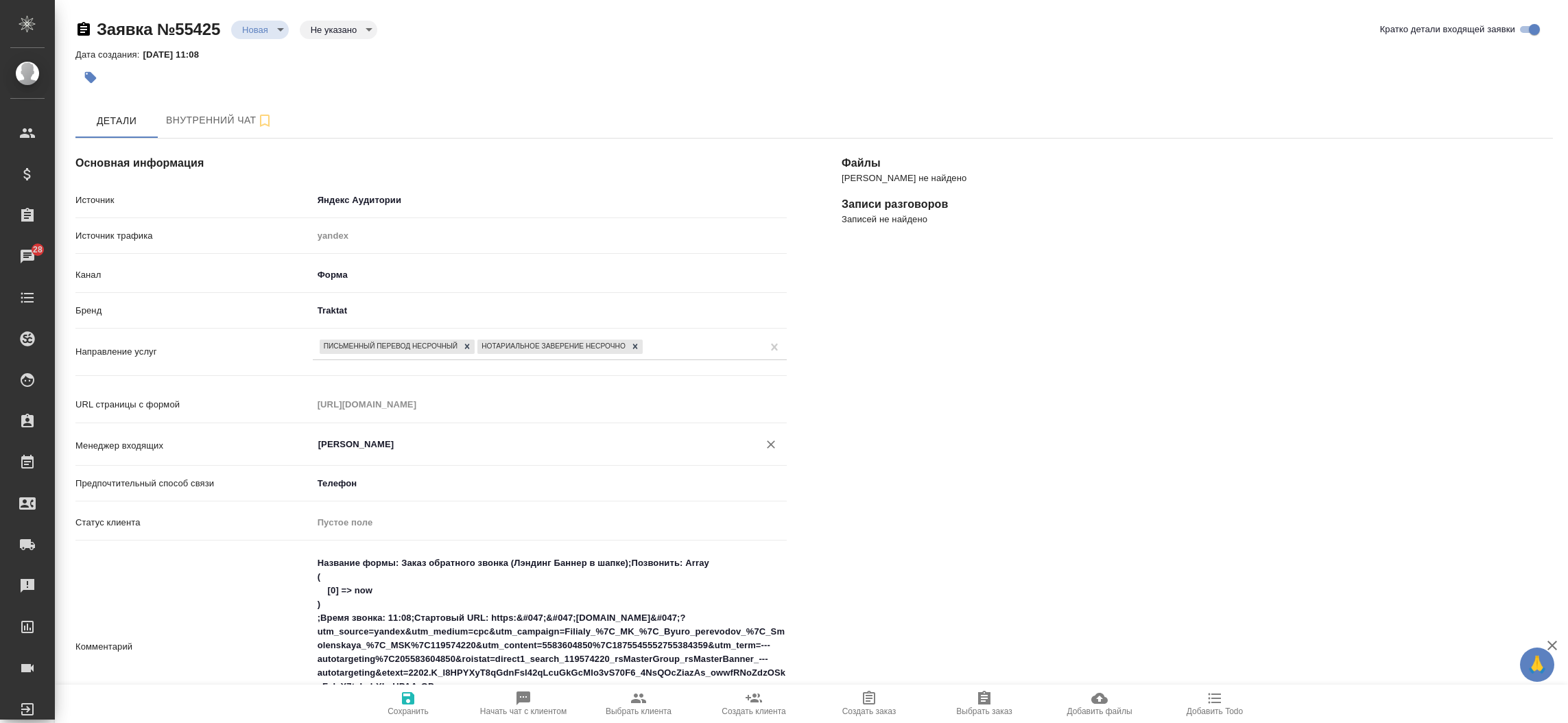
type input "[PERSON_NAME]"
click at [933, 506] on div "[PERSON_NAME] не найдено Записи разговоров Записей не найдено" at bounding box center [1197, 637] width 766 height 1052
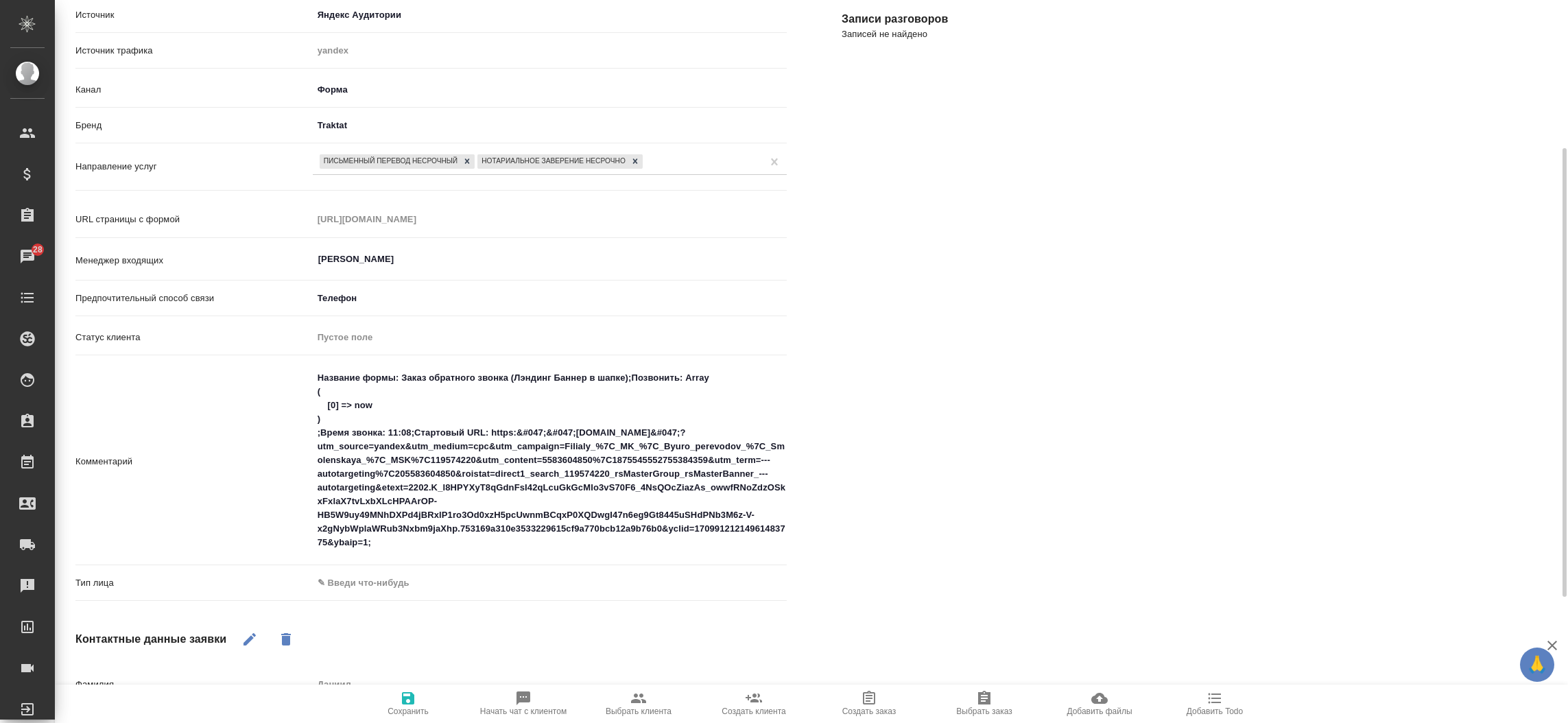
scroll to position [308, 0]
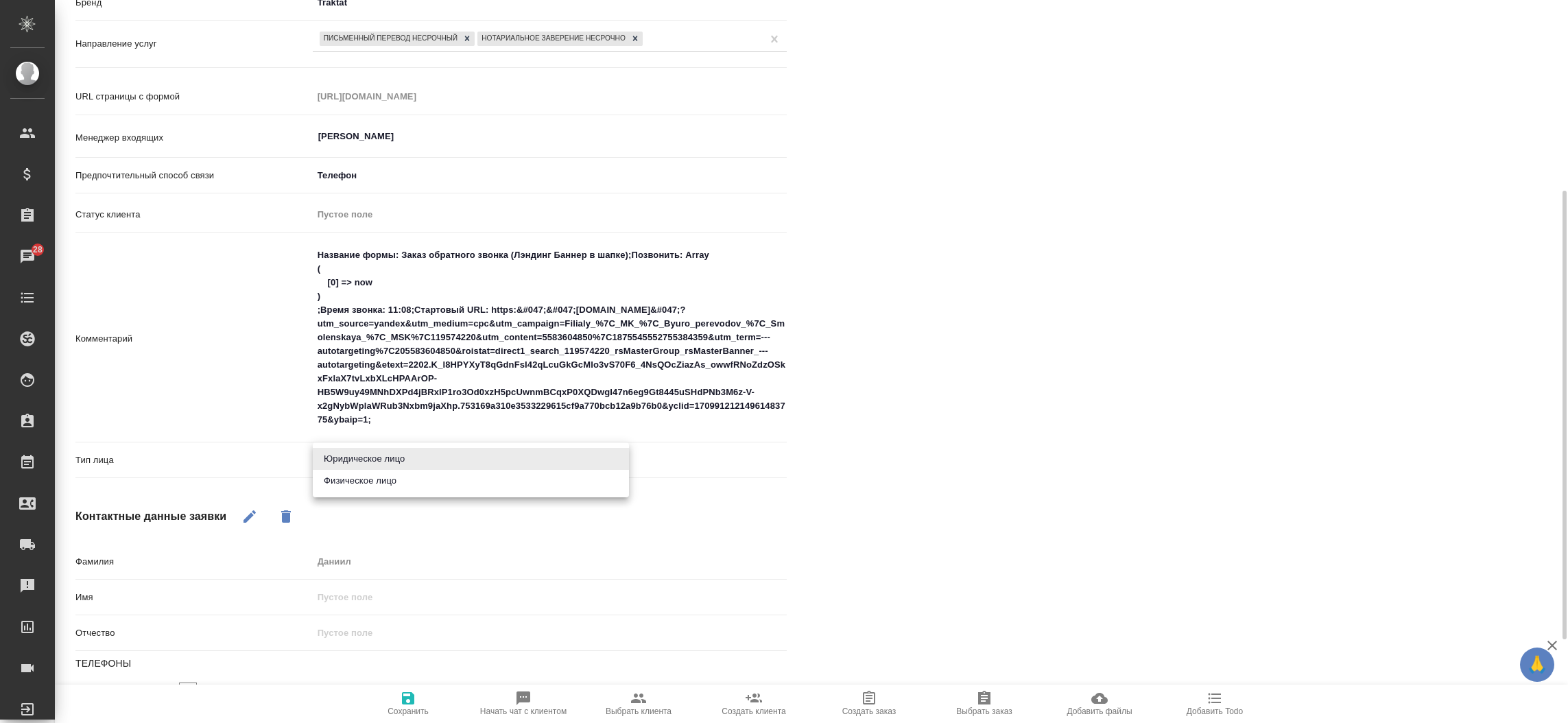
click at [392, 457] on body "🙏 .cls-1 fill:#fff; AWATERA [PERSON_NAME]prutko Клиенты Спецификации Заказы 28 …" at bounding box center [784, 362] width 1568 height 723
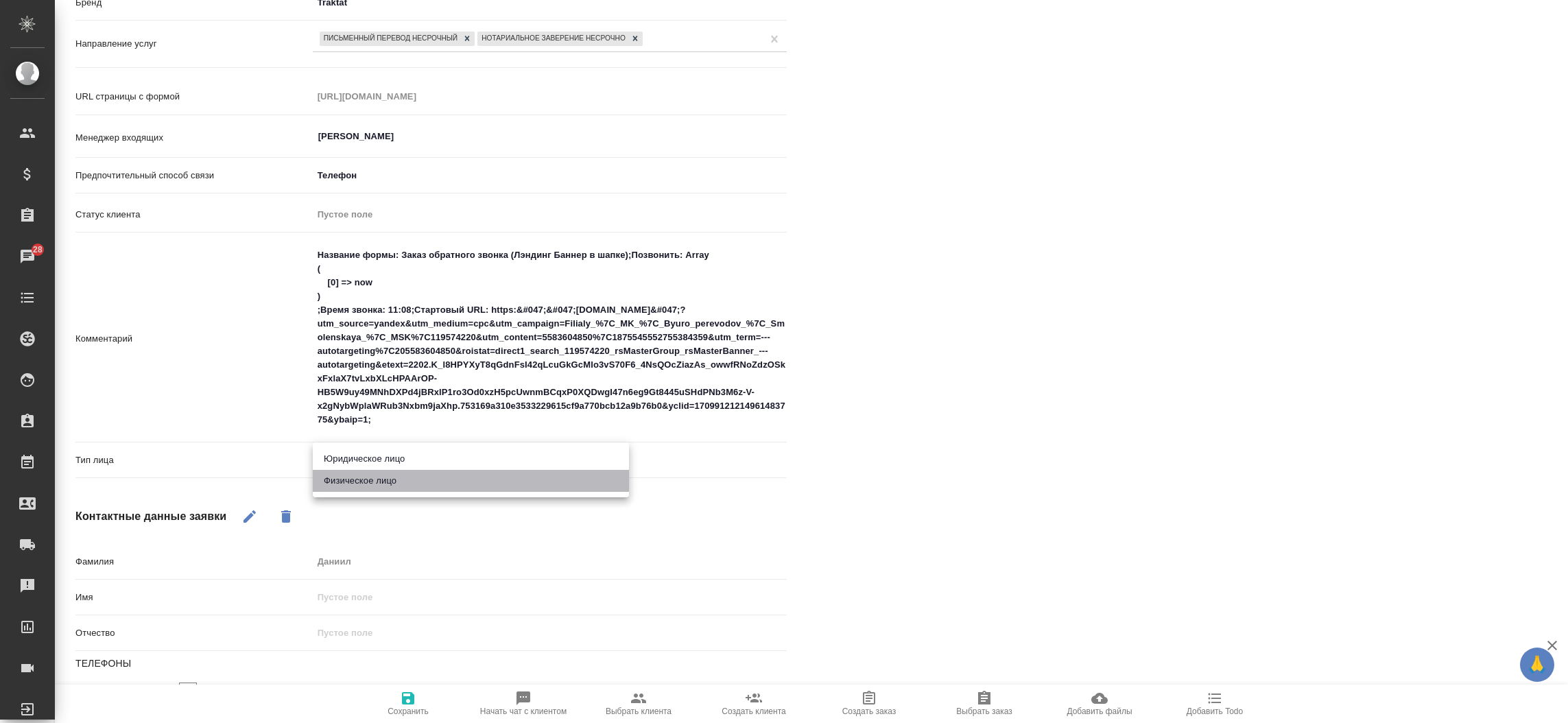
click at [374, 488] on li "Физическое лицо" at bounding box center [471, 481] width 316 height 22
type textarea "x"
type input "private"
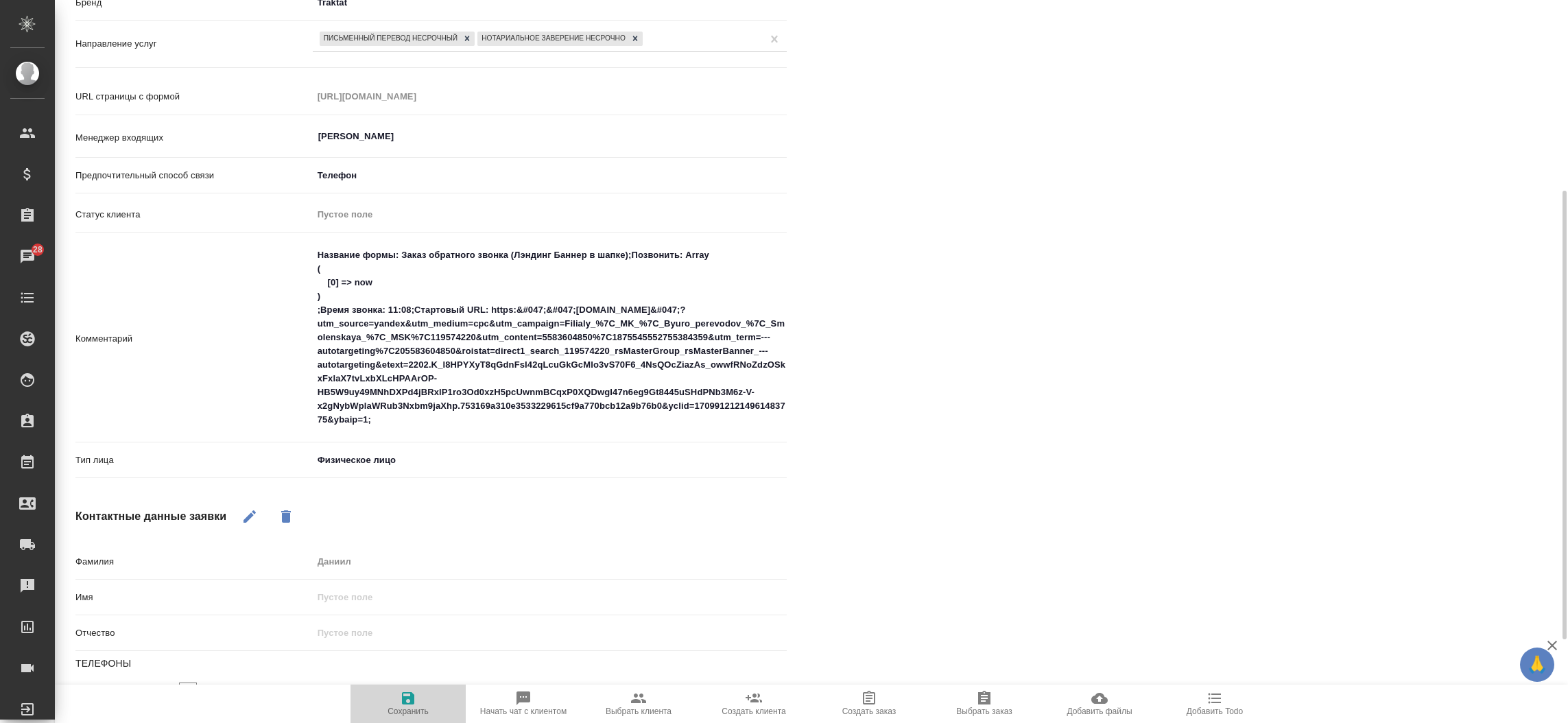
click at [396, 695] on span "Сохранить" at bounding box center [408, 703] width 99 height 26
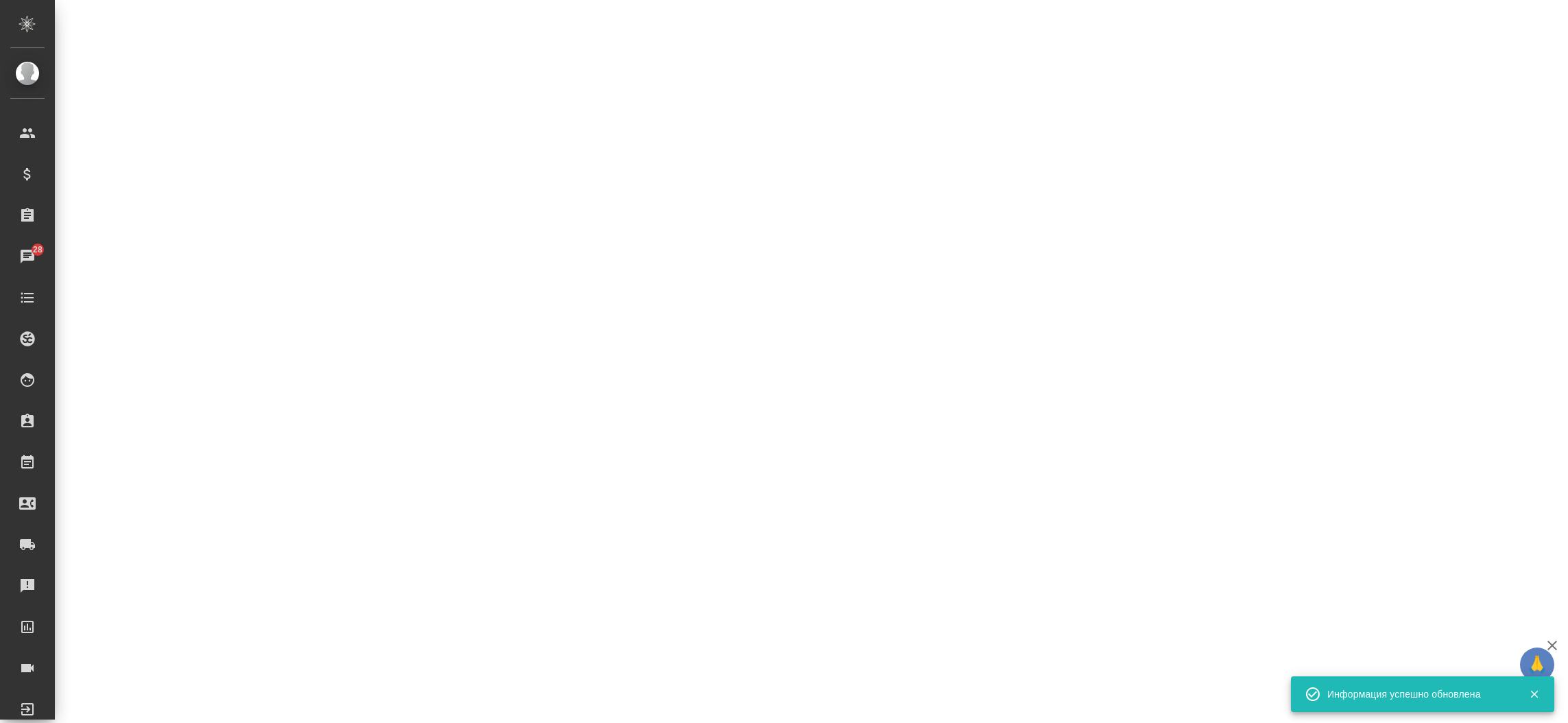
select select "RU"
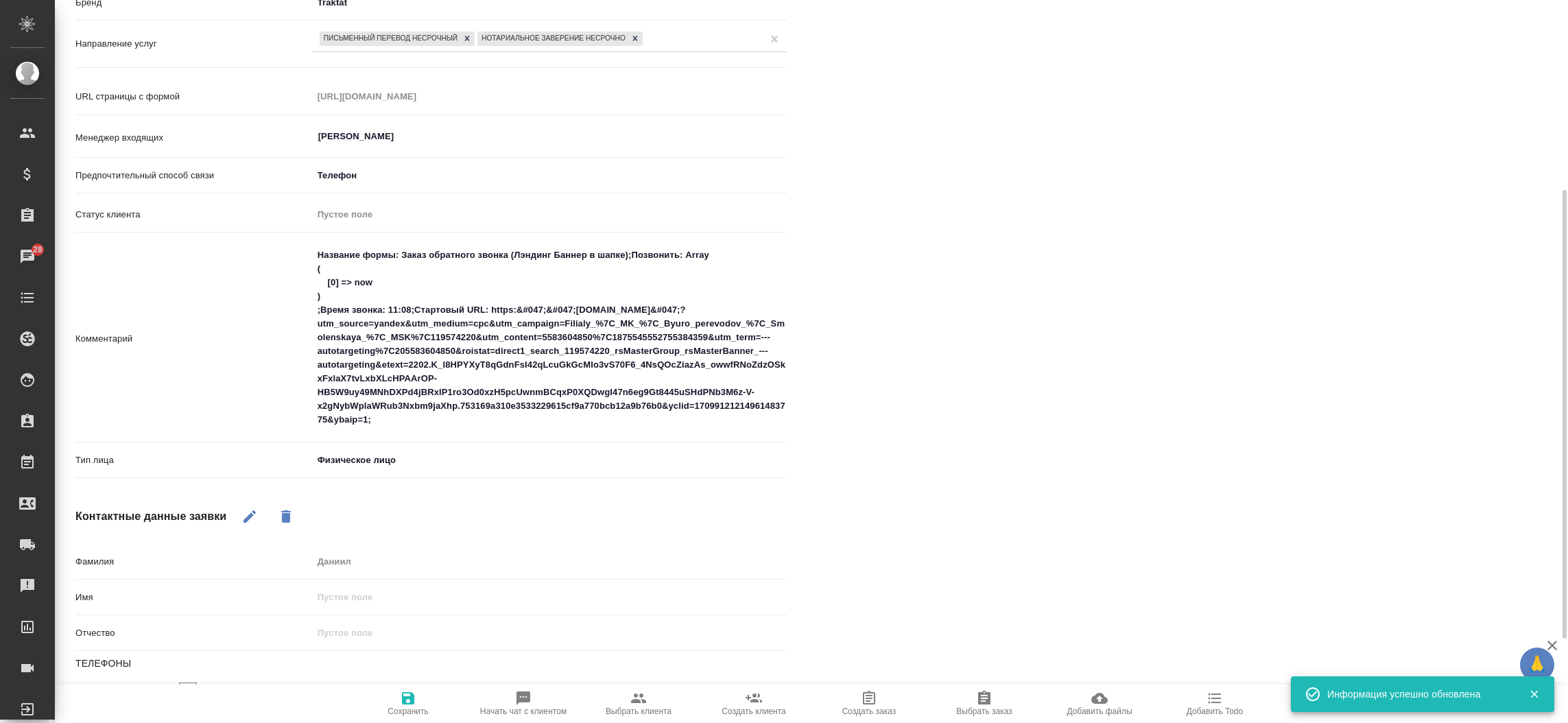
scroll to position [307, 0]
click at [652, 705] on span "Выбрать клиента" at bounding box center [639, 703] width 99 height 26
type textarea "x"
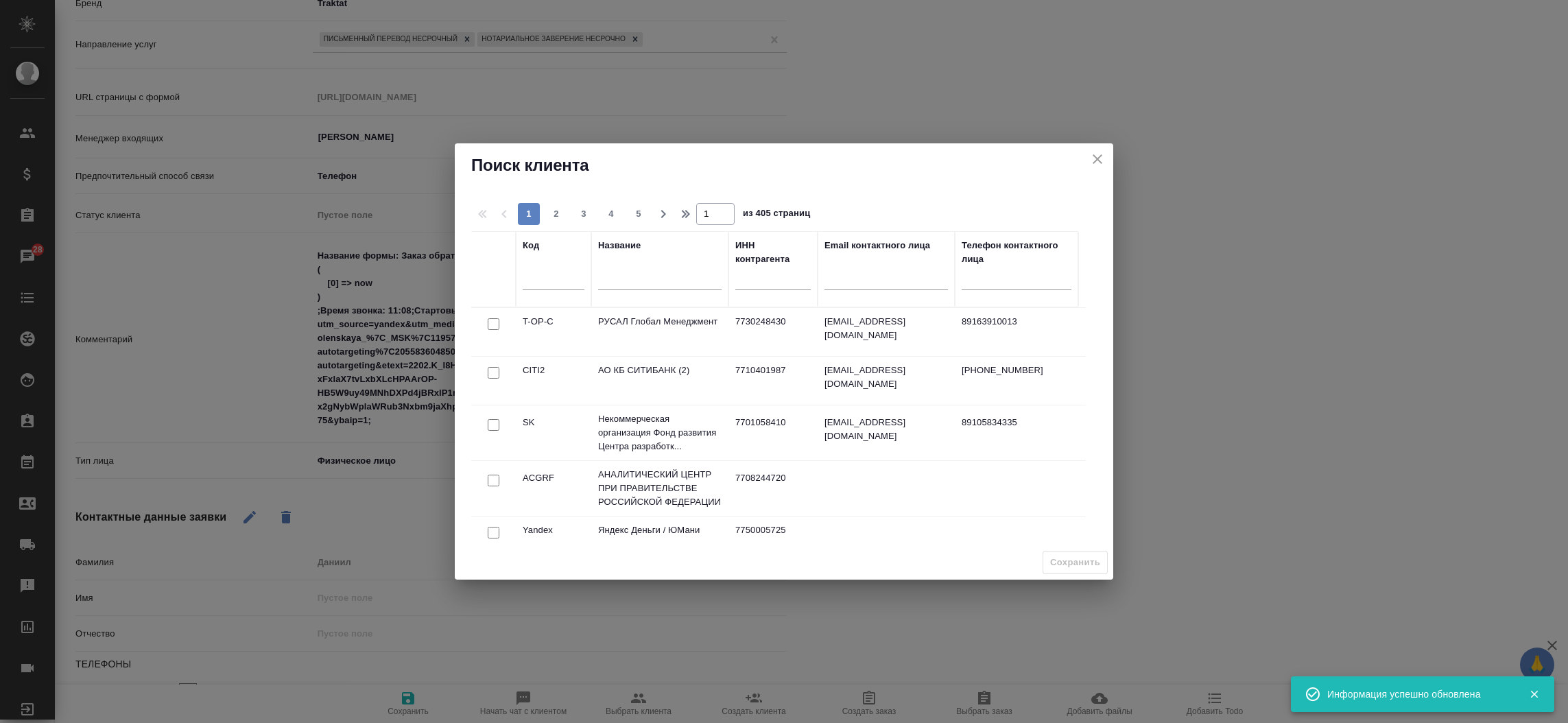
drag, startPoint x: 616, startPoint y: 295, endPoint x: 615, endPoint y: 283, distance: 12.0
click at [615, 283] on div at bounding box center [660, 283] width 123 height 34
click at [615, 283] on input "text" at bounding box center [660, 281] width 123 height 17
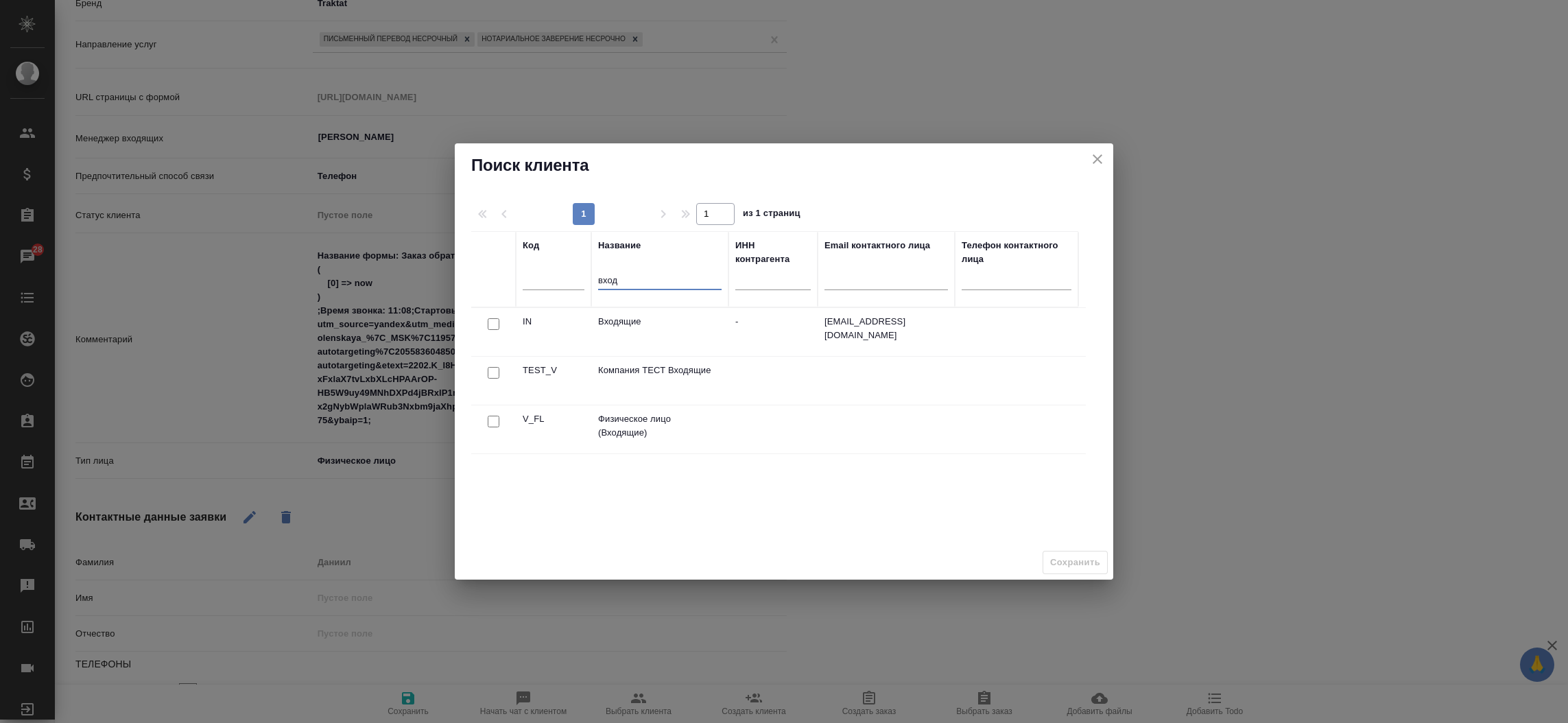
type input "вход"
click at [489, 421] on input "checkbox" at bounding box center [493, 421] width 12 height 12
checkbox input "true"
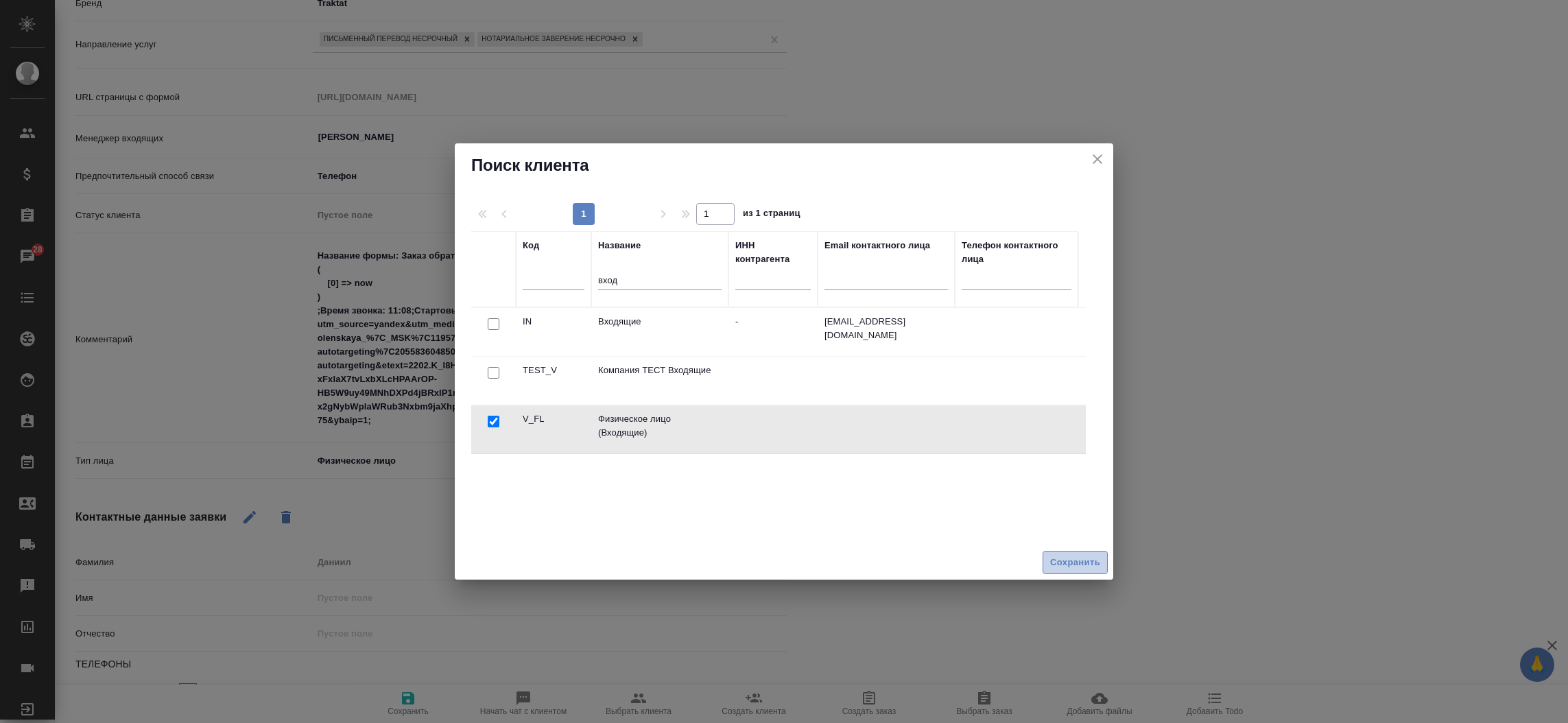
click at [1065, 558] on span "Сохранить" at bounding box center [1075, 562] width 50 height 16
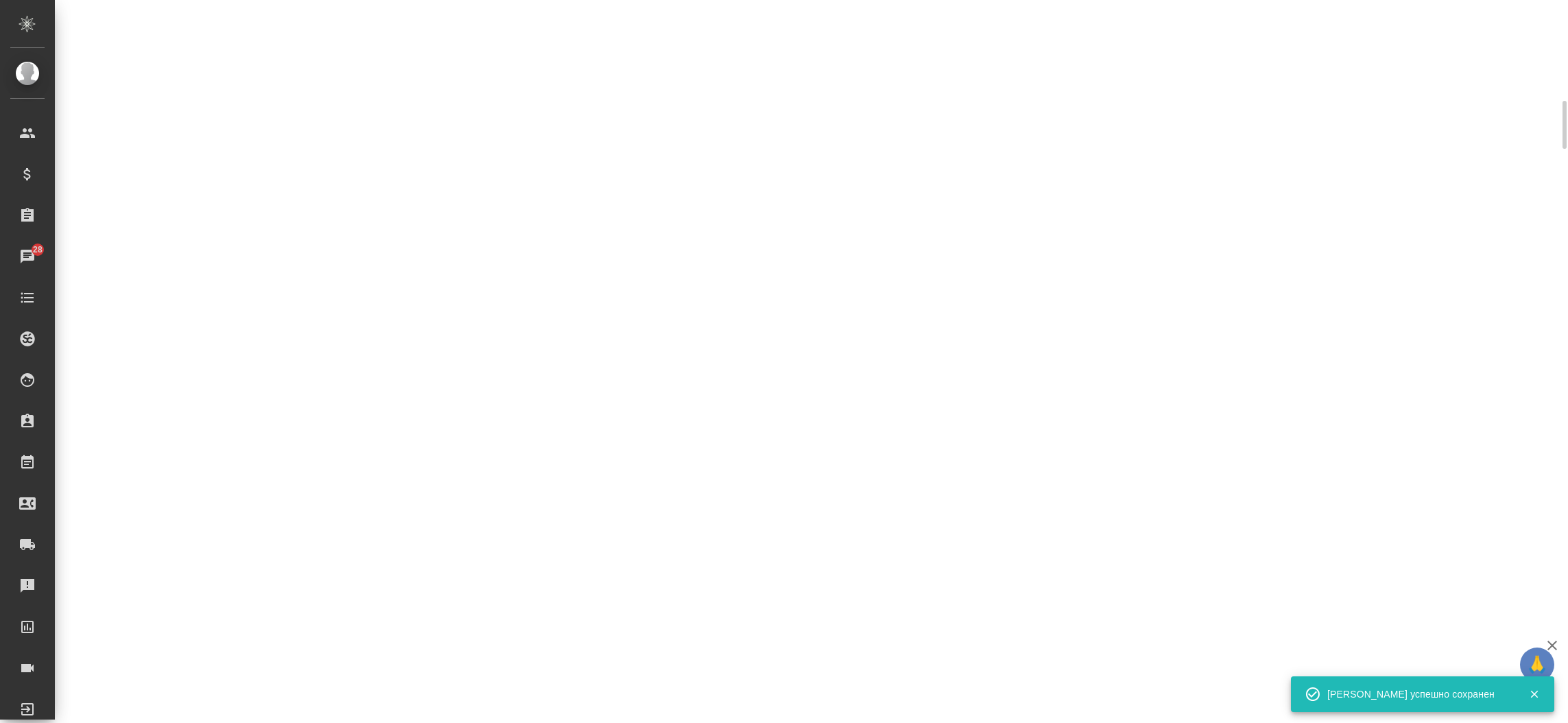
select select "RU"
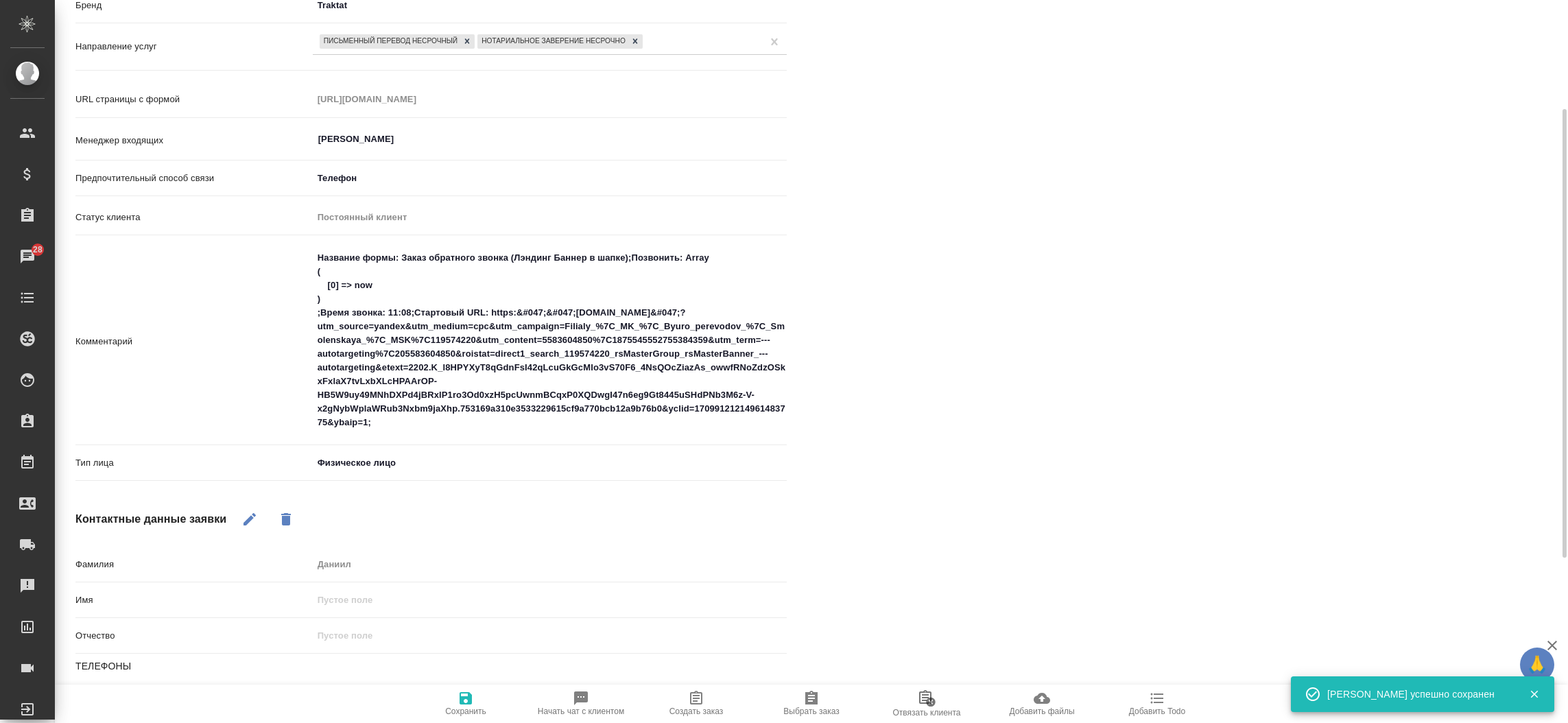
scroll to position [256, 0]
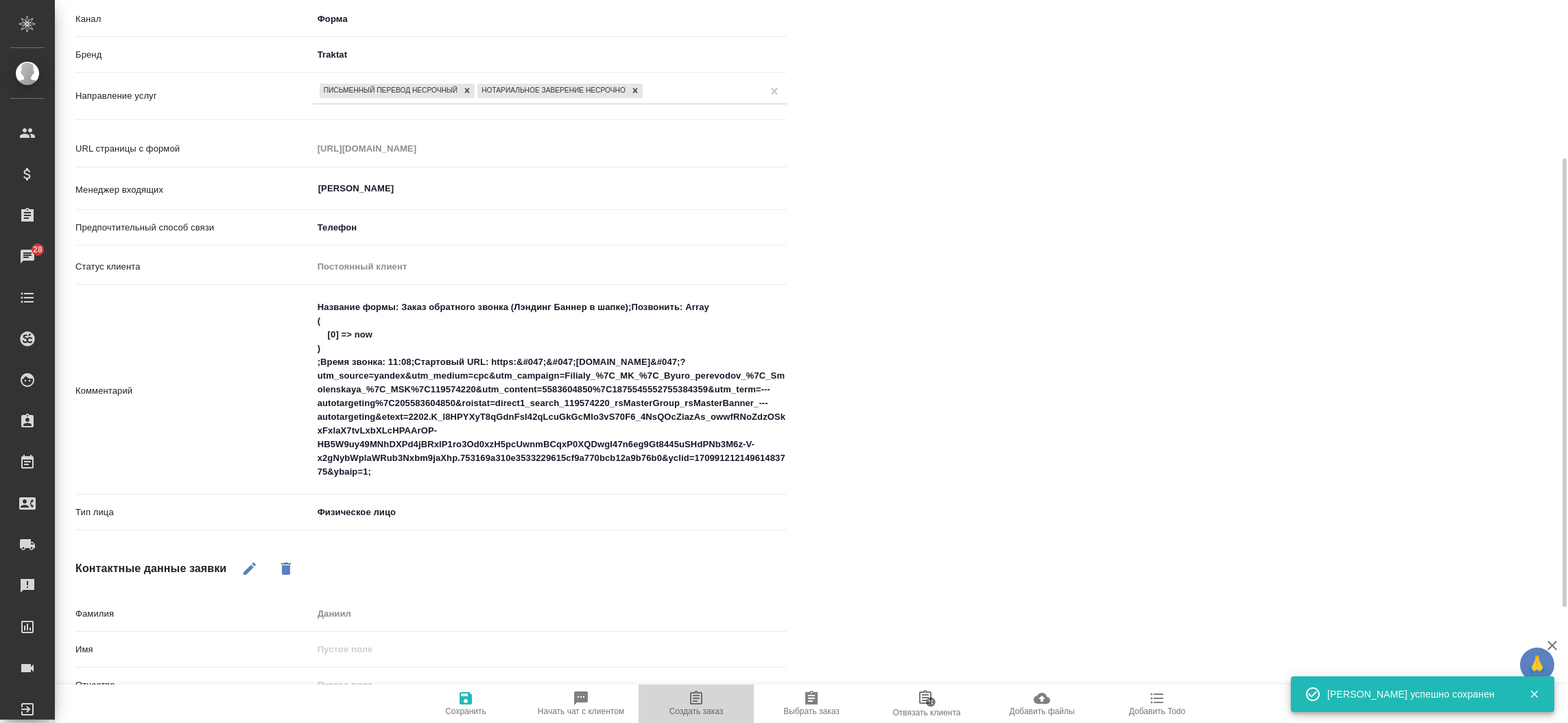
click at [711, 698] on span "Создать заказ" at bounding box center [696, 703] width 99 height 26
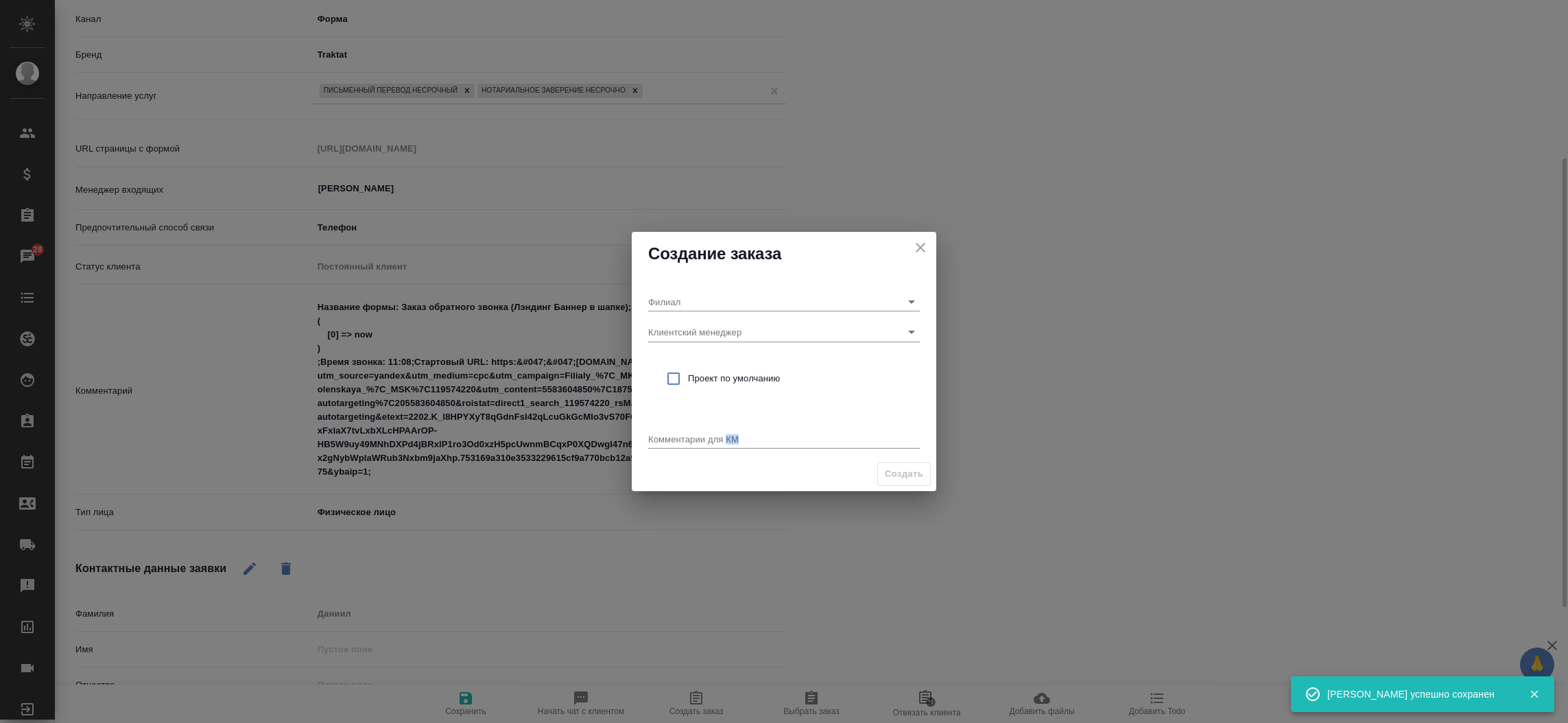
click at [711, 698] on div "Создание заказа [PERSON_NAME] менеджер Проект по умолчанию Комментарии для КМ x…" at bounding box center [784, 362] width 1568 height 723
click at [912, 253] on icon "close" at bounding box center [920, 247] width 16 height 16
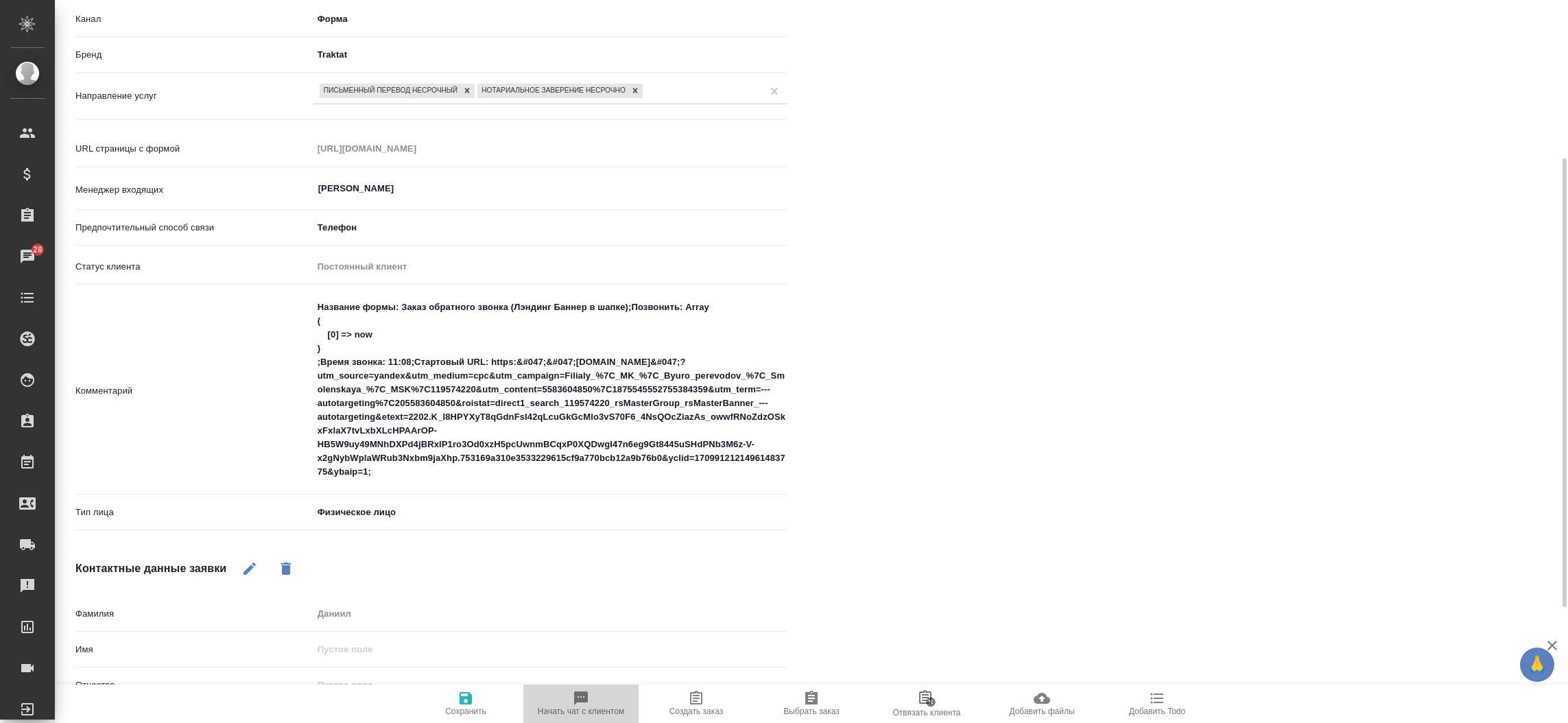
click at [569, 702] on span "Начать чат с клиентом" at bounding box center [581, 703] width 99 height 26
type textarea "x"
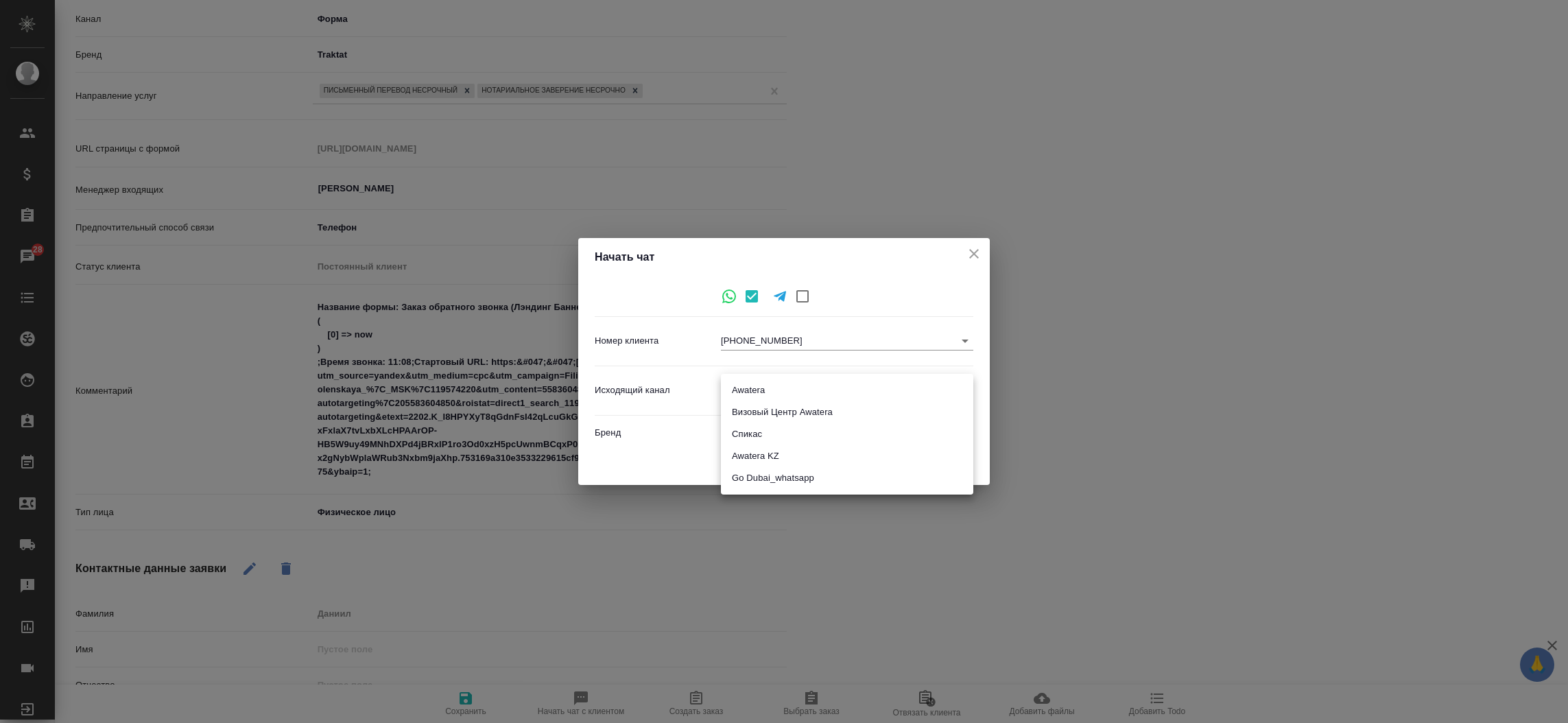
click at [829, 392] on body "🙏 .cls-1 fill:#fff; AWATERA [PERSON_NAME]prutko Клиенты Спецификации Заказы 28 …" at bounding box center [784, 362] width 1568 height 723
click at [823, 394] on li "Awatera" at bounding box center [846, 390] width 252 height 22
type input "2"
click at [924, 463] on button "Начать" at bounding box center [943, 462] width 48 height 24
type textarea "x"
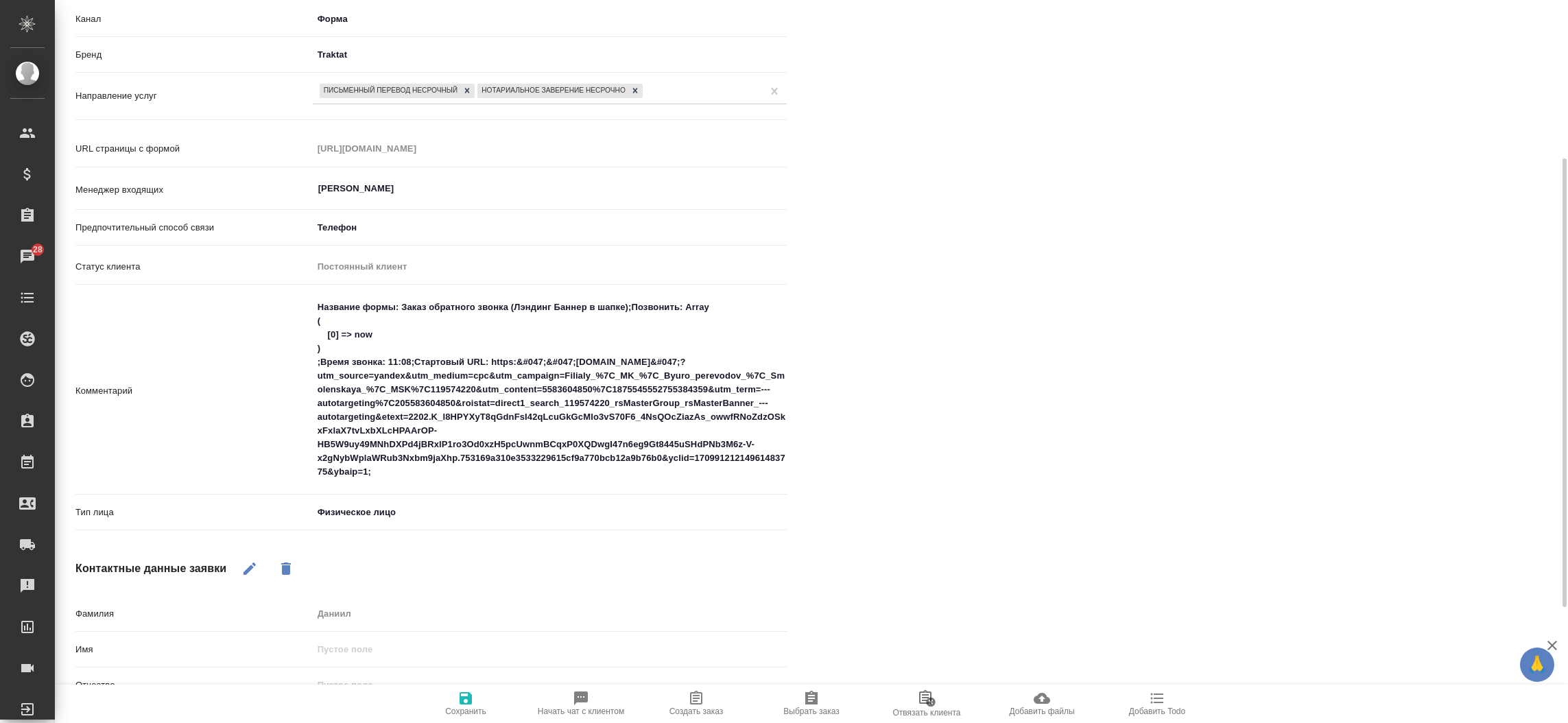
click at [1040, 492] on div "[PERSON_NAME] не найдено Записи разговоров Записей не найдено" at bounding box center [1197, 381] width 766 height 1052
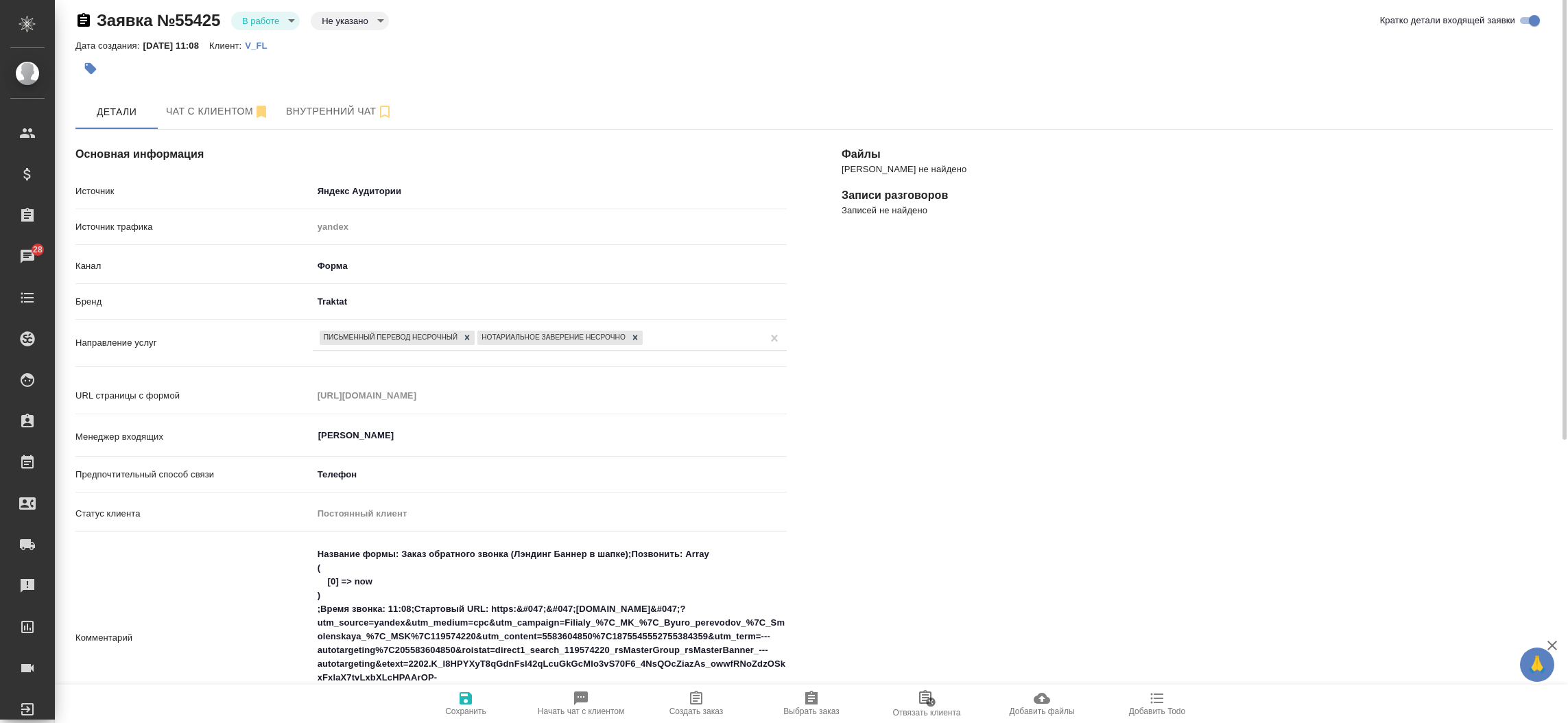
scroll to position [0, 0]
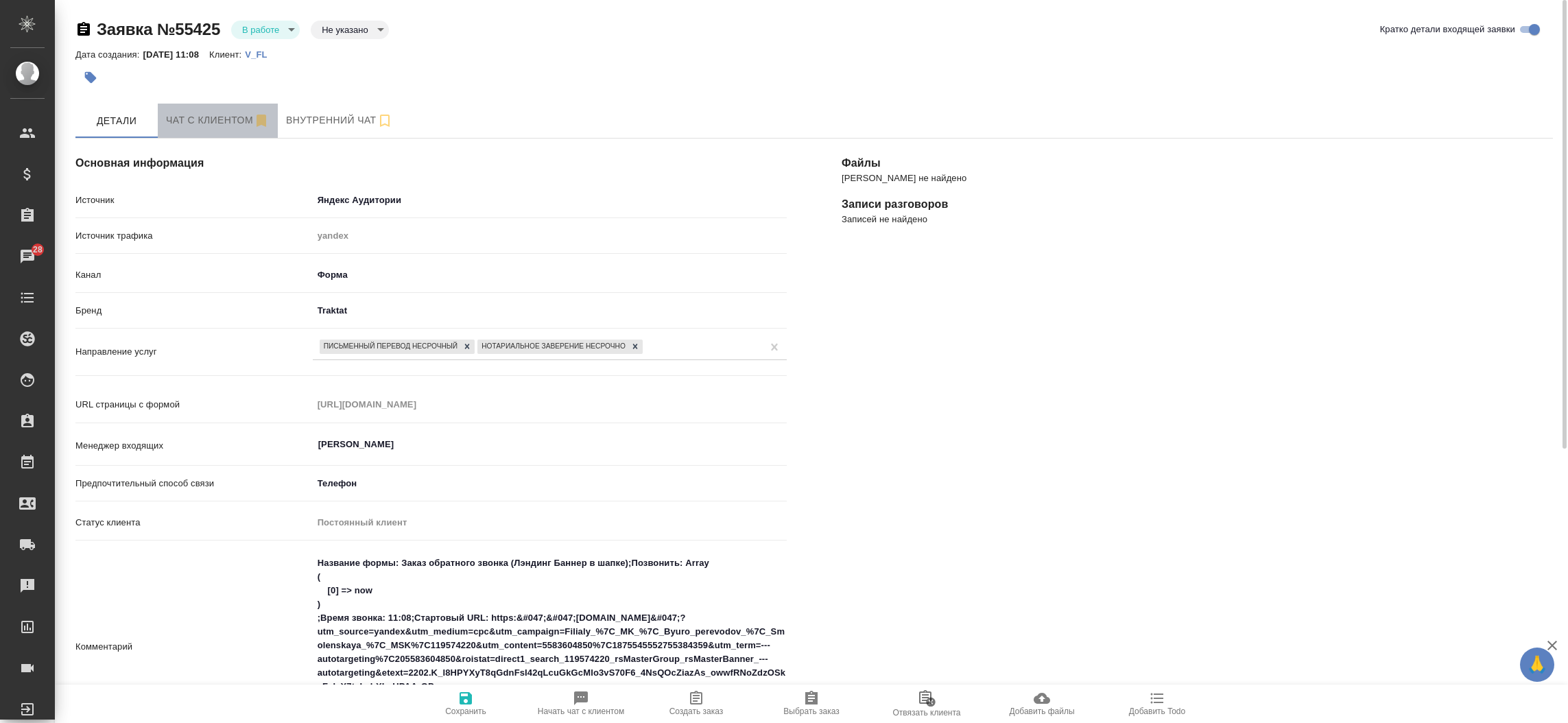
click at [200, 113] on span "Чат с клиентом" at bounding box center [218, 120] width 104 height 17
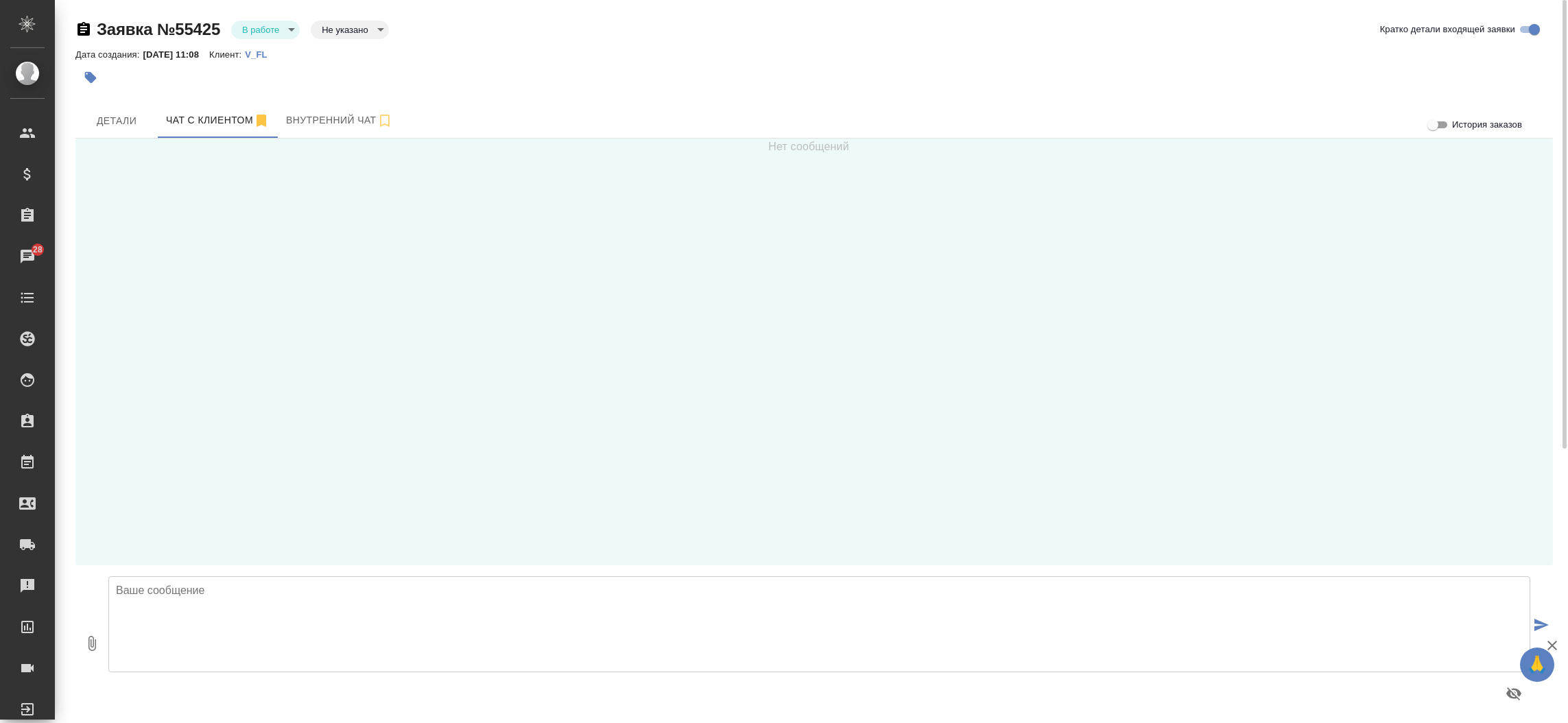
click at [478, 637] on textarea at bounding box center [819, 624] width 1422 height 96
type textarea "Добрый день,"
click at [102, 122] on span "Детали" at bounding box center [117, 121] width 66 height 17
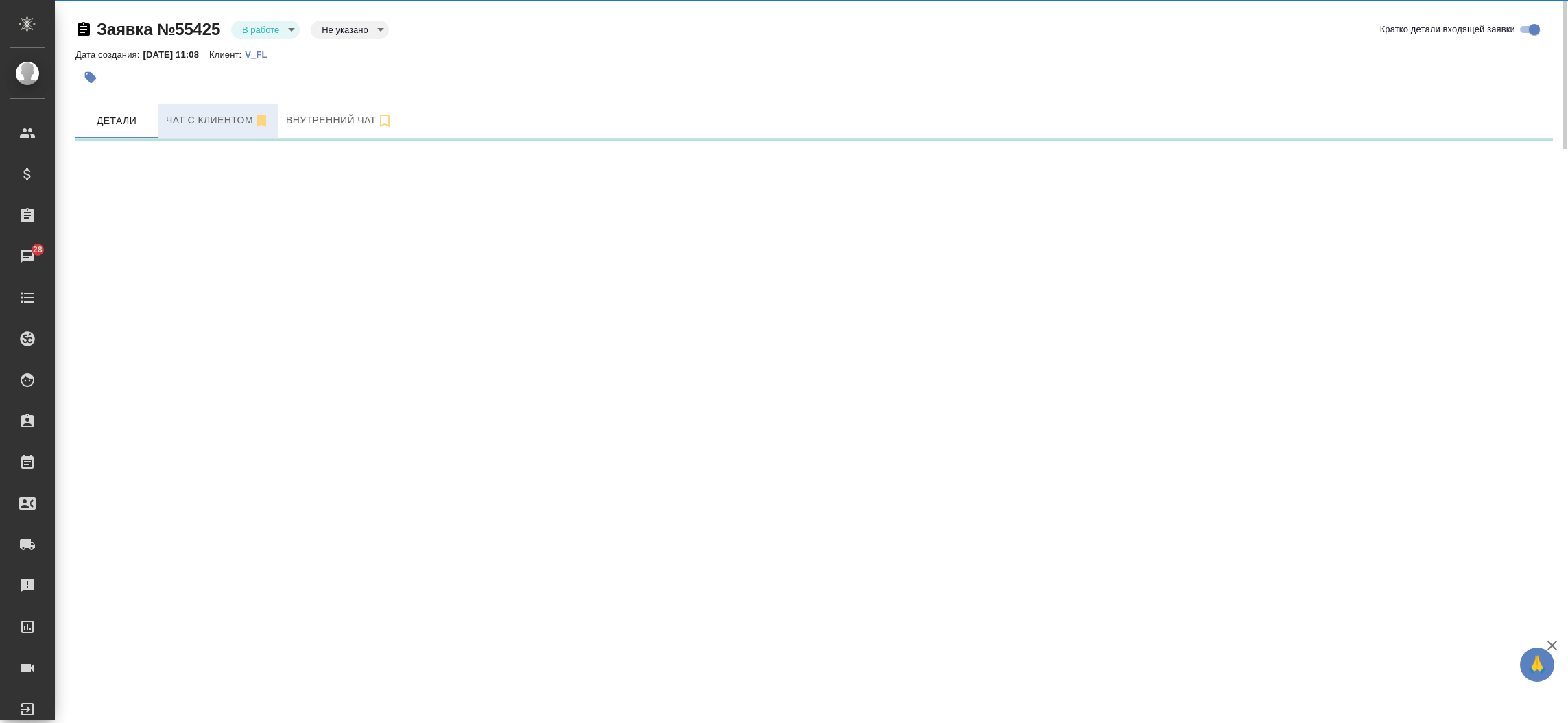
select select "RU"
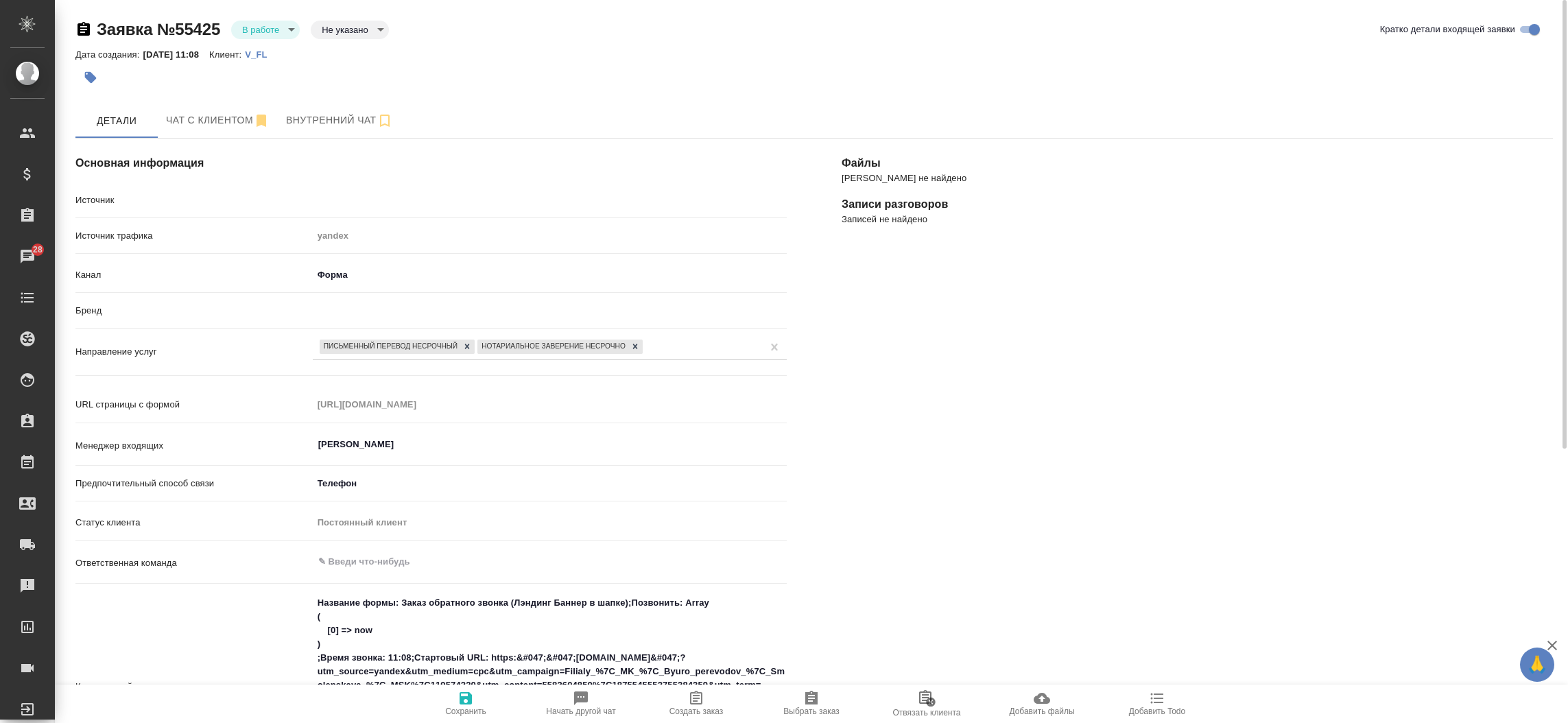
type textarea "x"
click at [903, 440] on div "[PERSON_NAME] не найдено Записи разговоров Записей не найдено" at bounding box center [1197, 656] width 766 height 1092
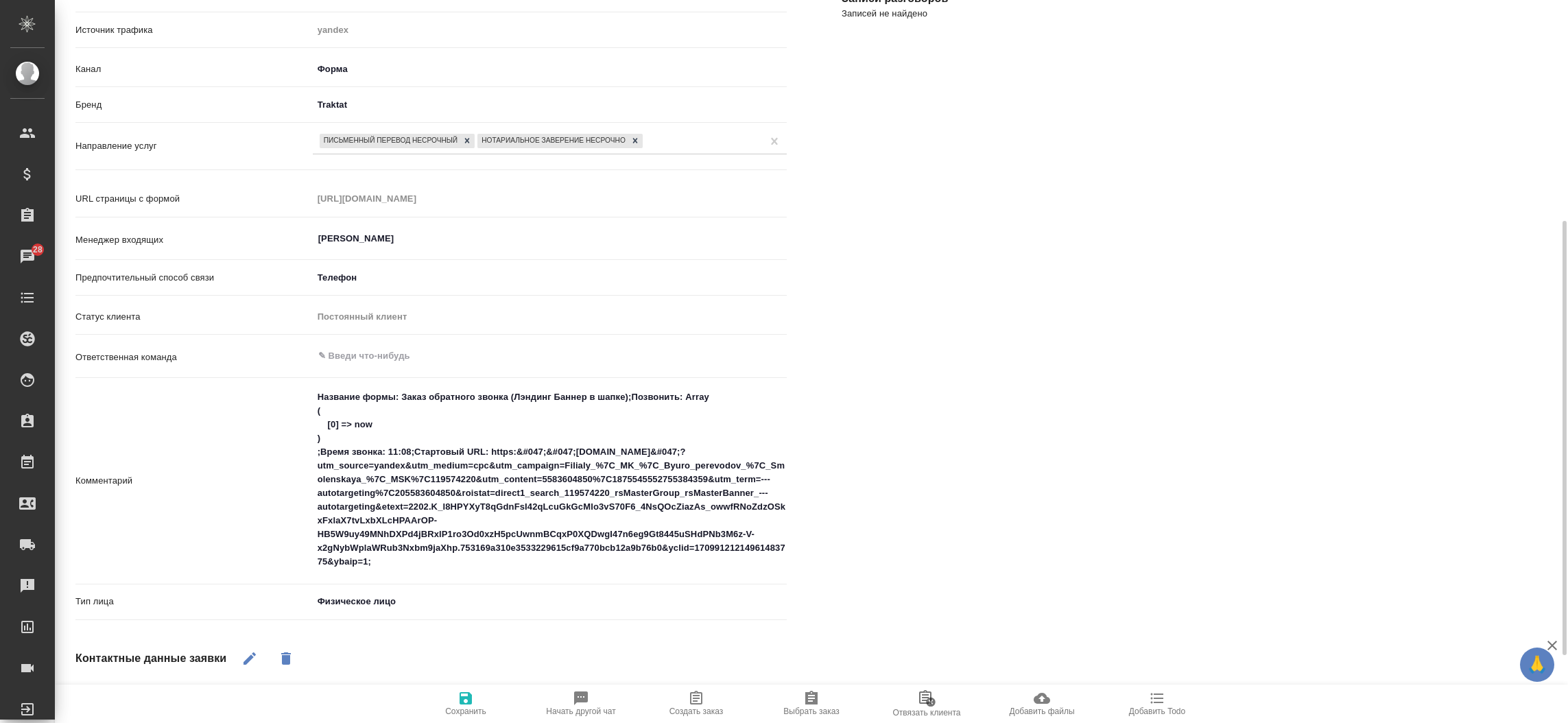
scroll to position [267, 0]
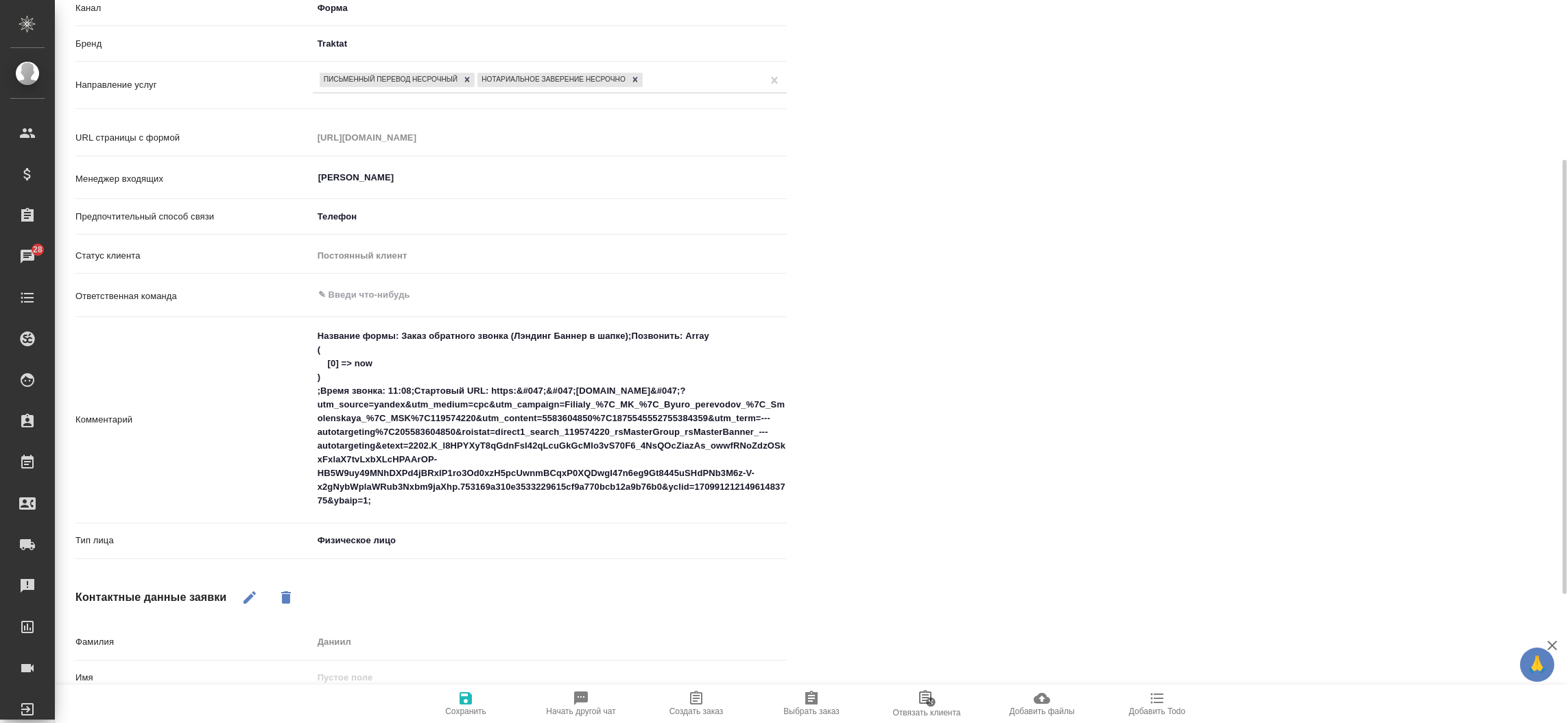
click at [1012, 337] on div "[PERSON_NAME] не найдено Записи разговоров Записей не найдено" at bounding box center [1197, 390] width 766 height 1092
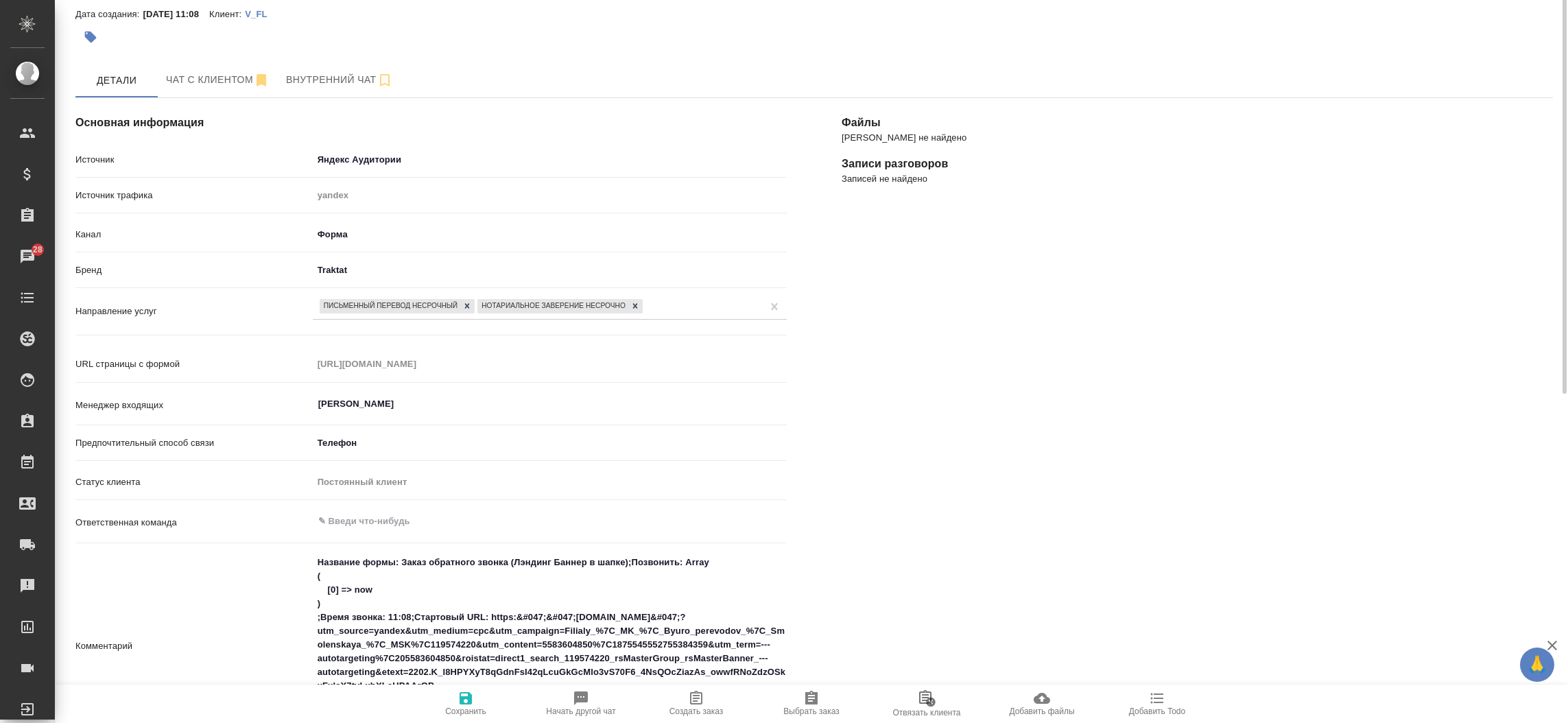
scroll to position [0, 0]
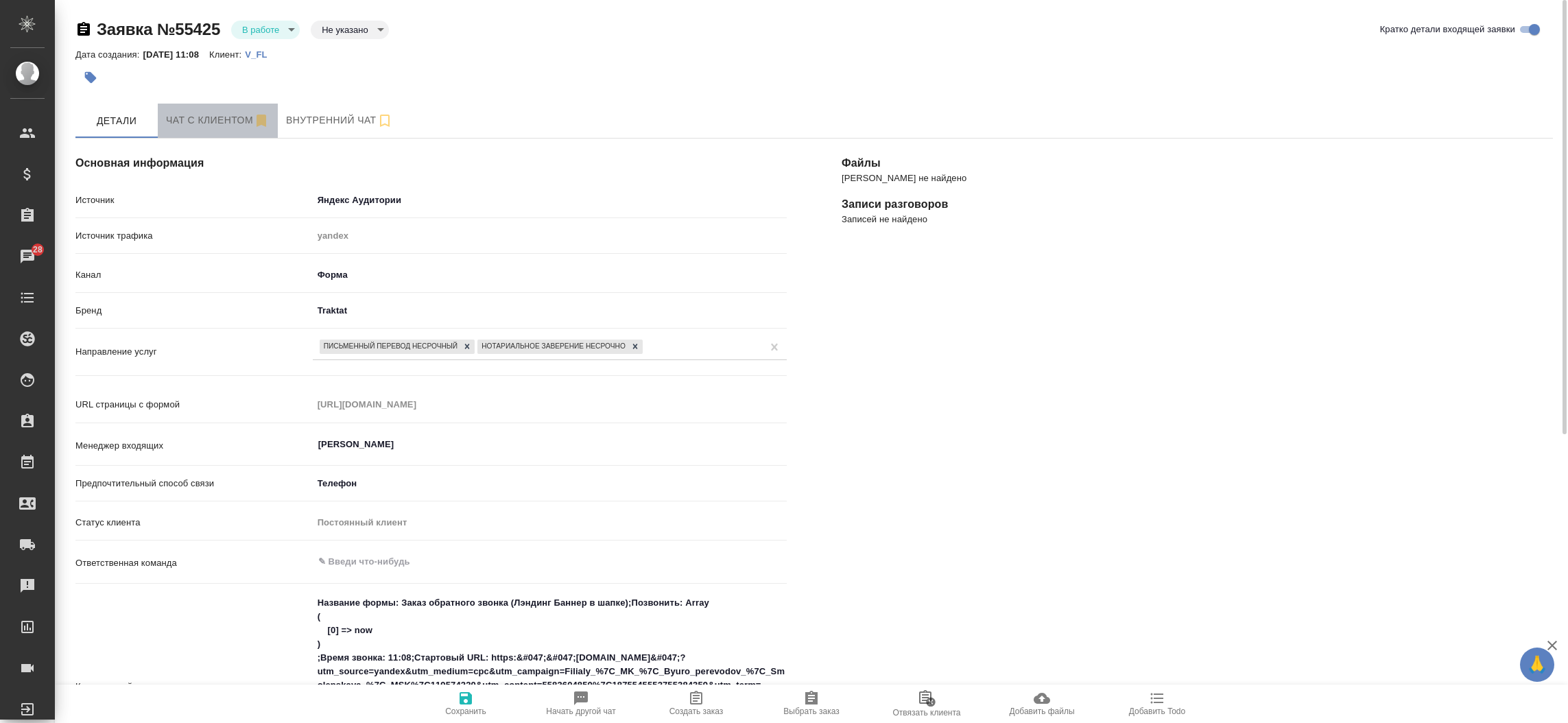
click at [219, 131] on button "Чат с клиентом" at bounding box center [218, 121] width 120 height 35
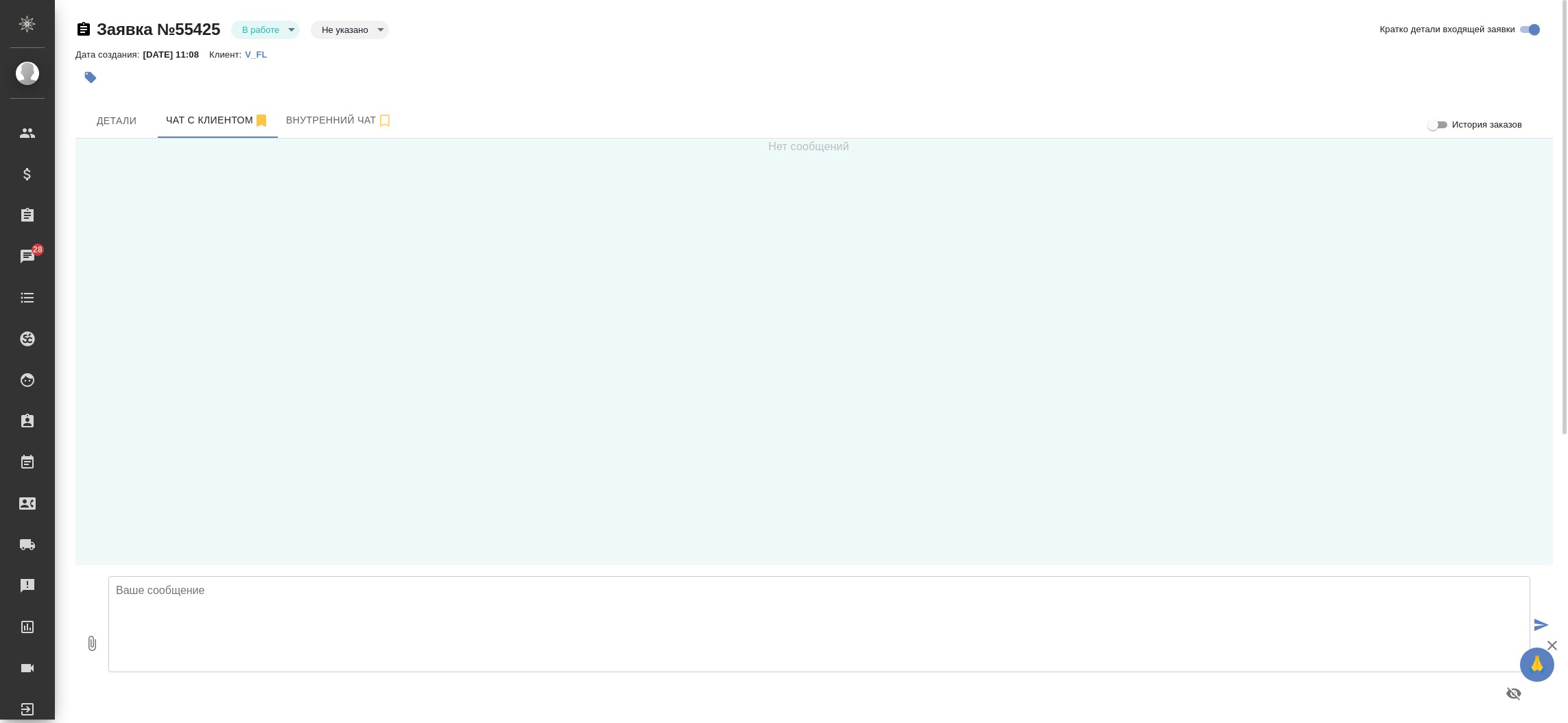
click at [729, 629] on textarea at bounding box center [819, 624] width 1422 height 96
type textarea "Добрый день, [PERSON_NAME]! Направьте пожалуйста документ для расчета стоимости…"
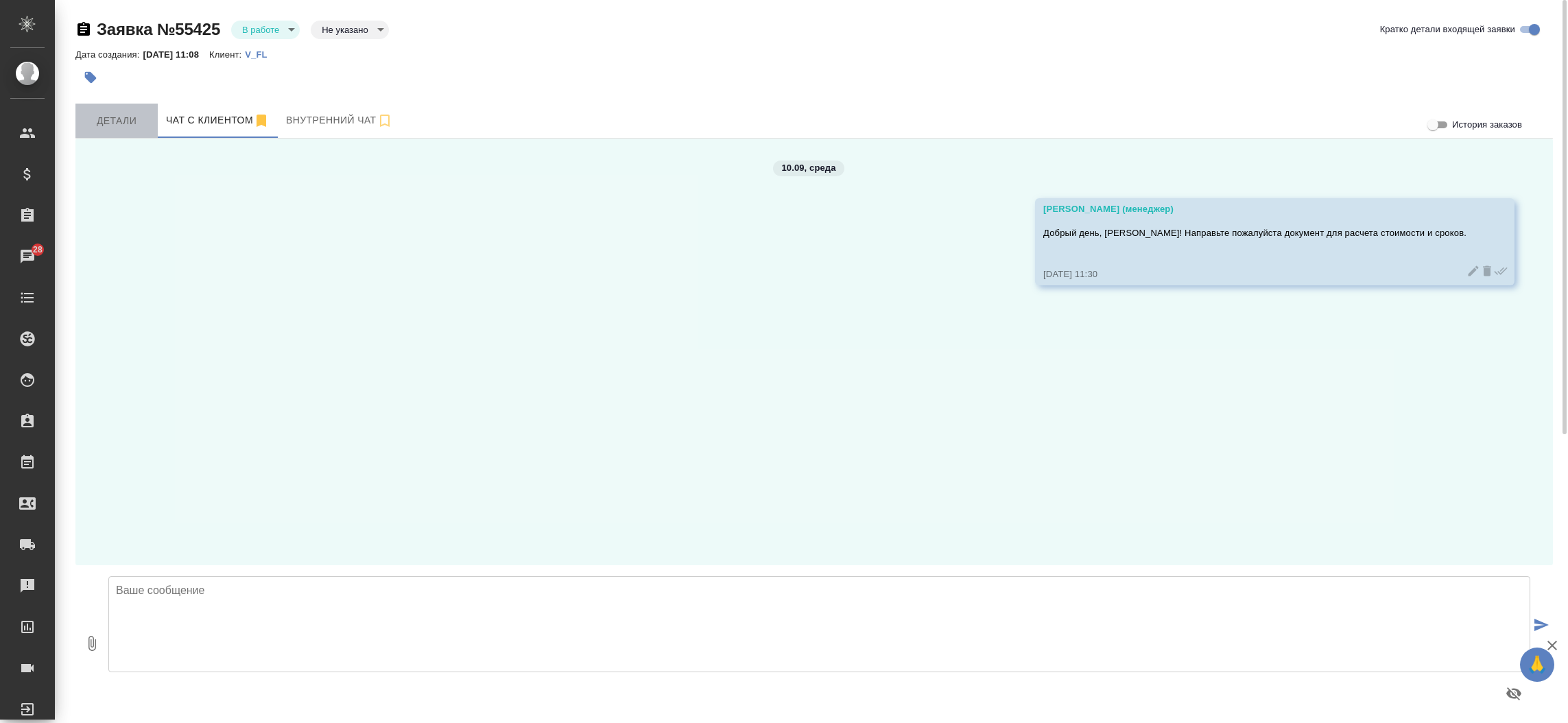
click at [106, 115] on span "Детали" at bounding box center [117, 121] width 66 height 17
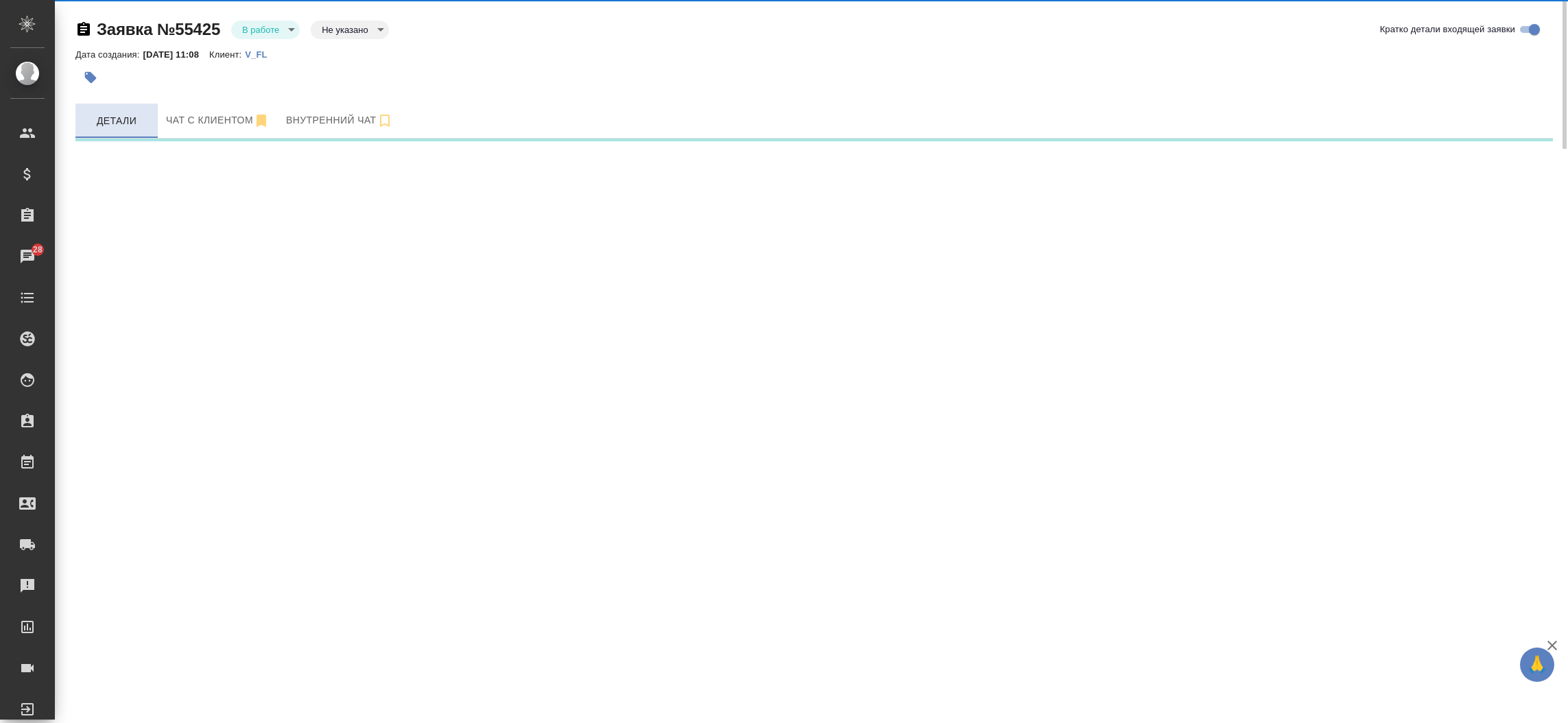
select select "RU"
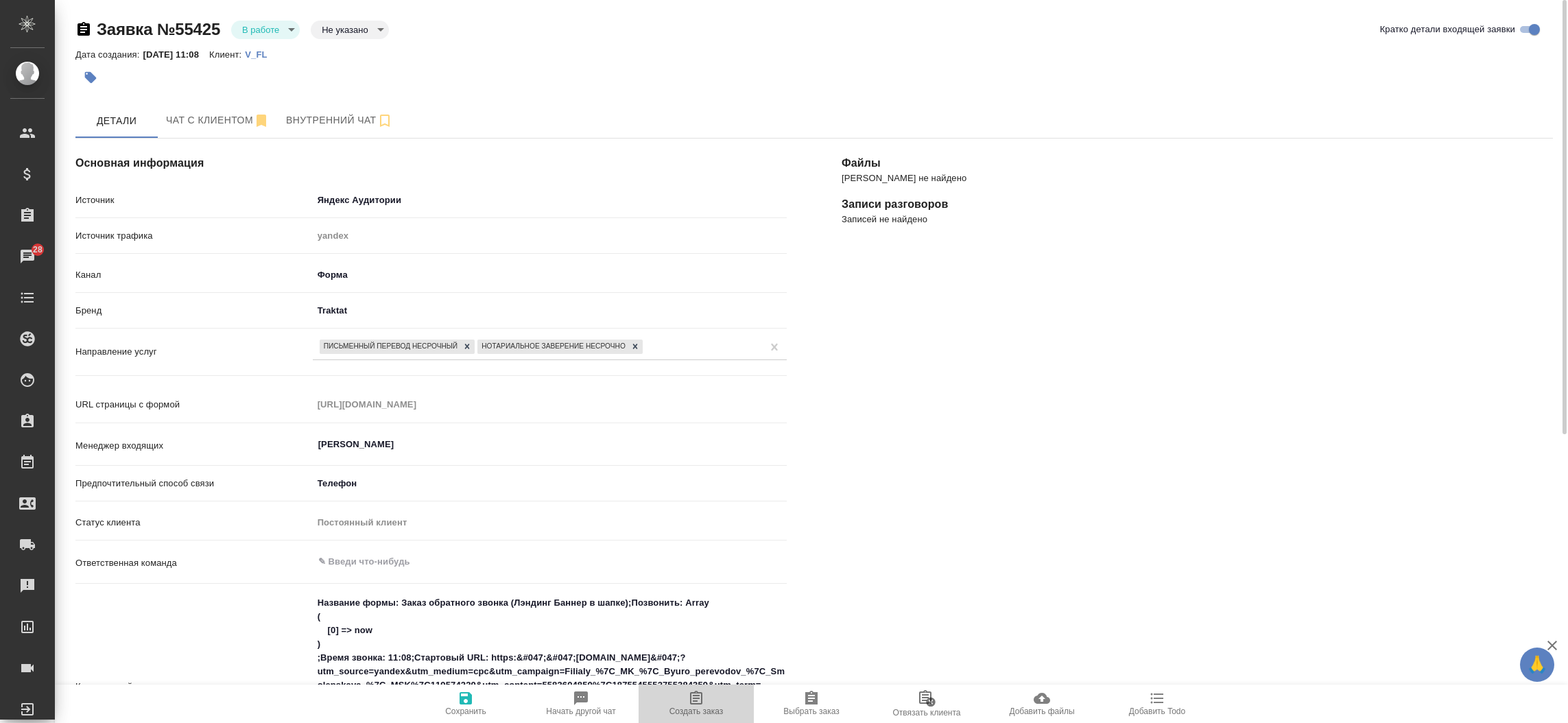
click at [707, 697] on span "Создать заказ" at bounding box center [696, 703] width 99 height 26
type textarea "x"
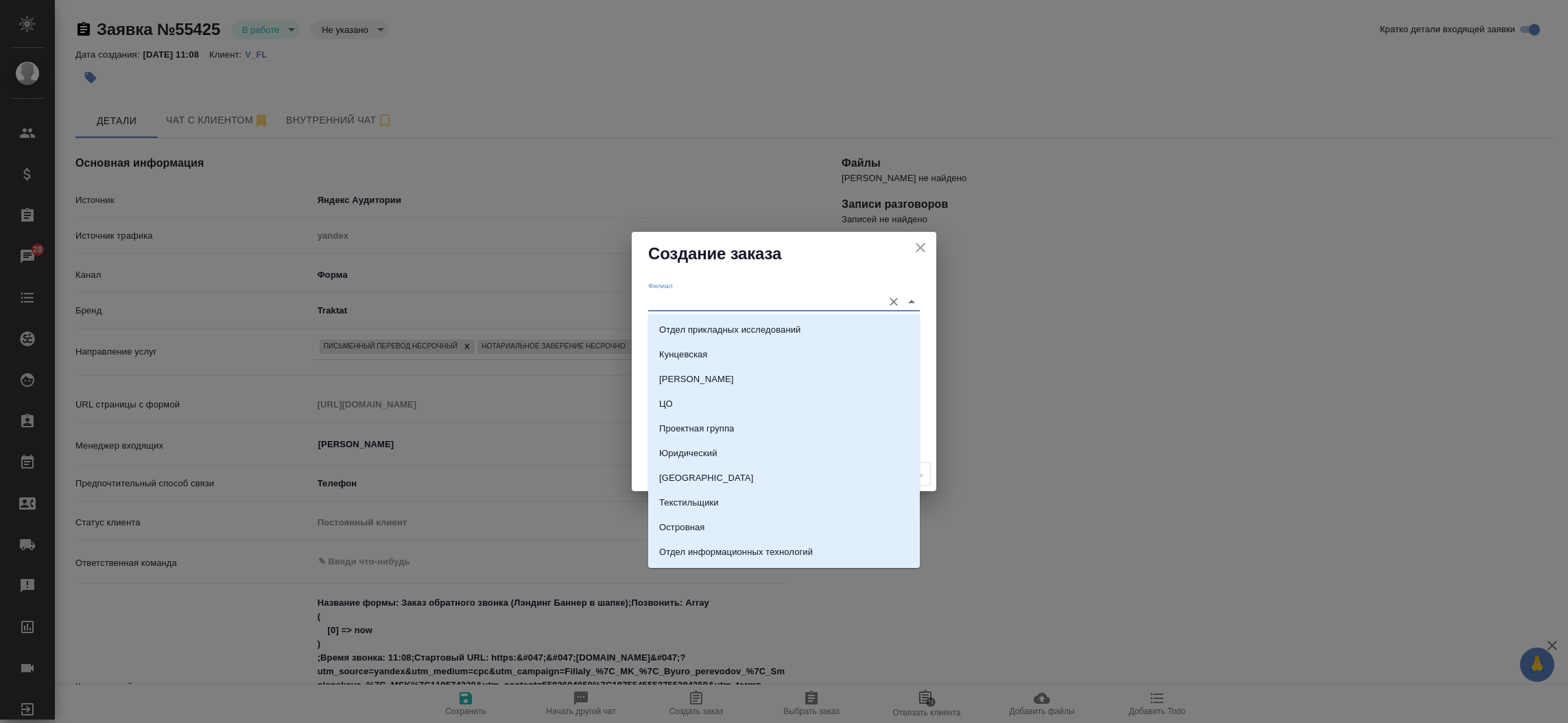
click at [697, 305] on input "Филиал" at bounding box center [762, 302] width 228 height 19
click at [699, 283] on div "Филиал" at bounding box center [784, 296] width 272 height 30
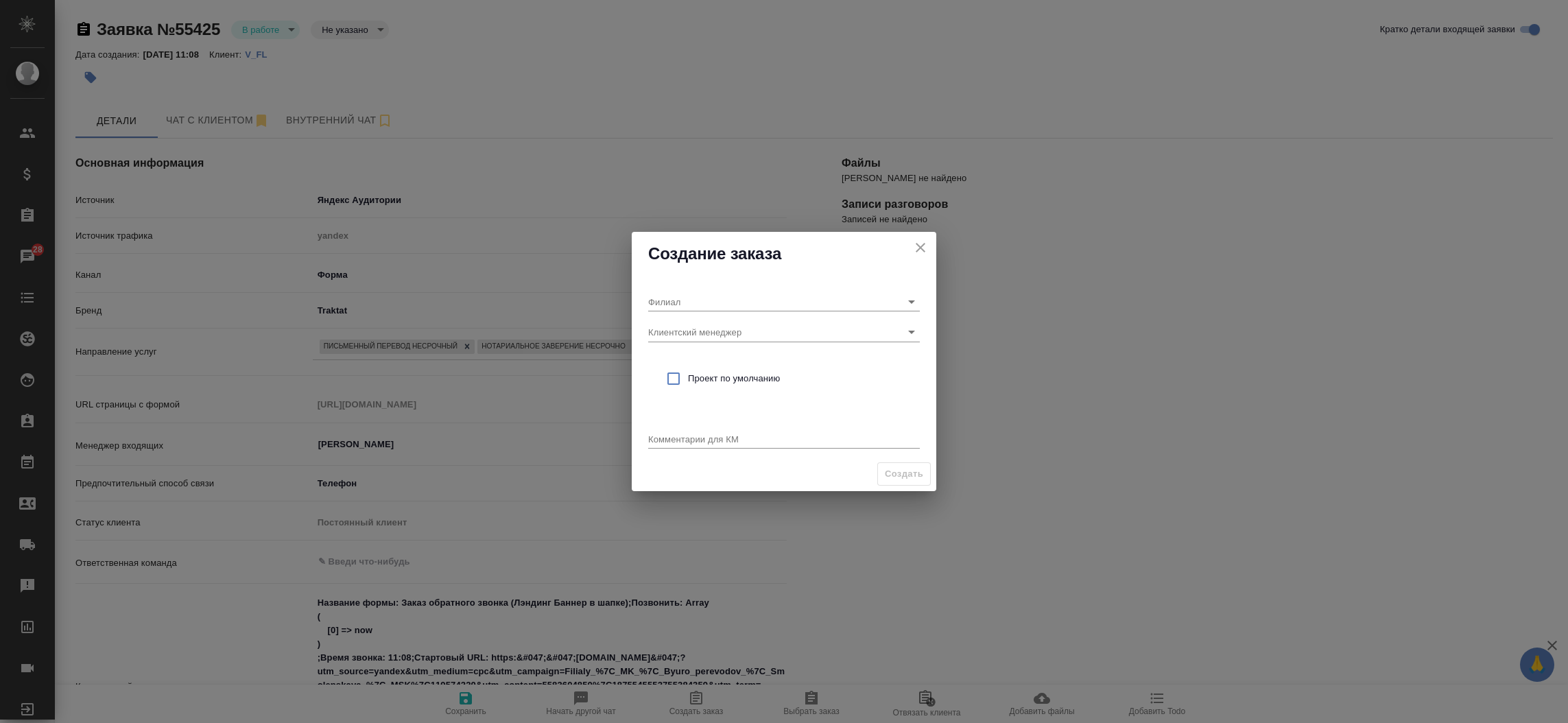
click at [641, 251] on div "Создание заказа" at bounding box center [784, 253] width 305 height 44
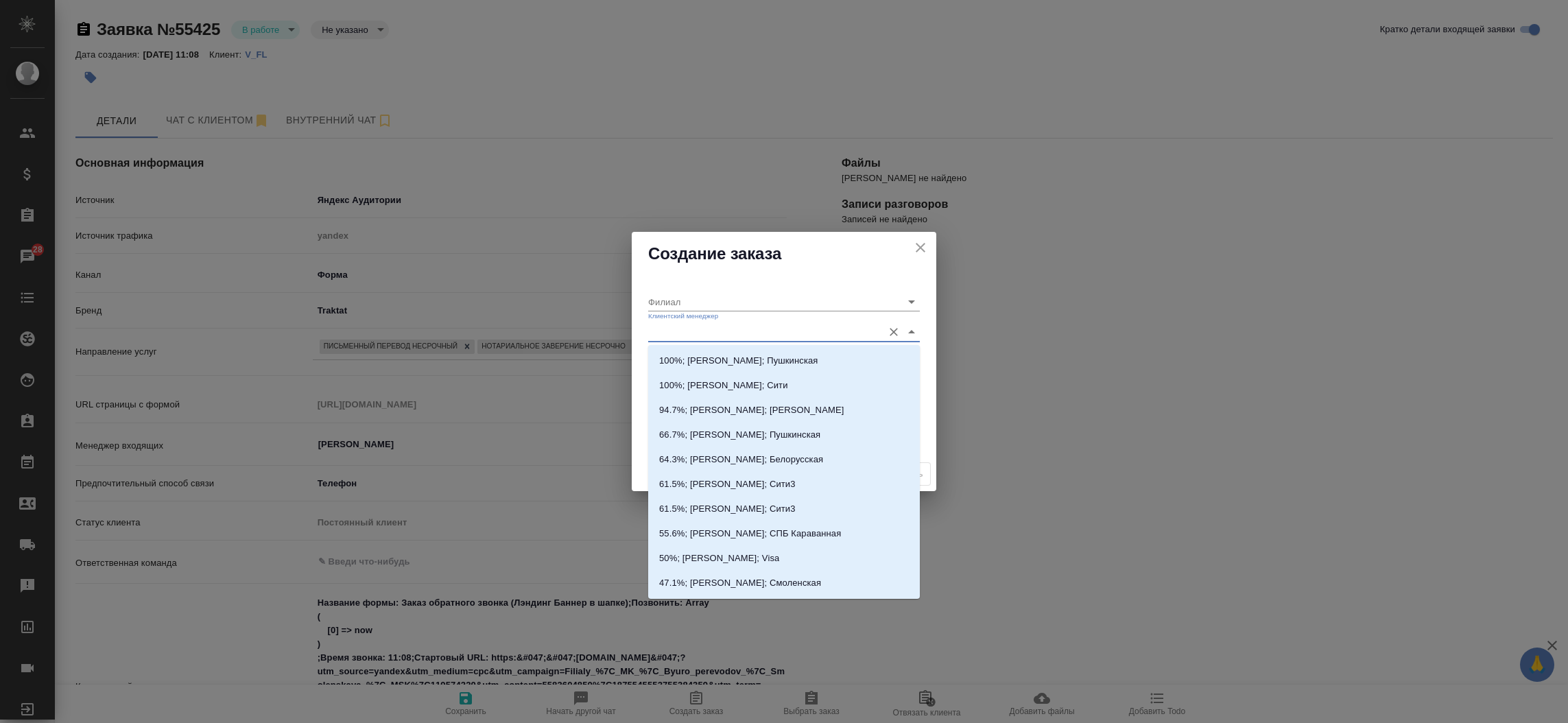
click at [670, 334] on input "Клиентский менеджер" at bounding box center [762, 331] width 228 height 19
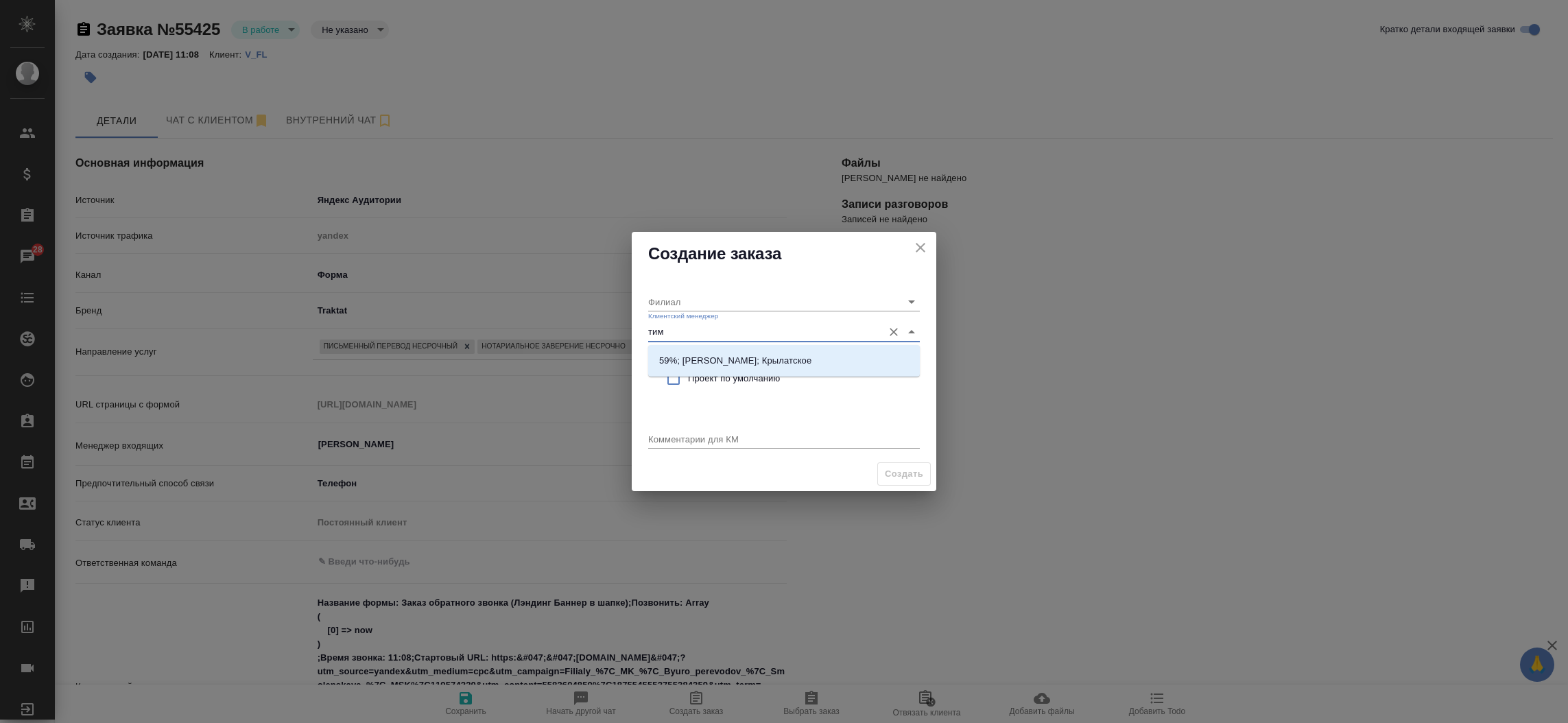
type input "тиму"
click at [686, 354] on p "59%; [PERSON_NAME]; Крылатское" at bounding box center [735, 361] width 152 height 14
type input "Крылатское"
type input "59%; [PERSON_NAME]; Крылатское"
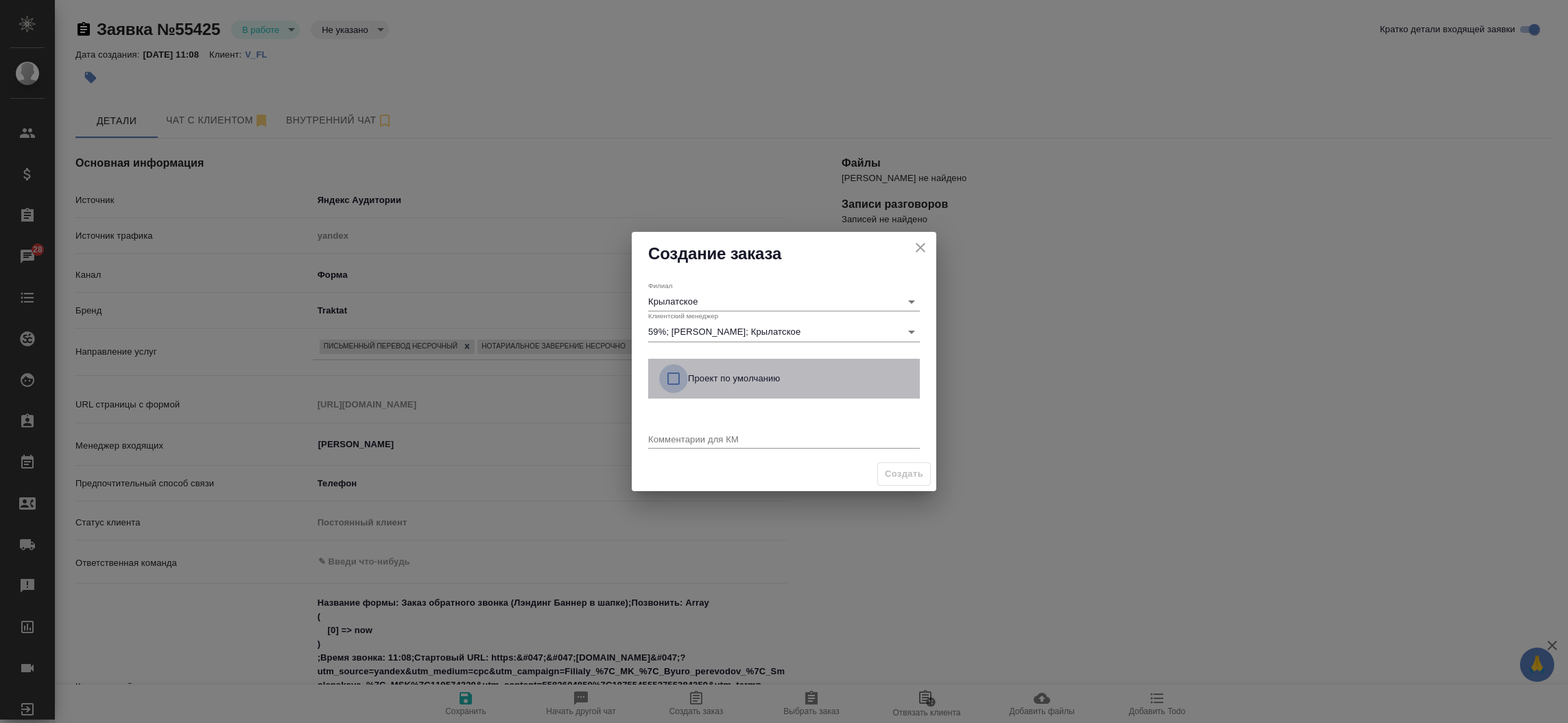
click at [674, 384] on input "checkbox" at bounding box center [673, 378] width 29 height 29
checkbox input "true"
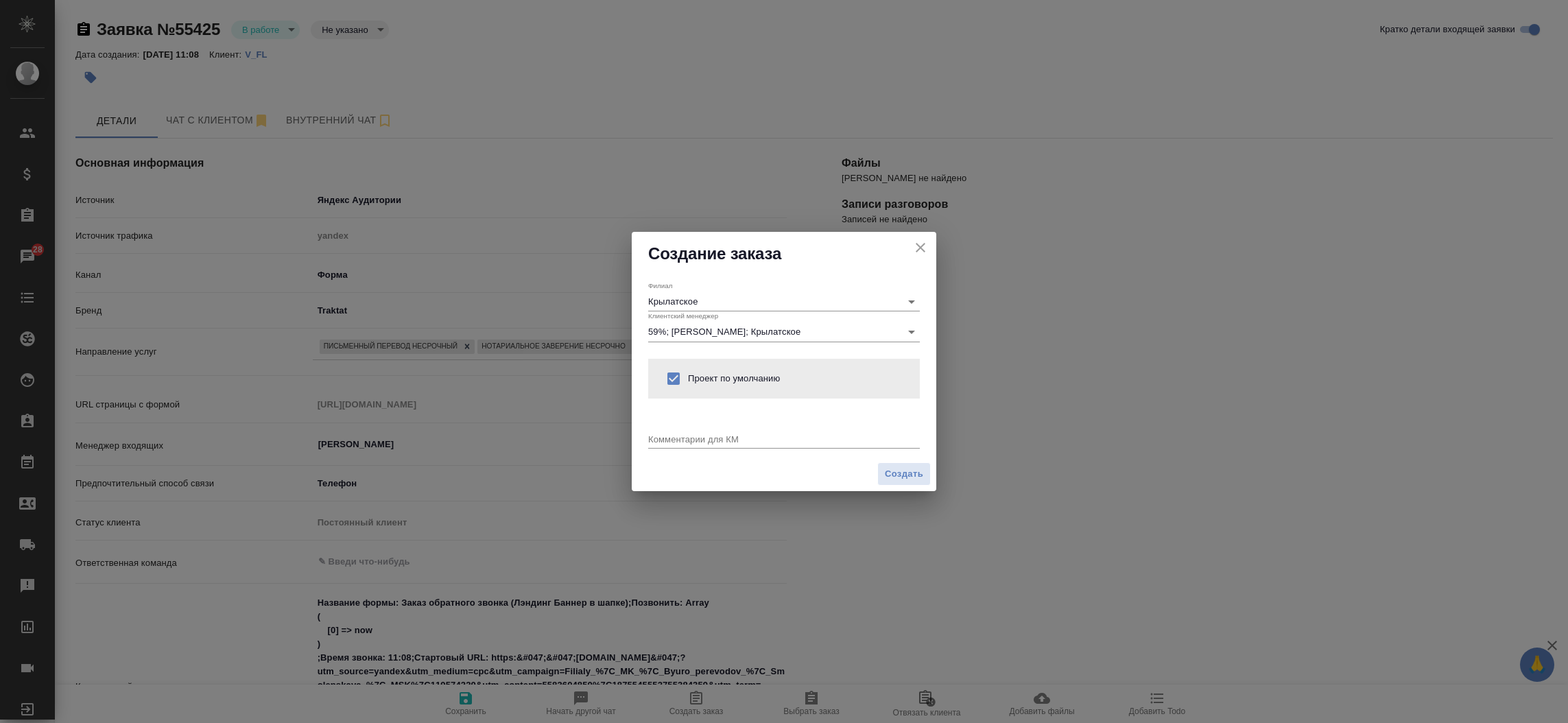
click at [662, 433] on textarea at bounding box center [784, 438] width 272 height 11
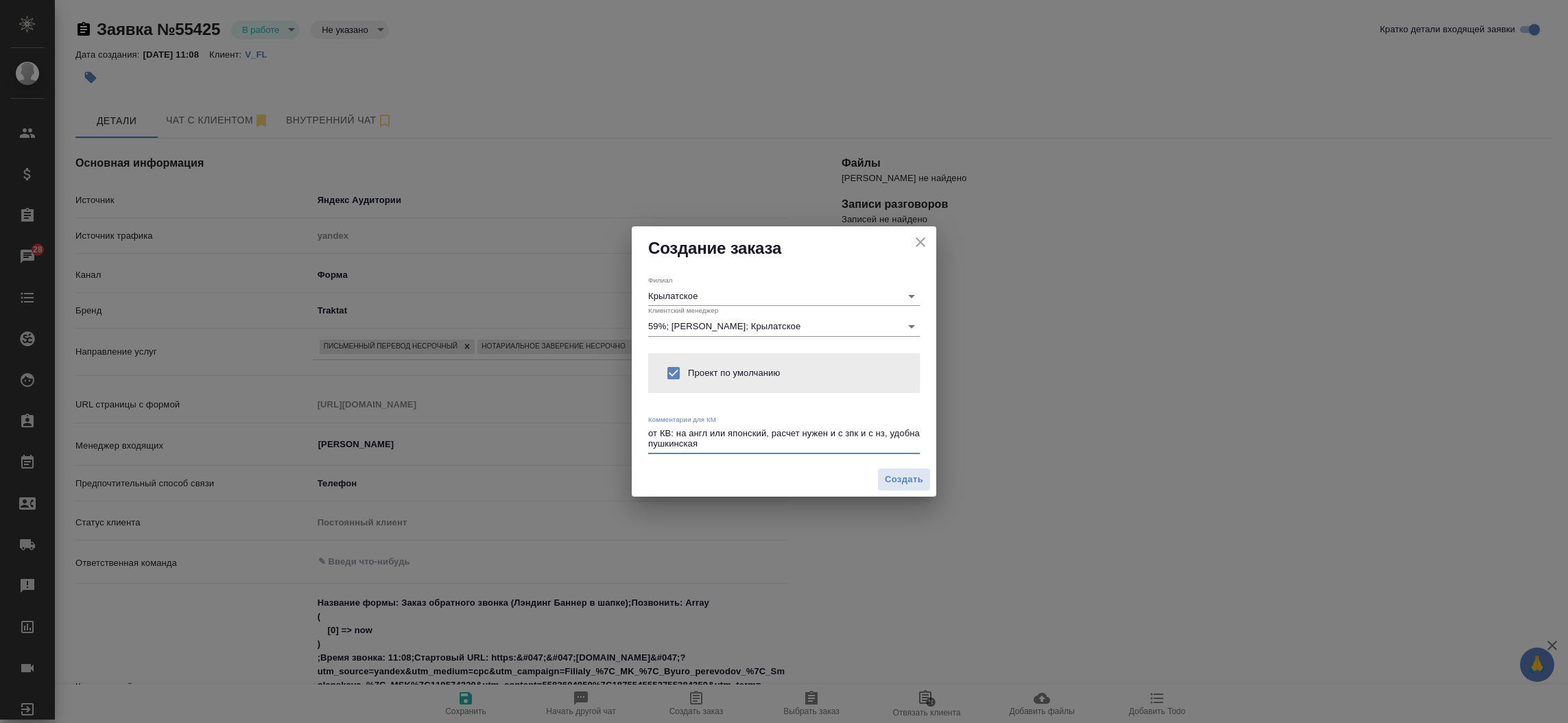
click at [653, 443] on textarea "от КВ: на англ или японский, расчет нужен и с зпк и с нз, удобна пушкинская" at bounding box center [784, 439] width 272 height 21
click at [743, 440] on textarea "от КВ: на англ или японский, расчет нужен и с зпк и с нз, удобна Пушкинская" at bounding box center [784, 439] width 272 height 21
type textarea "от КВ: на англ или японский, расчет нужен и с зпк и с нз, удобна Пушкинская, пе…"
click at [899, 483] on span "Создать" at bounding box center [904, 479] width 39 height 16
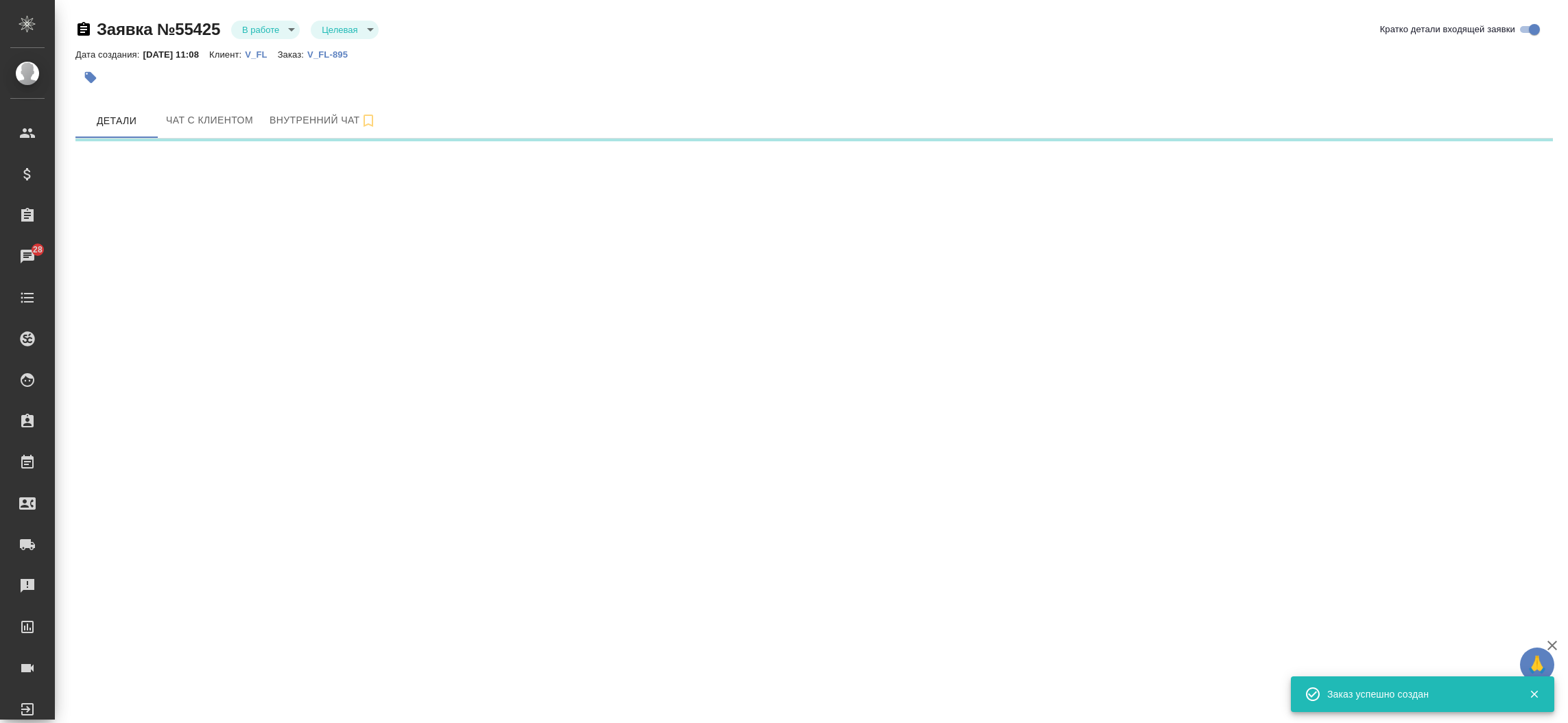
select select "RU"
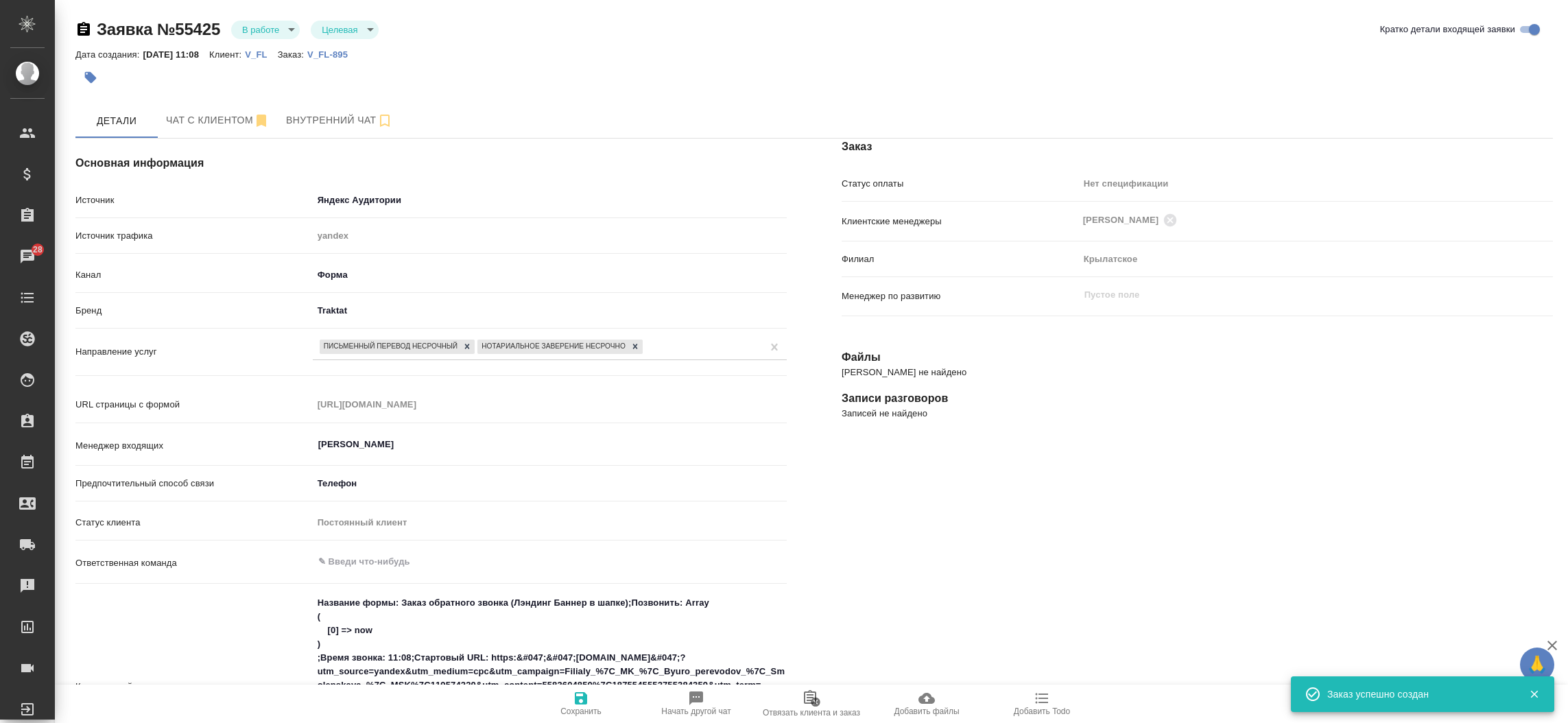
type textarea "x"
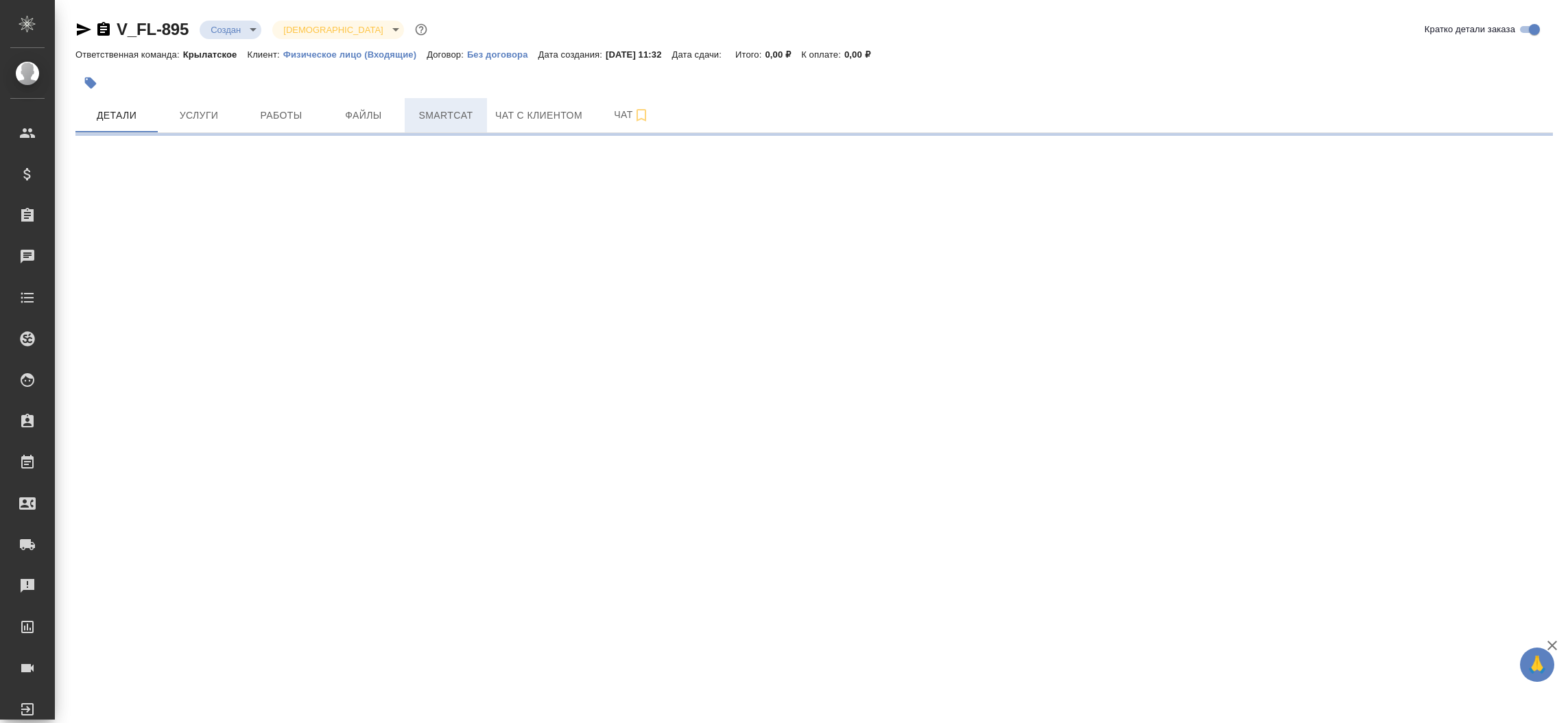
select select "RU"
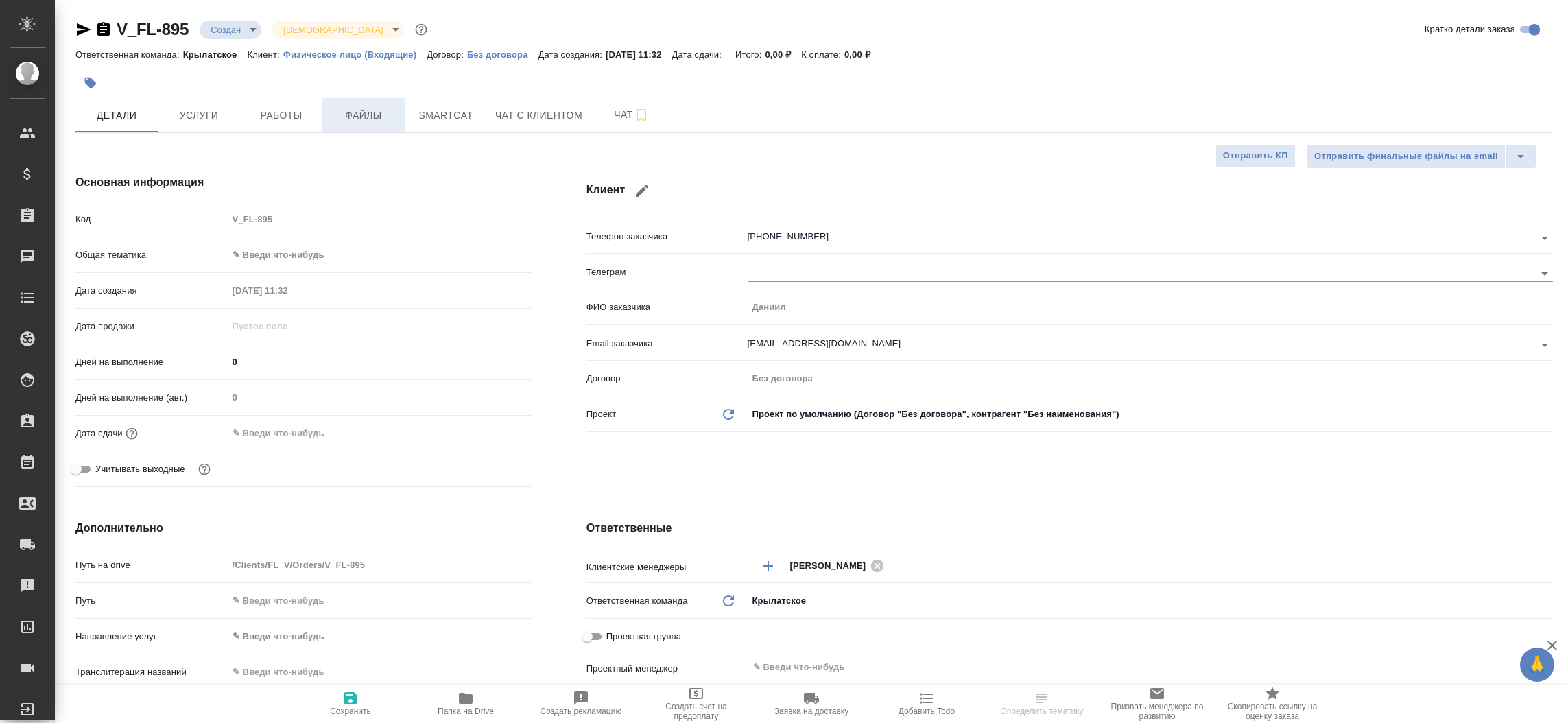
type textarea "x"
click at [504, 122] on span "Чат с клиентом" at bounding box center [539, 115] width 87 height 17
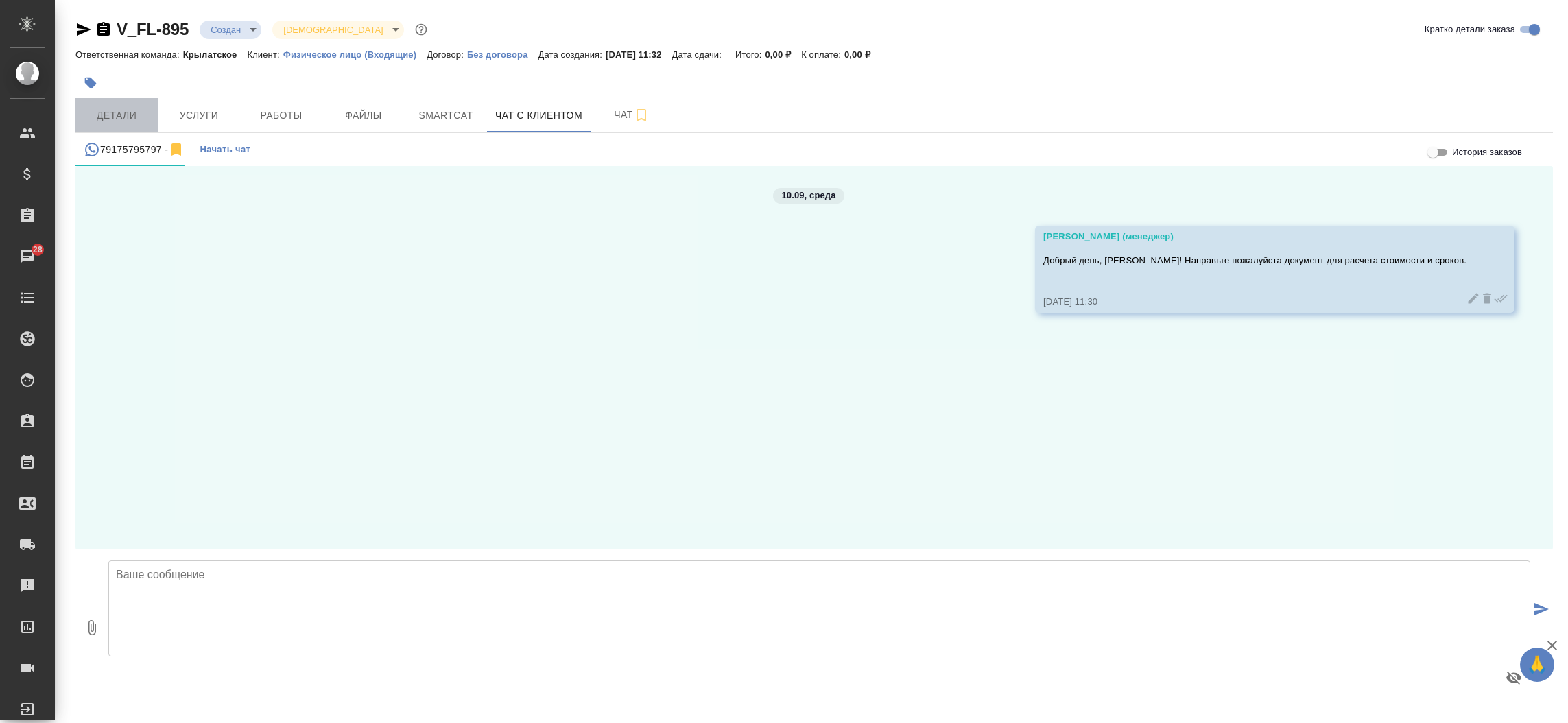
click at [127, 110] on span "Детали" at bounding box center [117, 115] width 66 height 17
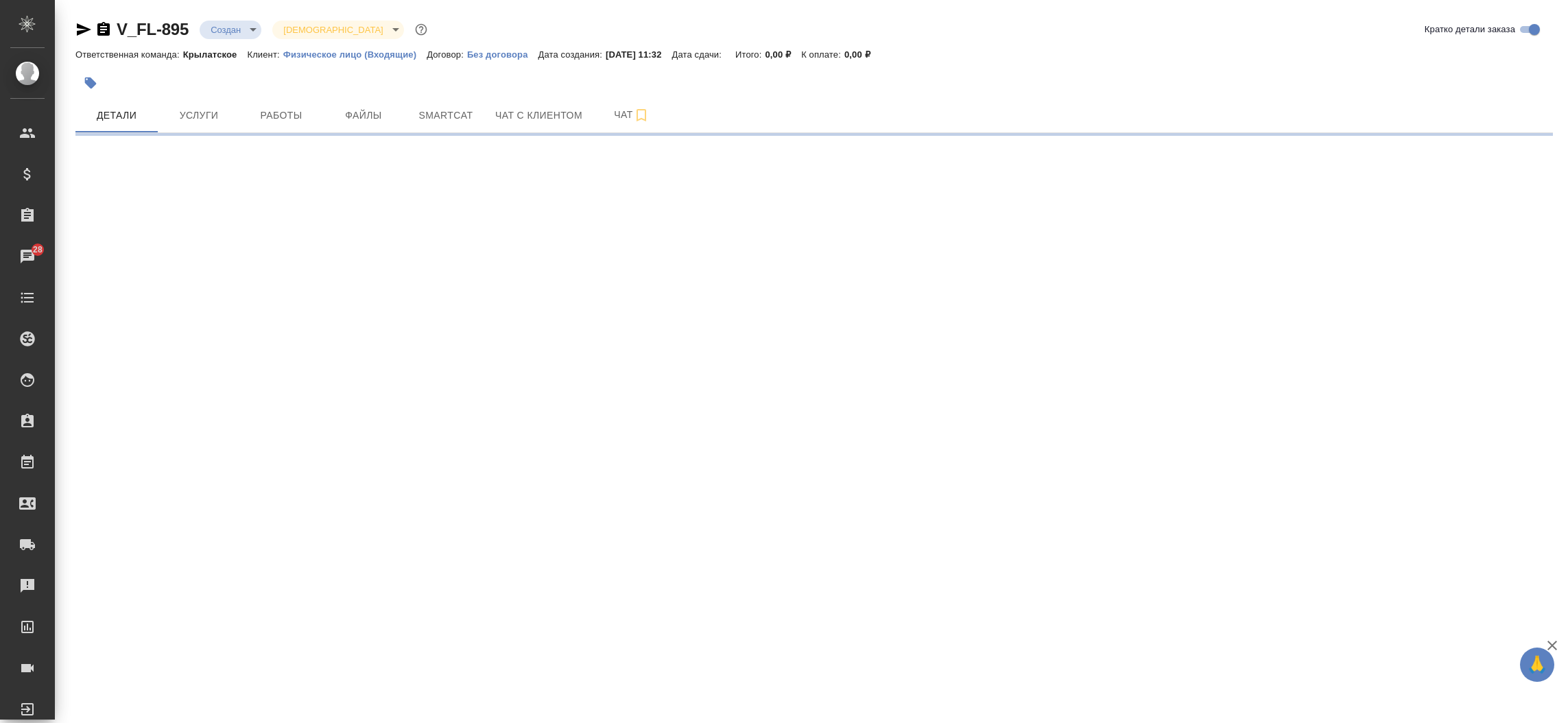
select select "RU"
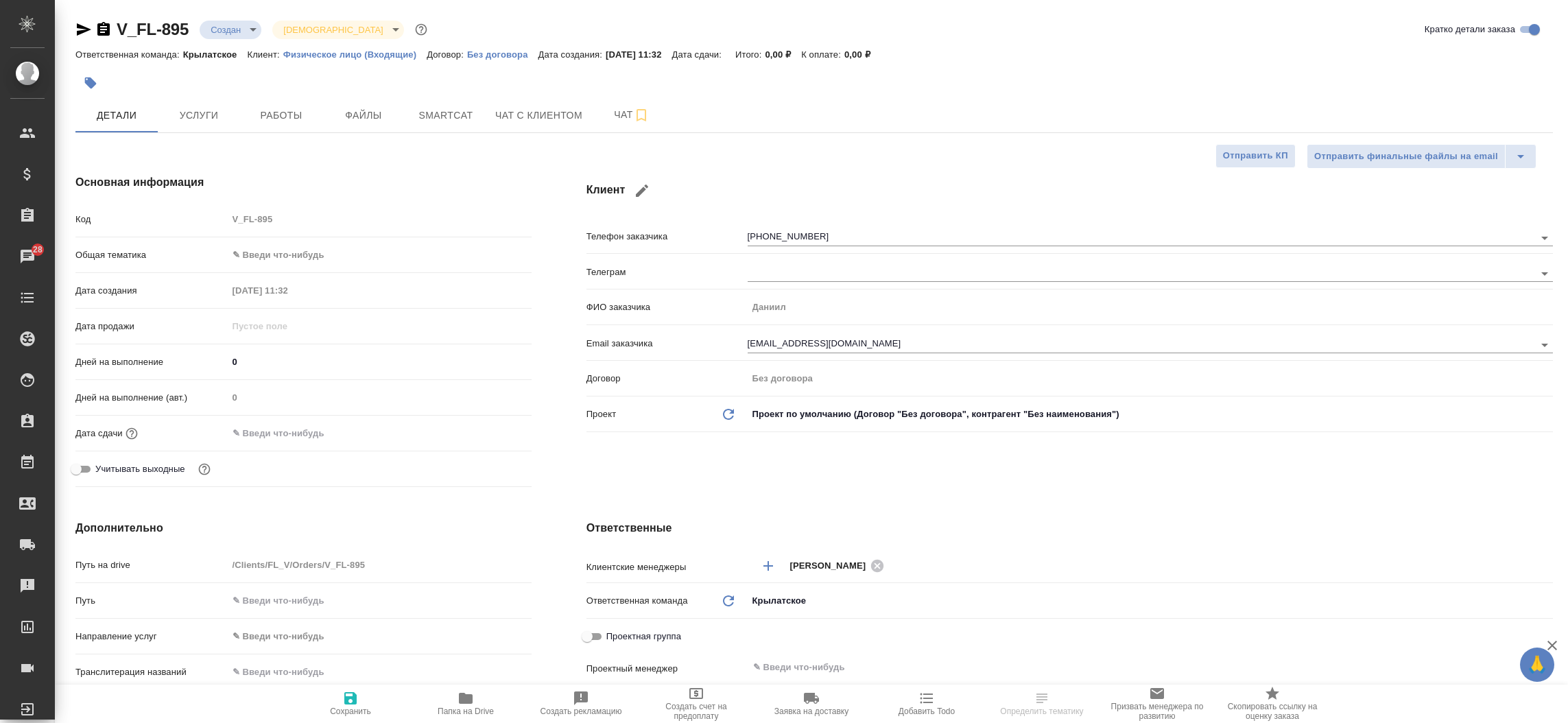
type textarea "x"
click at [85, 31] on icon "button" at bounding box center [84, 29] width 15 height 12
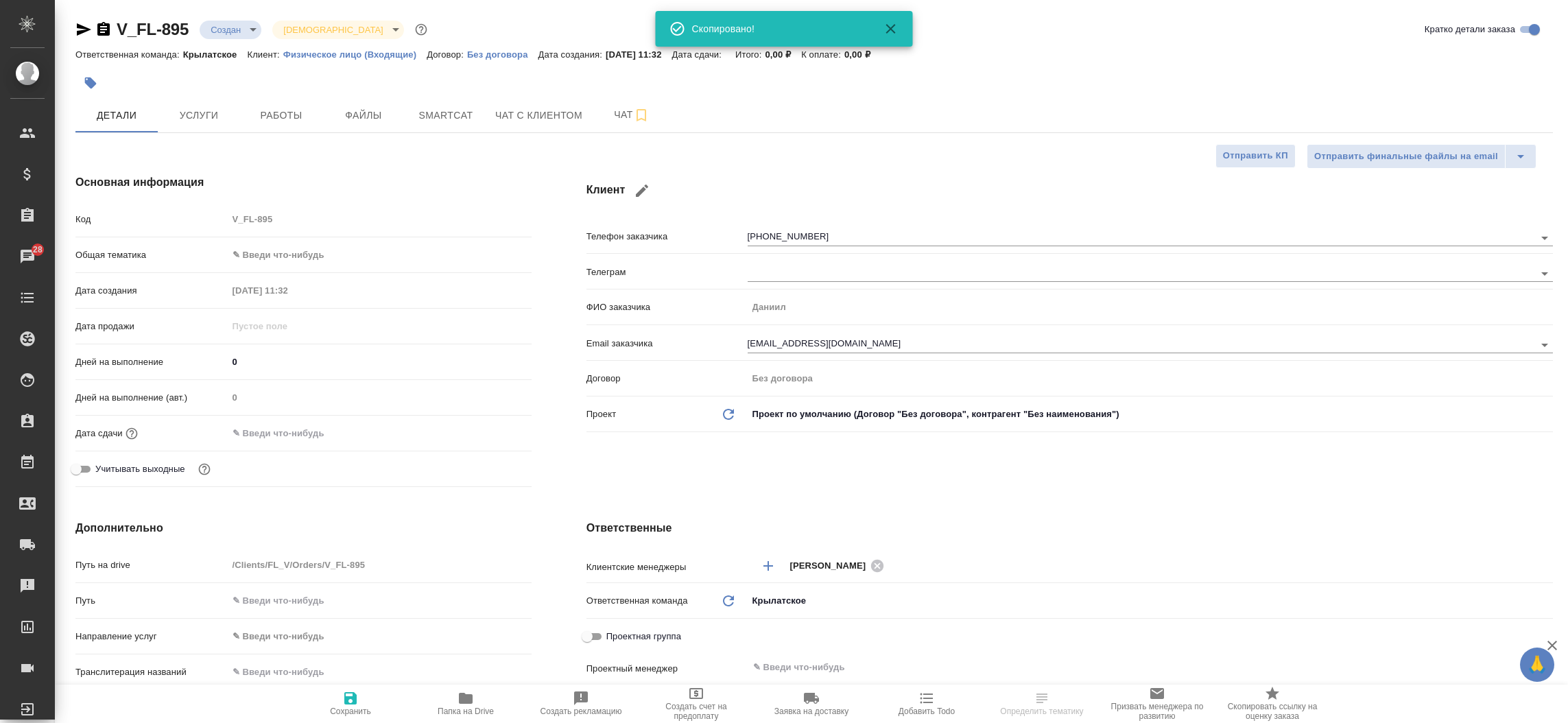
select select "RU"
type textarea "x"
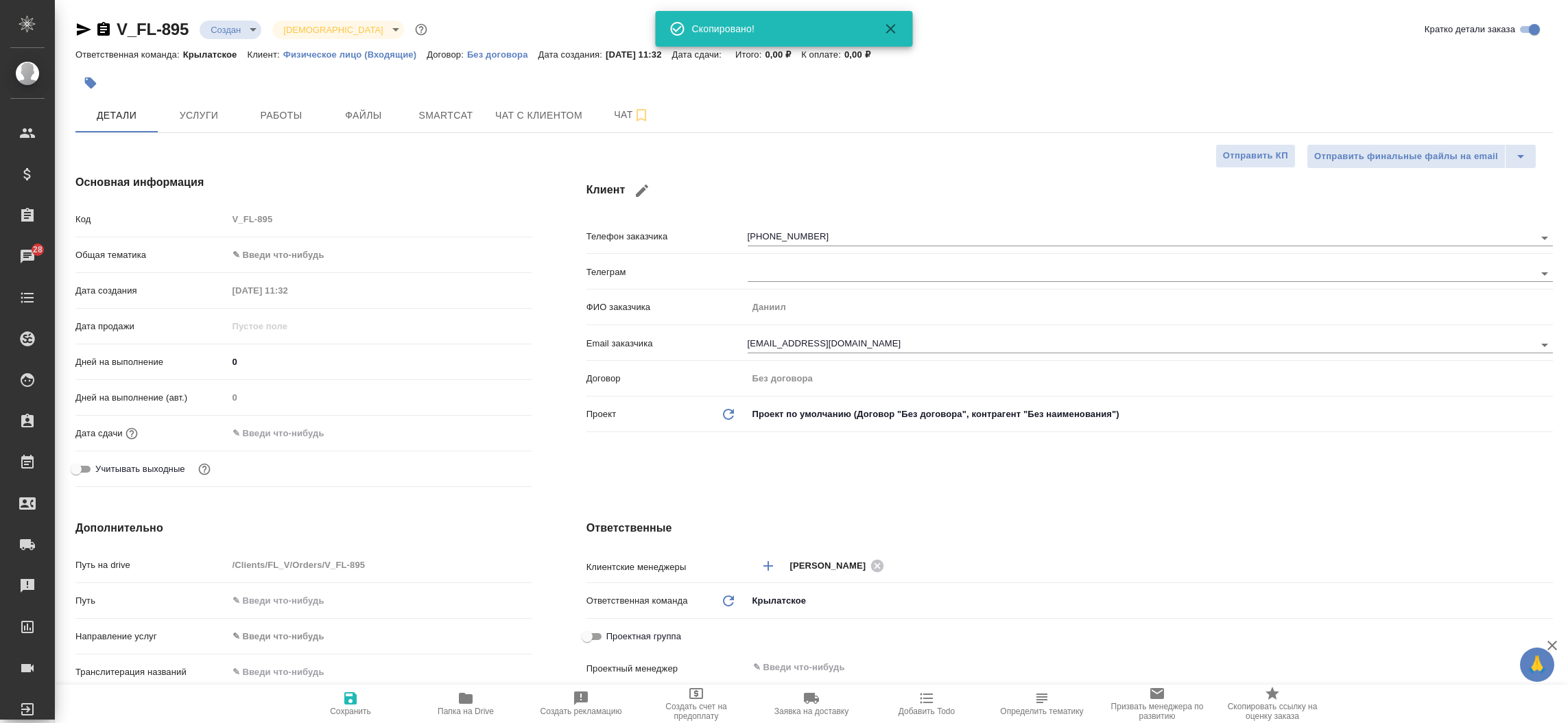
type textarea "x"
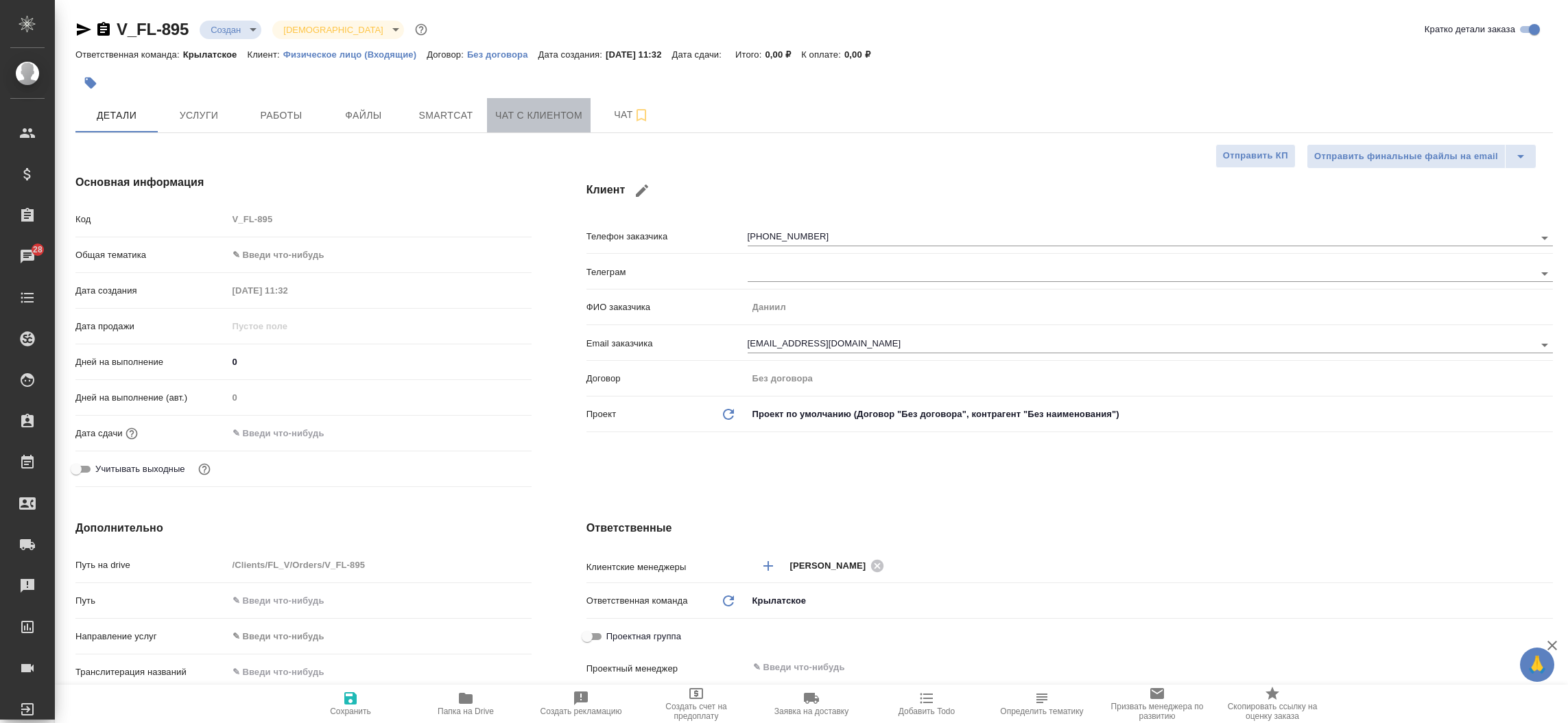
click at [512, 114] on span "Чат с клиентом" at bounding box center [539, 115] width 87 height 17
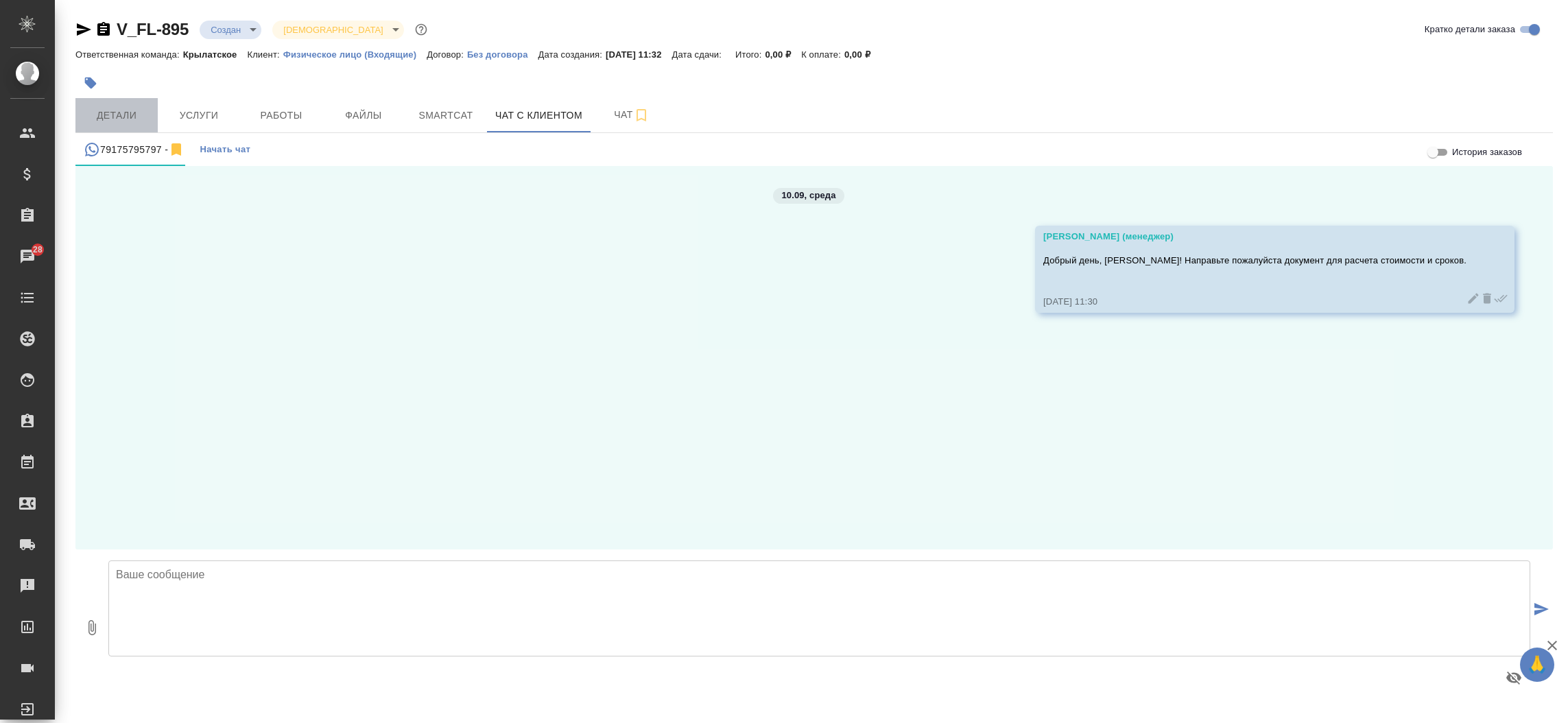
click at [137, 98] on button "Детали" at bounding box center [117, 115] width 82 height 35
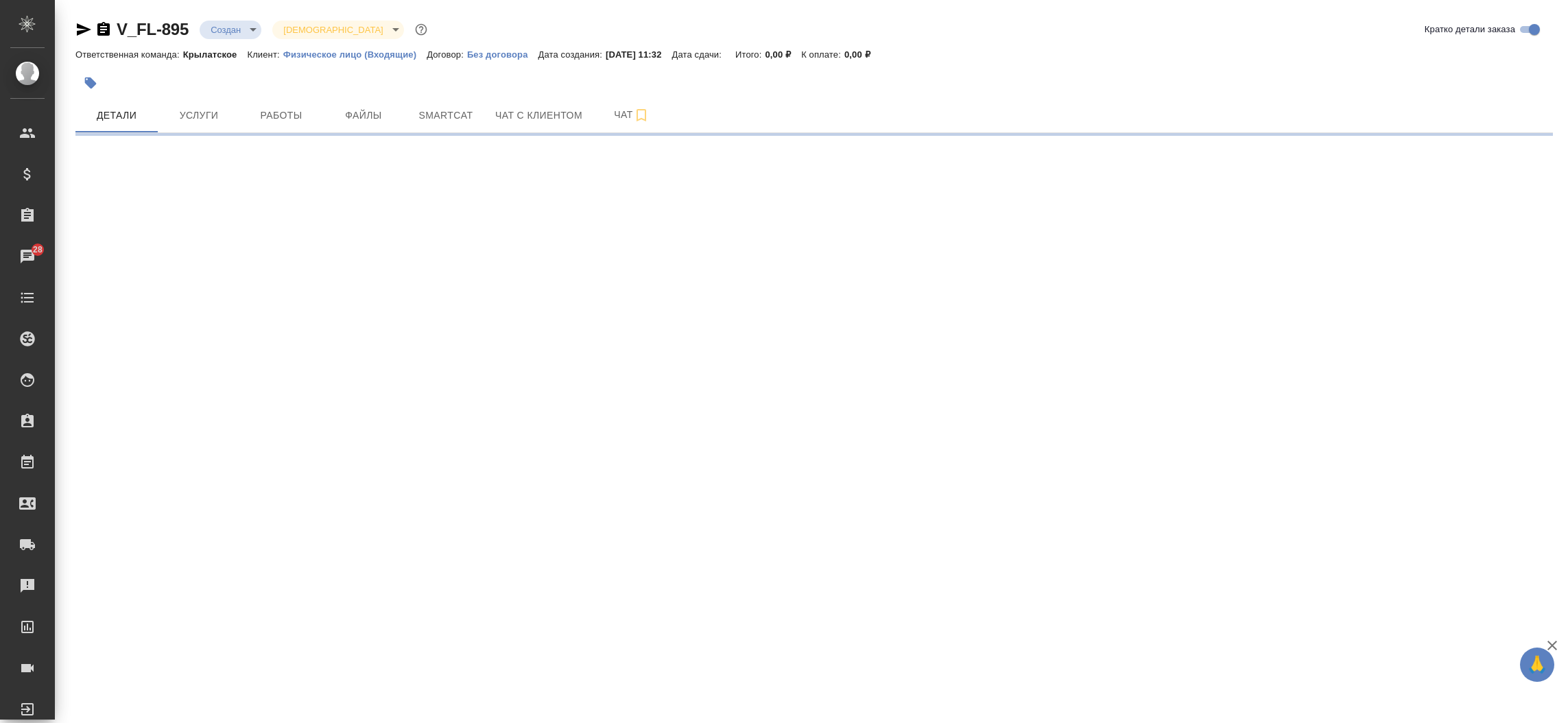
select select "RU"
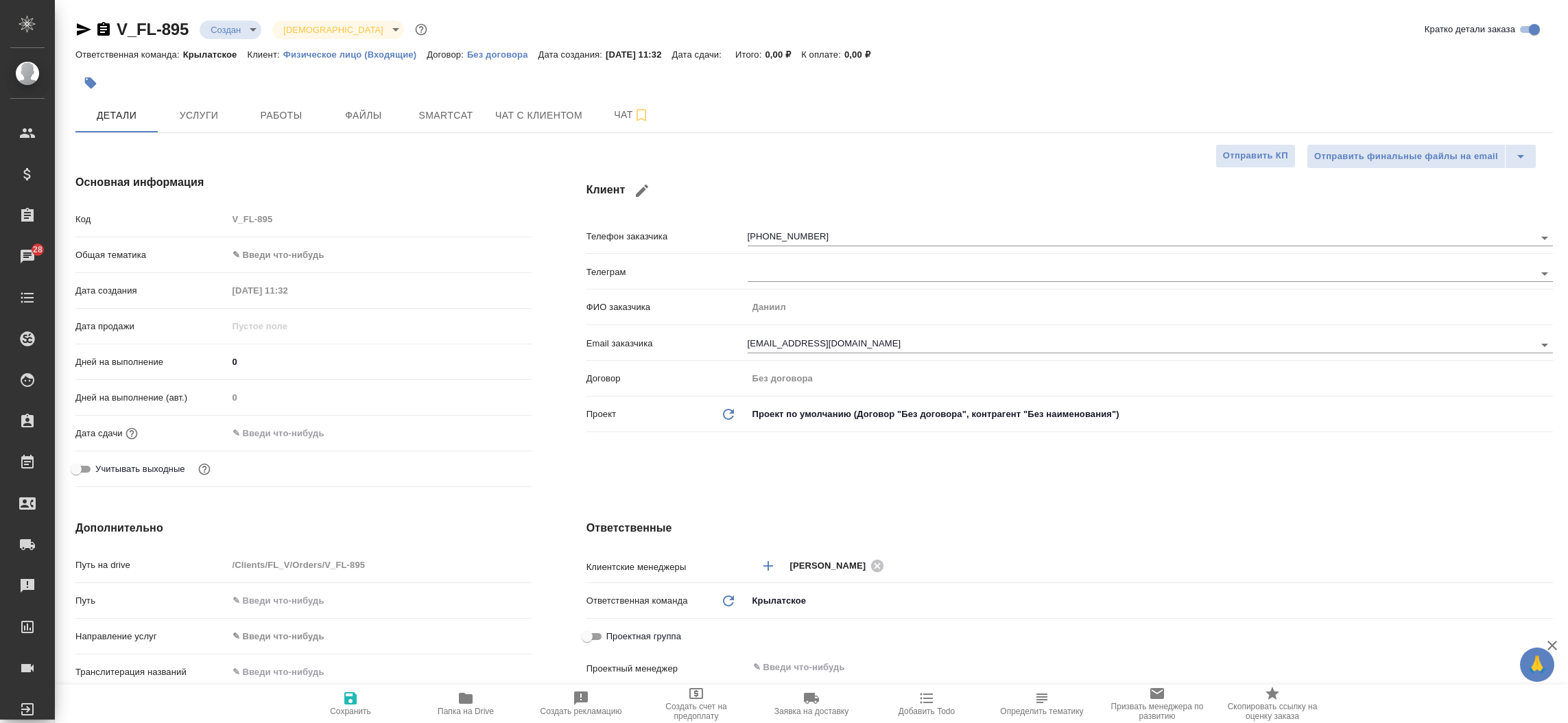
type textarea "x"
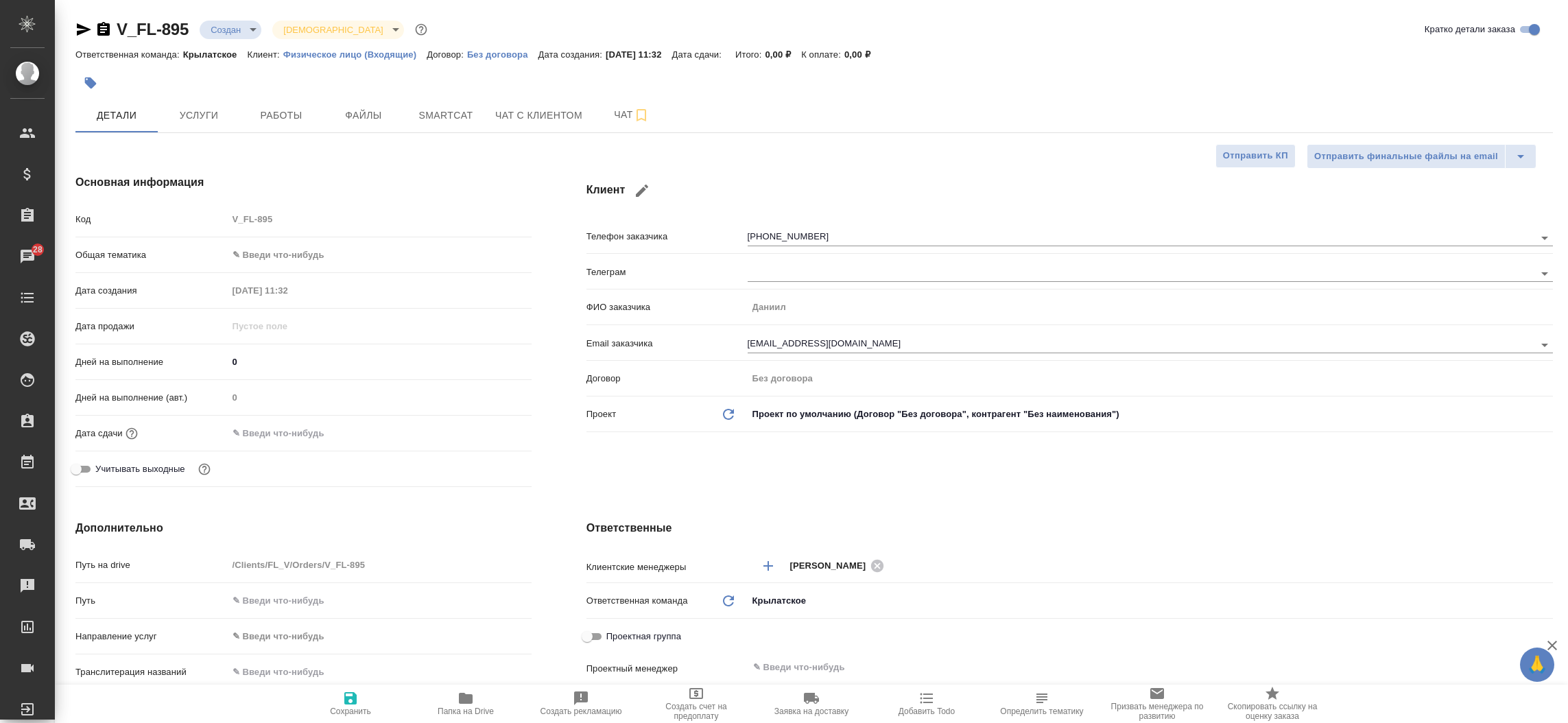
type textarea "x"
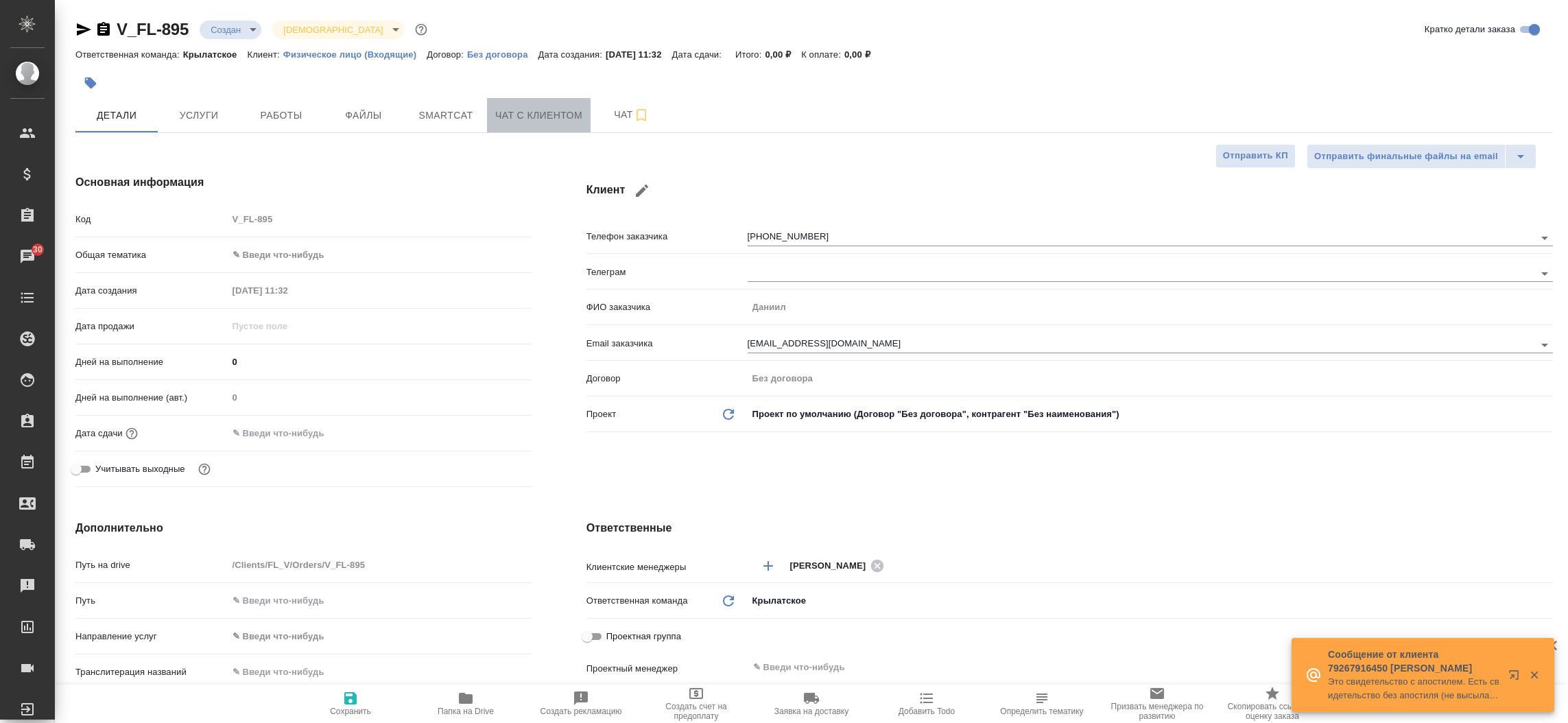
click at [563, 108] on span "Чат с клиентом" at bounding box center [539, 115] width 87 height 17
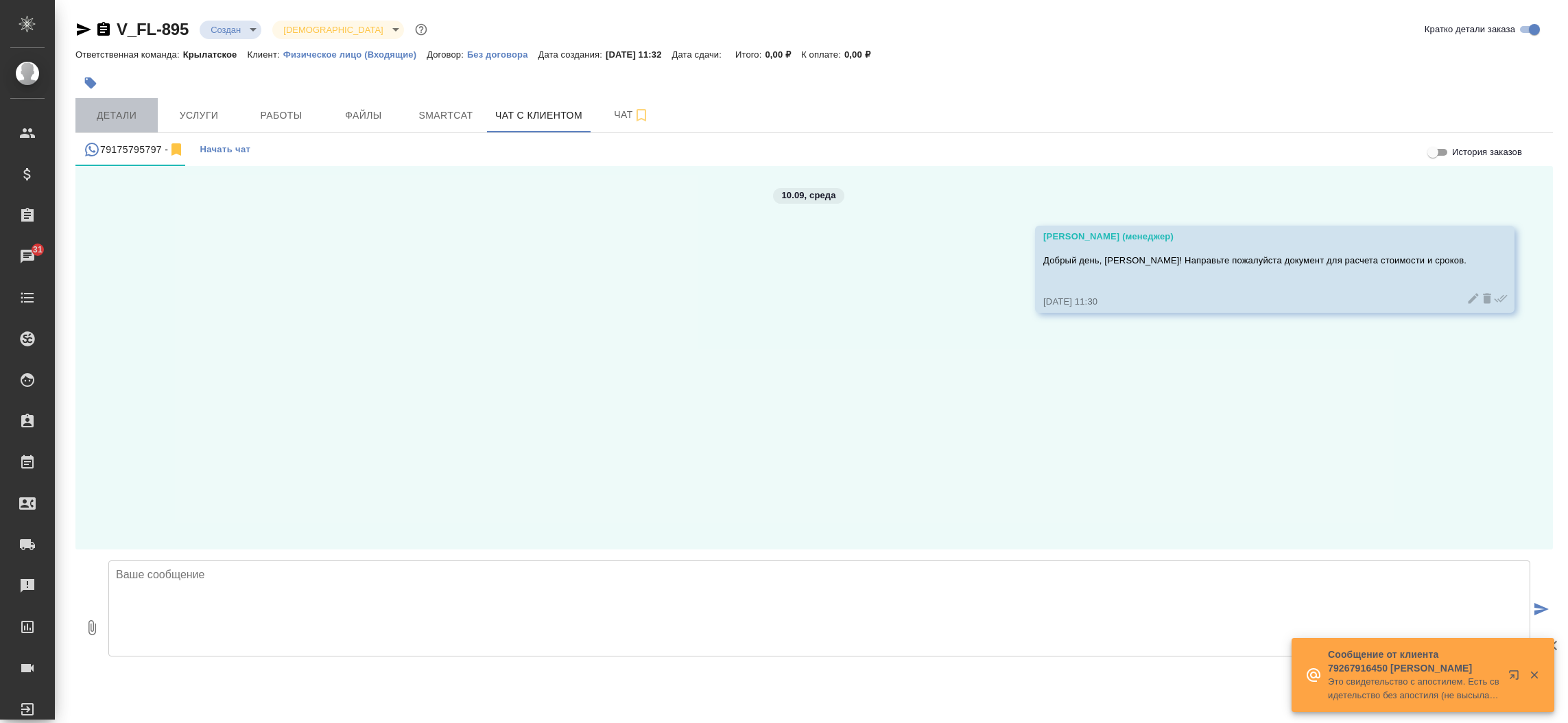
click at [126, 108] on span "Детали" at bounding box center [117, 115] width 66 height 17
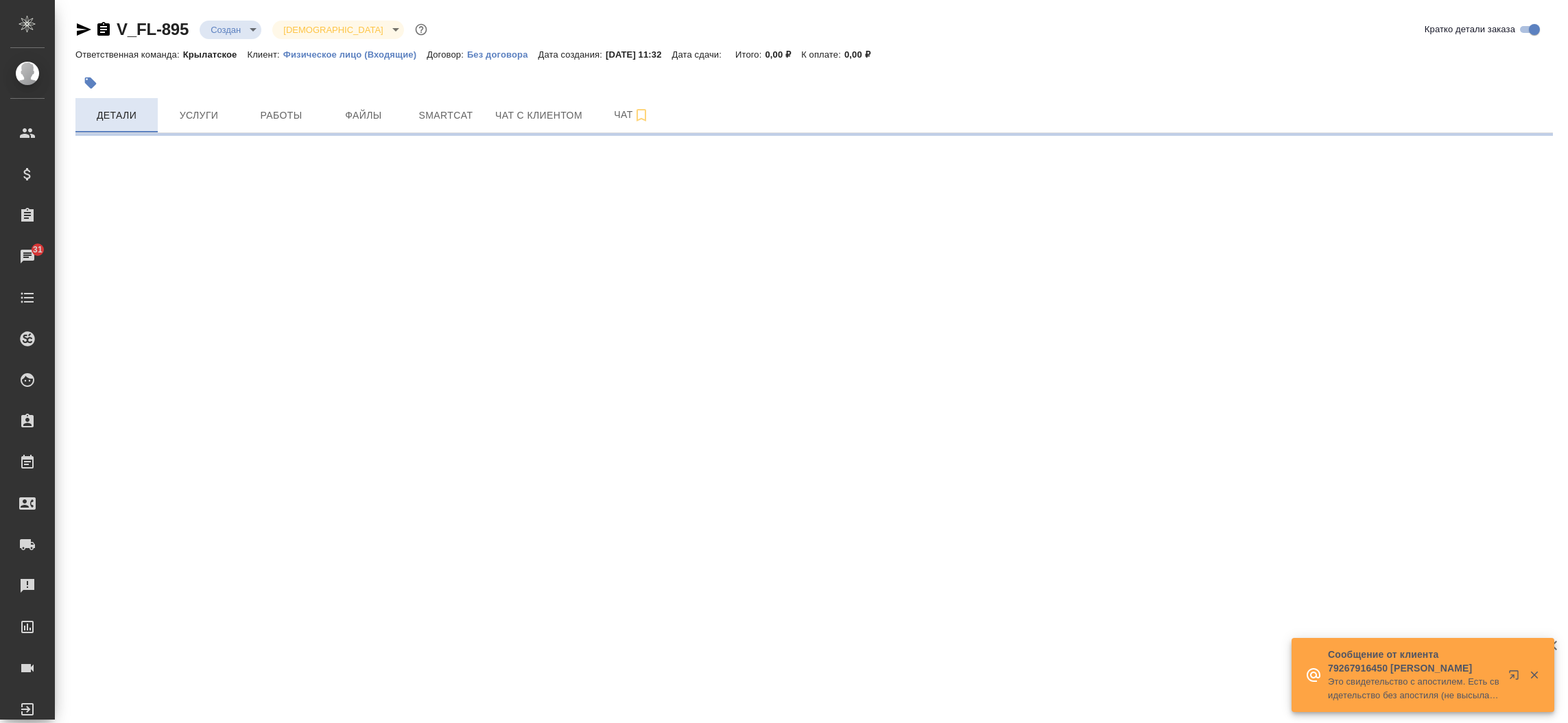
select select "RU"
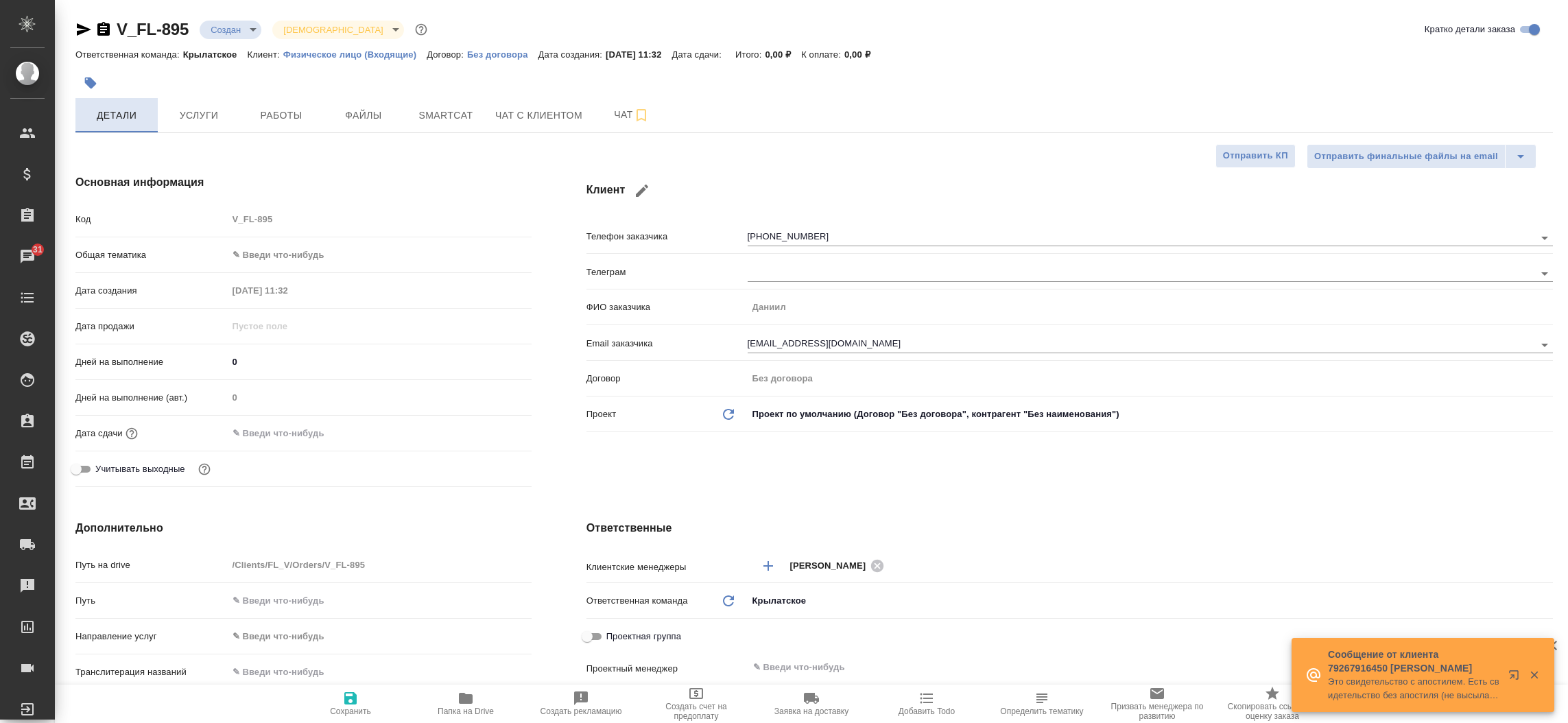
type textarea "x"
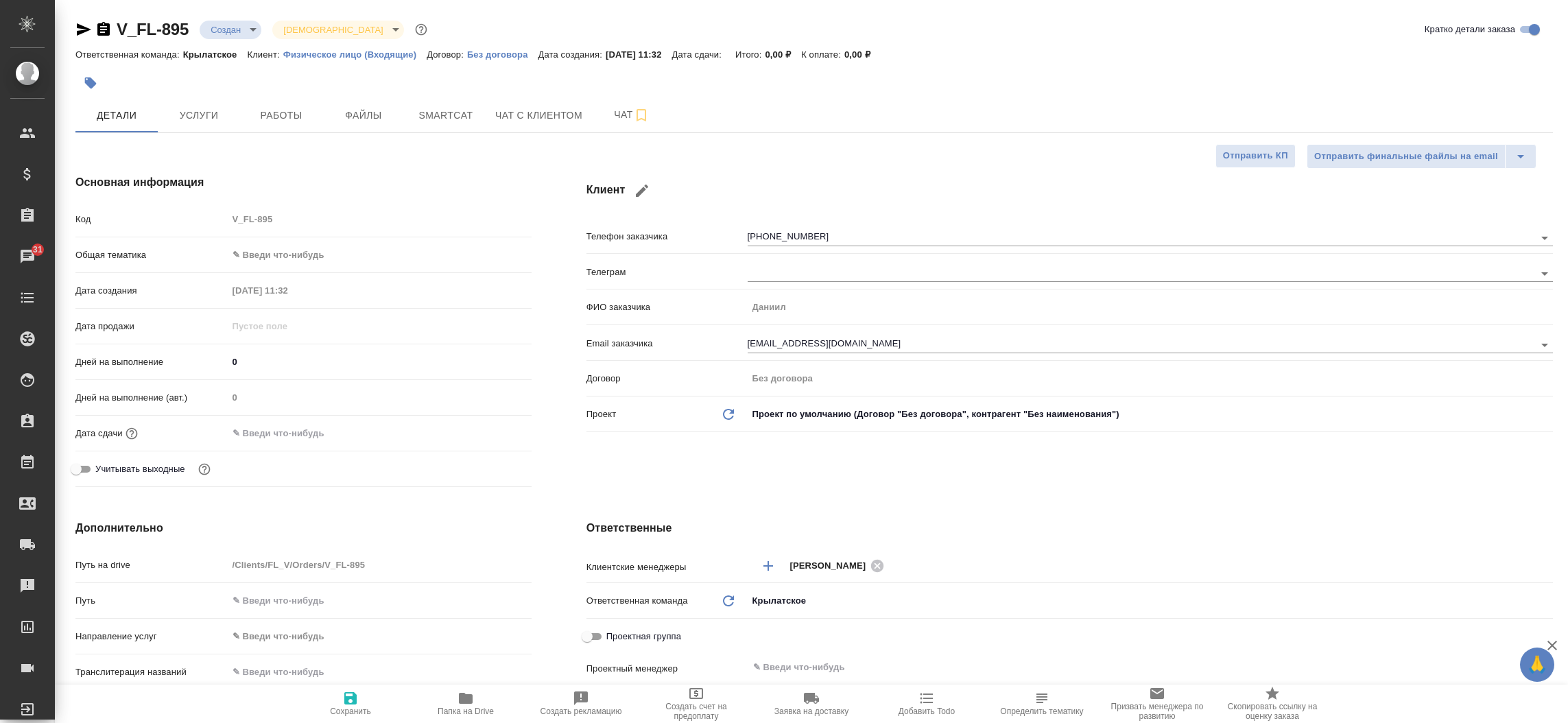
type textarea "x"
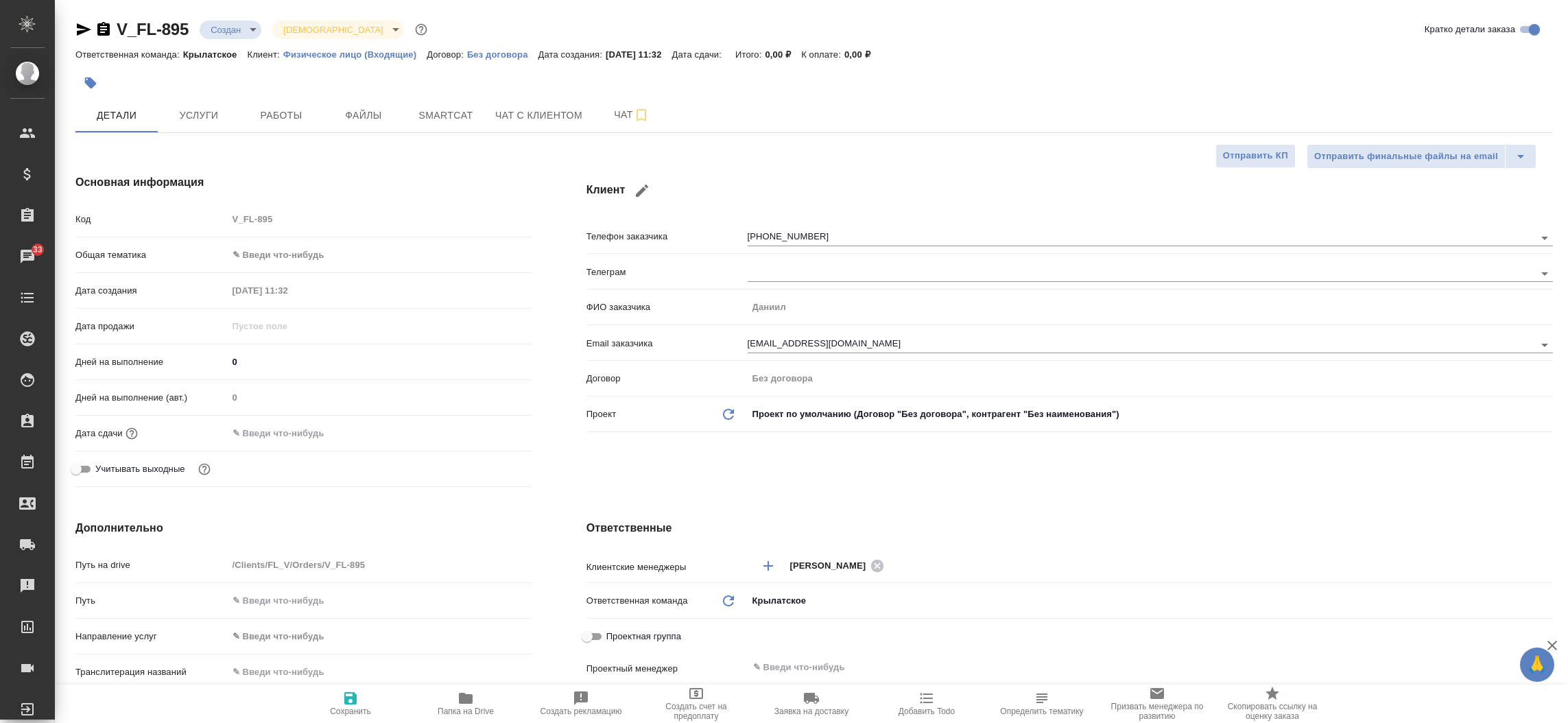
type textarea "x"
click at [550, 114] on span "Чат с клиентом" at bounding box center [539, 115] width 87 height 17
